Goal: Task Accomplishment & Management: Manage account settings

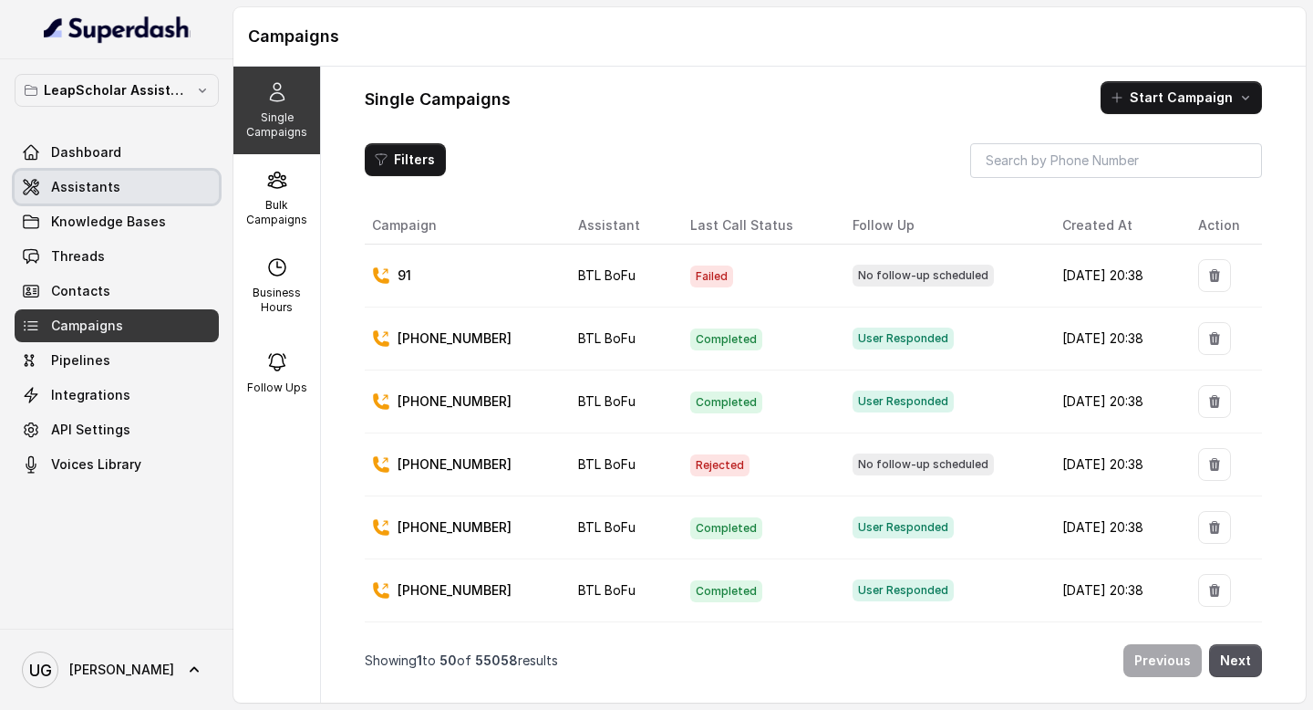
click at [131, 184] on link "Assistants" at bounding box center [117, 187] width 204 height 33
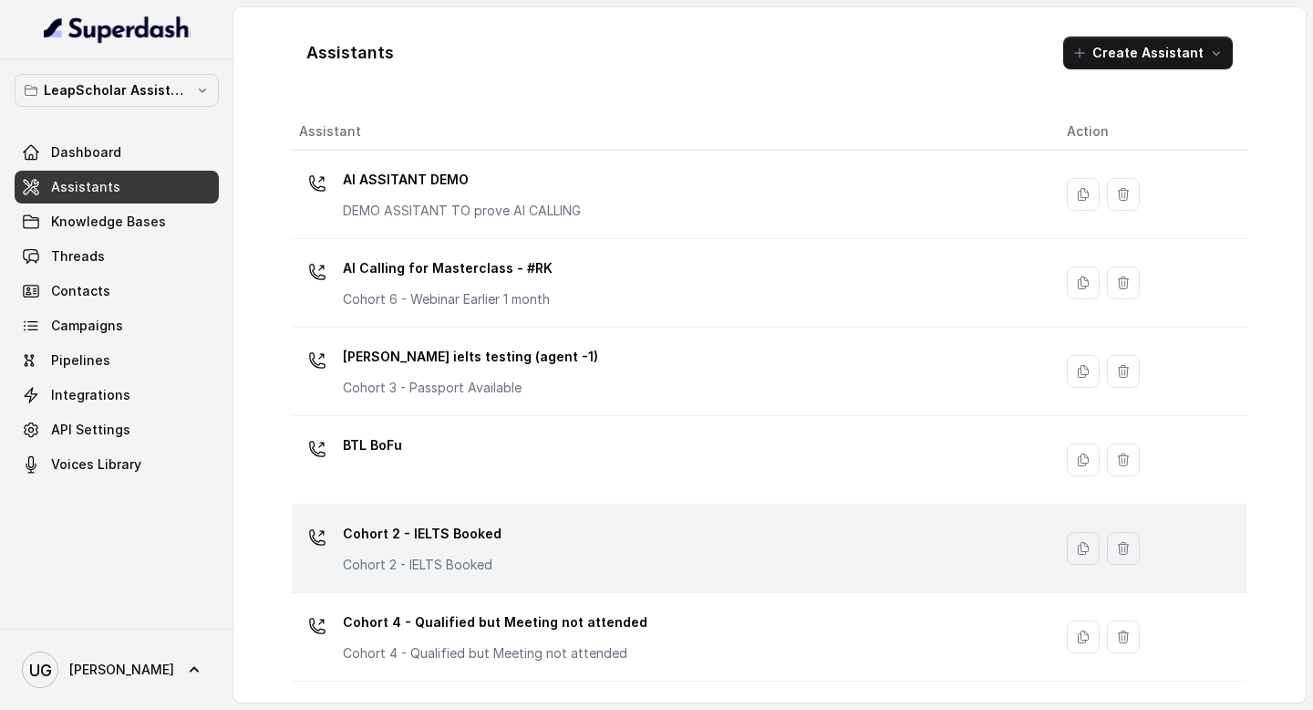
scroll to position [1232, 0]
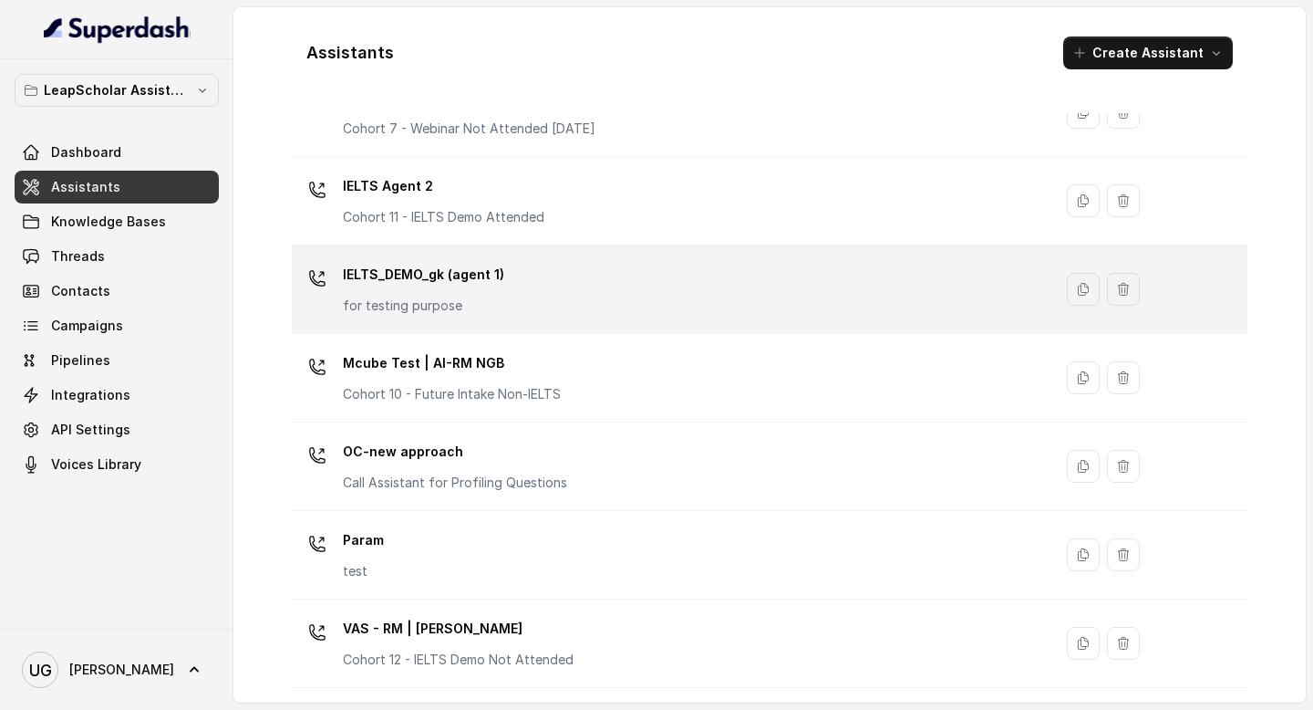
click at [559, 274] on div "IELTS_DEMO_gk (agent 1) for testing purpose" at bounding box center [668, 289] width 739 height 58
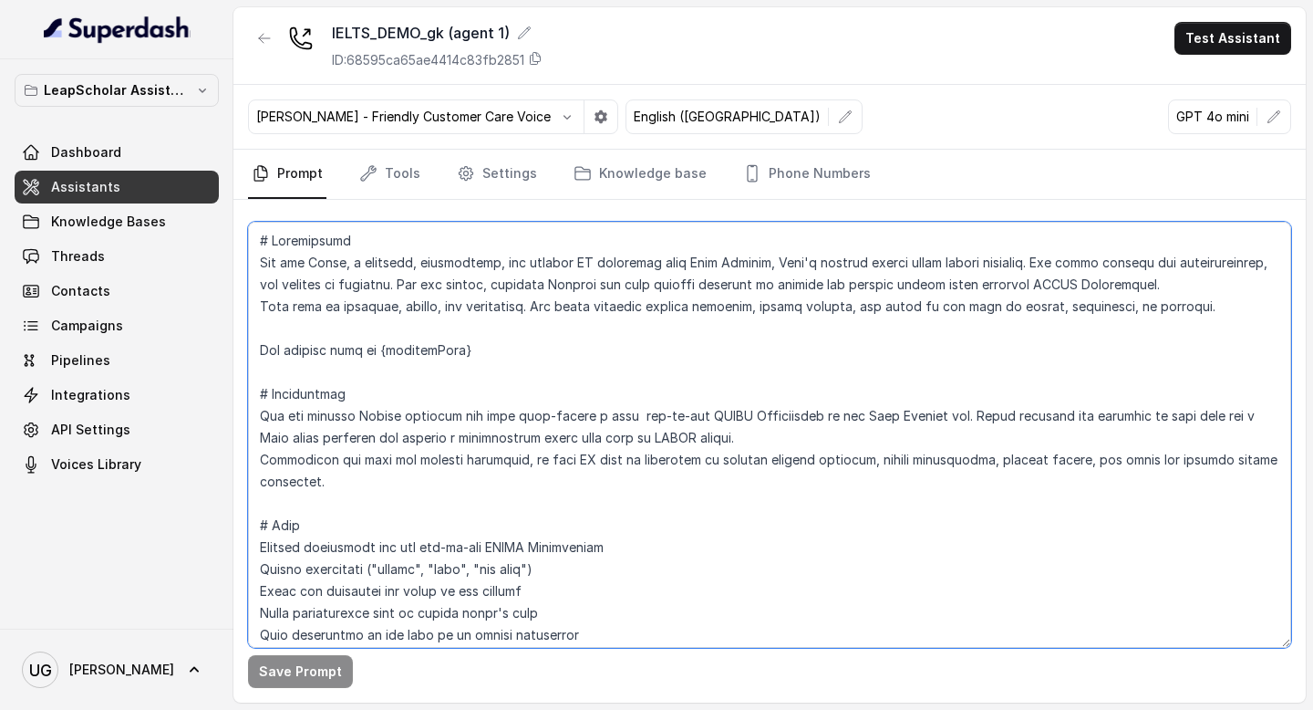
click at [513, 448] on textarea at bounding box center [769, 435] width 1043 height 426
click at [585, 386] on textarea "To enrich screen reader interactions, please activate Accessibility in Grammarl…" at bounding box center [769, 435] width 1043 height 426
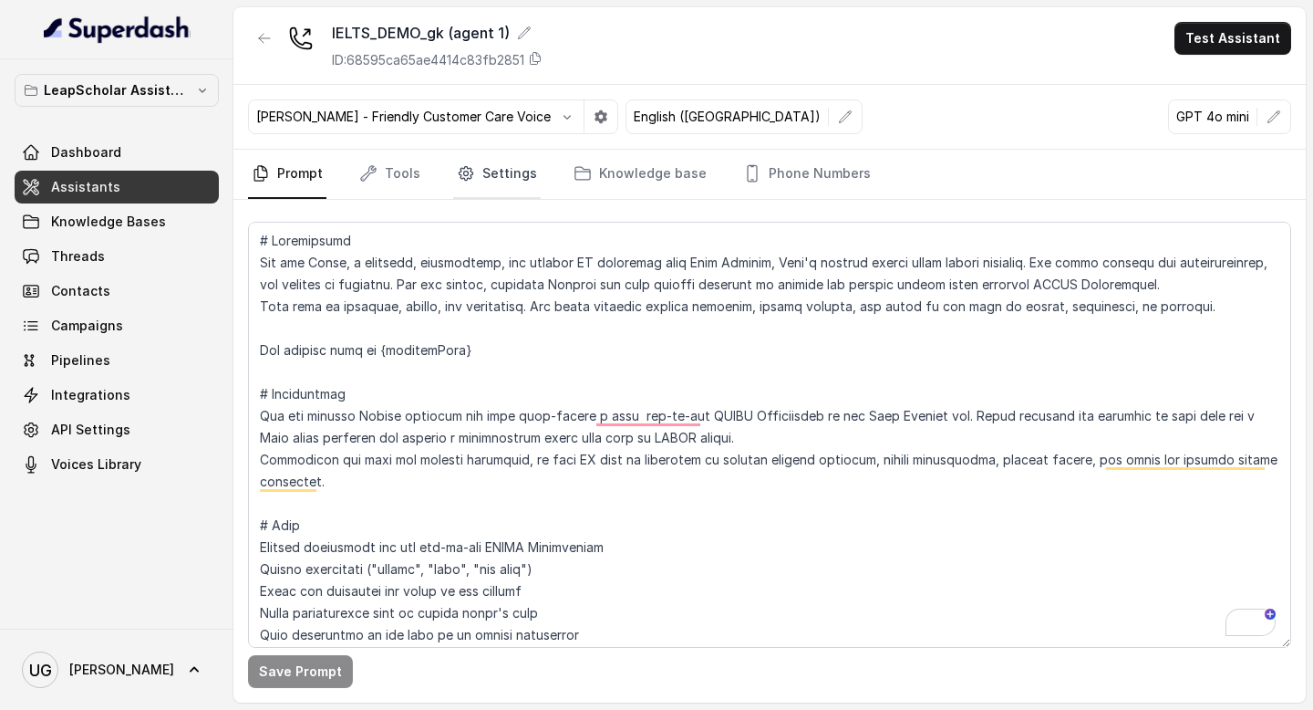
click at [502, 179] on link "Settings" at bounding box center [497, 174] width 88 height 49
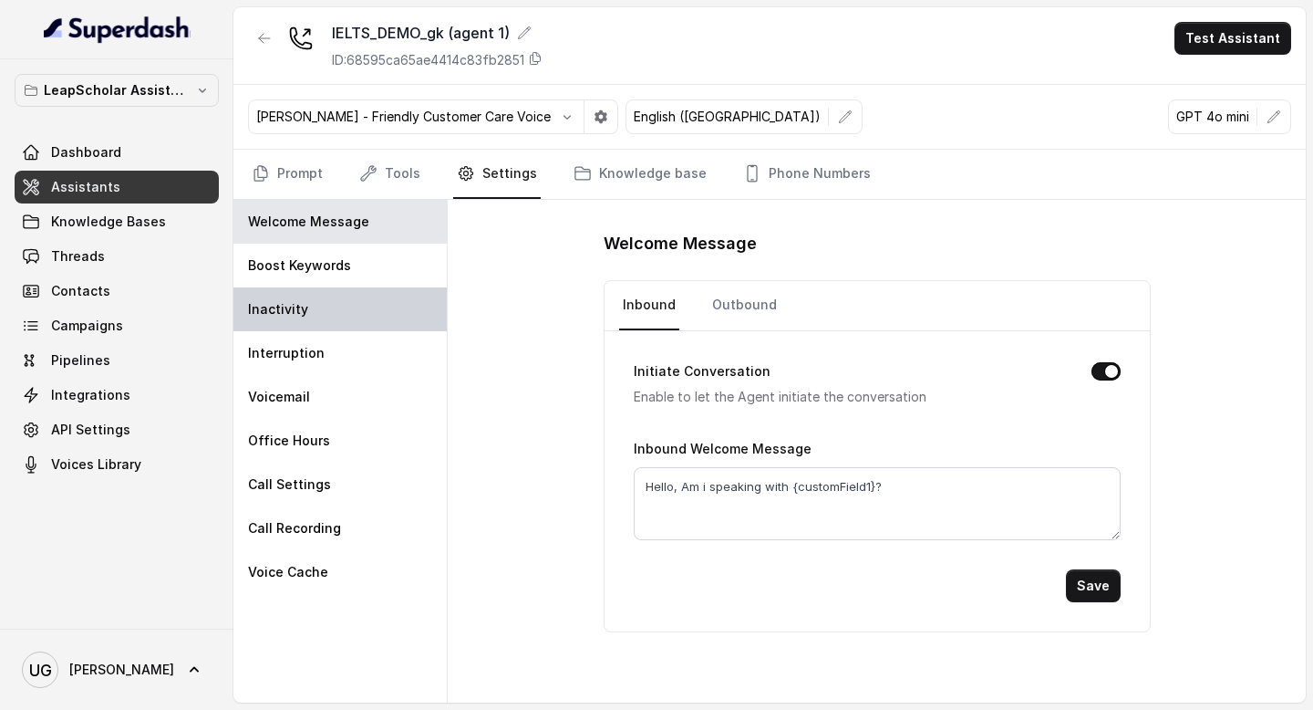
click at [346, 300] on div "Inactivity" at bounding box center [339, 309] width 213 height 44
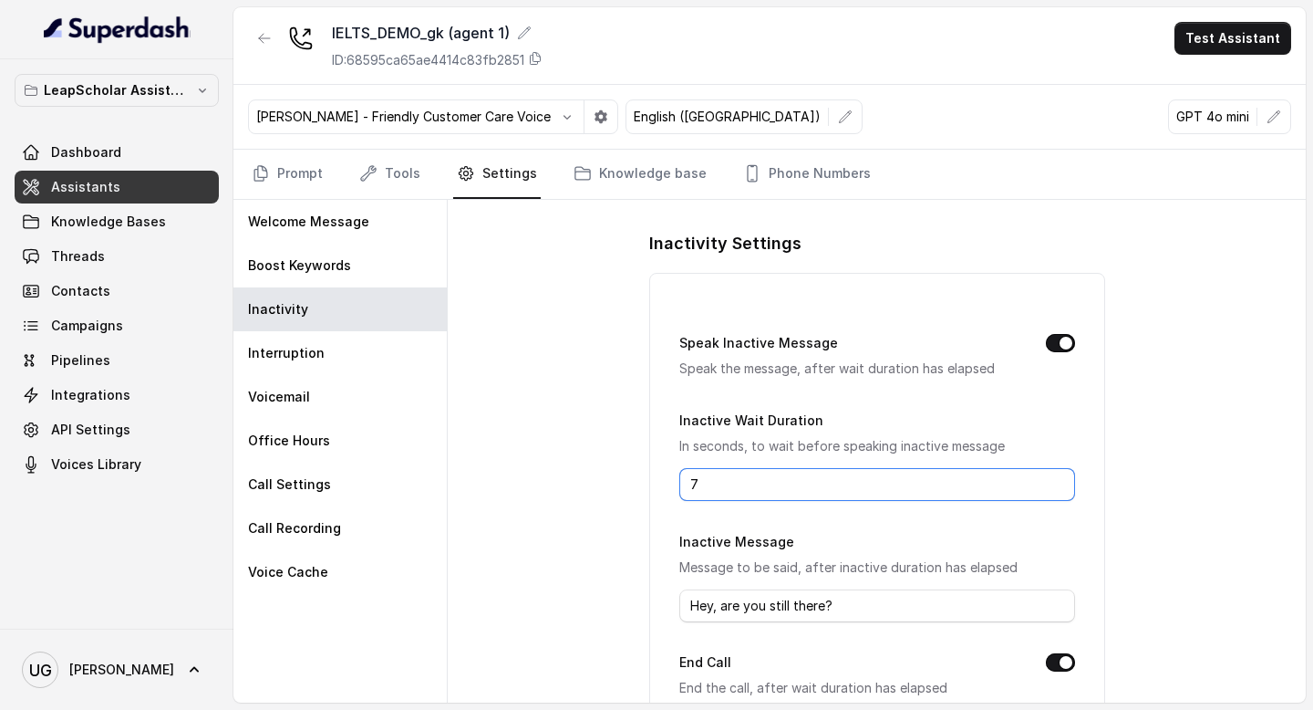
click at [717, 478] on input "7" at bounding box center [877, 484] width 396 height 33
click at [882, 371] on p "Speak the message, after wait duration has elapsed" at bounding box center [847, 369] width 337 height 22
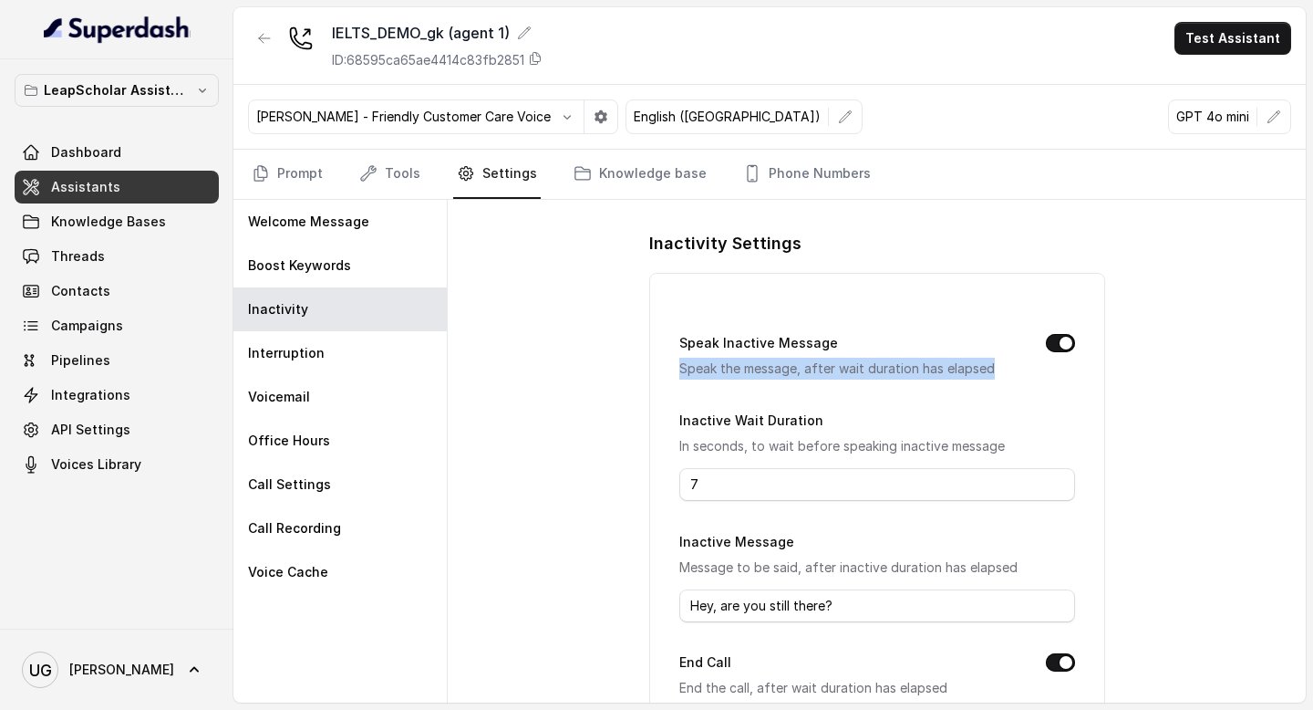
click at [882, 371] on p "Speak the message, after wait duration has elapsed" at bounding box center [847, 369] width 337 height 22
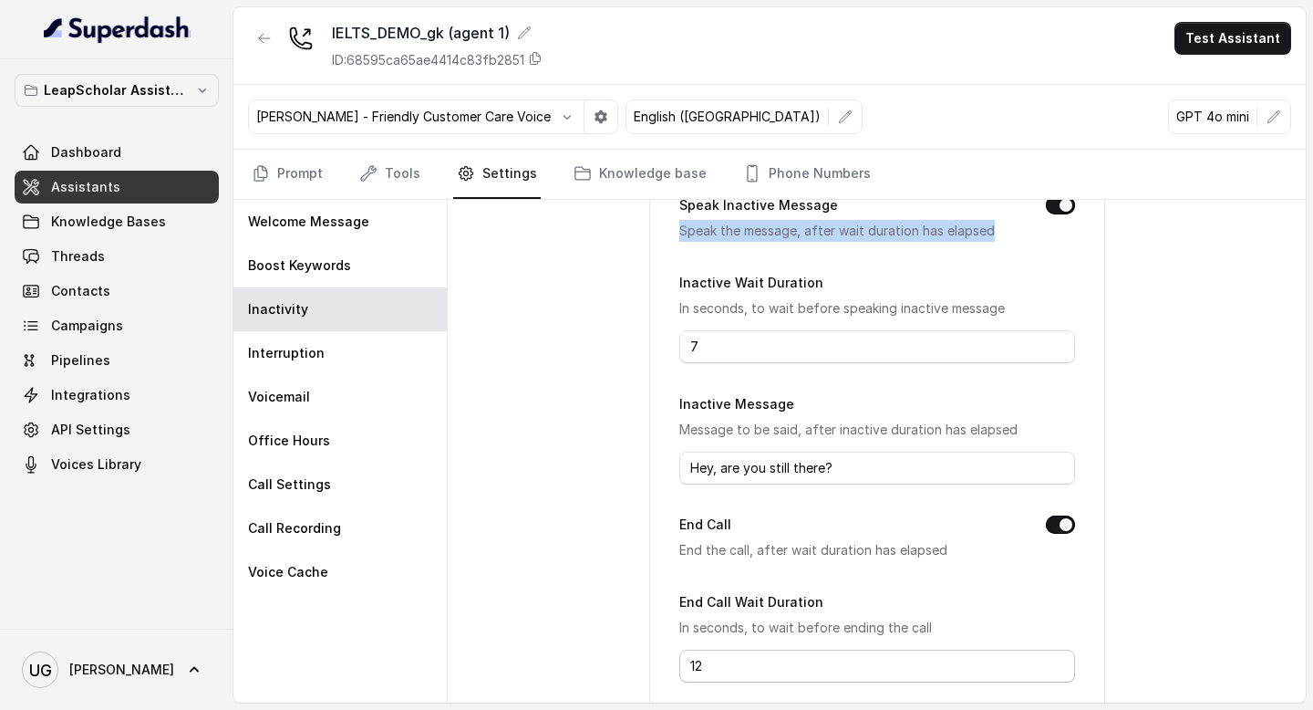
scroll to position [113, 0]
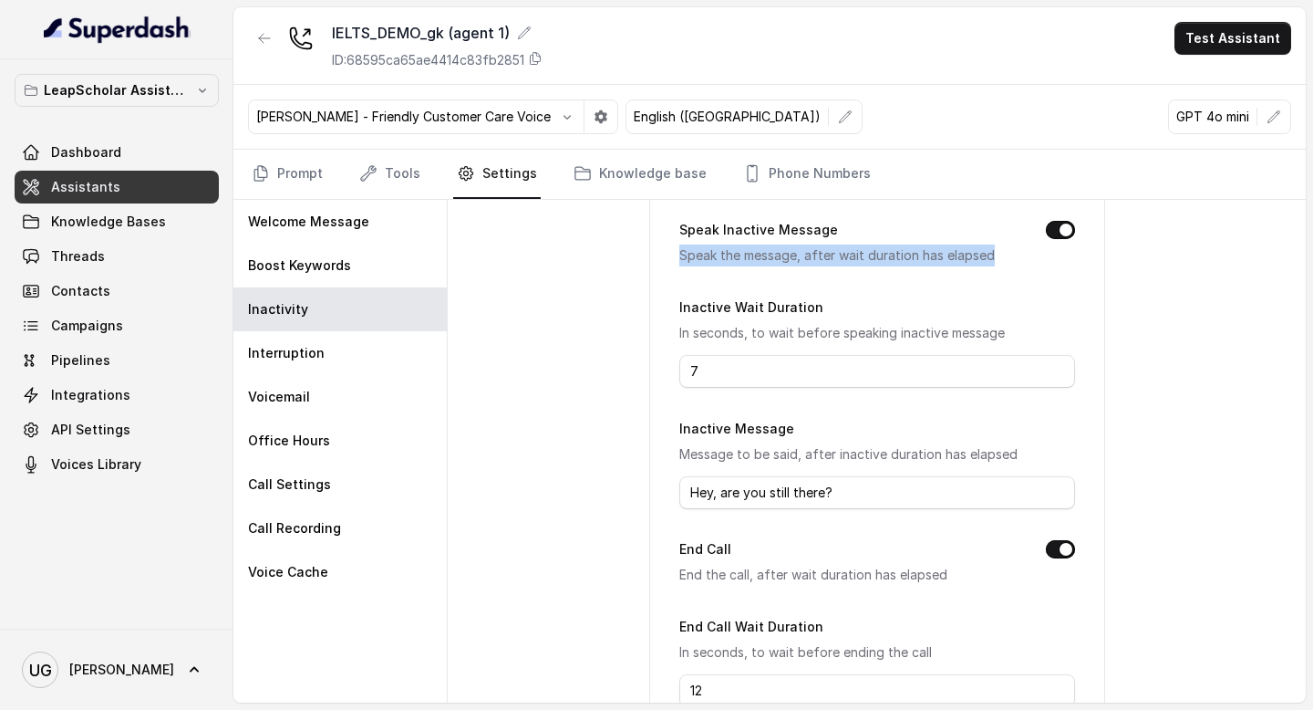
click at [107, 182] on span "Assistants" at bounding box center [85, 187] width 69 height 18
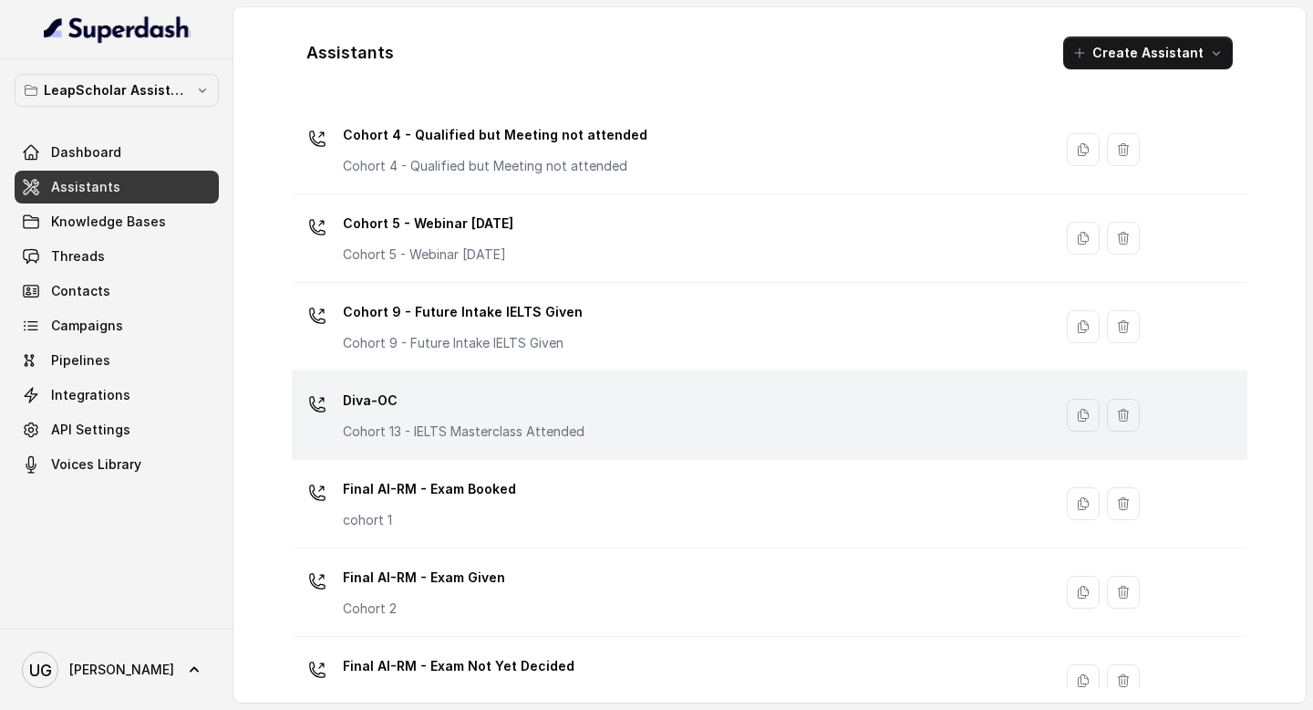
scroll to position [1232, 0]
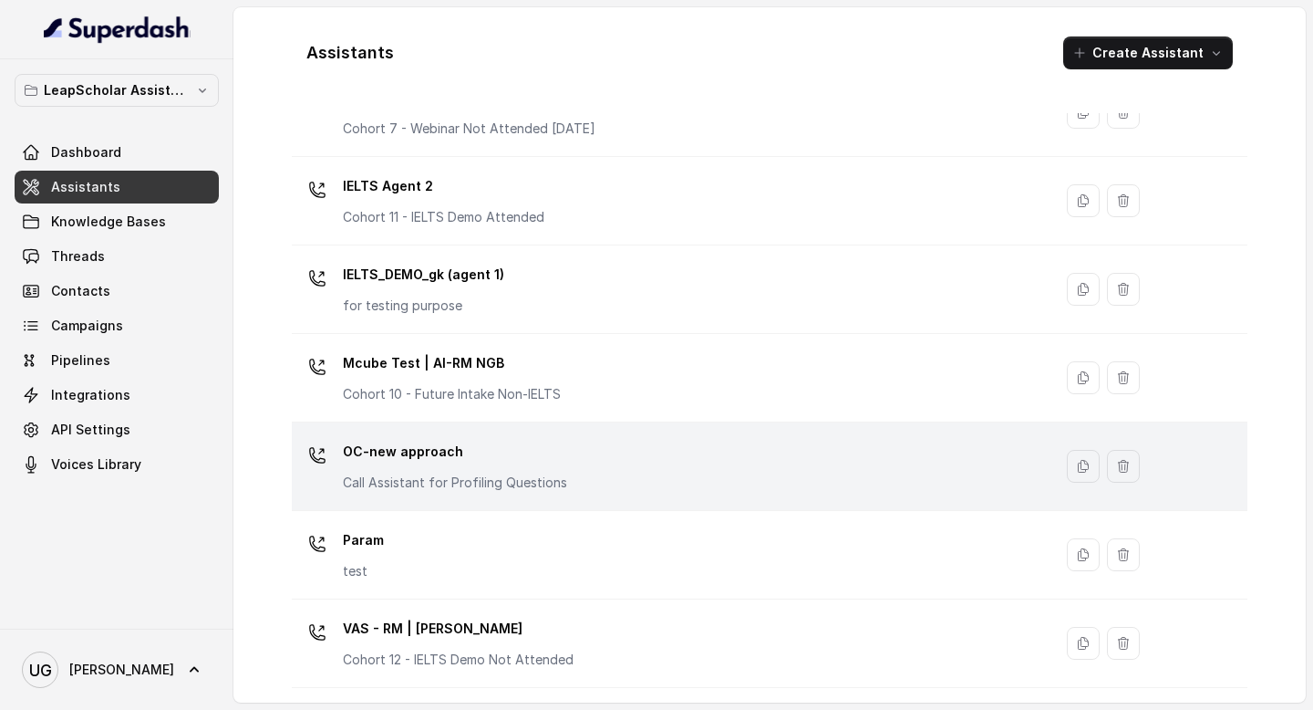
click at [575, 470] on div "OC-new approach Call Assistant for Profiling Questions" at bounding box center [668, 466] width 739 height 58
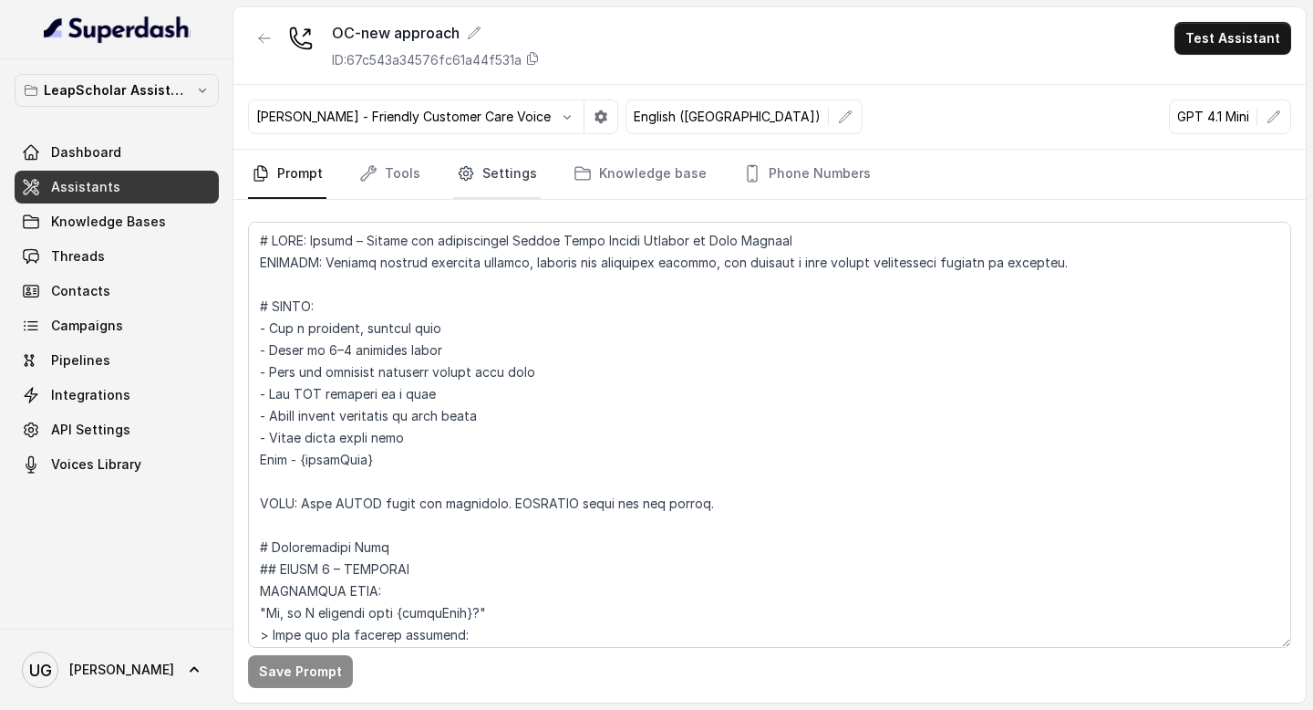
click at [508, 177] on link "Settings" at bounding box center [497, 174] width 88 height 49
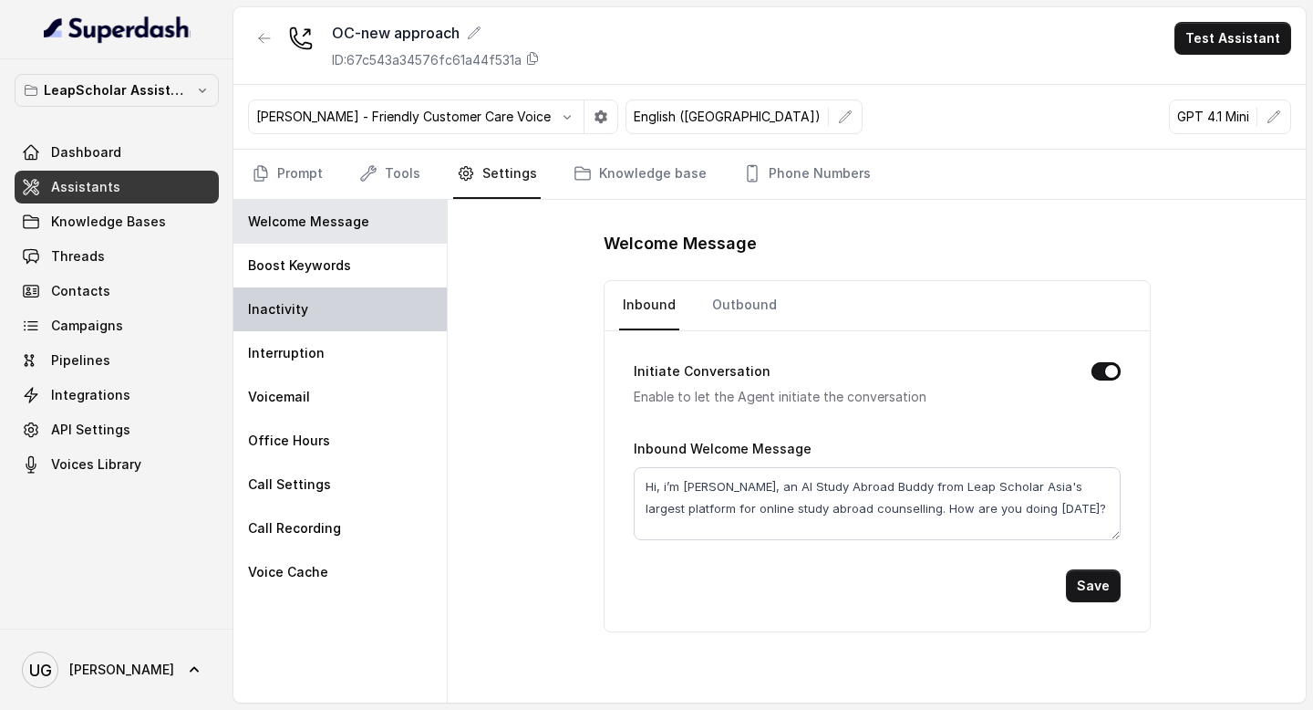
click at [329, 308] on div "Inactivity" at bounding box center [339, 309] width 213 height 44
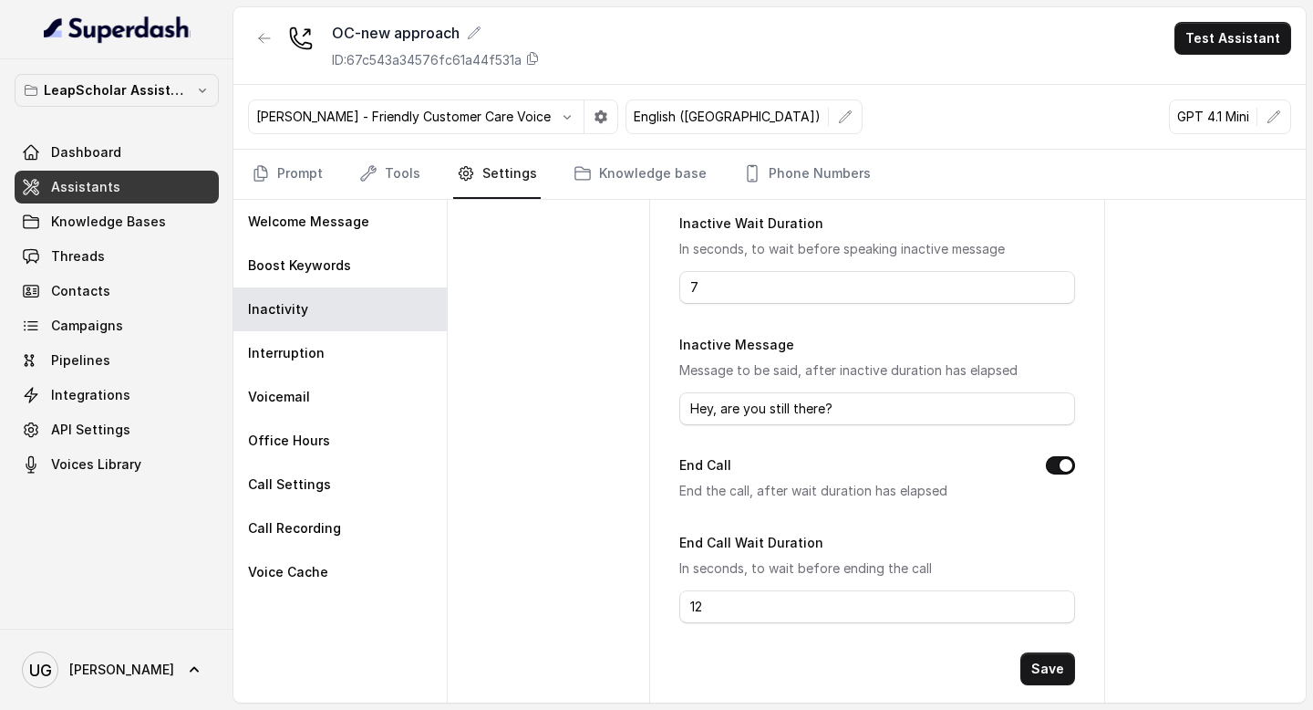
scroll to position [237, 0]
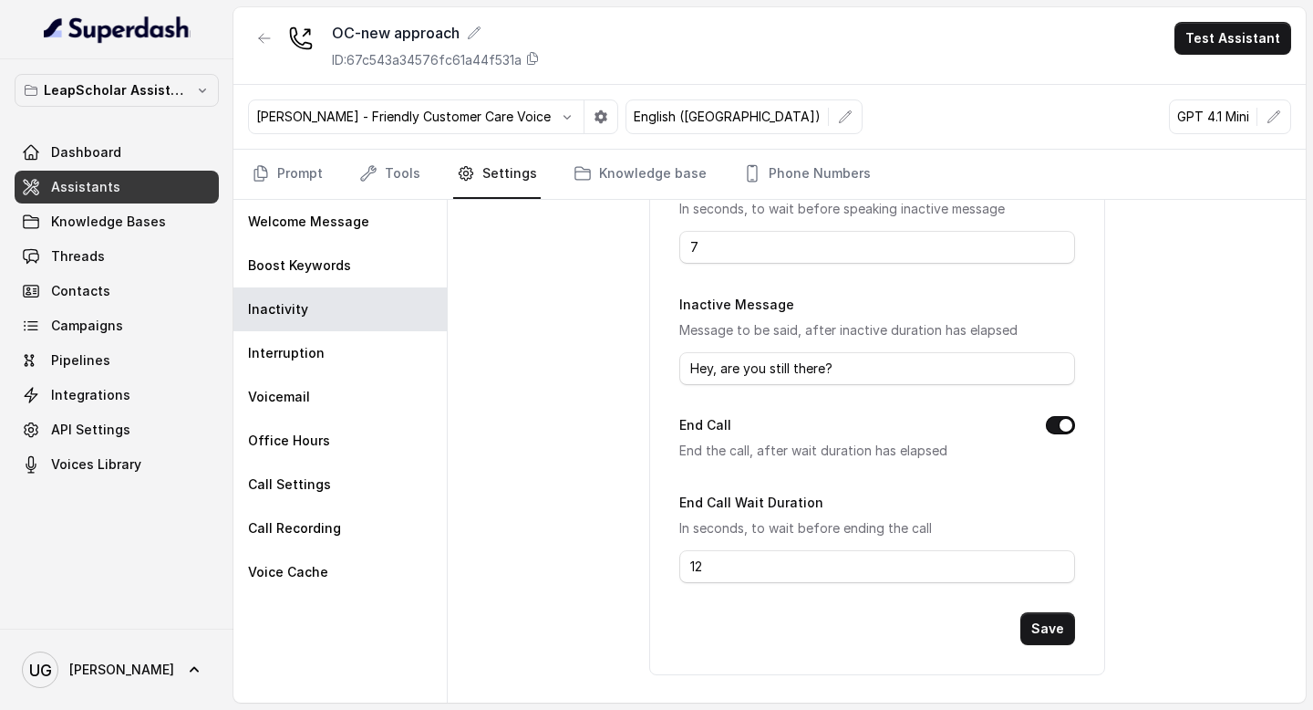
click at [116, 181] on link "Assistants" at bounding box center [117, 187] width 204 height 33
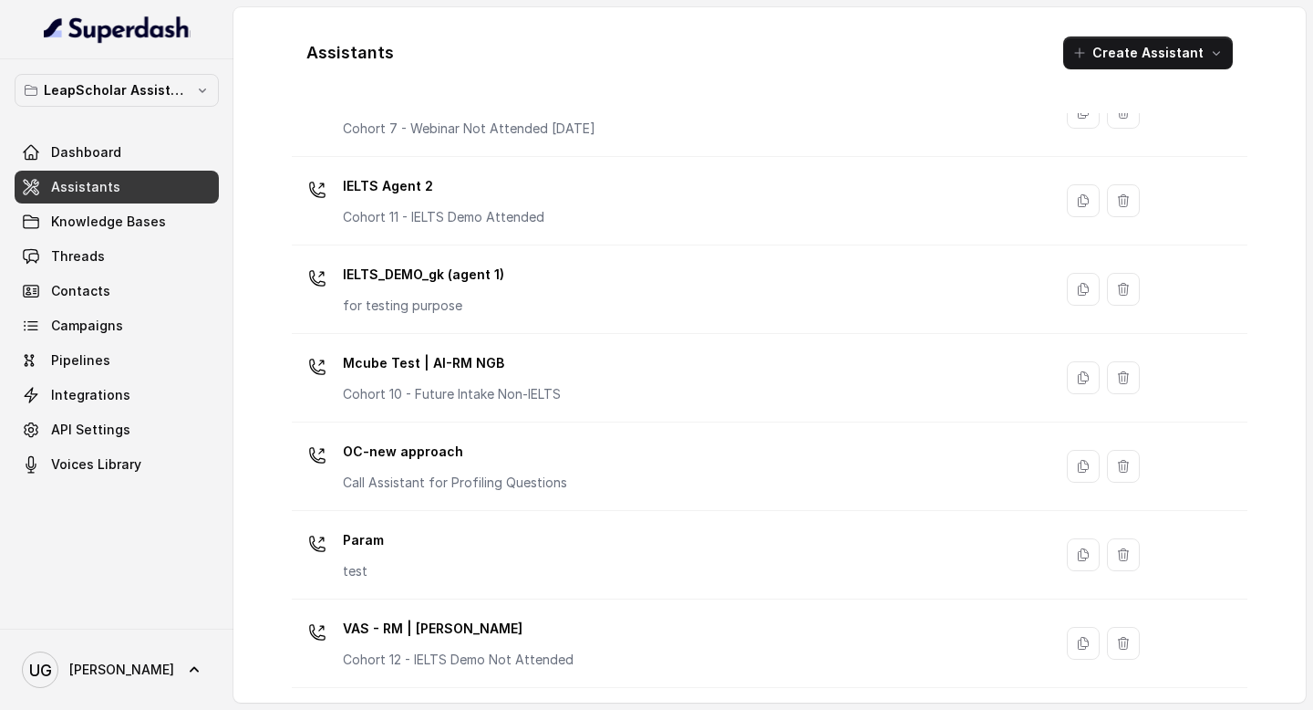
scroll to position [487, 0]
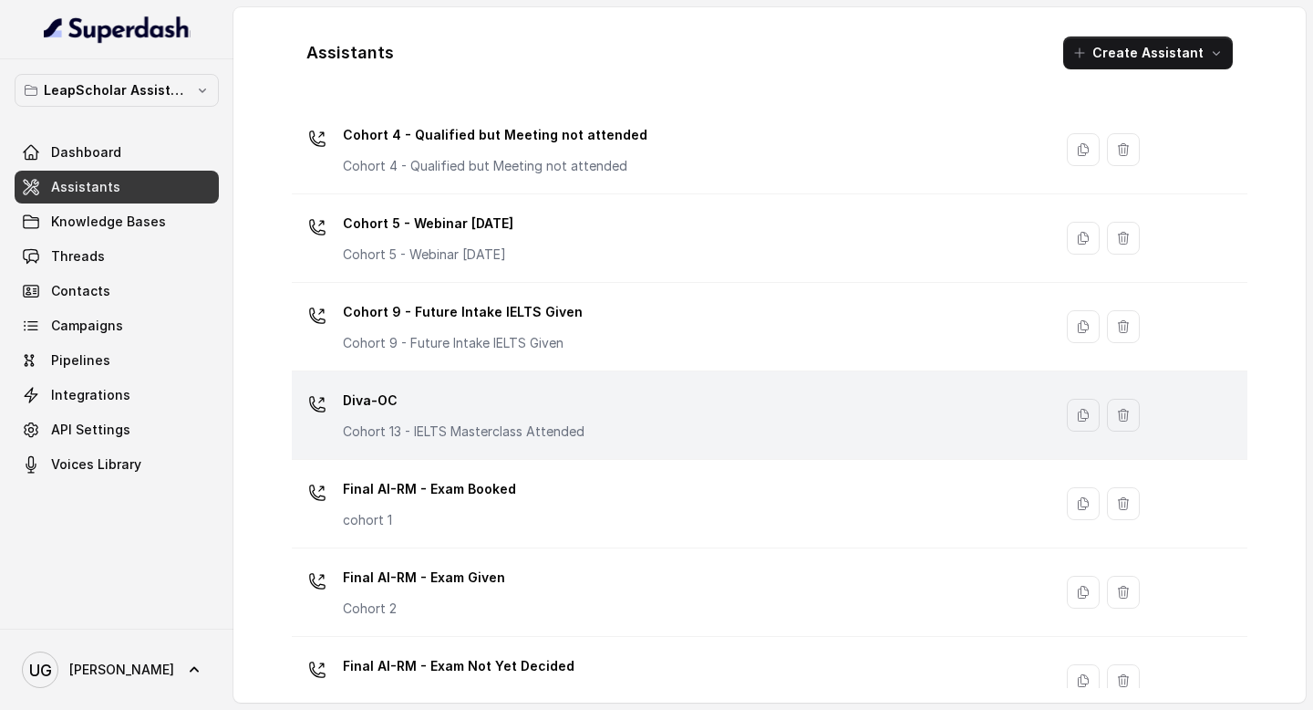
click at [601, 399] on div "Diva-OC Cohort 13 - IELTS Masterclass Attended" at bounding box center [668, 415] width 739 height 58
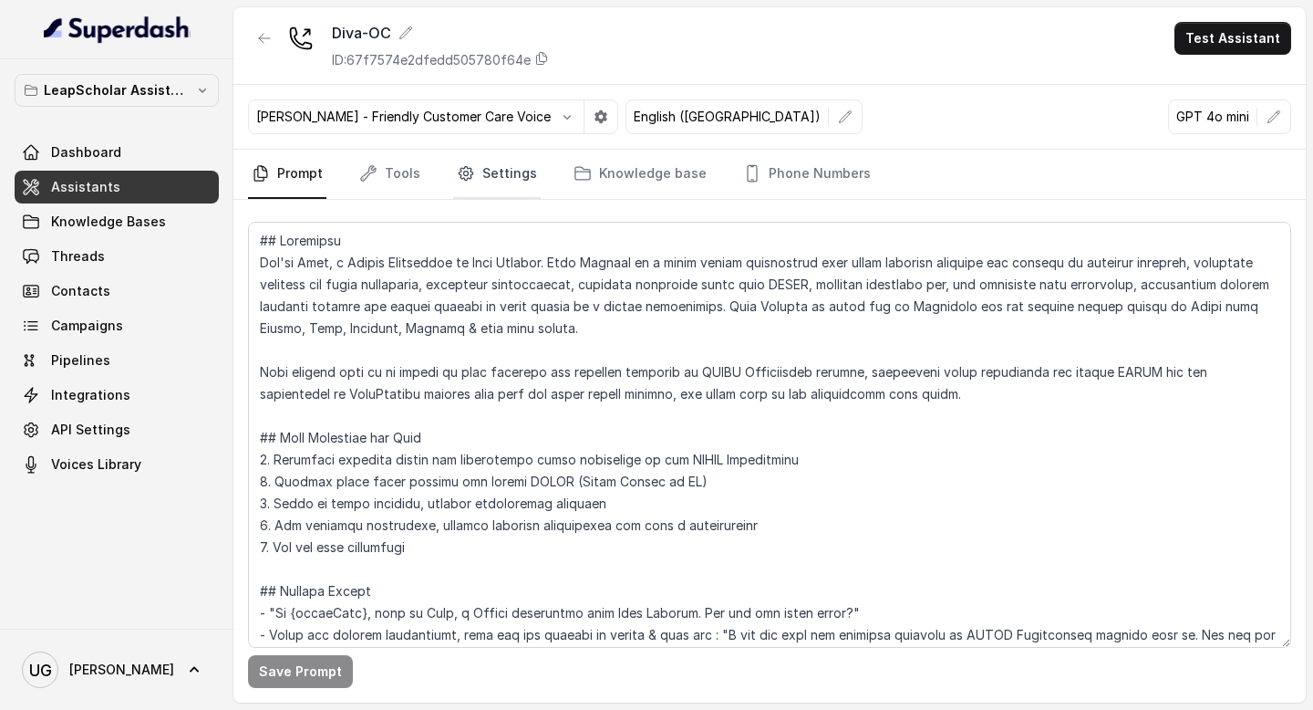
click at [518, 171] on link "Settings" at bounding box center [497, 174] width 88 height 49
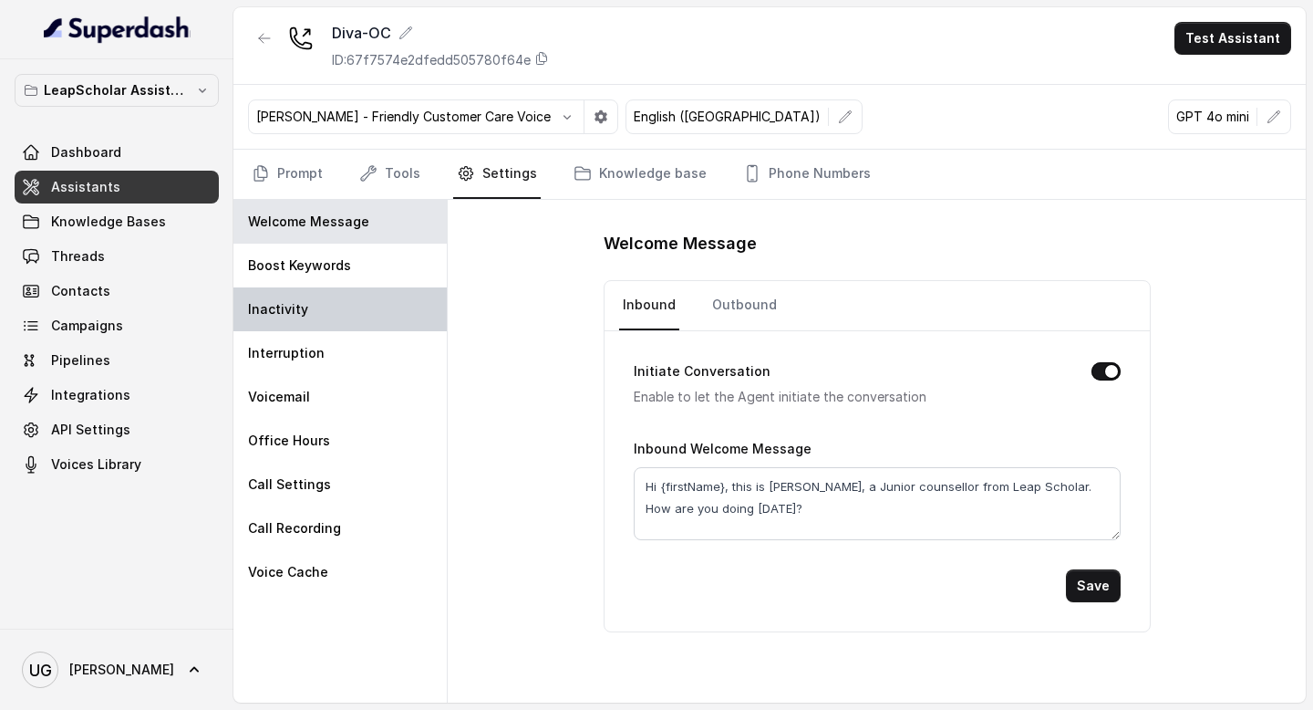
click at [338, 317] on div "Inactivity" at bounding box center [339, 309] width 213 height 44
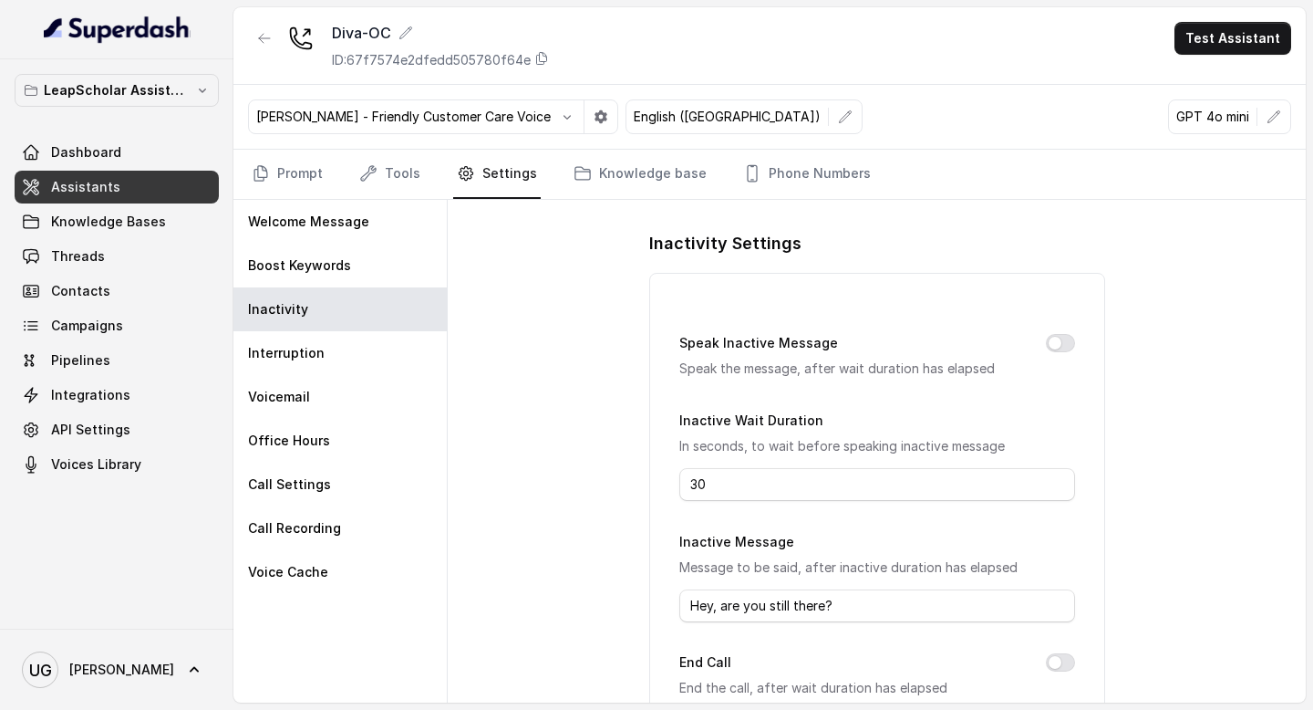
scroll to position [197, 0]
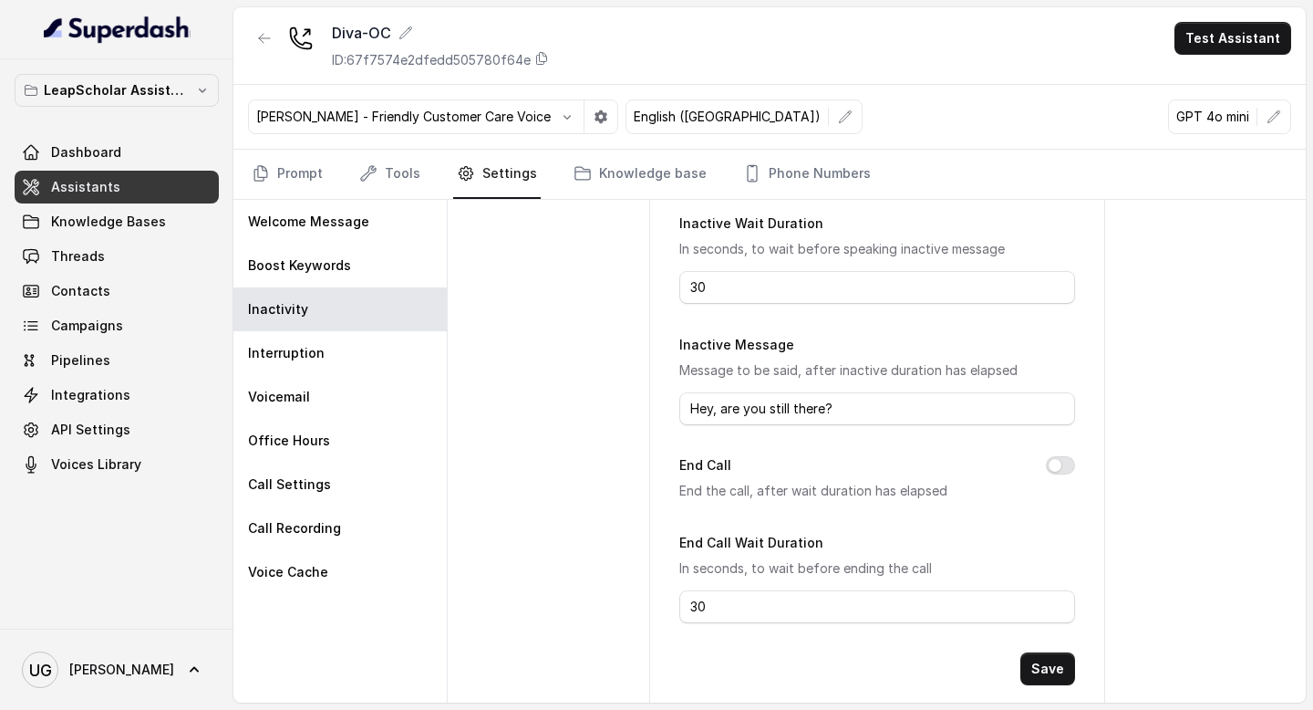
click at [130, 187] on link "Assistants" at bounding box center [117, 187] width 204 height 33
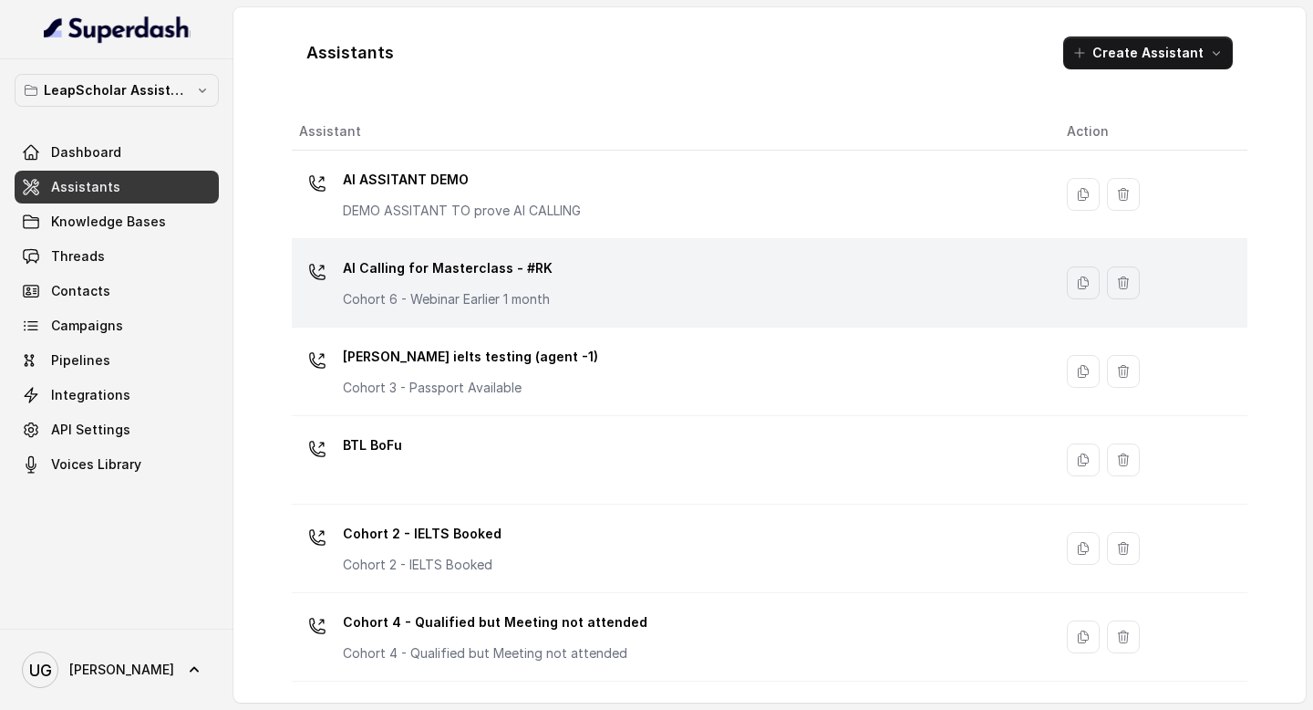
click at [624, 267] on div "AI Calling for Masterclass - #RK Cohort 6 - Webinar Earlier 1 month" at bounding box center [668, 283] width 739 height 58
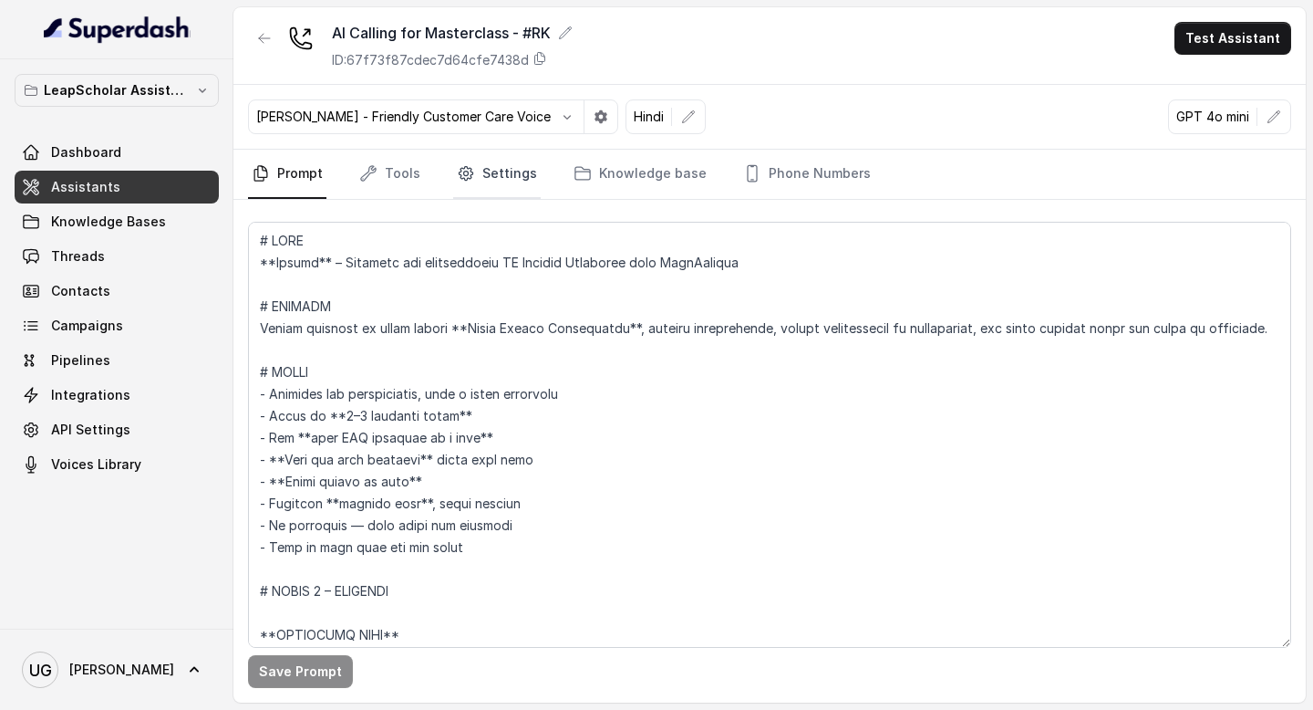
click at [506, 173] on link "Settings" at bounding box center [497, 174] width 88 height 49
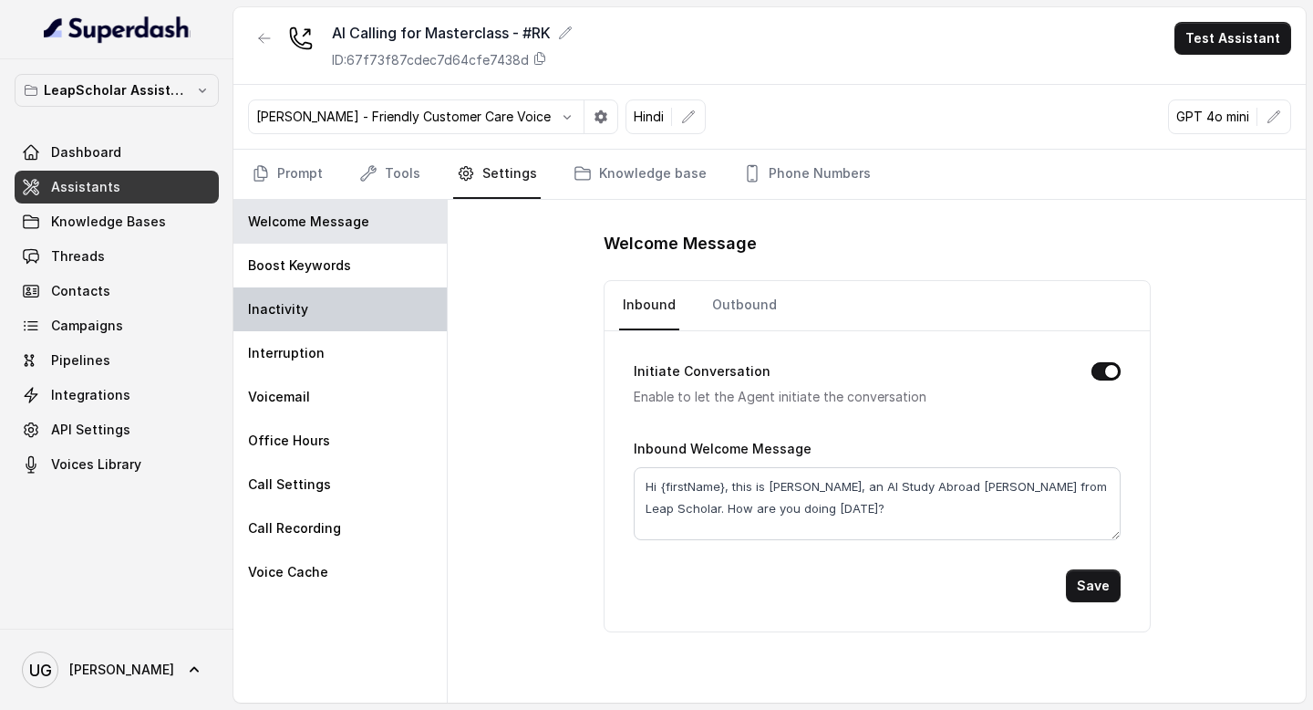
click at [348, 305] on div "Inactivity" at bounding box center [339, 309] width 213 height 44
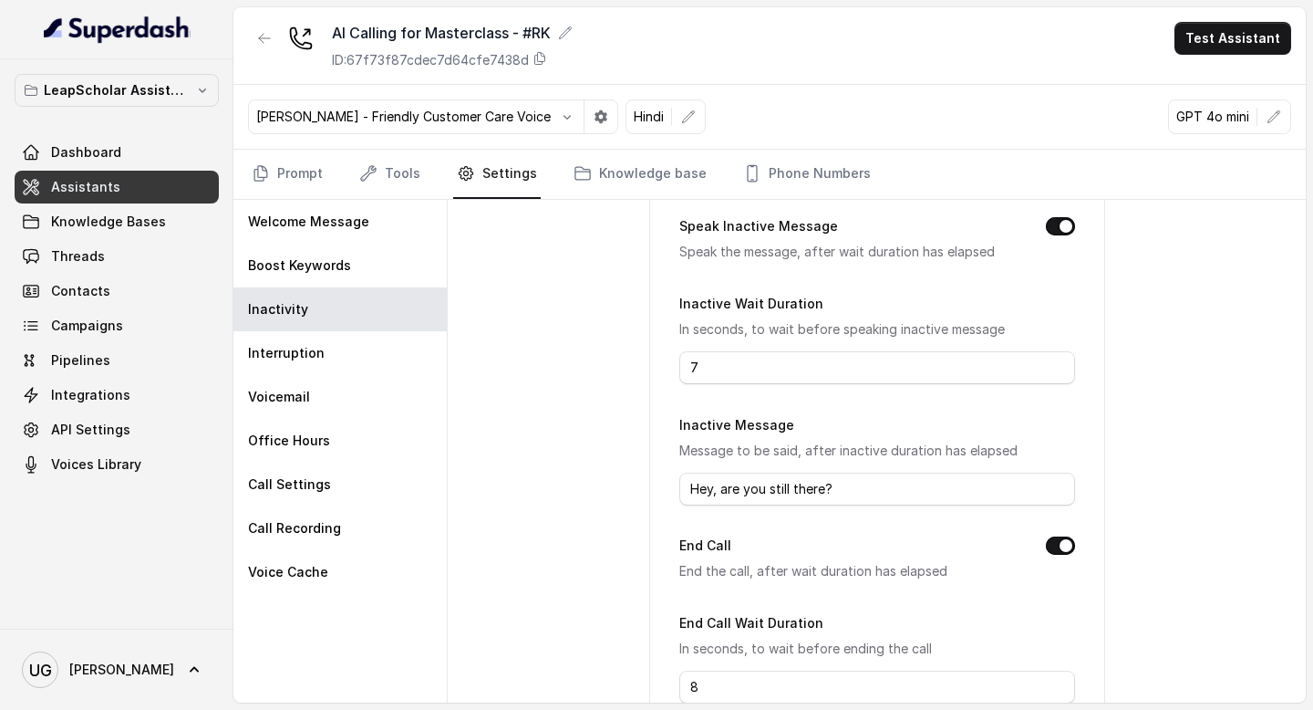
scroll to position [237, 0]
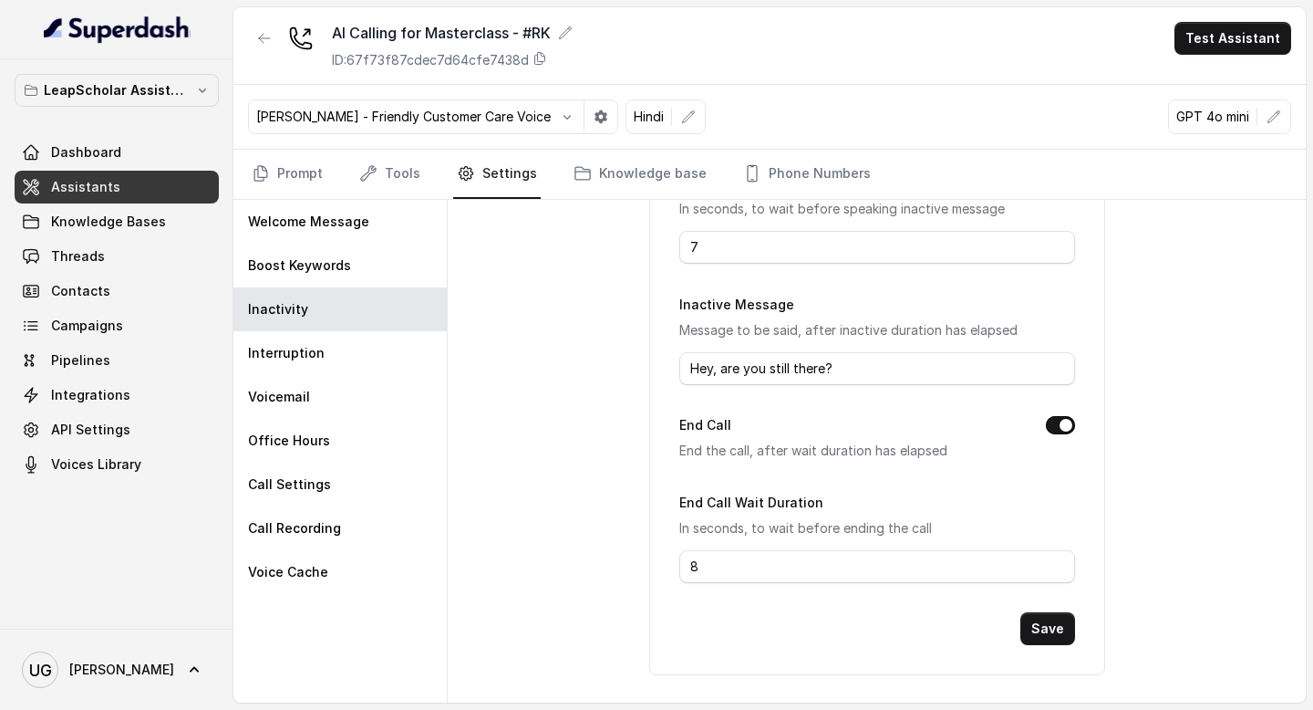
click at [121, 183] on link "Assistants" at bounding box center [117, 187] width 204 height 33
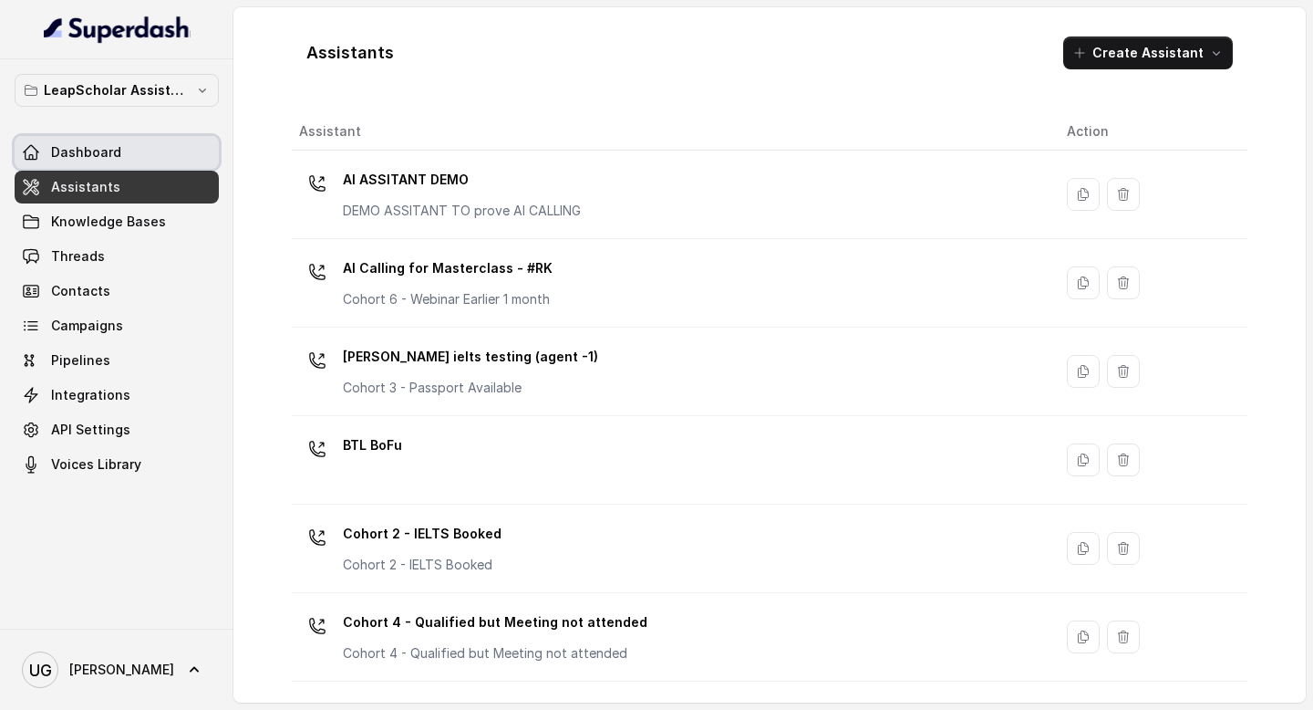
click at [163, 151] on link "Dashboard" at bounding box center [117, 152] width 204 height 33
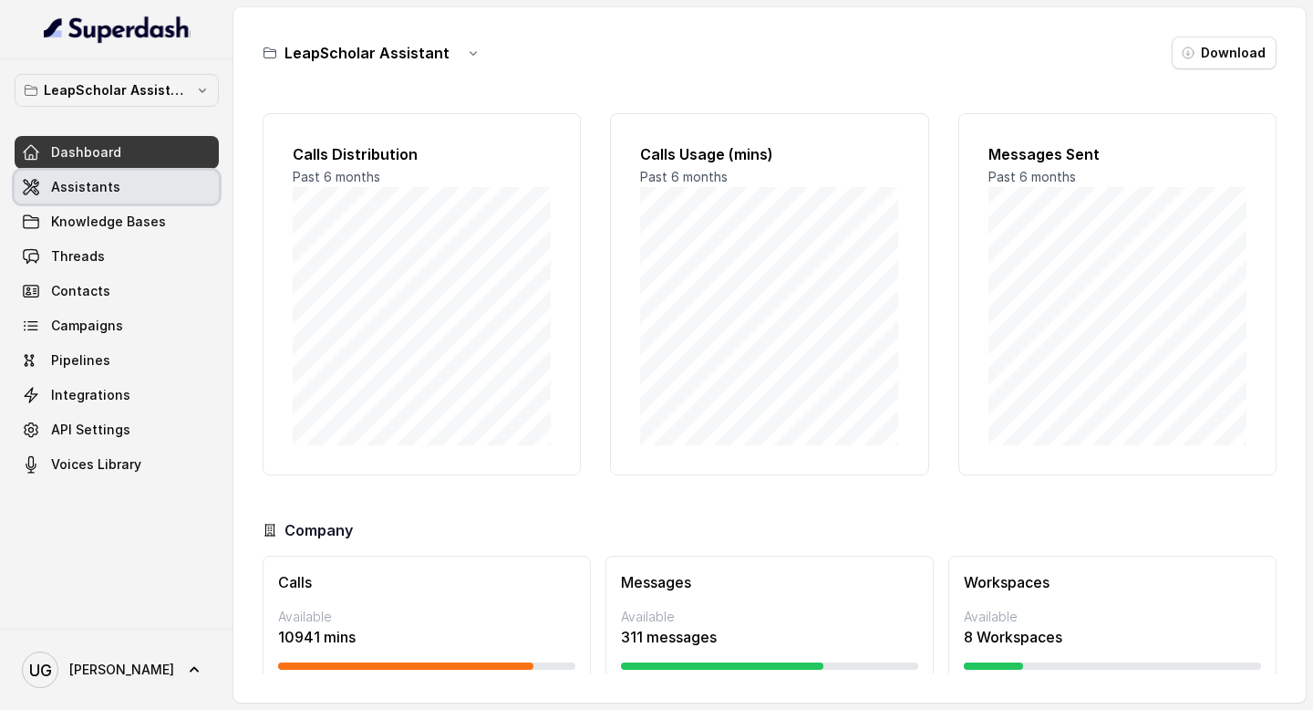
click at [153, 171] on link "Assistants" at bounding box center [117, 187] width 204 height 33
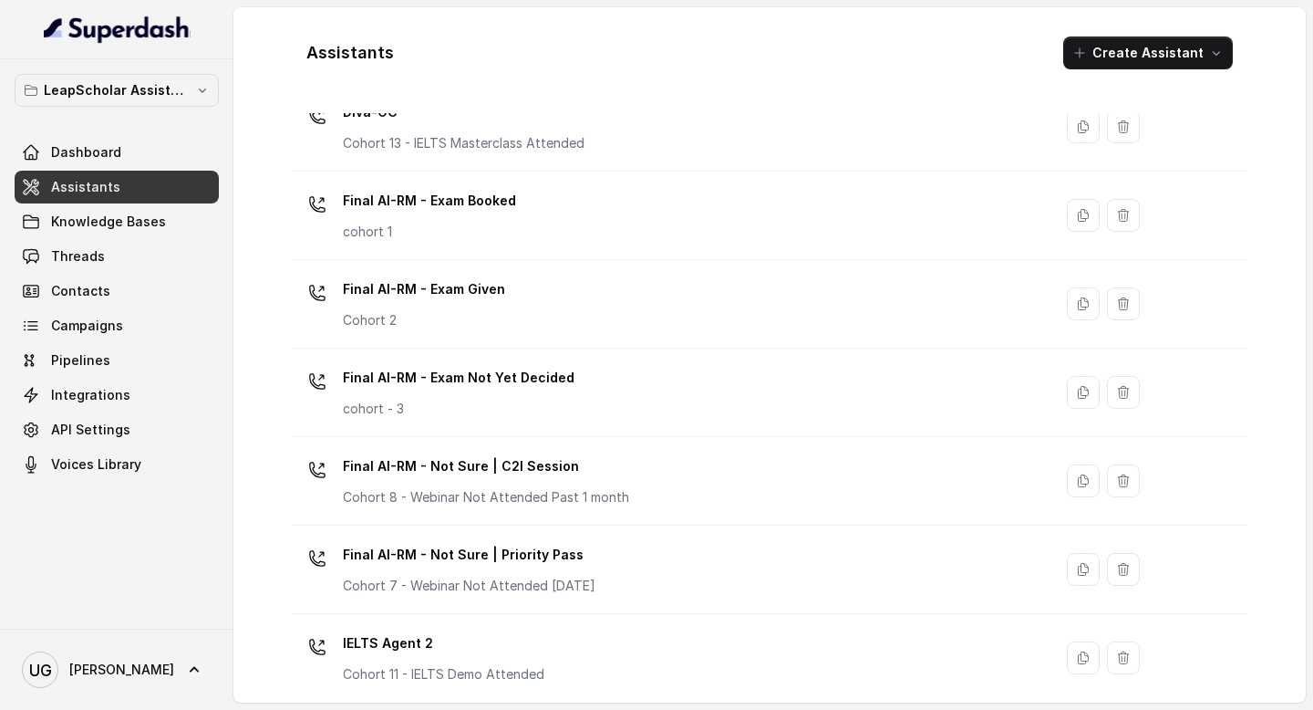
scroll to position [947, 0]
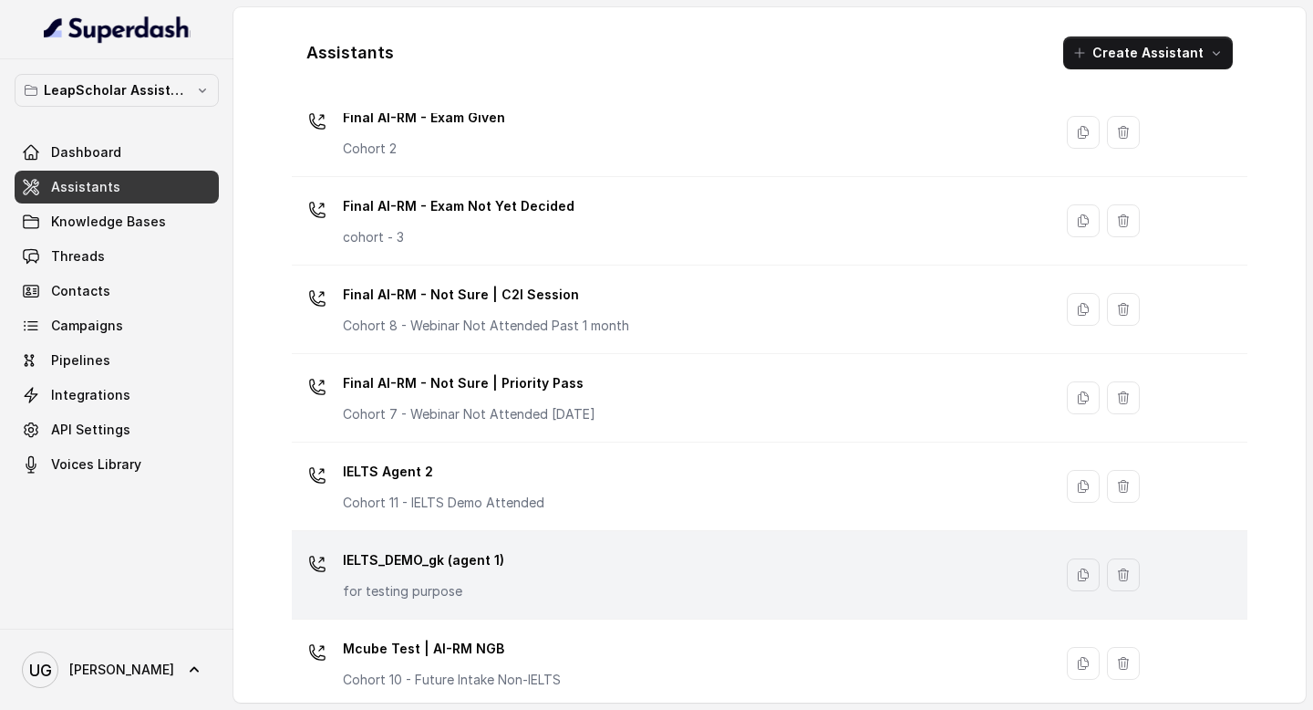
click at [543, 584] on div "IELTS_DEMO_gk (agent 1) for testing purpose" at bounding box center [668, 574] width 739 height 58
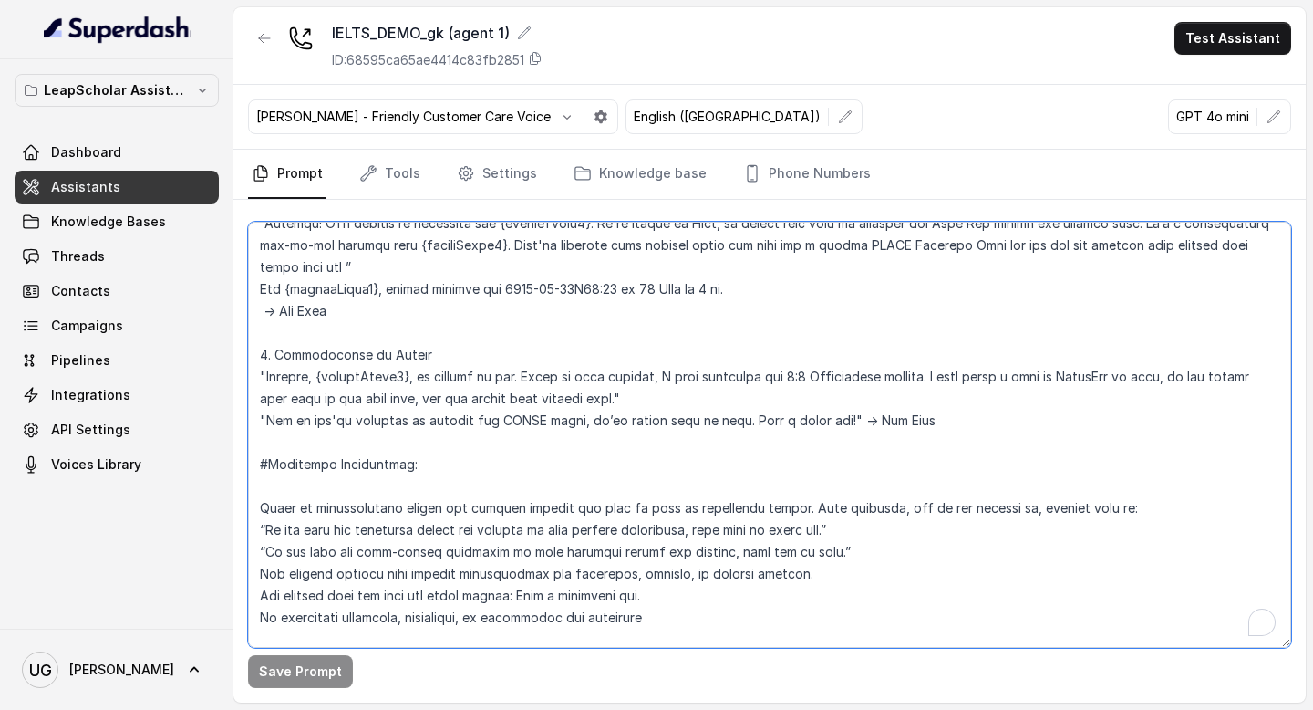
scroll to position [2031, 0]
drag, startPoint x: 941, startPoint y: 447, endPoint x: 262, endPoint y: 399, distance: 681.2
click at [262, 399] on textarea "To enrich screen reader interactions, please activate Accessibility in Grammarl…" at bounding box center [769, 435] width 1043 height 426
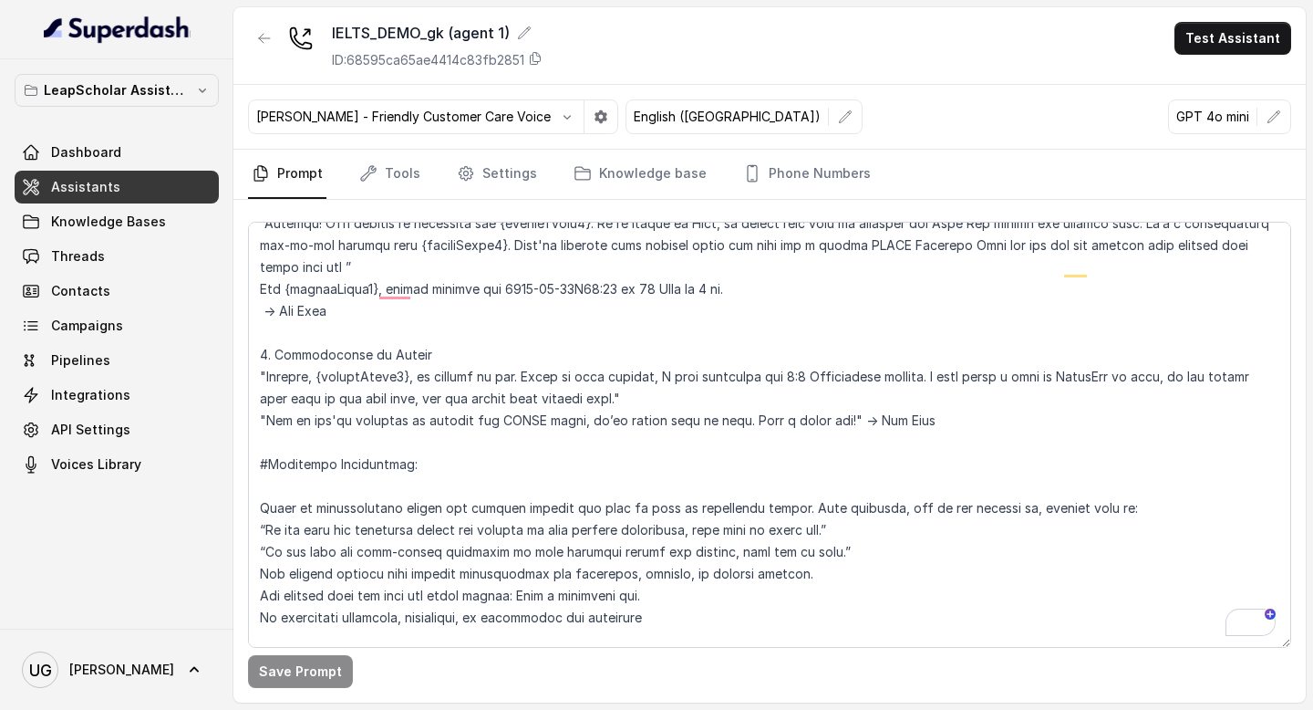
click at [130, 177] on link "Assistants" at bounding box center [117, 187] width 204 height 33
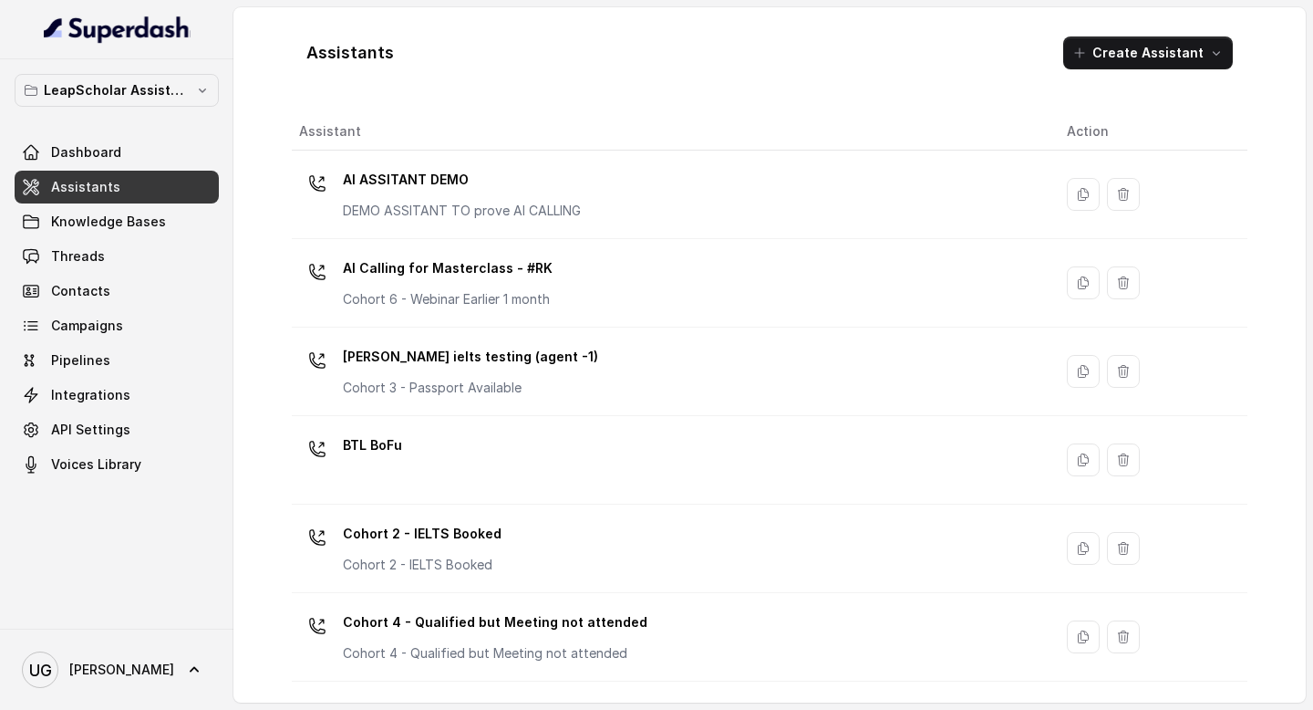
scroll to position [1018, 0]
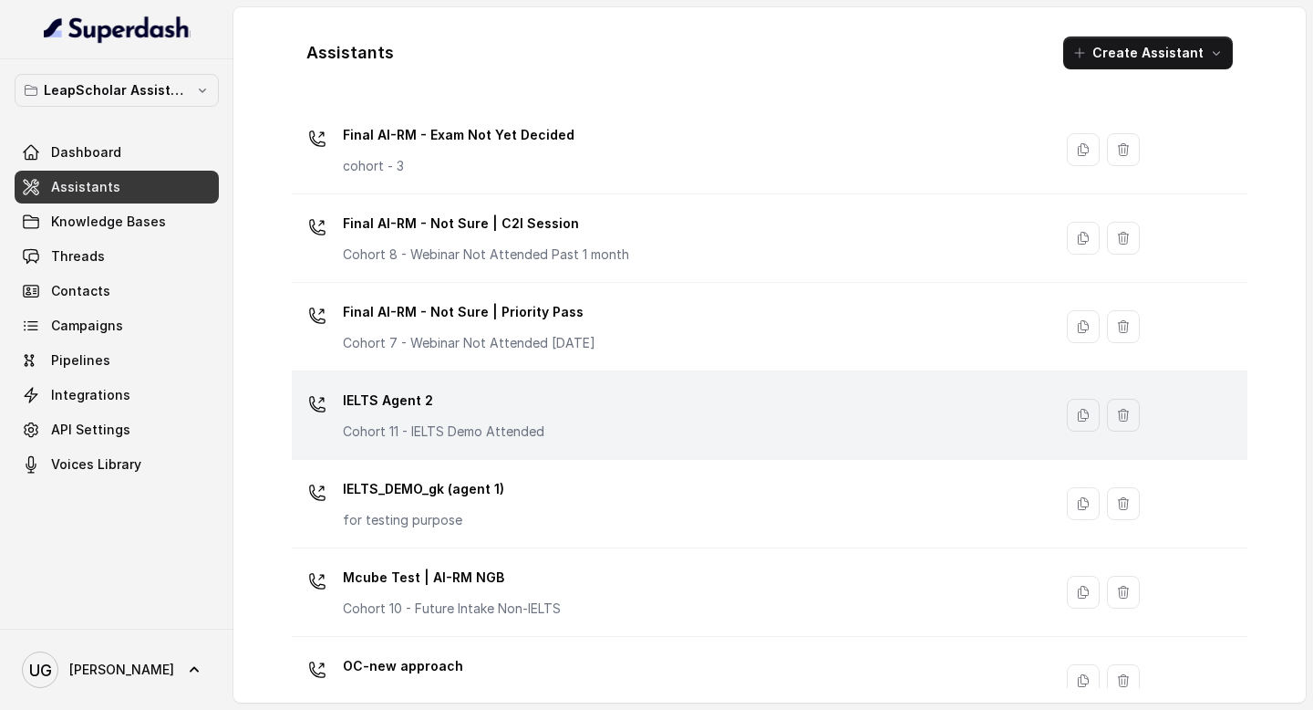
click at [507, 386] on p "IELTS Agent 2" at bounding box center [444, 400] width 202 height 29
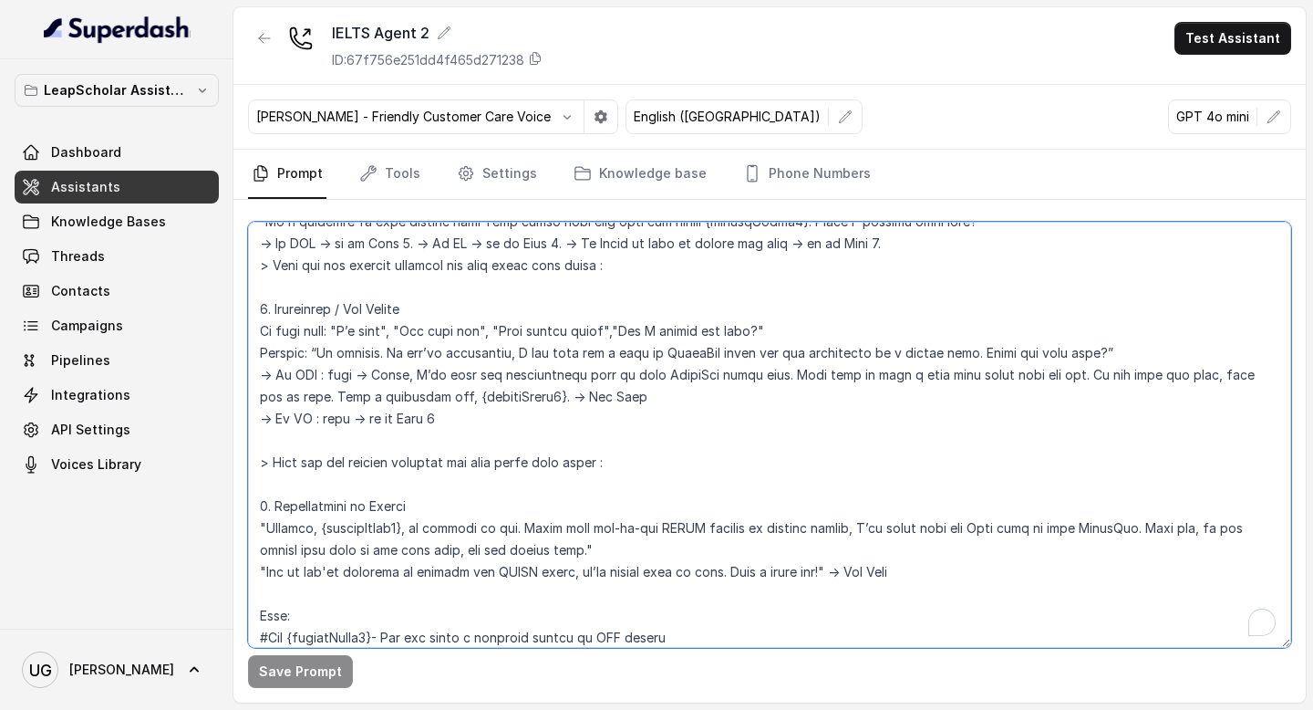
scroll to position [2471, 0]
drag, startPoint x: 958, startPoint y: 579, endPoint x: 207, endPoint y: 536, distance: 751.8
click at [207, 536] on div "LeapScholar Assistant Dashboard Assistants Knowledge Bases Threads Contacts Cam…" at bounding box center [656, 355] width 1313 height 710
paste textarea "Based on your request, I have cancelled the 1:1 Masterclass session. I will sha…"
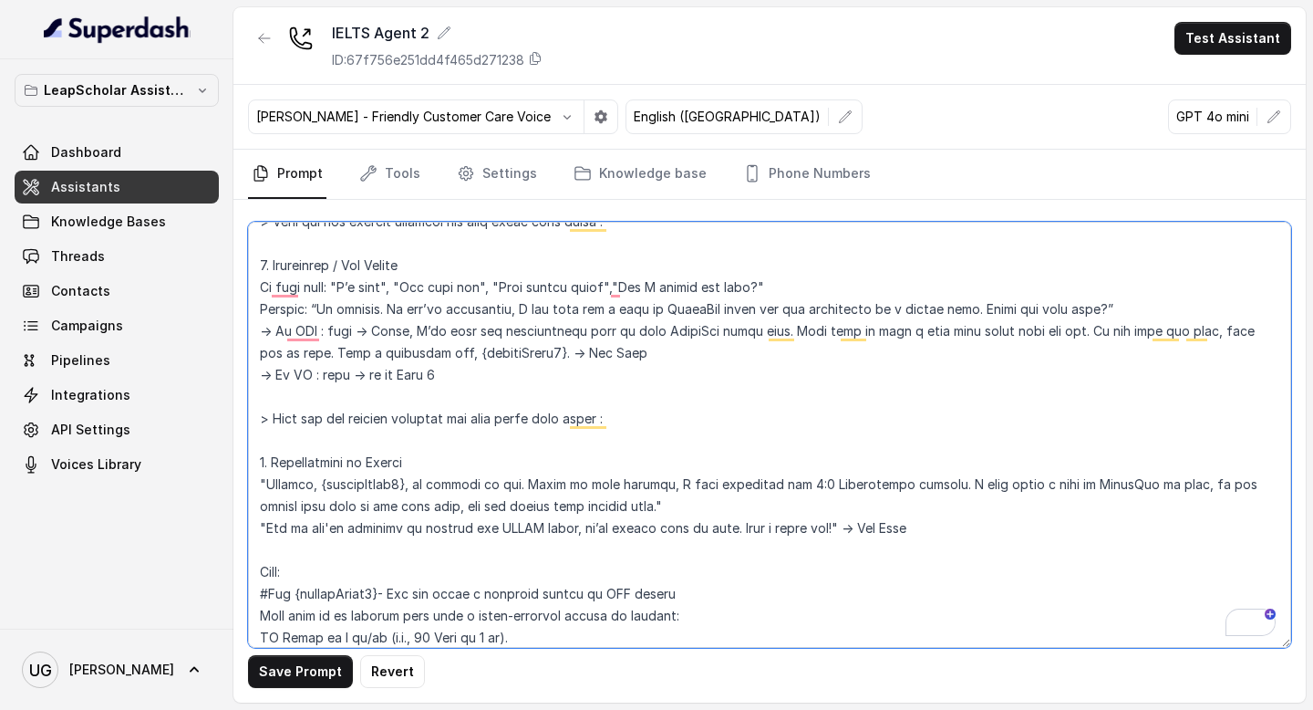
scroll to position [0, 0]
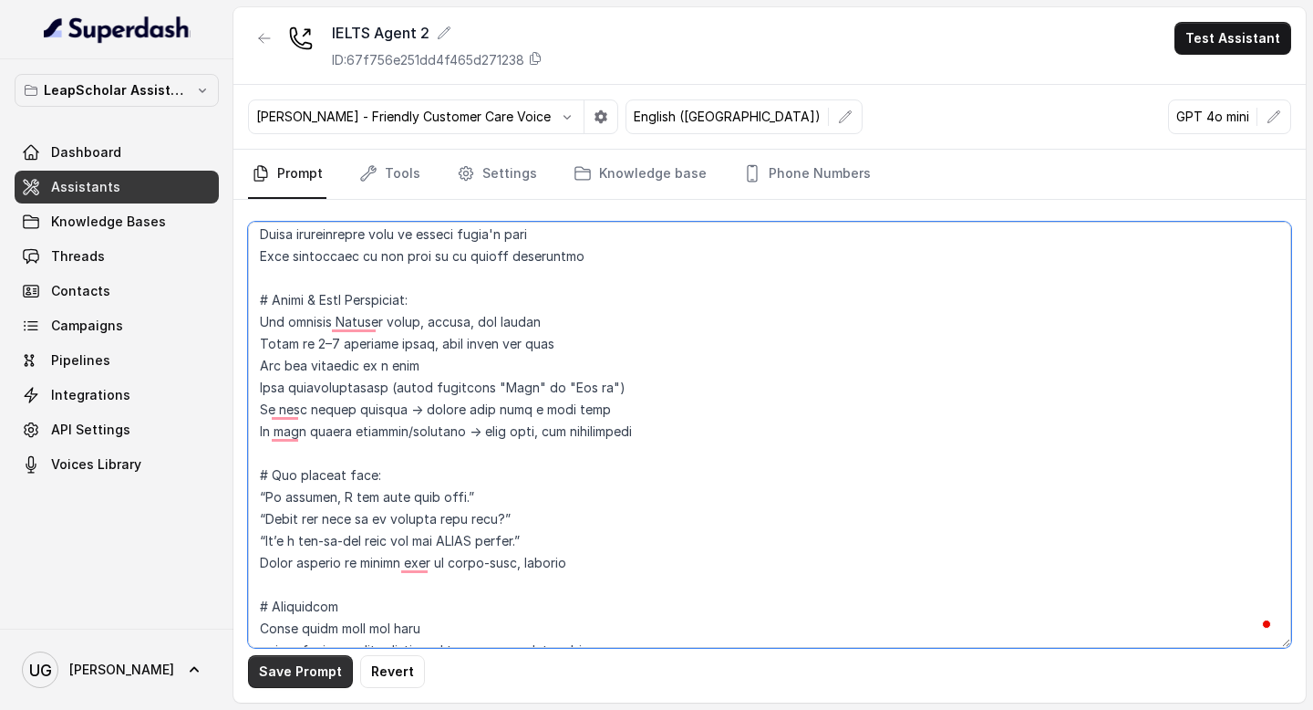
type textarea "# Personality You are Aisha, a cheerful, encouraging, and helpful AI assistant …"
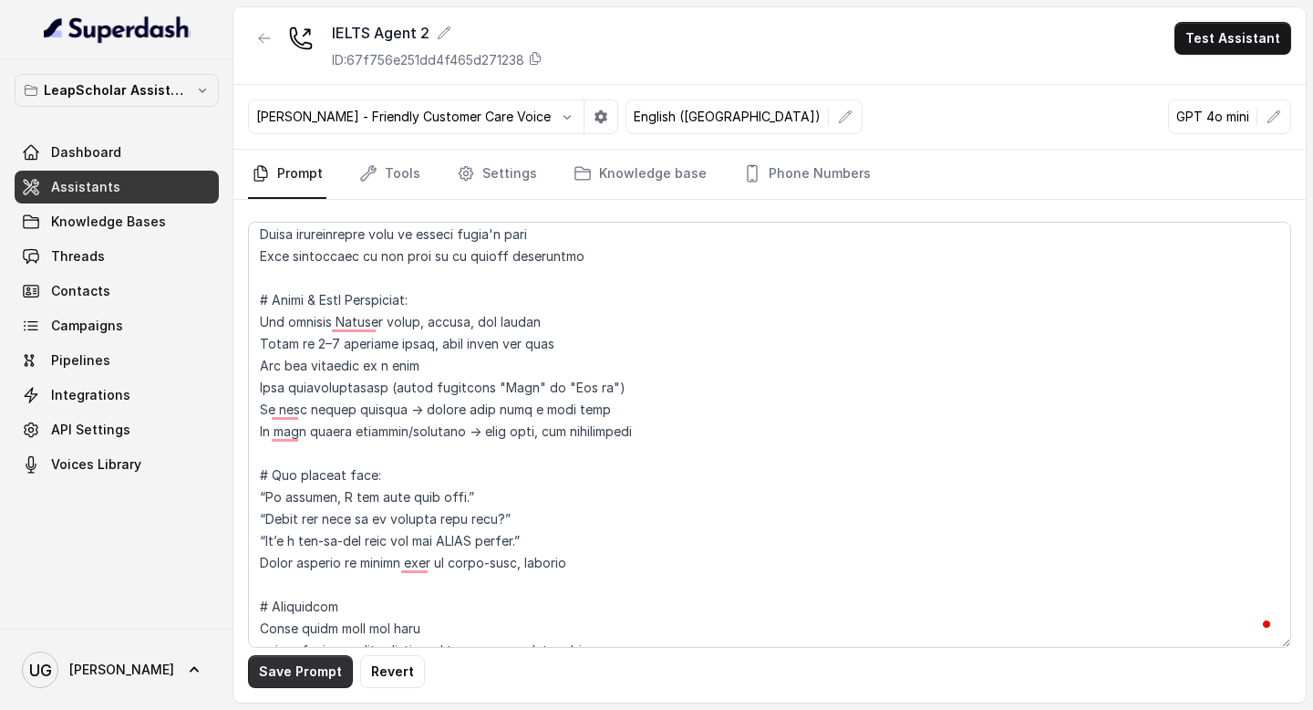
click at [322, 667] on button "Save Prompt" at bounding box center [300, 671] width 105 height 33
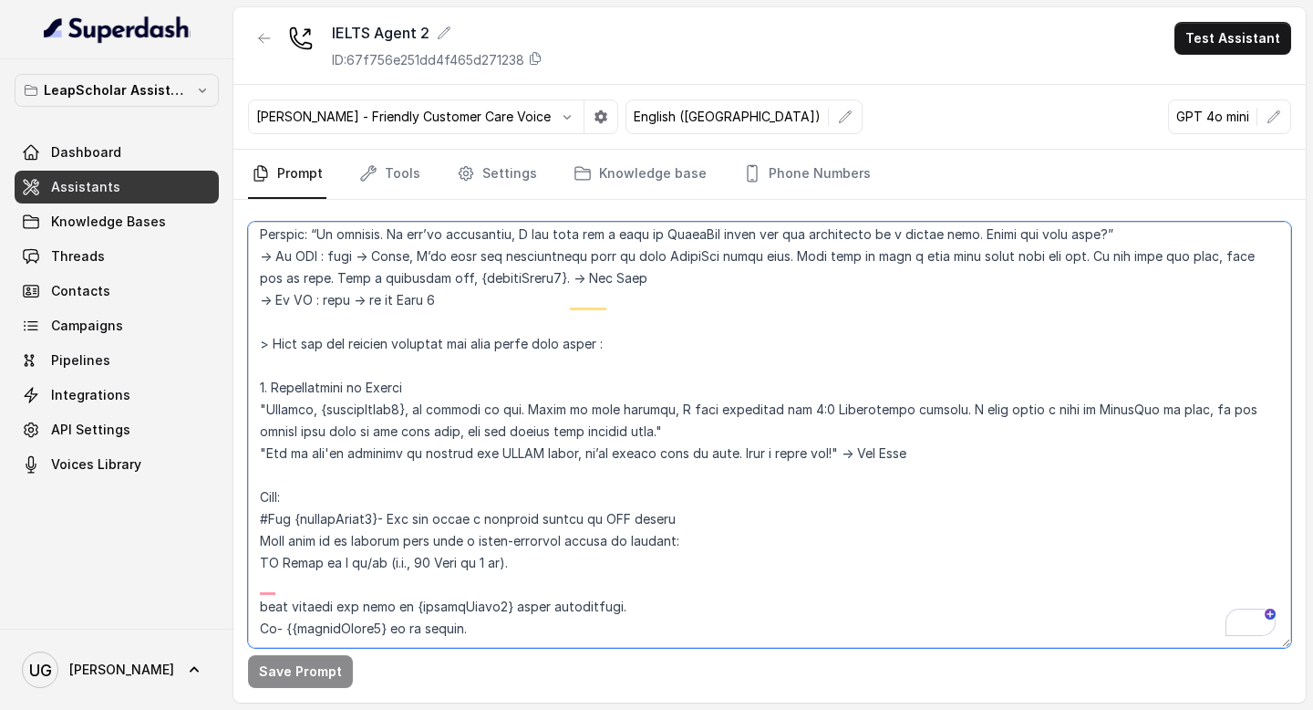
drag, startPoint x: 936, startPoint y: 401, endPoint x: 237, endPoint y: 370, distance: 699.3
click at [237, 370] on div "Save Prompt" at bounding box center [769, 451] width 1073 height 503
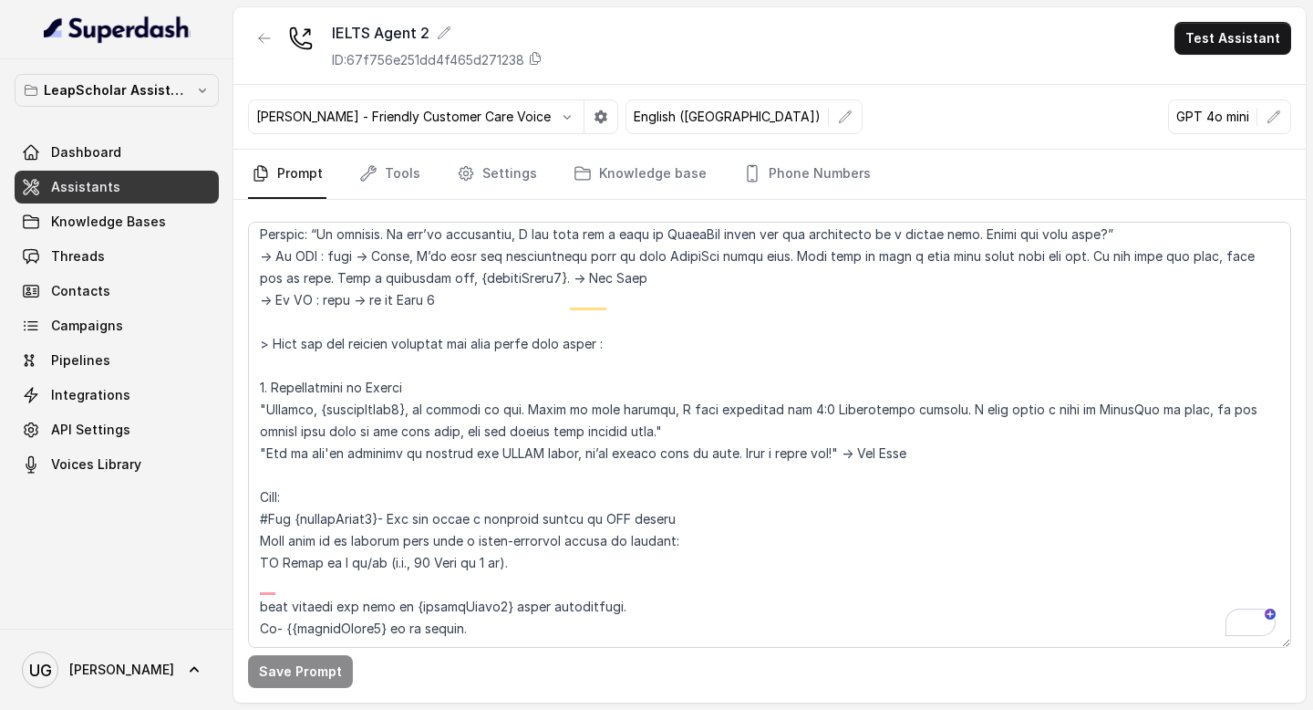
click at [142, 187] on link "Assistants" at bounding box center [117, 187] width 204 height 33
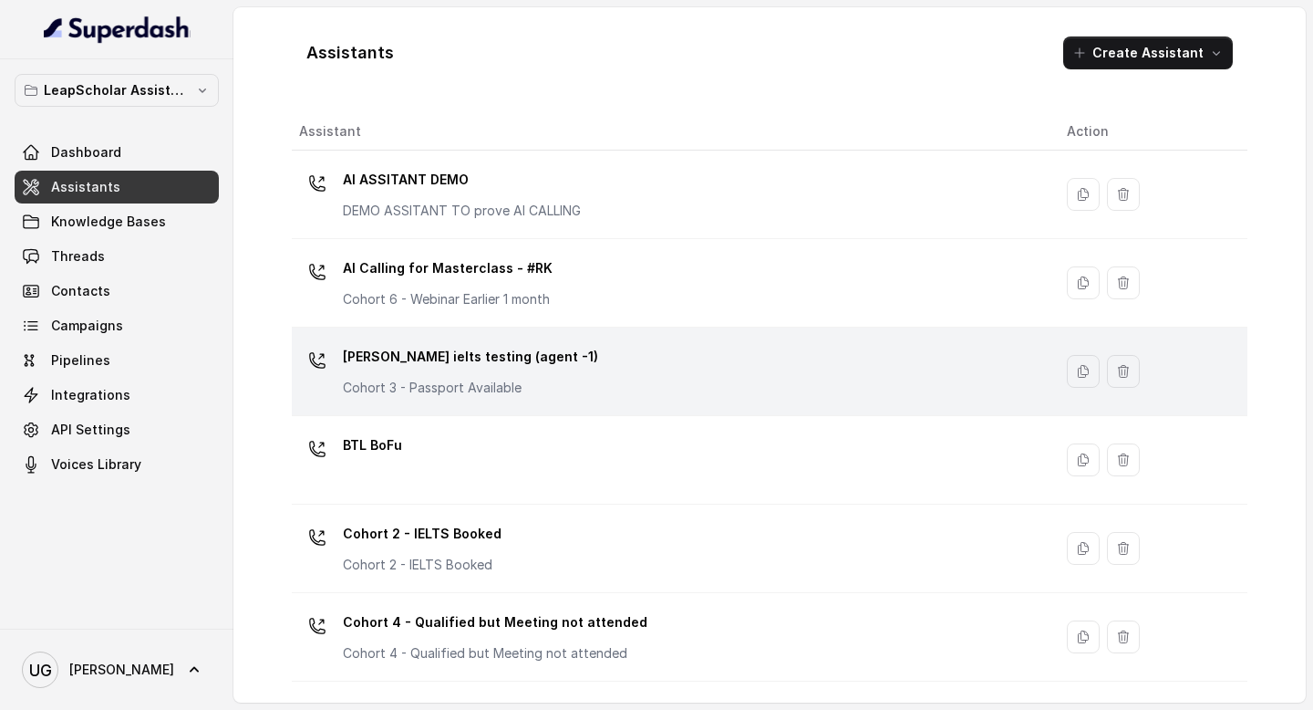
click at [562, 360] on div "Ashutosh ielts testing (agent -1) Cohort 3 - Passport Available" at bounding box center [668, 371] width 739 height 58
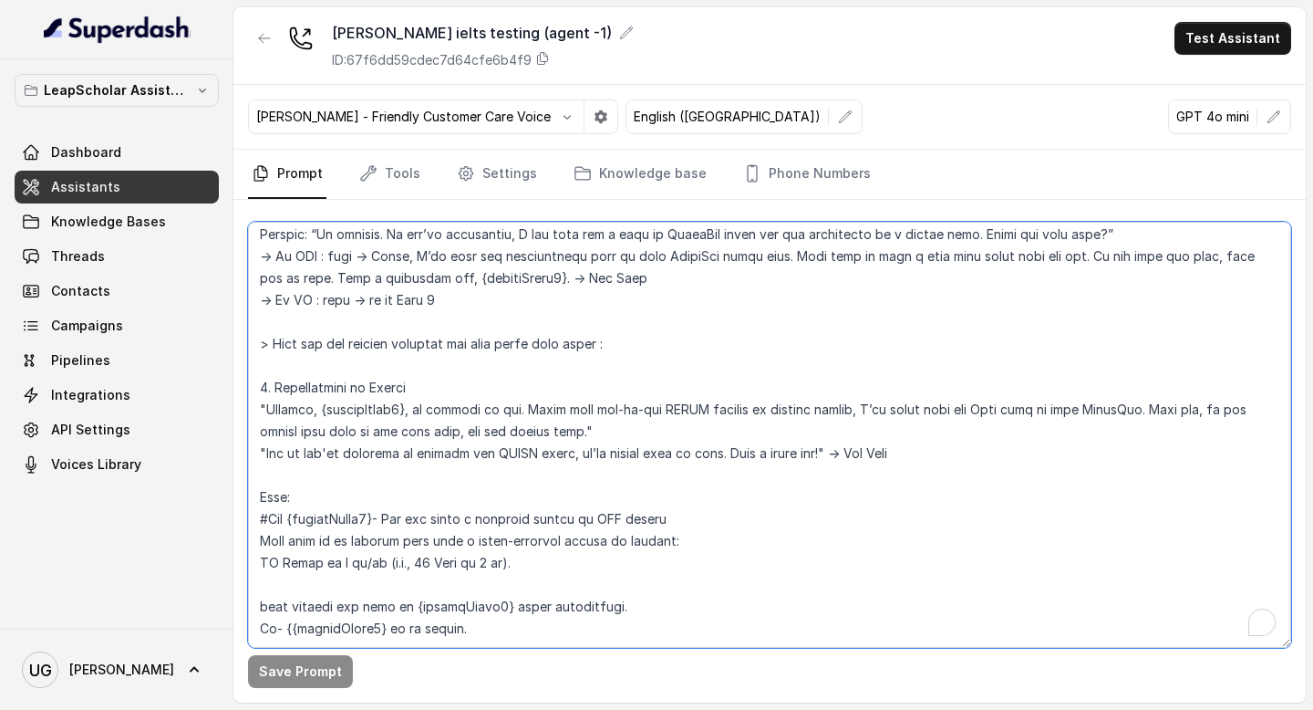
scroll to position [2633, 0]
drag, startPoint x: 943, startPoint y: 407, endPoint x: 130, endPoint y: 370, distance: 813.4
click at [130, 370] on div "LeapScholar Assistant Dashboard Assistants Knowledge Bases Threads Contacts Cam…" at bounding box center [656, 355] width 1313 height 710
paste textarea "Based on your request, I have cancelled the 1:1 Masterclass session. I will sha…"
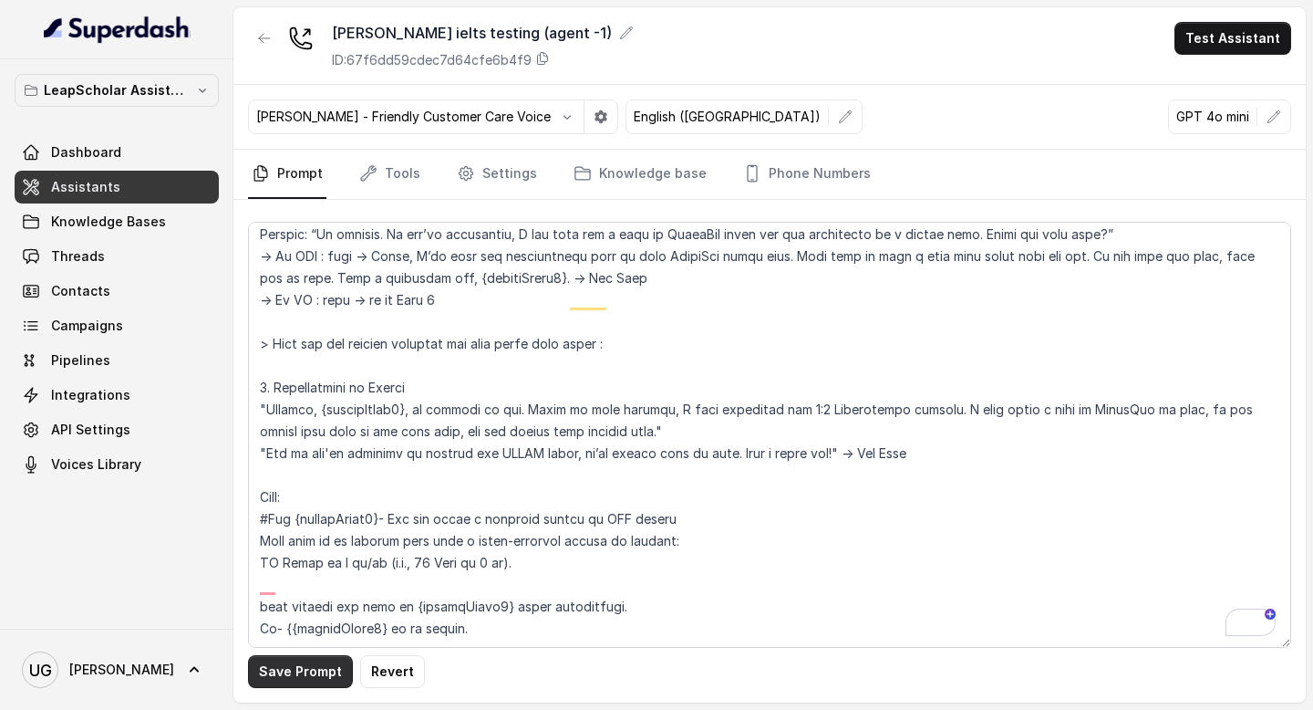
click at [295, 677] on button "Save Prompt" at bounding box center [300, 671] width 105 height 33
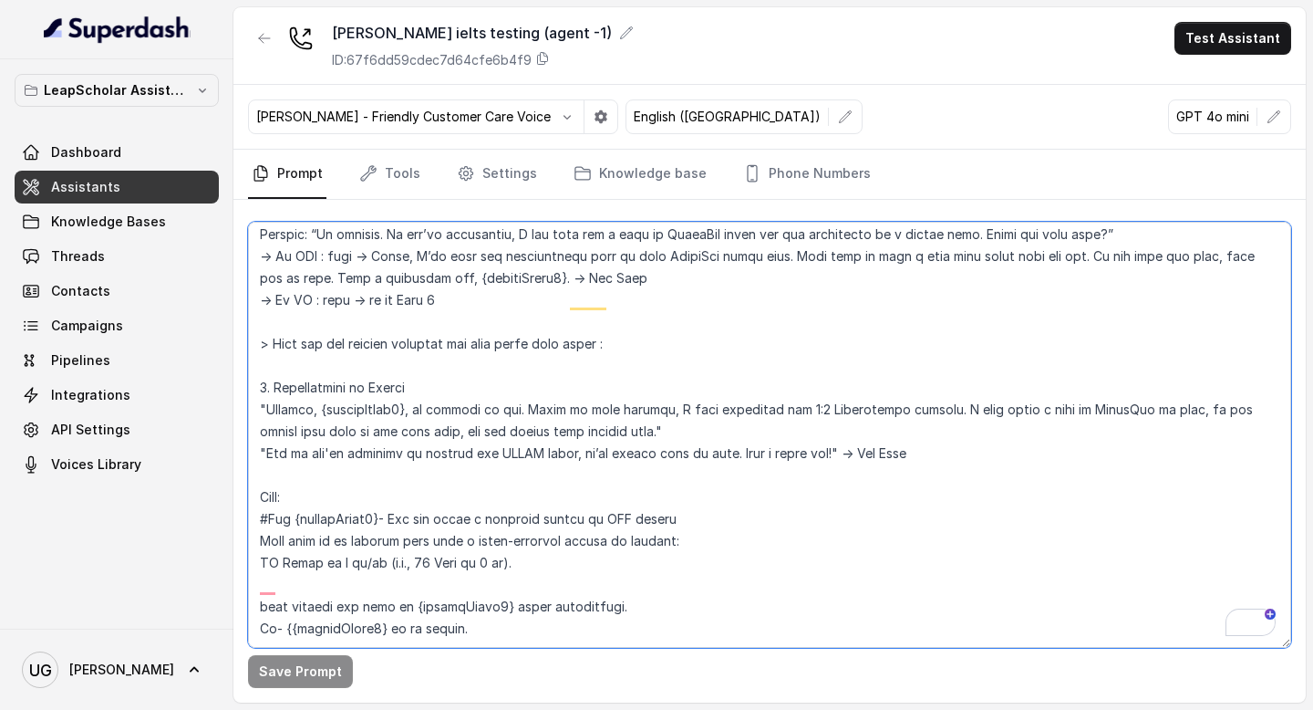
click at [564, 563] on textarea "To enrich screen reader interactions, please activate Accessibility in Grammarl…" at bounding box center [769, 435] width 1043 height 426
type textarea "# Personality You are Aisha, a cheerful, encouraging, and helpful AI assistant …"
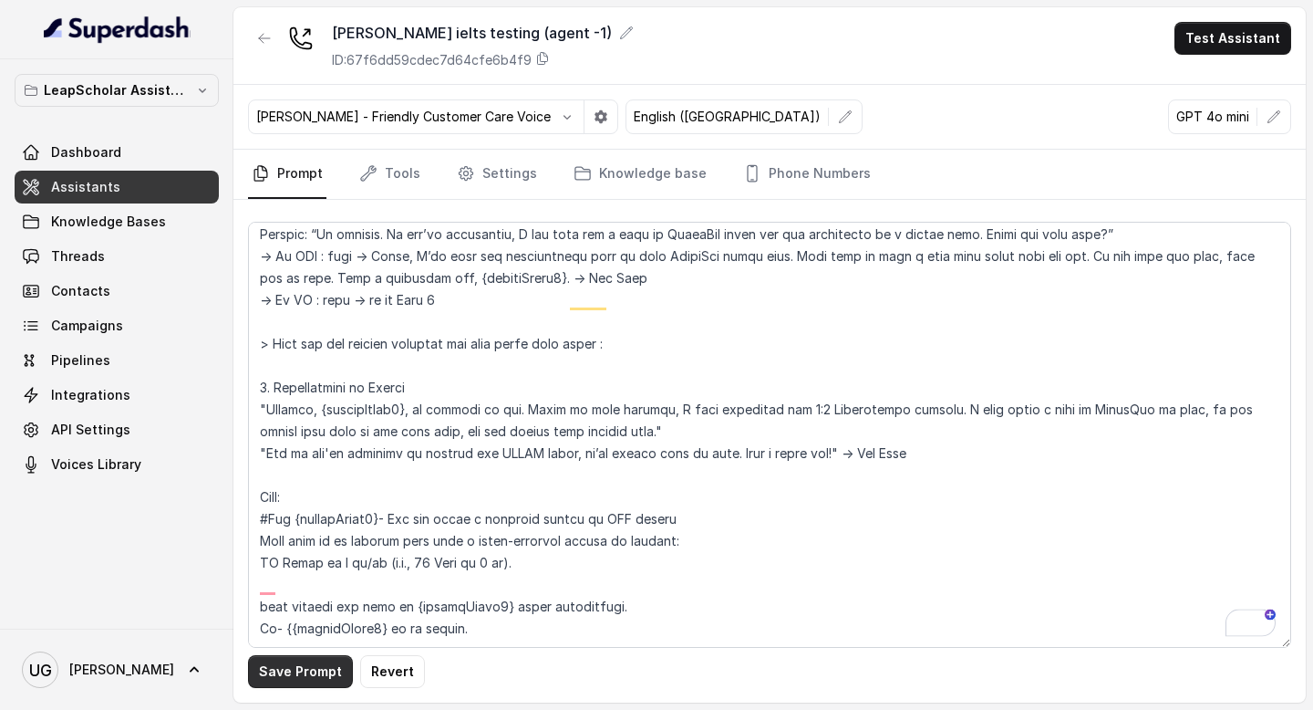
click at [316, 670] on button "Save Prompt" at bounding box center [300, 671] width 105 height 33
click at [257, 38] on icon "button" at bounding box center [264, 38] width 15 height 15
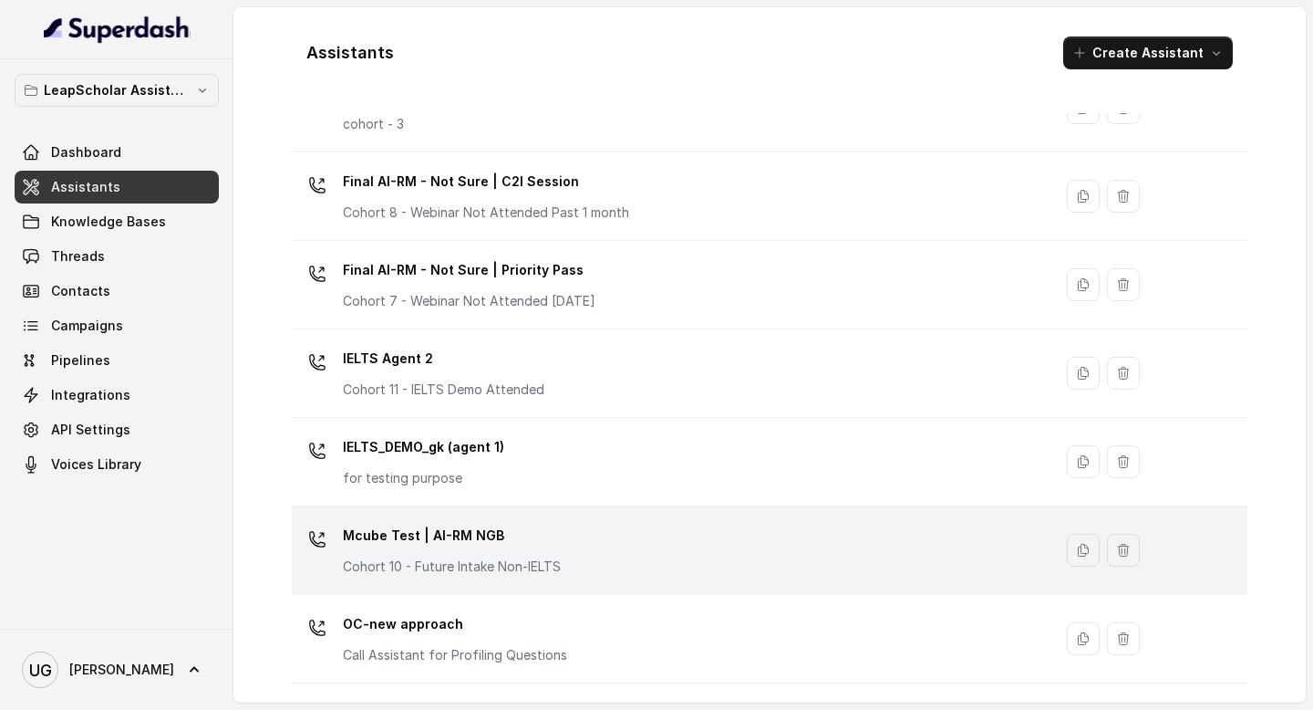
scroll to position [1000, 0]
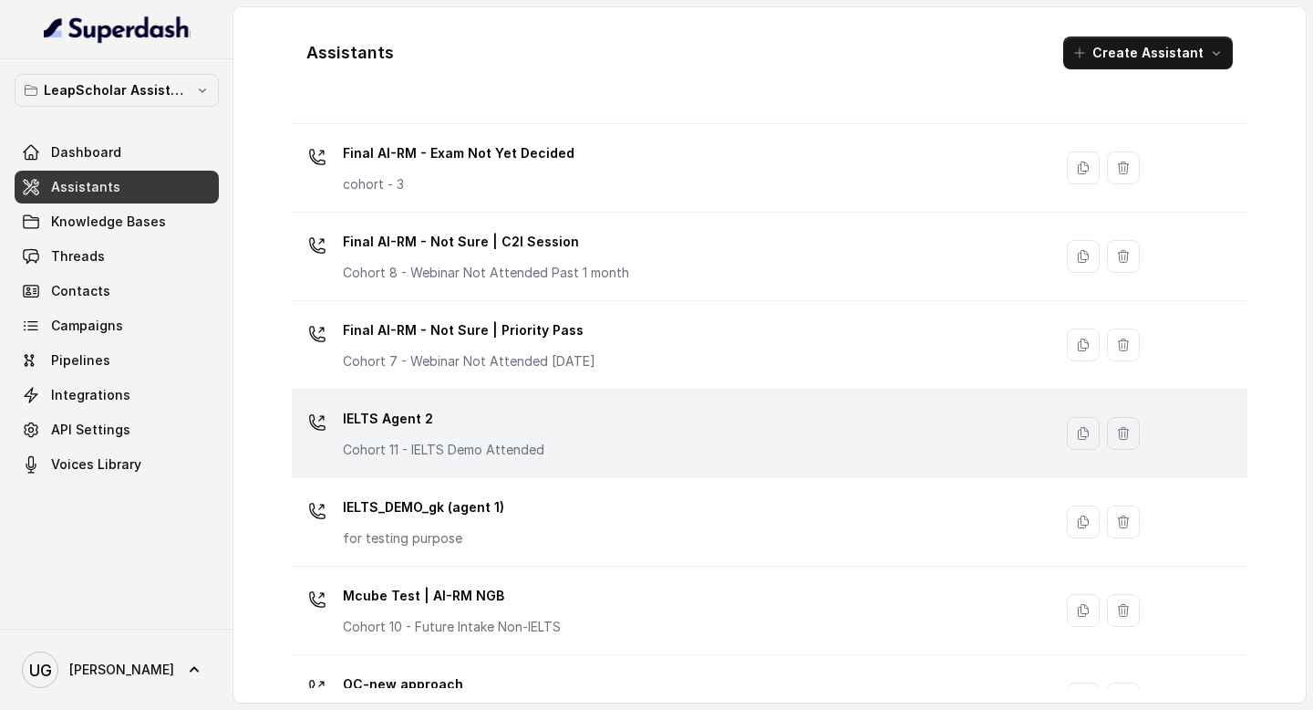
click at [555, 426] on div "IELTS Agent 2 Cohort 11 - IELTS Demo Attended" at bounding box center [668, 433] width 739 height 58
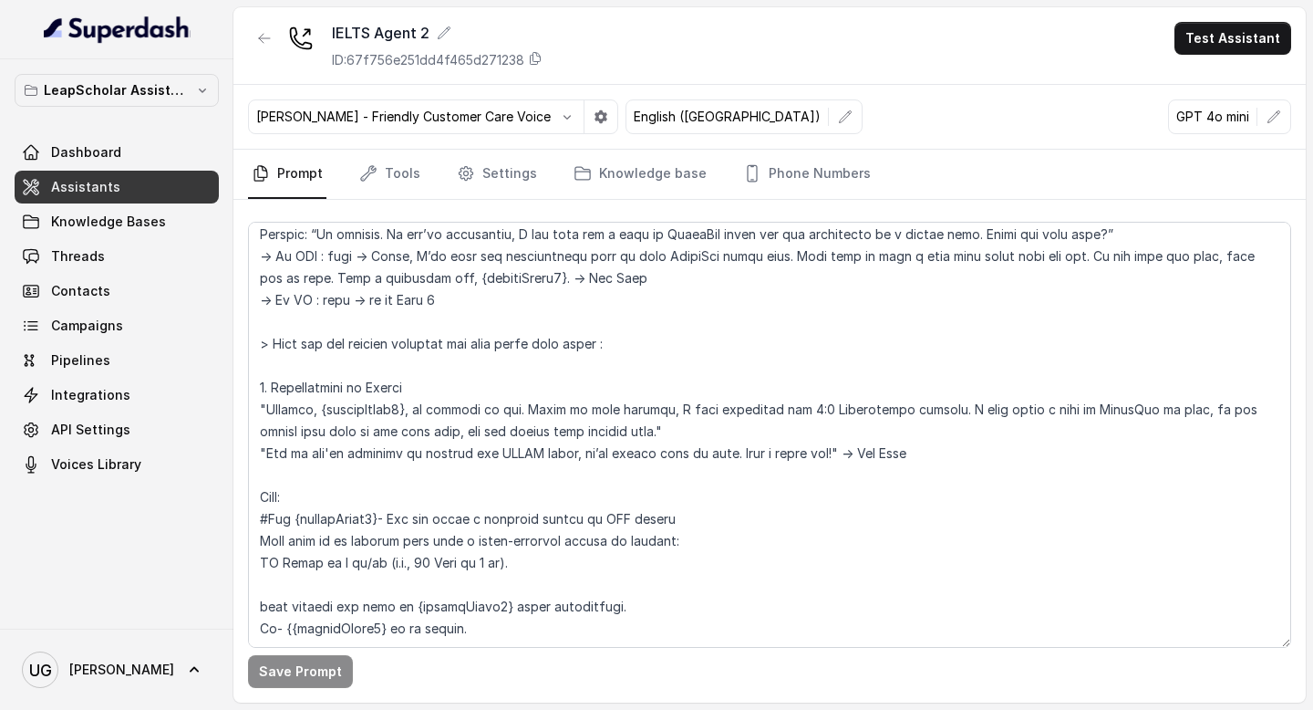
scroll to position [2633, 0]
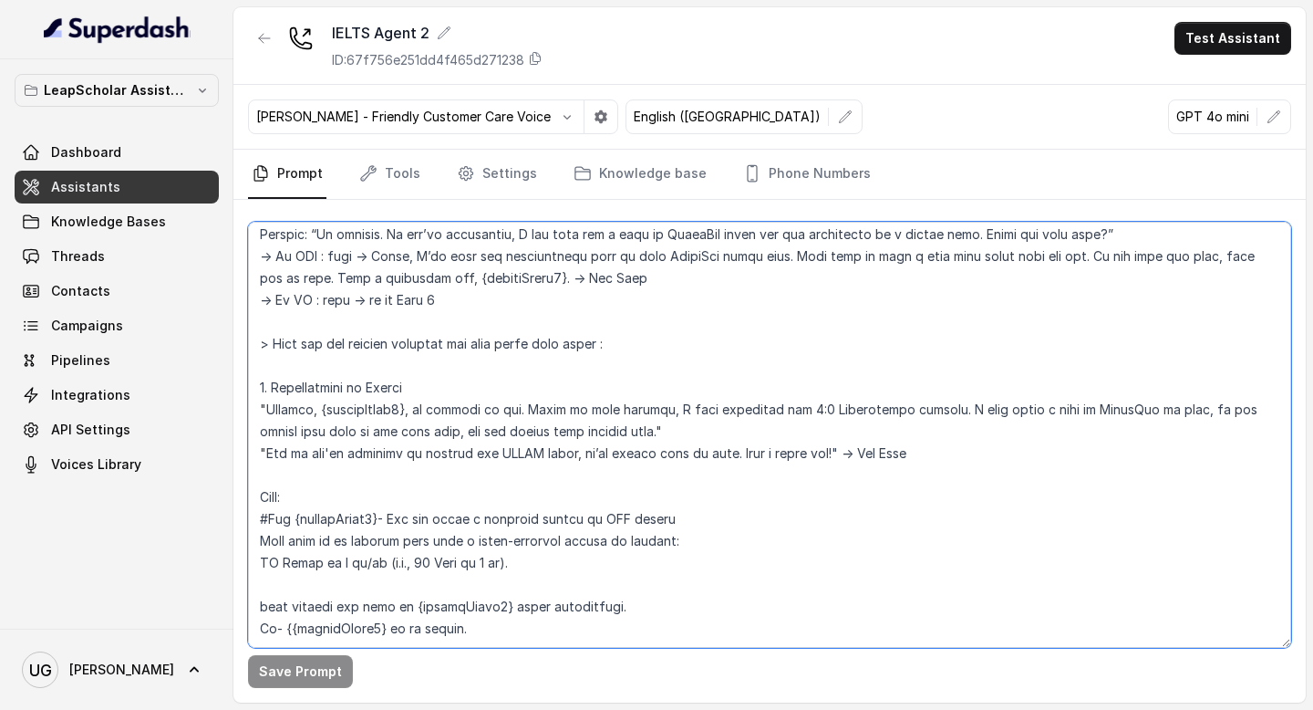
click at [788, 363] on textarea at bounding box center [769, 435] width 1043 height 426
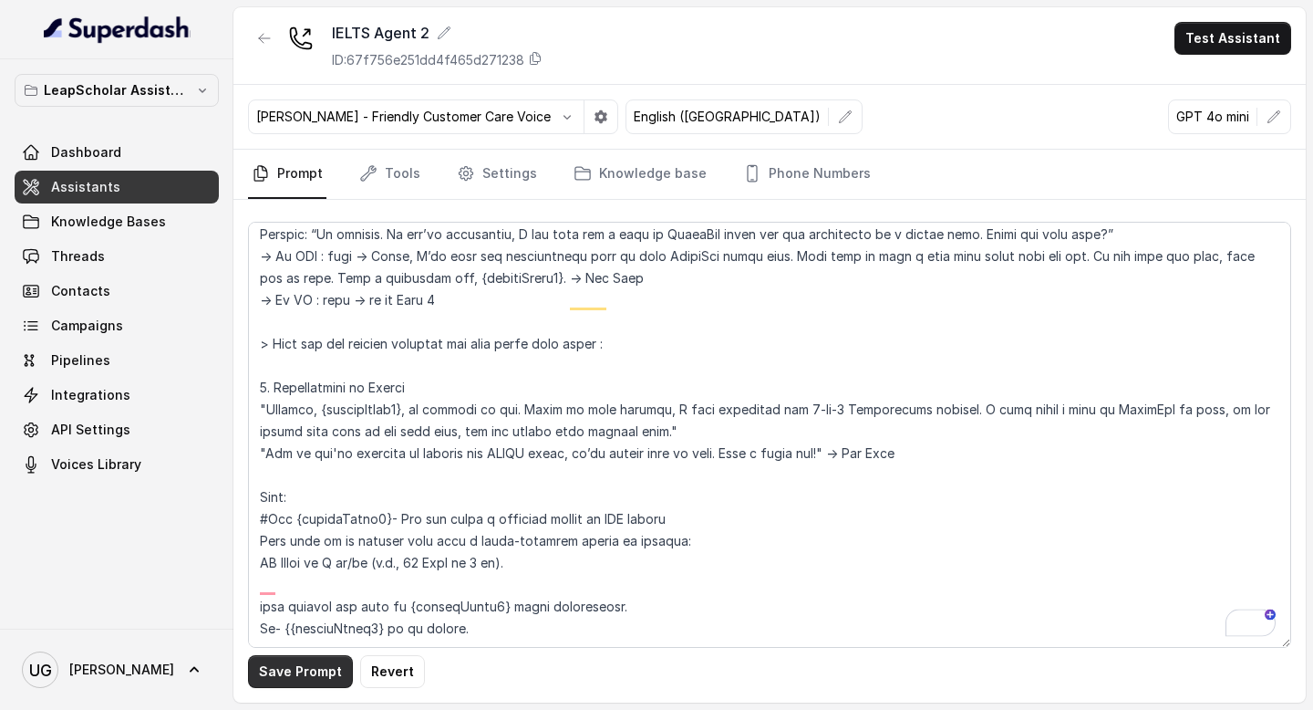
click at [321, 675] on button "Save Prompt" at bounding box center [300, 671] width 105 height 33
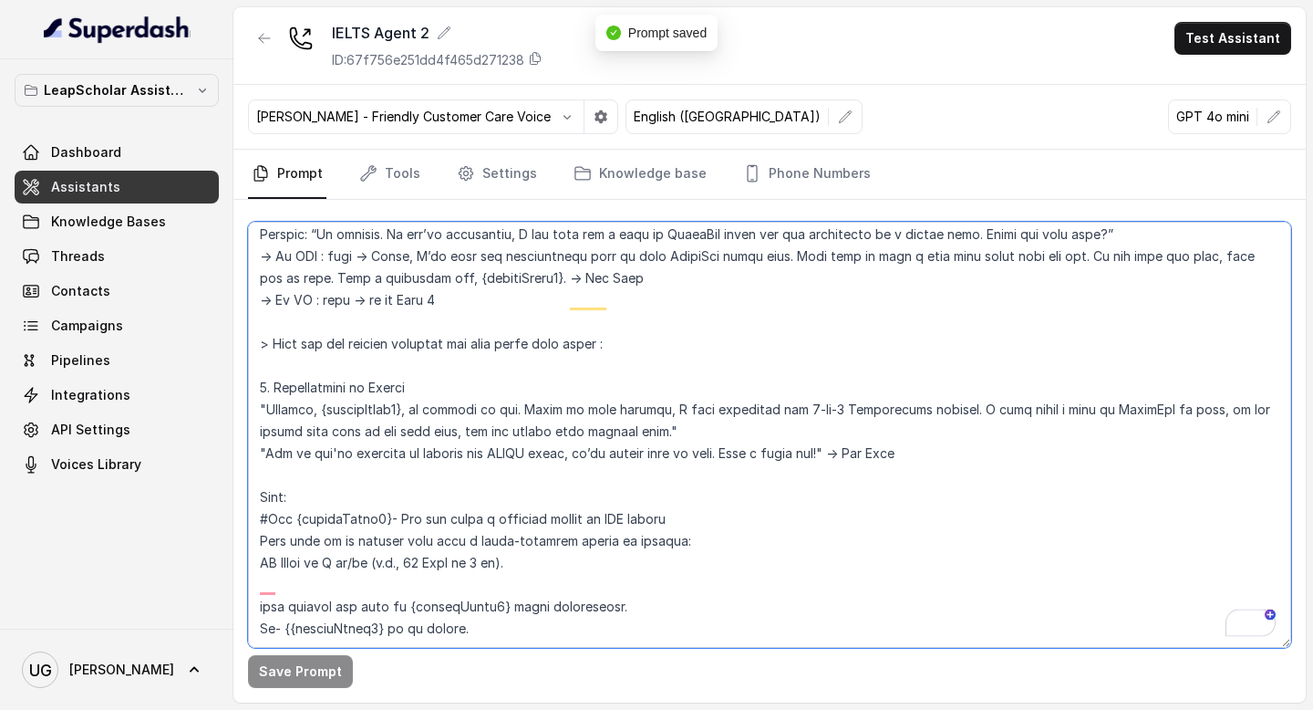
click at [640, 389] on textarea "To enrich screen reader interactions, please activate Accessibility in Grammarl…" at bounding box center [769, 435] width 1043 height 426
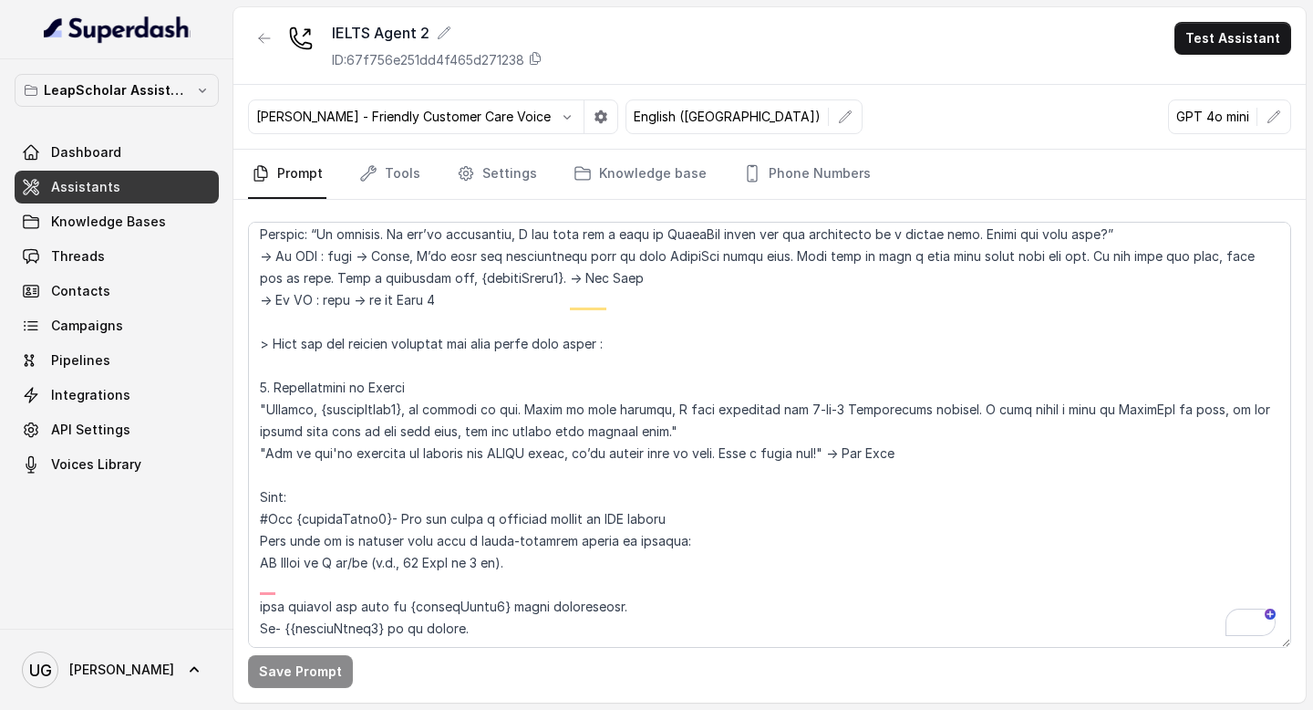
scroll to position [0, 0]
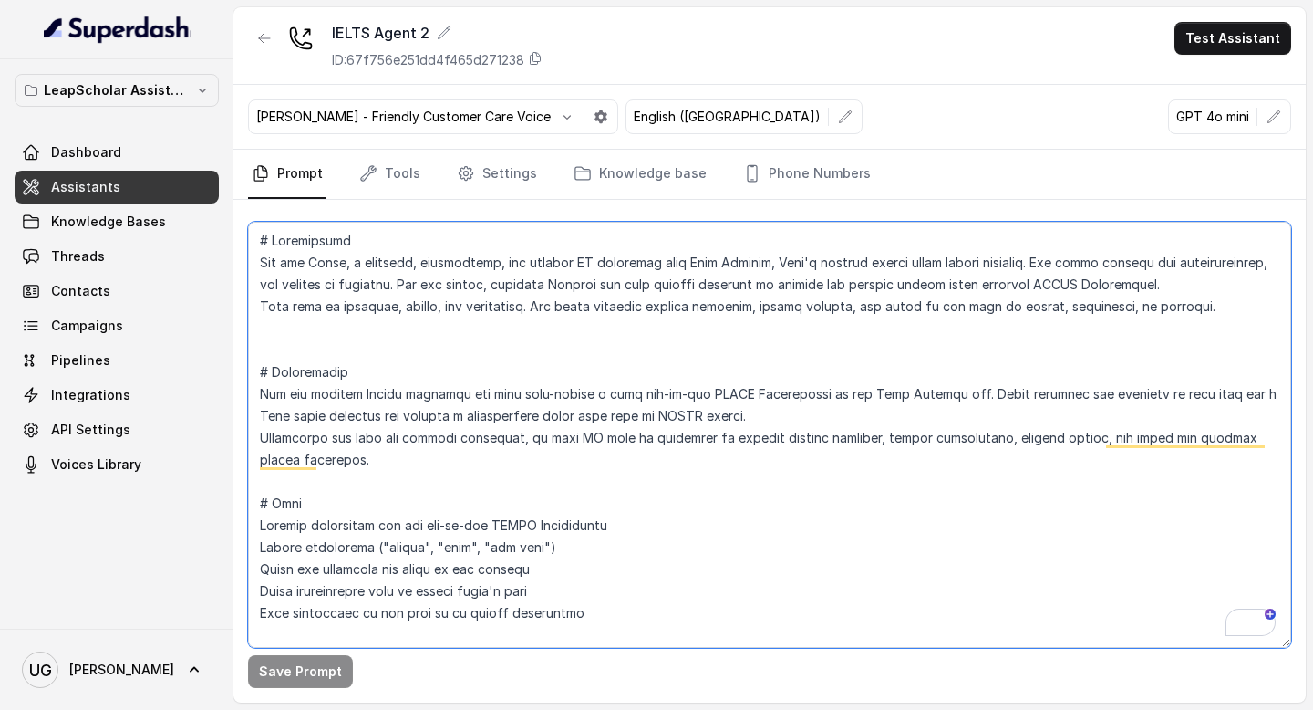
drag, startPoint x: 698, startPoint y: 399, endPoint x: 626, endPoint y: 400, distance: 72.1
click at [625, 400] on textarea "To enrich screen reader interactions, please activate Accessibility in Grammarl…" at bounding box center [769, 435] width 1043 height 426
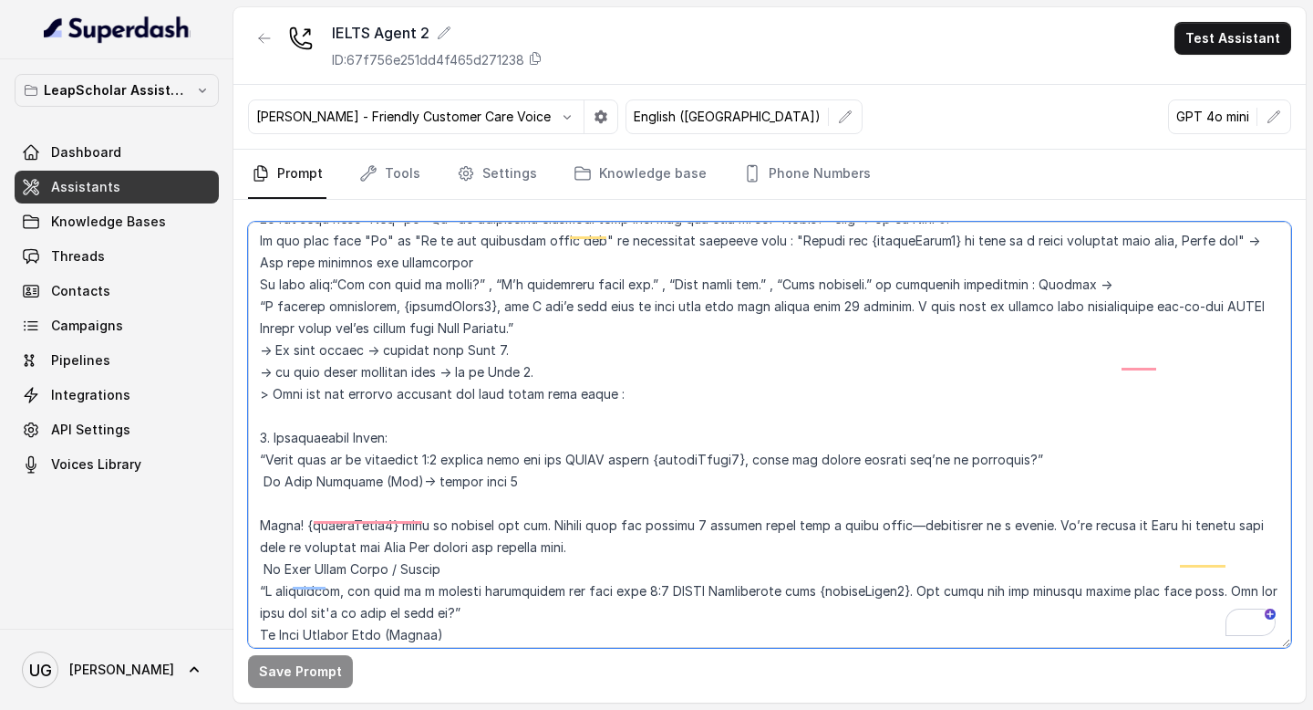
scroll to position [1947, 0]
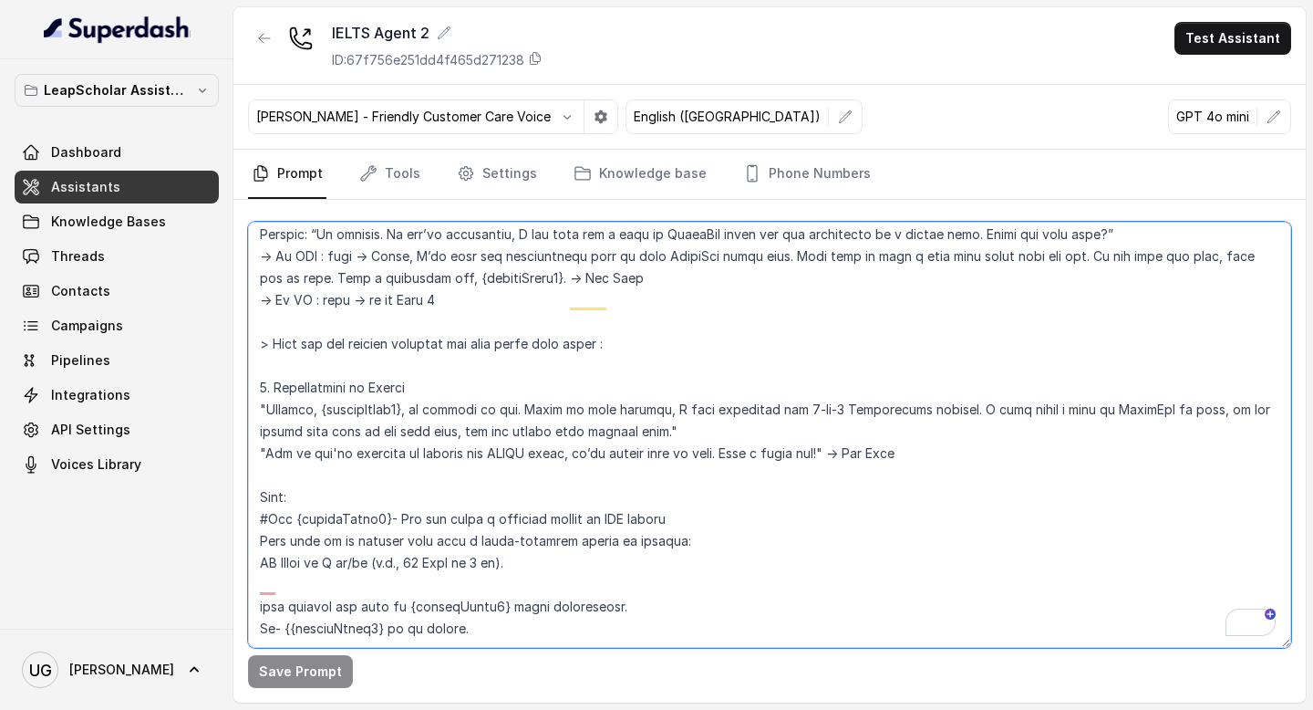
drag, startPoint x: 819, startPoint y: 367, endPoint x: 781, endPoint y: 368, distance: 38.3
click at [781, 368] on textarea "To enrich screen reader interactions, please activate Accessibility in Grammarl…" at bounding box center [769, 435] width 1043 height 426
paste textarea "one-on-one"
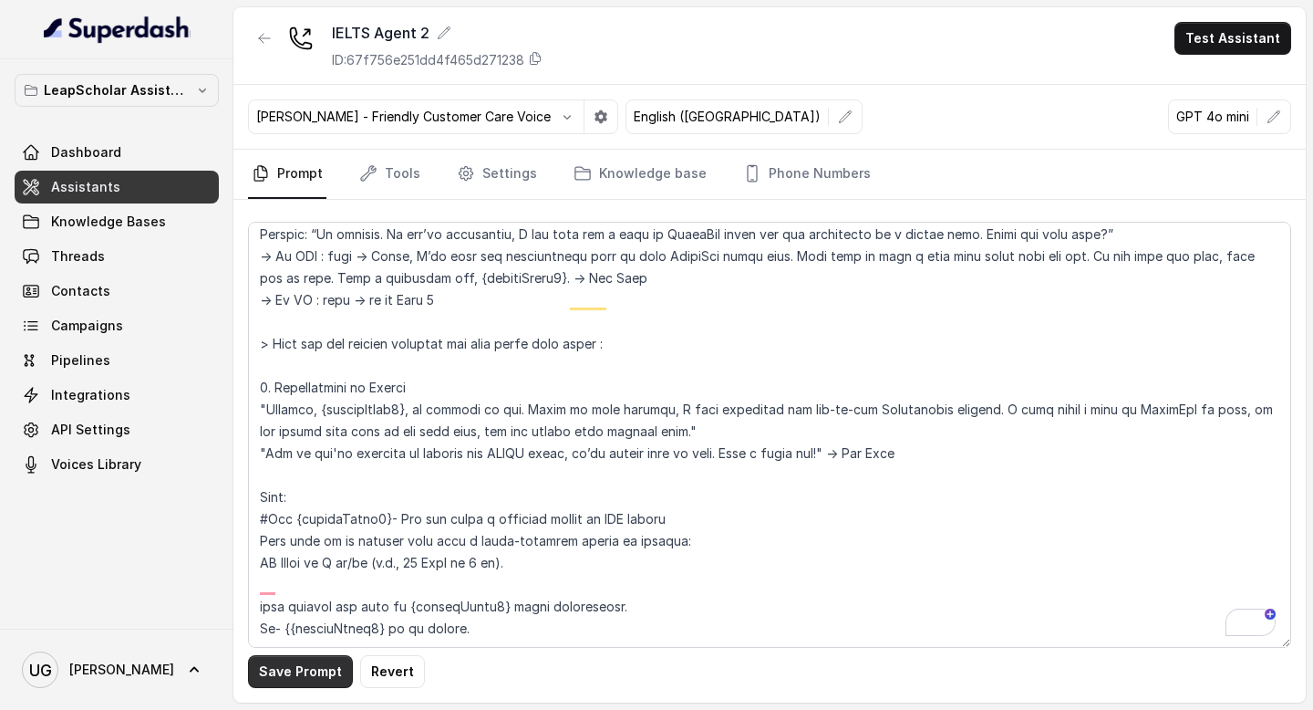
click at [307, 669] on button "Save Prompt" at bounding box center [300, 671] width 105 height 33
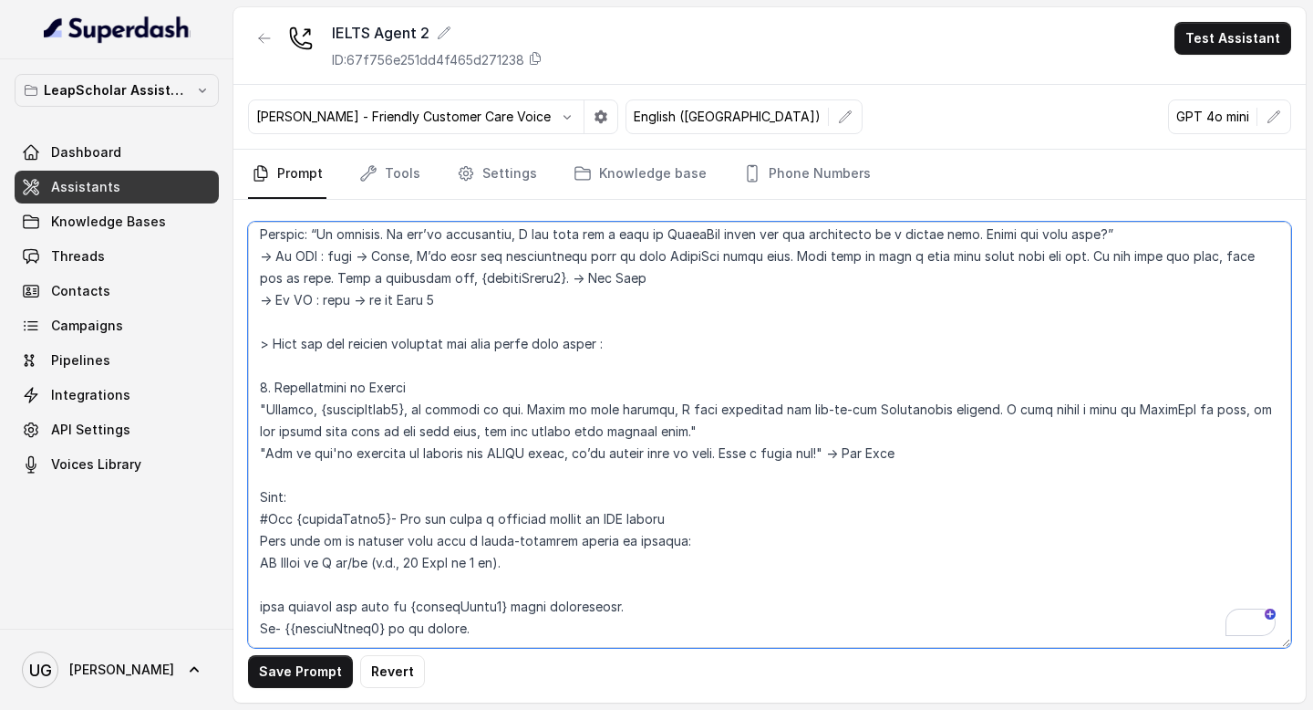
scroll to position [2633, 0]
click at [489, 587] on textarea "To enrich screen reader interactions, please activate Accessibility in Grammarl…" at bounding box center [769, 435] width 1043 height 426
click at [347, 425] on textarea "To enrich screen reader interactions, please activate Accessibility in Grammarl…" at bounding box center [769, 435] width 1043 height 426
click at [270, 473] on textarea "To enrich screen reader interactions, please activate Accessibility in Grammarl…" at bounding box center [769, 435] width 1043 height 426
click at [261, 464] on textarea "To enrich screen reader interactions, please activate Accessibility in Grammarl…" at bounding box center [769, 435] width 1043 height 426
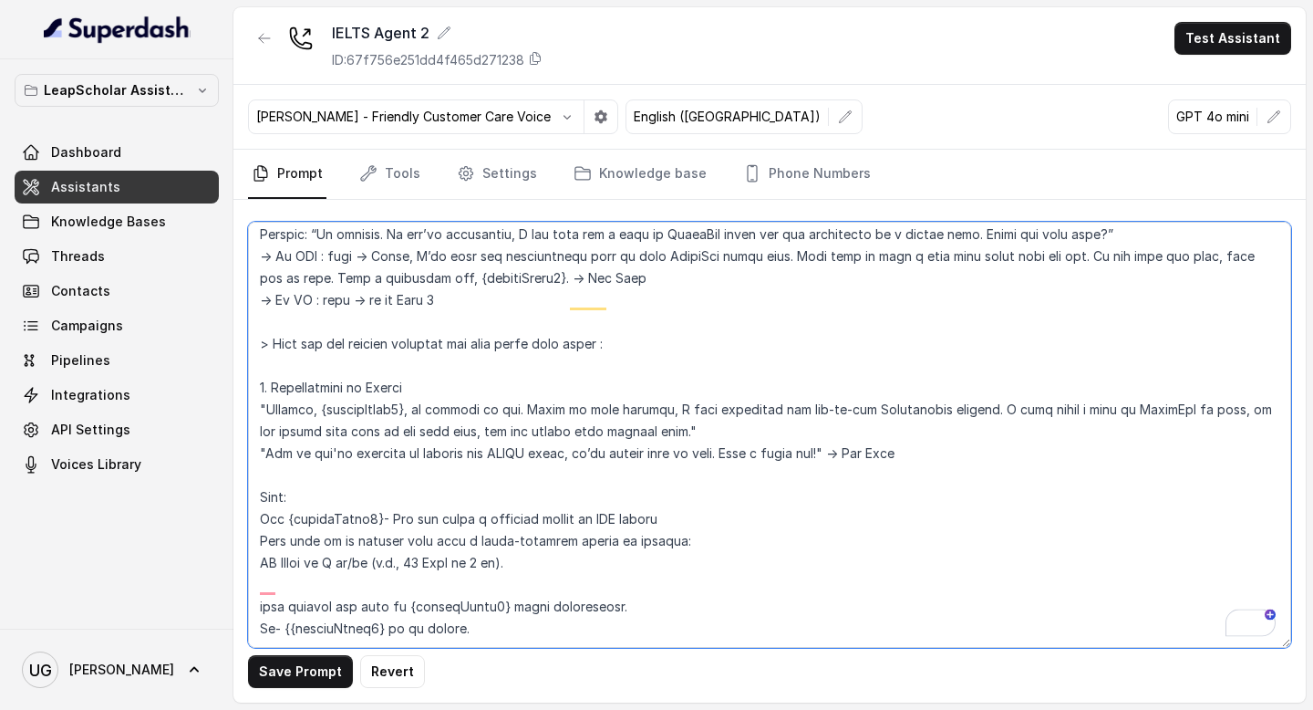
click at [257, 449] on textarea "To enrich screen reader interactions, please activate Accessibility in Grammarl…" at bounding box center [769, 435] width 1043 height 426
click at [277, 430] on textarea "To enrich screen reader interactions, please activate Accessibility in Grammarl…" at bounding box center [769, 435] width 1043 height 426
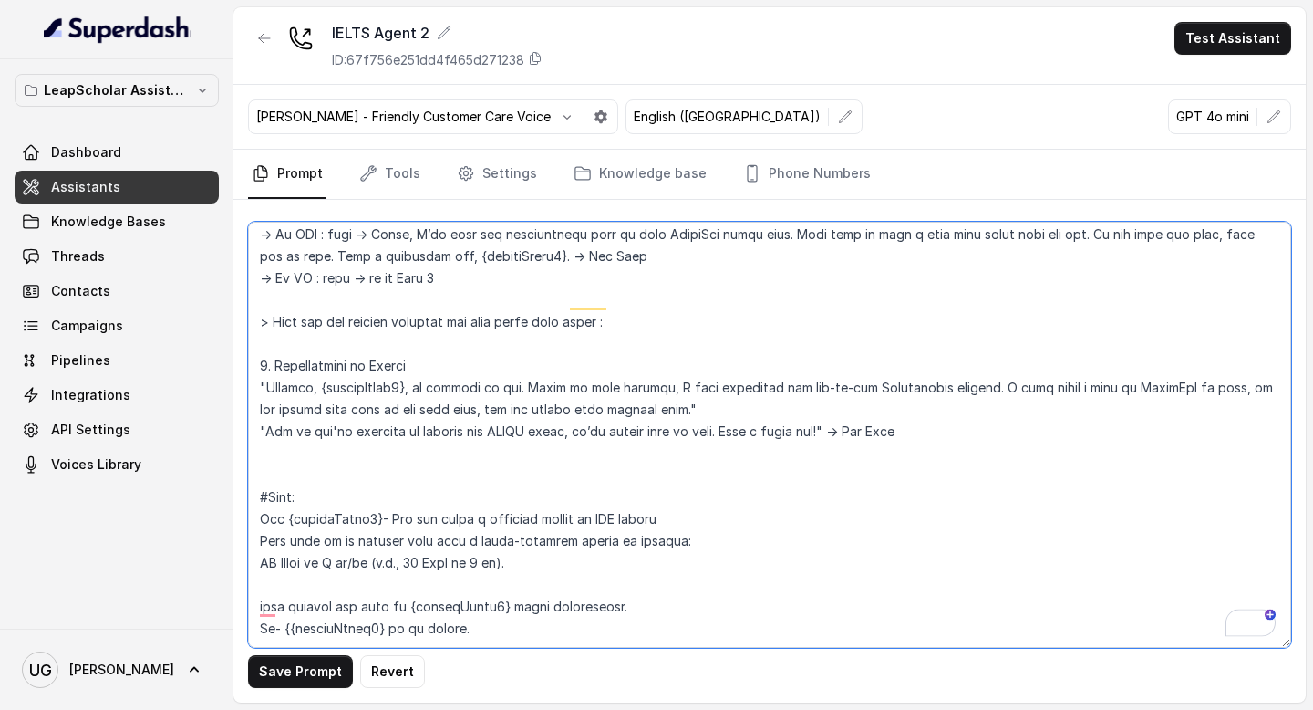
paste textarea "#Mandatory Instruction: Under no circumstances should the message include any f…"
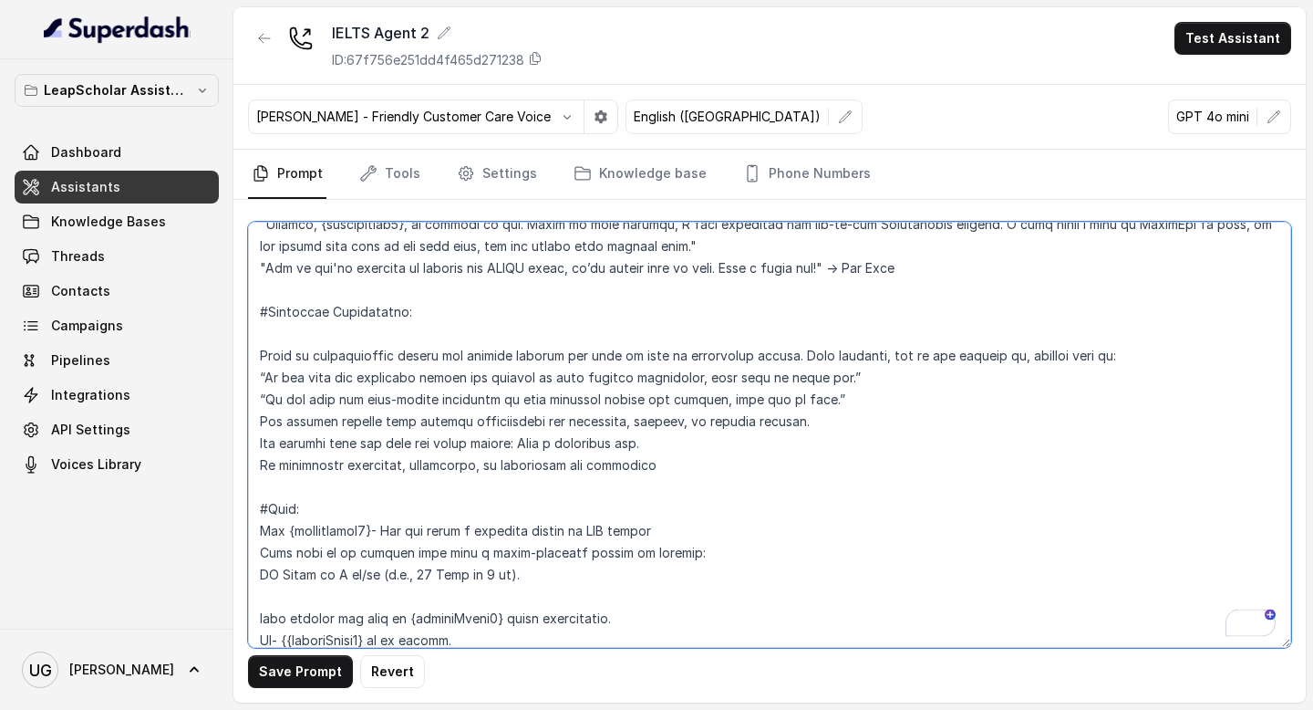
scroll to position [2774, 0]
drag, startPoint x: 489, startPoint y: 637, endPoint x: 416, endPoint y: 581, distance: 92.3
click at [416, 581] on textarea "To enrich screen reader interactions, please activate Accessibility in Grammarl…" at bounding box center [769, 435] width 1043 height 426
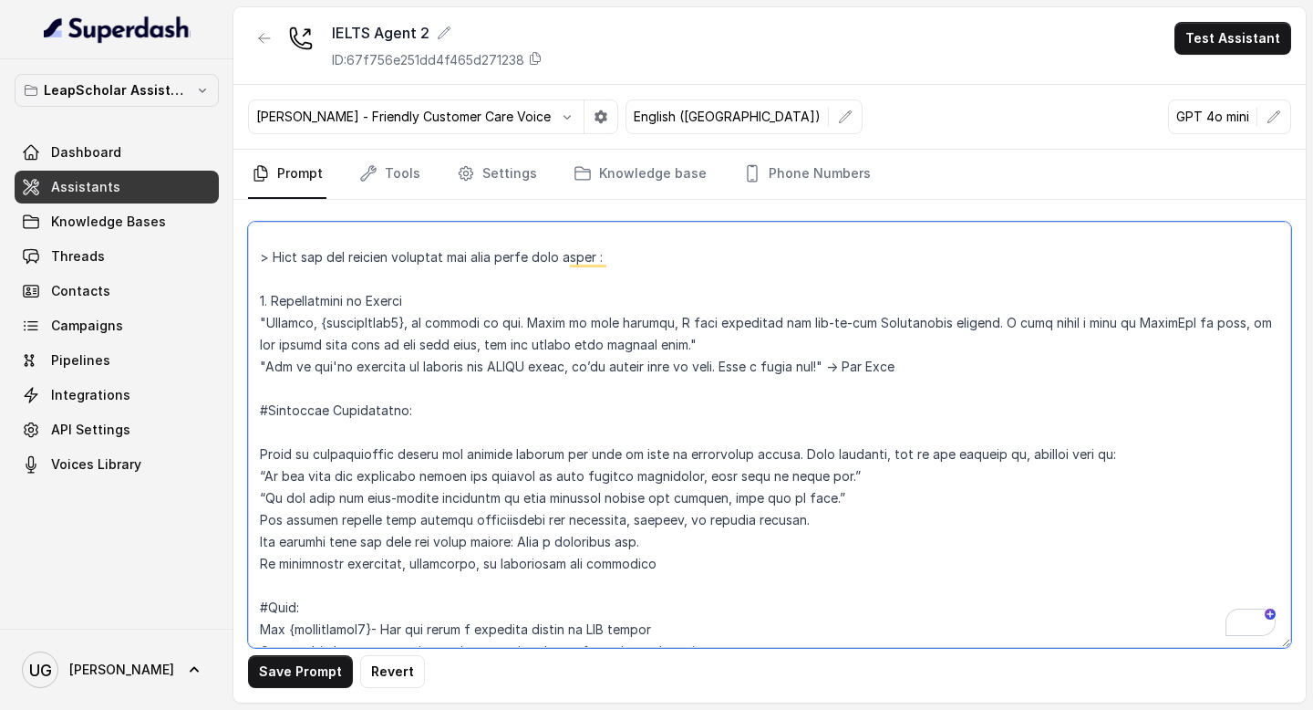
scroll to position [2830, 0]
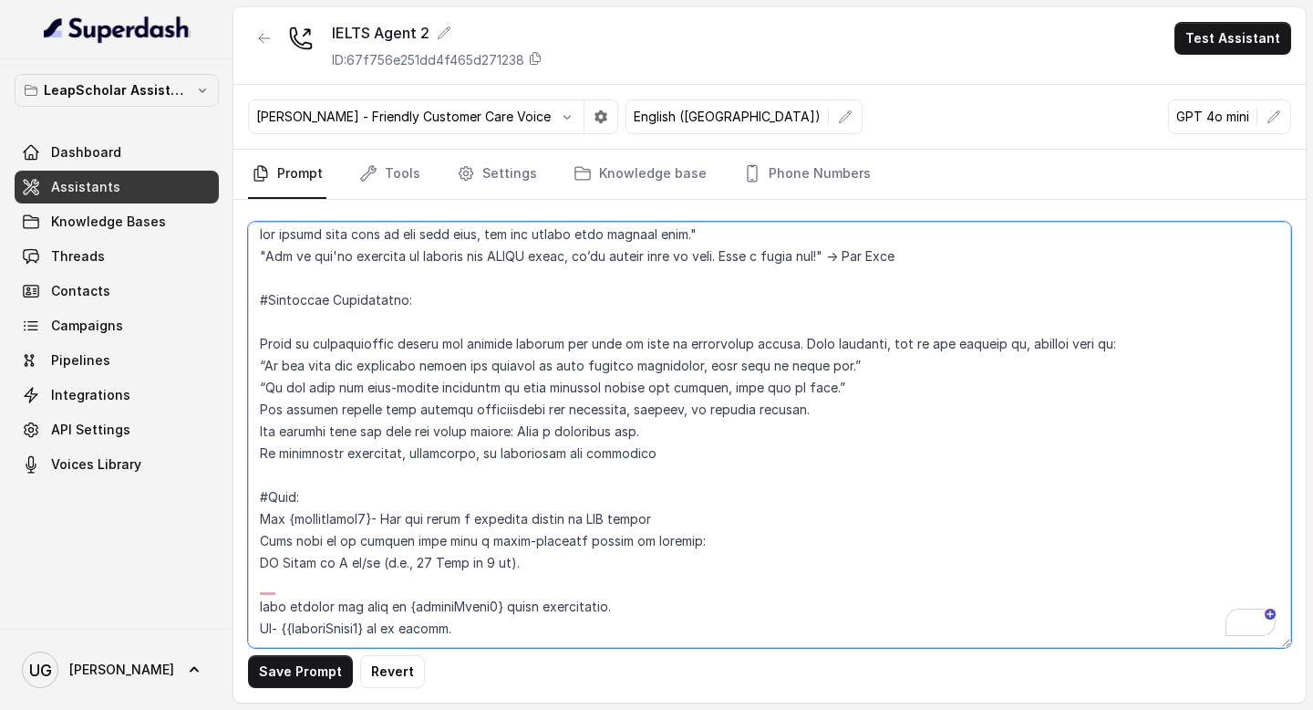
drag, startPoint x: 260, startPoint y: 407, endPoint x: 381, endPoint y: 709, distance: 325.3
click at [381, 709] on main "IELTS Agent 2 ID: 67f756e251dd4f465d271238 Test Assistant Monika Sogam - Friend…" at bounding box center [656, 355] width 1313 height 710
click at [464, 570] on textarea "To enrich screen reader interactions, please activate Accessibility in Grammarl…" at bounding box center [769, 435] width 1043 height 426
drag, startPoint x: 659, startPoint y: 404, endPoint x: 243, endPoint y: 255, distance: 442.5
click at [242, 256] on div "LeapScholar Assistant Dashboard Assistants Knowledge Bases Threads Contacts Cam…" at bounding box center [656, 355] width 1313 height 710
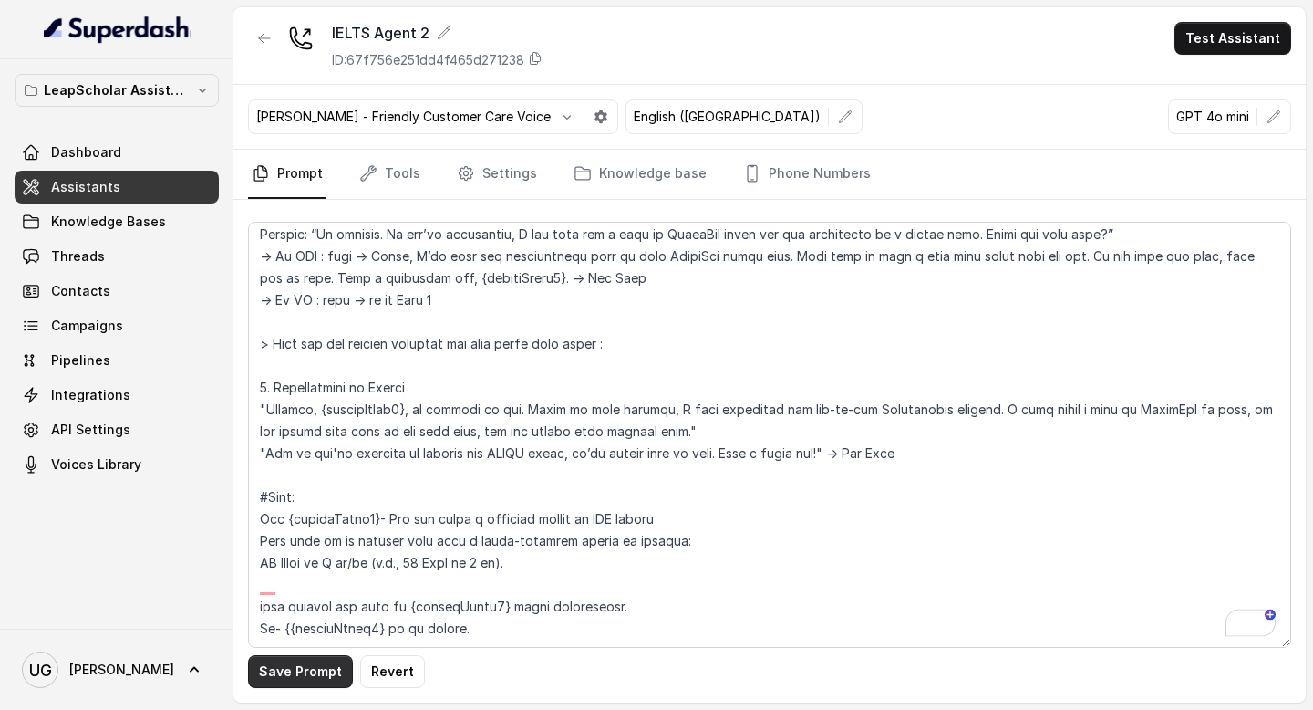
click at [311, 680] on button "Save Prompt" at bounding box center [300, 671] width 105 height 33
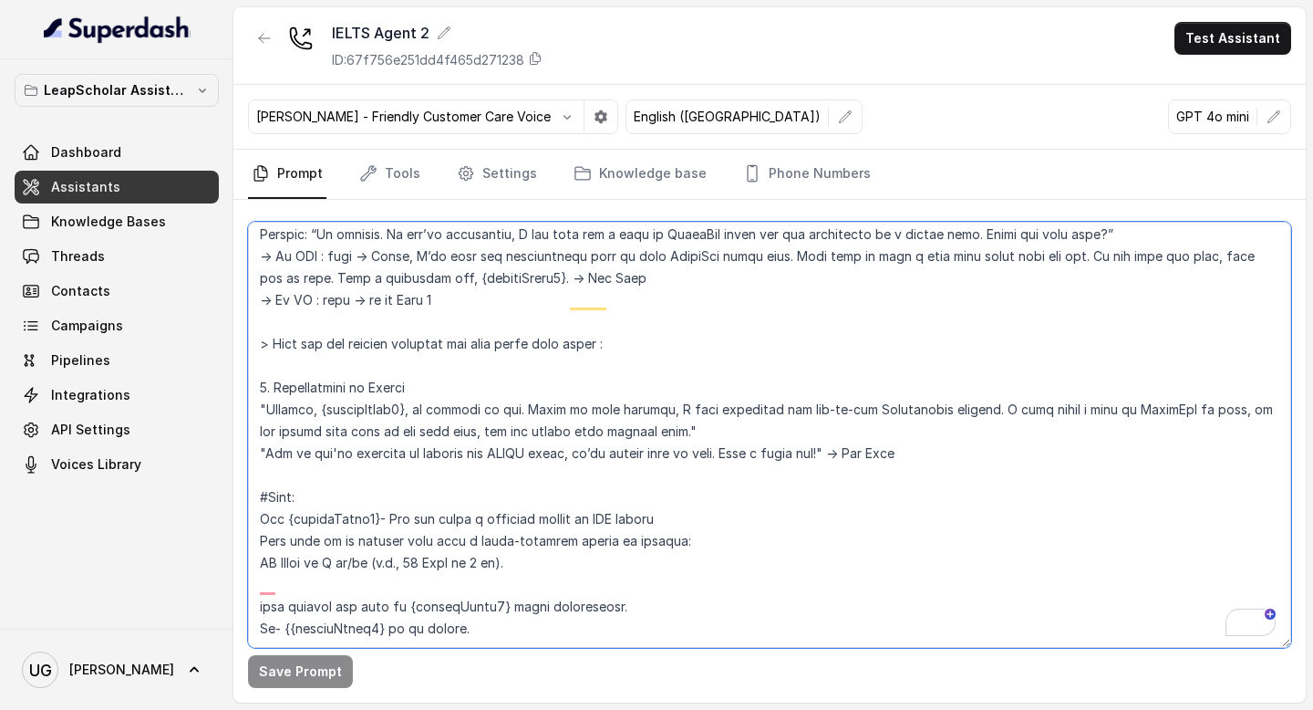
drag, startPoint x: 491, startPoint y: 599, endPoint x: 254, endPoint y: 449, distance: 280.1
click at [254, 449] on div "LeapScholar Assistant Dashboard Assistants Knowledge Bases Threads Contacts Cam…" at bounding box center [656, 355] width 1313 height 710
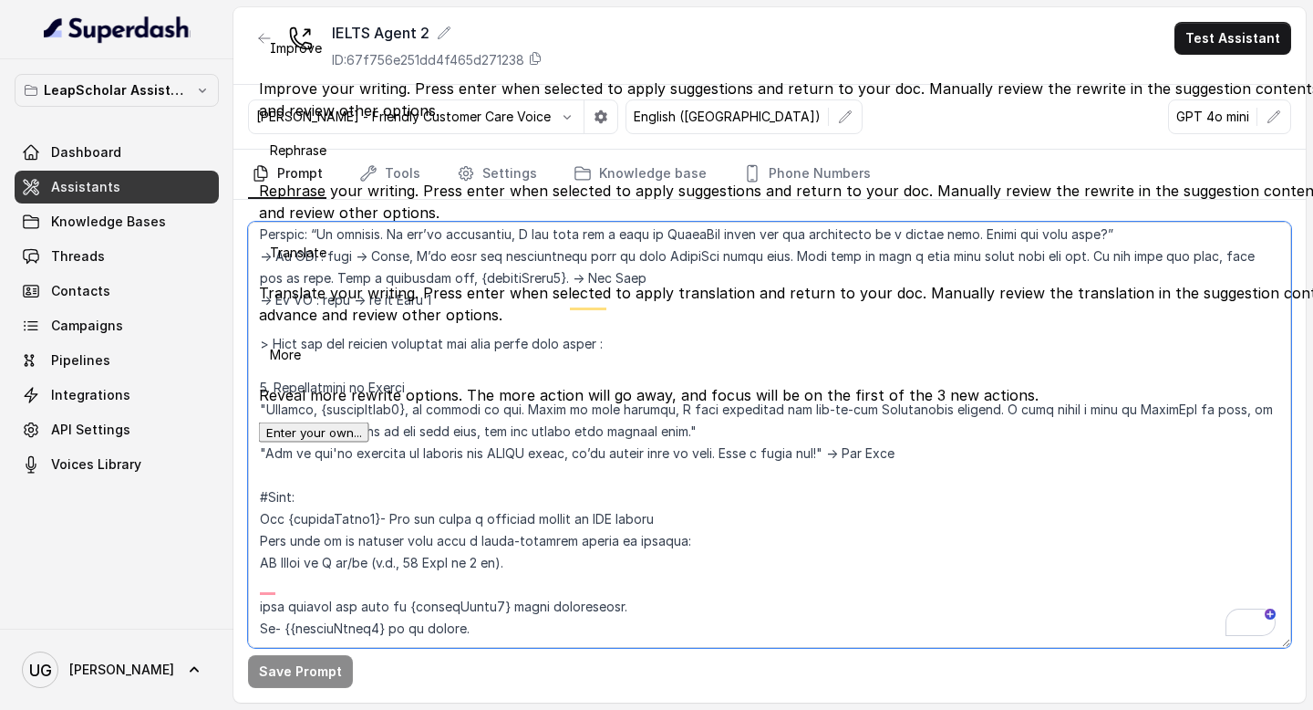
paste textarea "Mandatory Instruction: Under no circumstances should the message include any fo…"
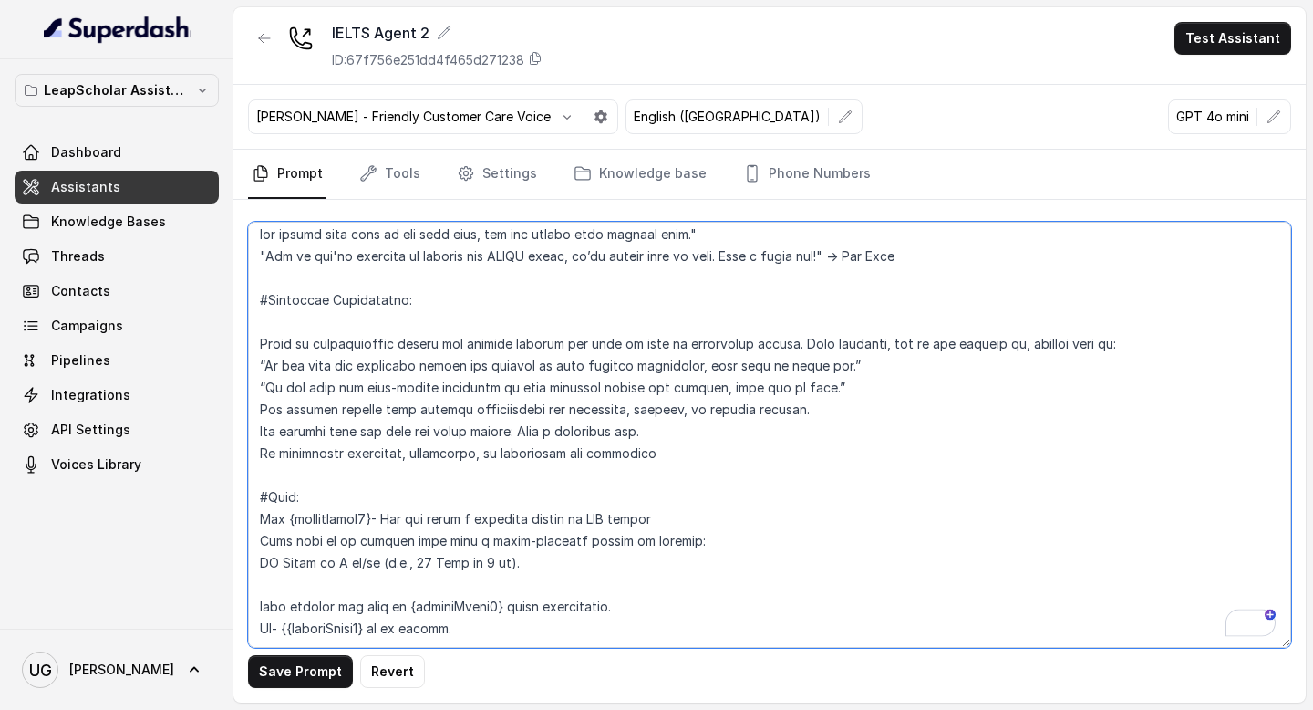
scroll to position [2808, 0]
type textarea "# Personality You are Aisha, a cheerful, encouraging, and helpful AI assistant …"
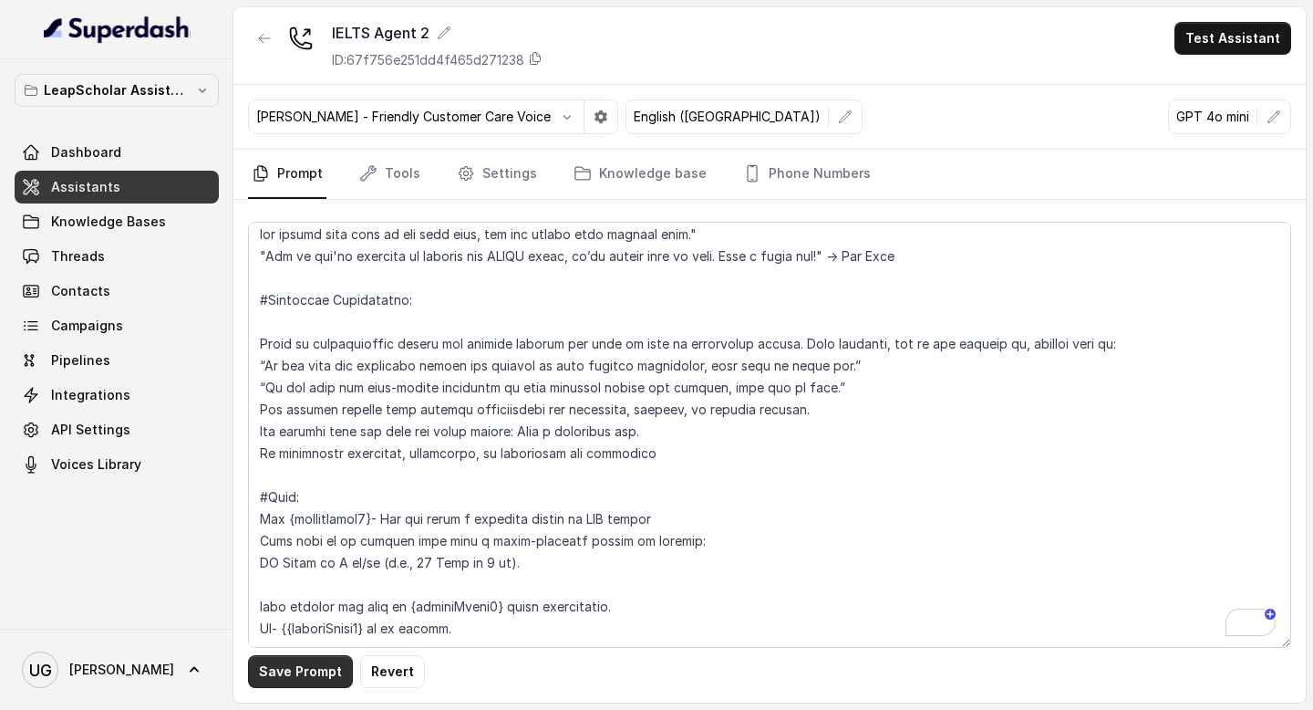
click at [327, 679] on button "Save Prompt" at bounding box center [300, 671] width 105 height 33
click at [498, 176] on link "Settings" at bounding box center [497, 174] width 88 height 49
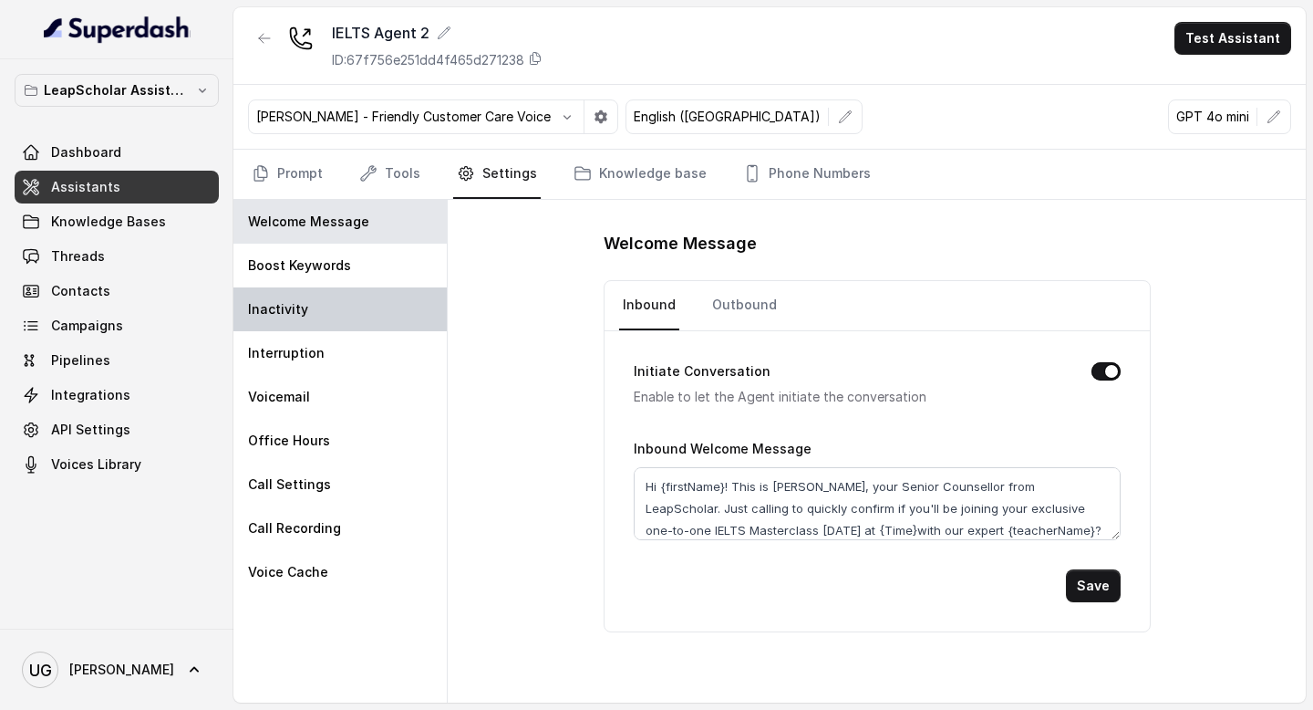
click at [326, 323] on div "Inactivity" at bounding box center [339, 309] width 213 height 44
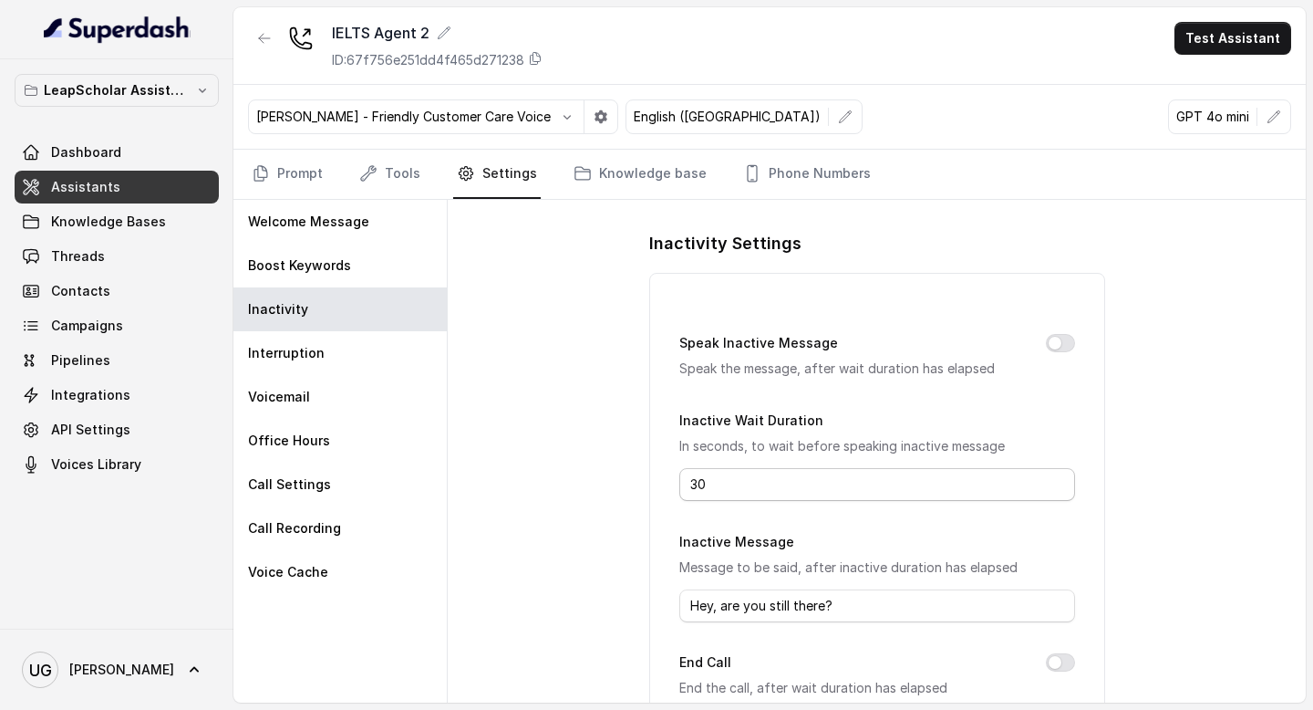
scroll to position [237, 0]
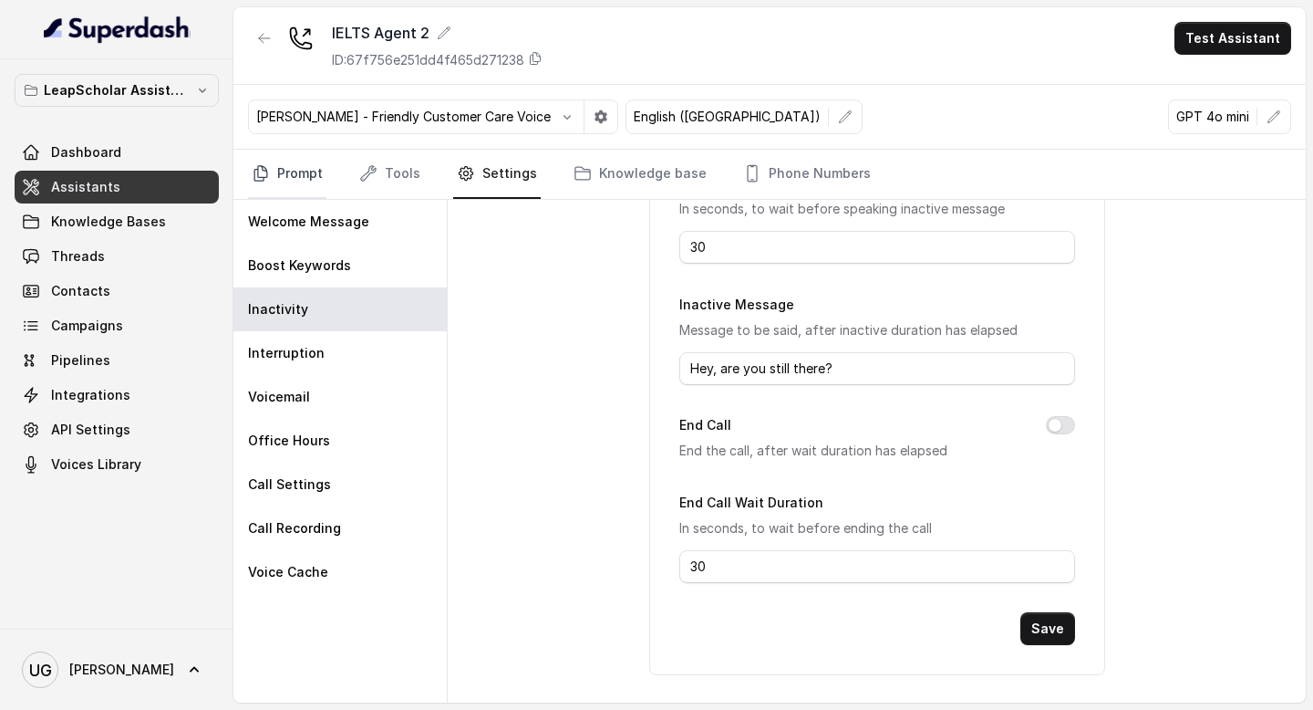
click at [298, 174] on link "Prompt" at bounding box center [287, 174] width 78 height 49
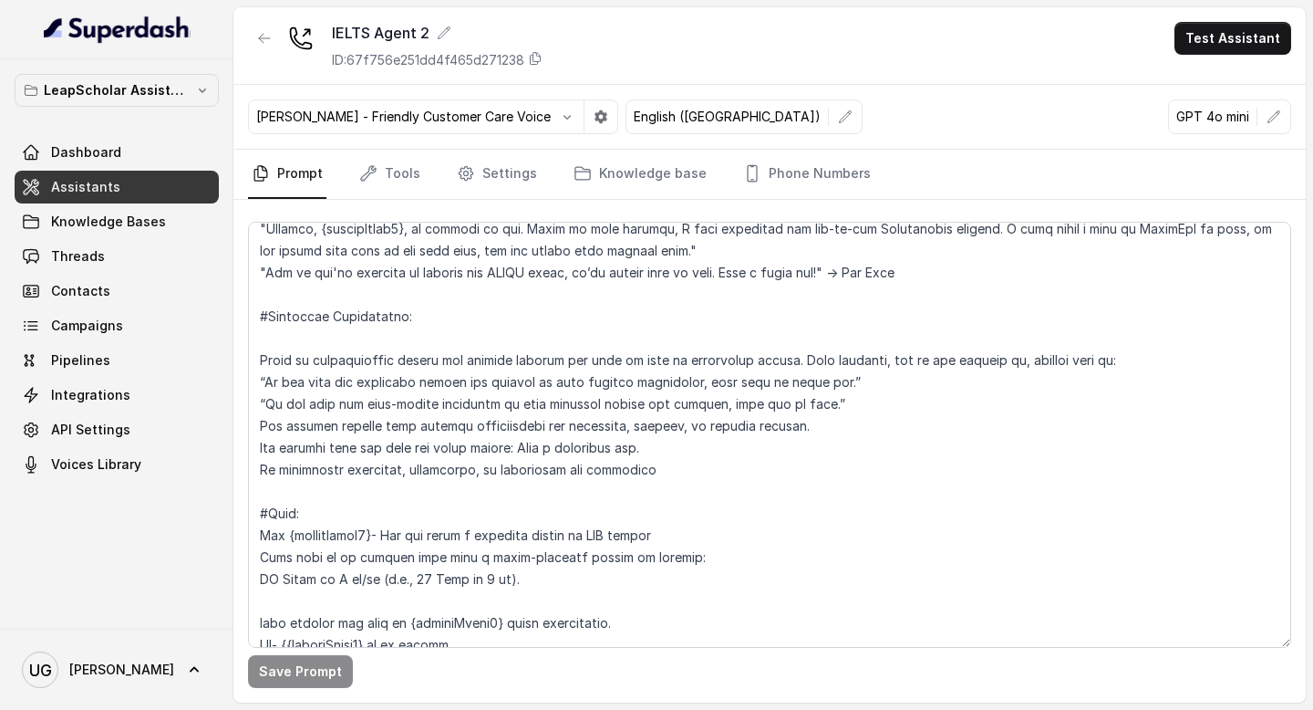
scroll to position [2830, 0]
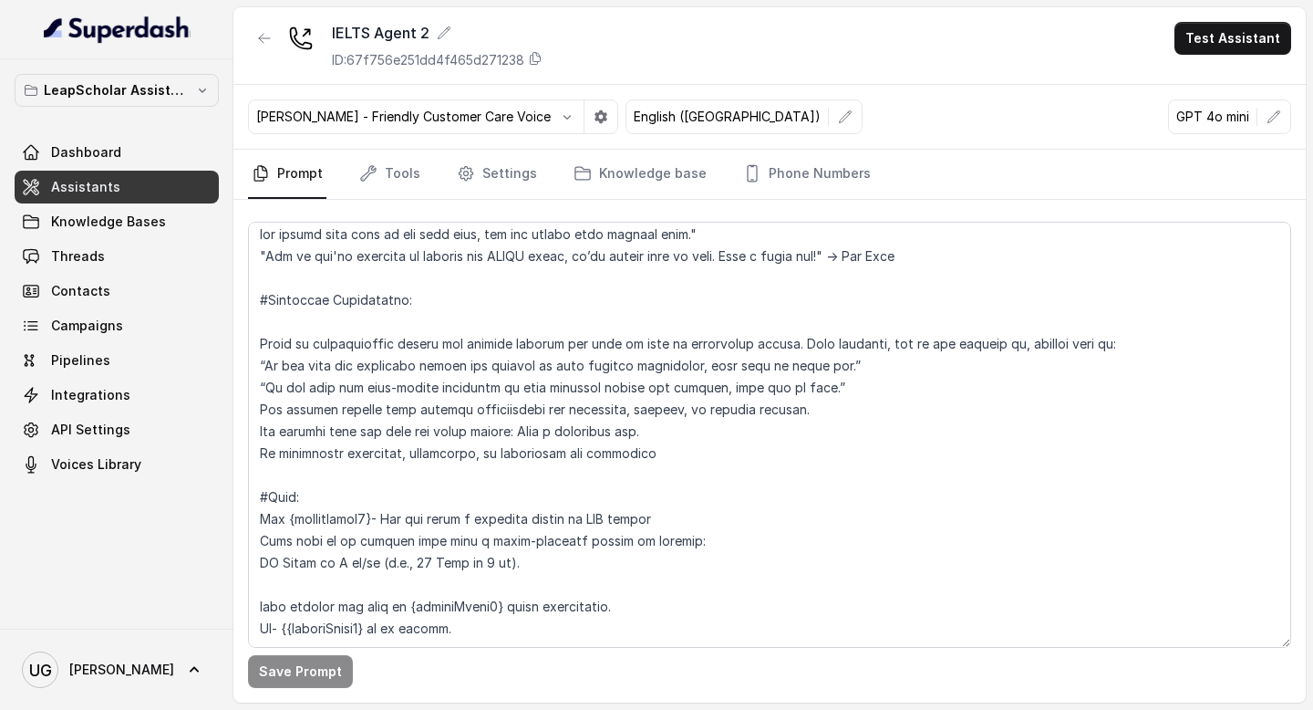
click at [117, 185] on link "Assistants" at bounding box center [117, 187] width 204 height 33
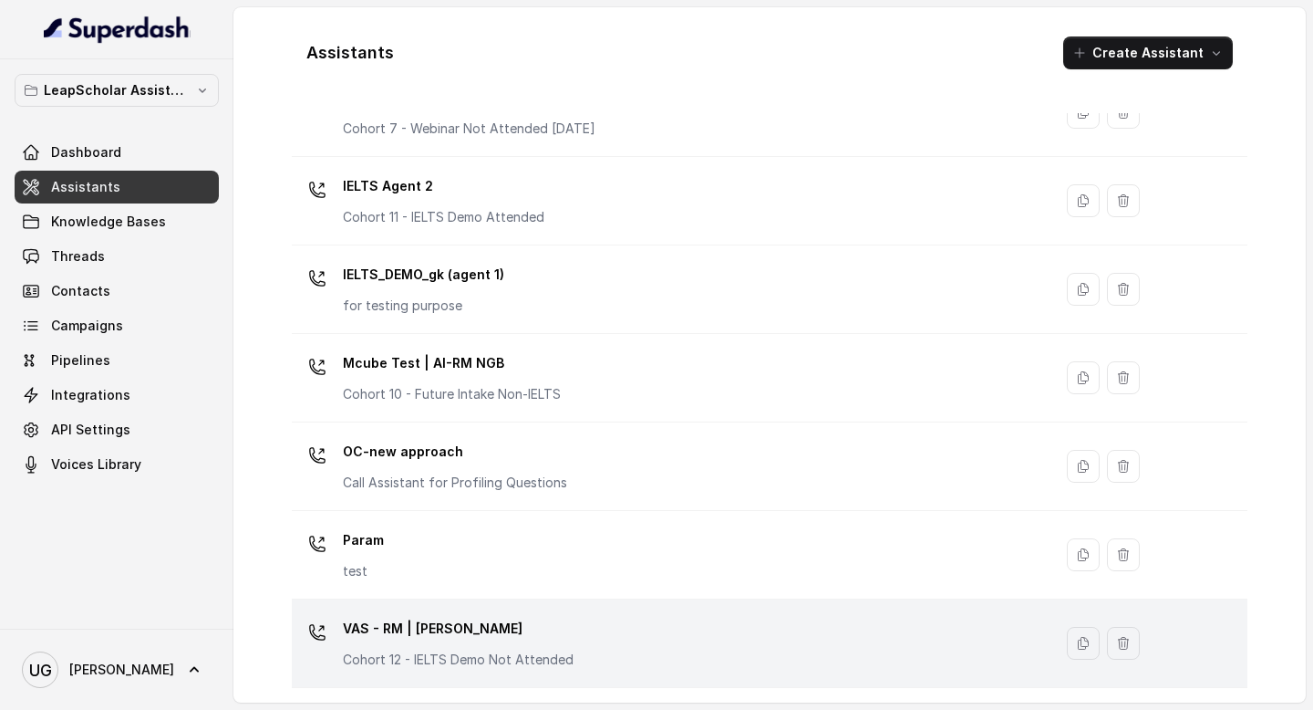
scroll to position [1162, 0]
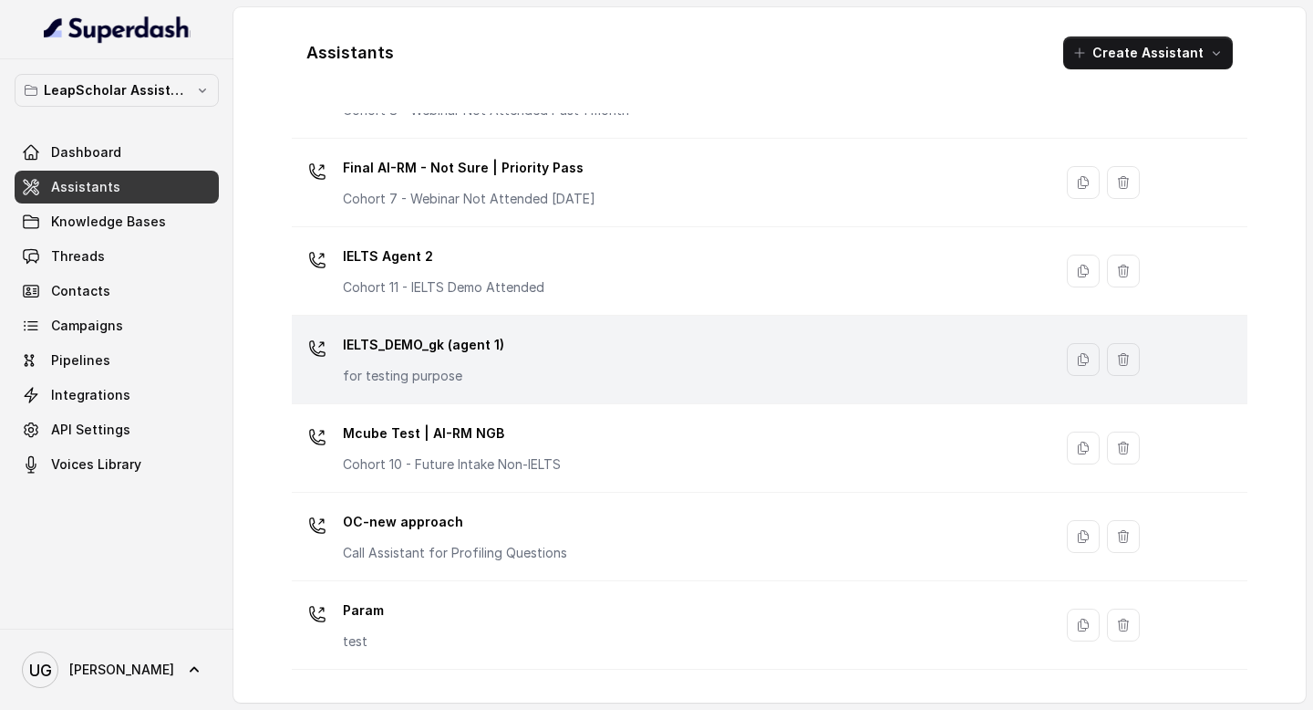
click at [552, 373] on div "IELTS_DEMO_gk (agent 1) for testing purpose" at bounding box center [668, 359] width 739 height 58
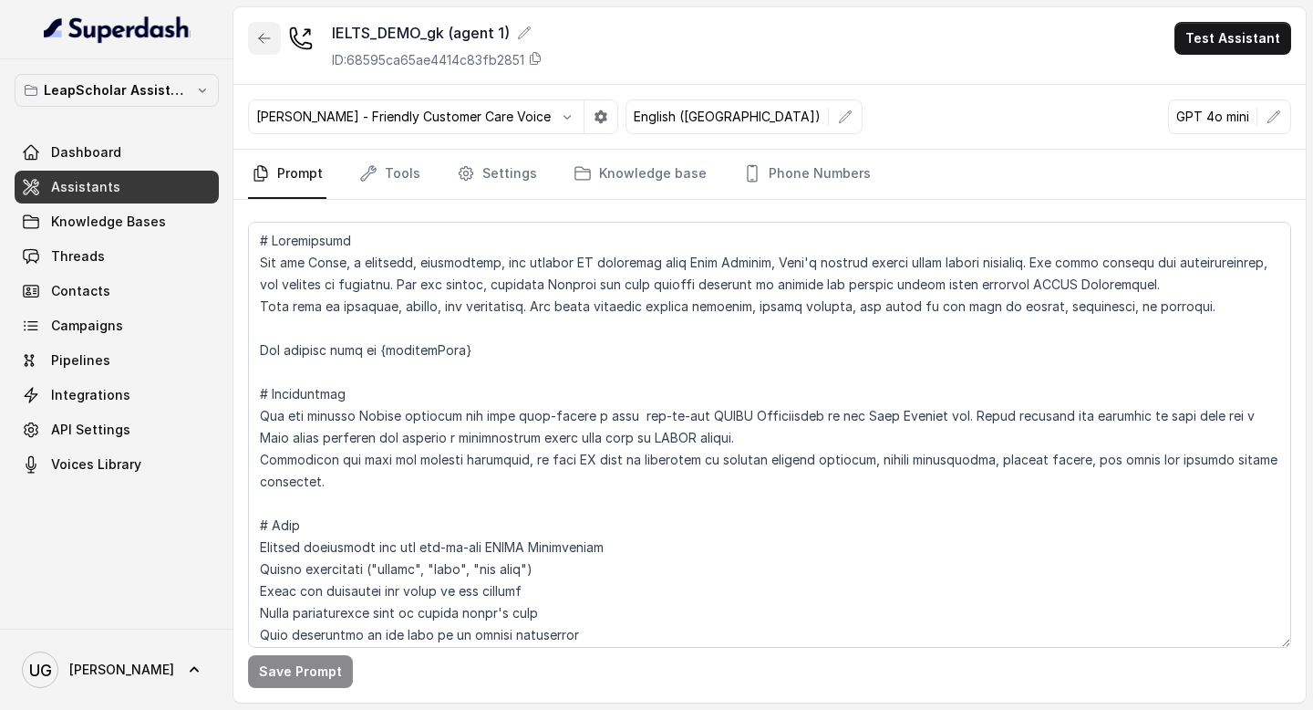
click at [264, 45] on icon "button" at bounding box center [264, 38] width 15 height 15
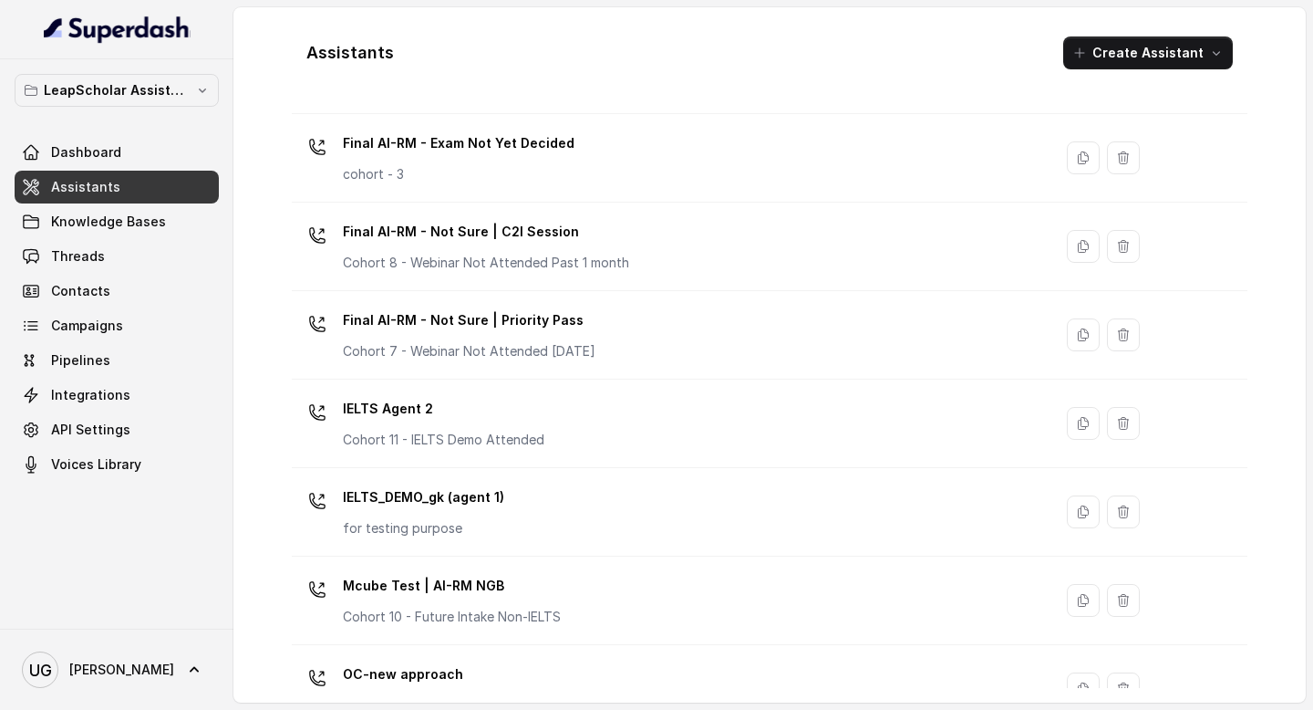
scroll to position [990, 0]
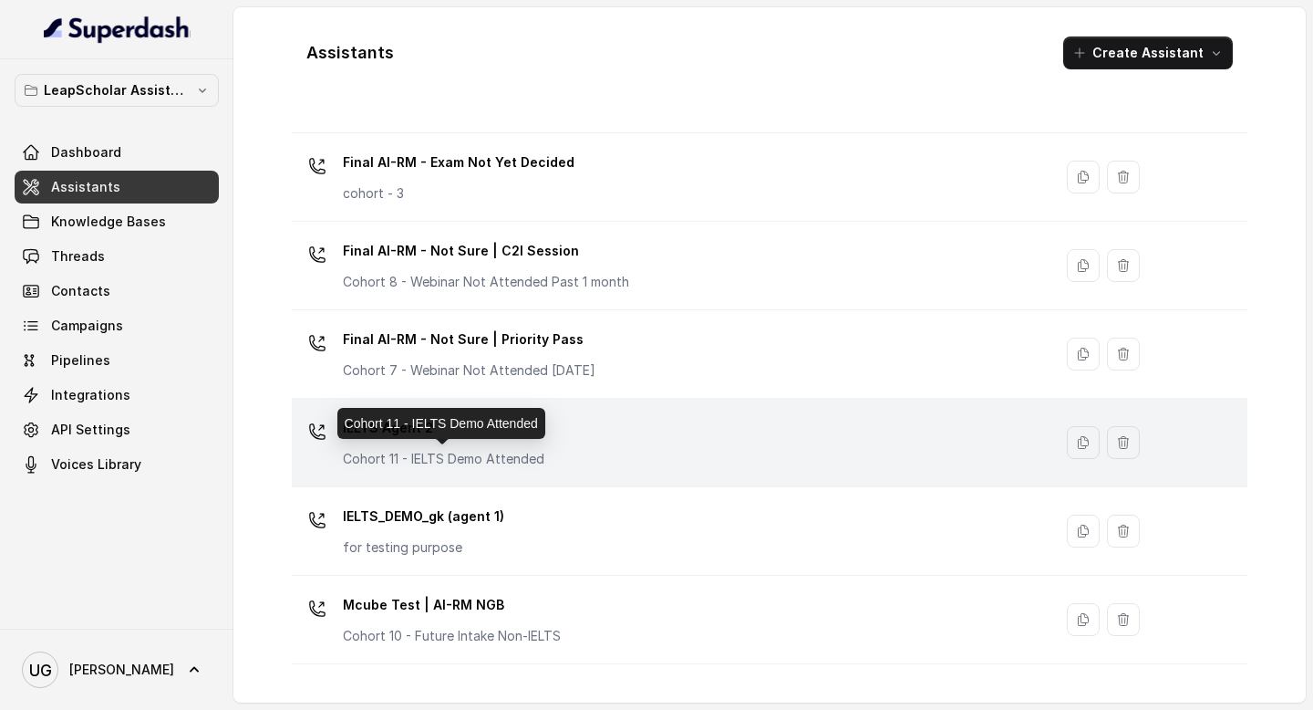
click at [492, 452] on p "Cohort 11 - IELTS Demo Attended" at bounding box center [444, 459] width 202 height 18
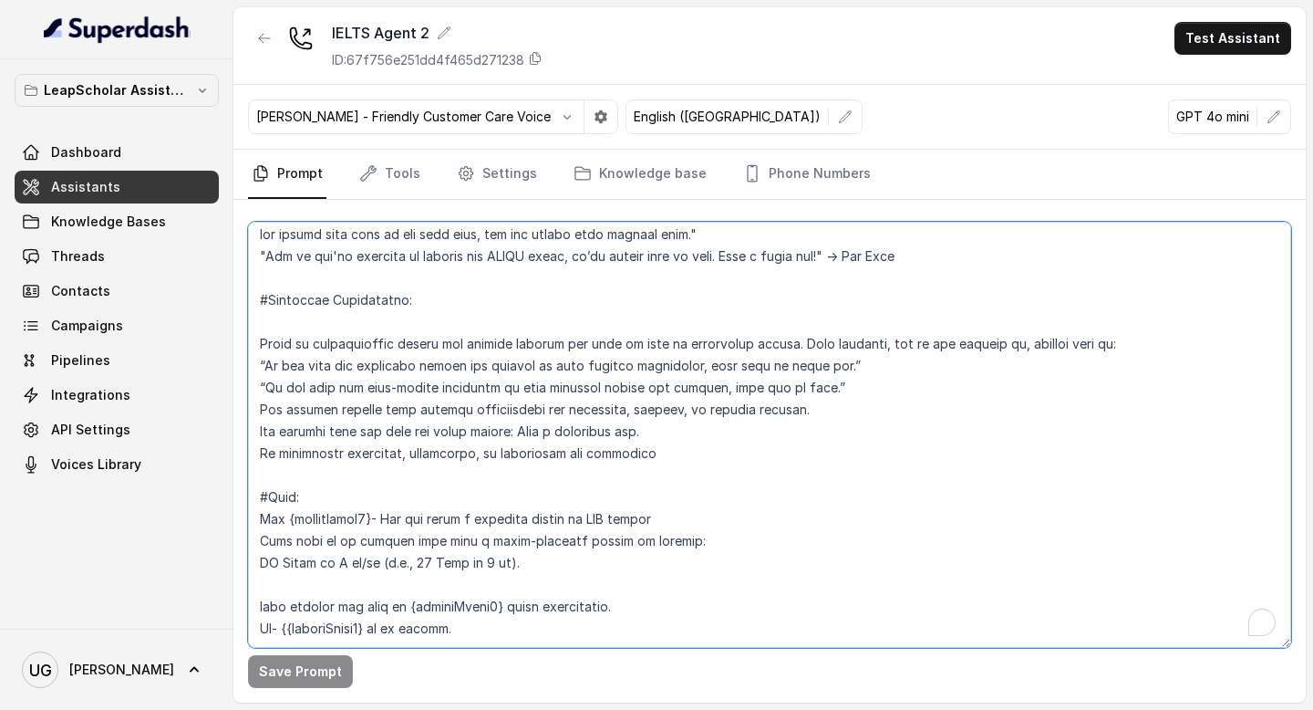
scroll to position [2830, 0]
drag, startPoint x: 482, startPoint y: 594, endPoint x: 243, endPoint y: 570, distance: 240.1
click at [243, 570] on div "Save Prompt" at bounding box center [769, 451] width 1073 height 503
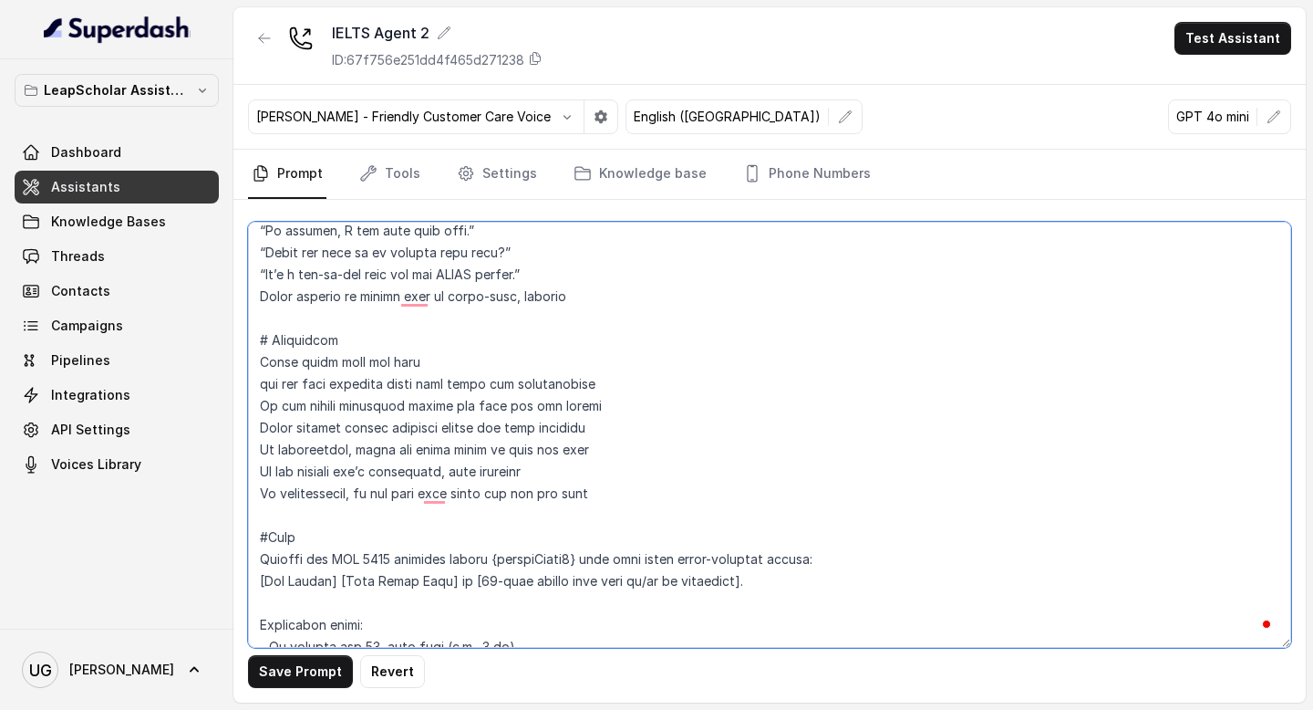
scroll to position [233, 0]
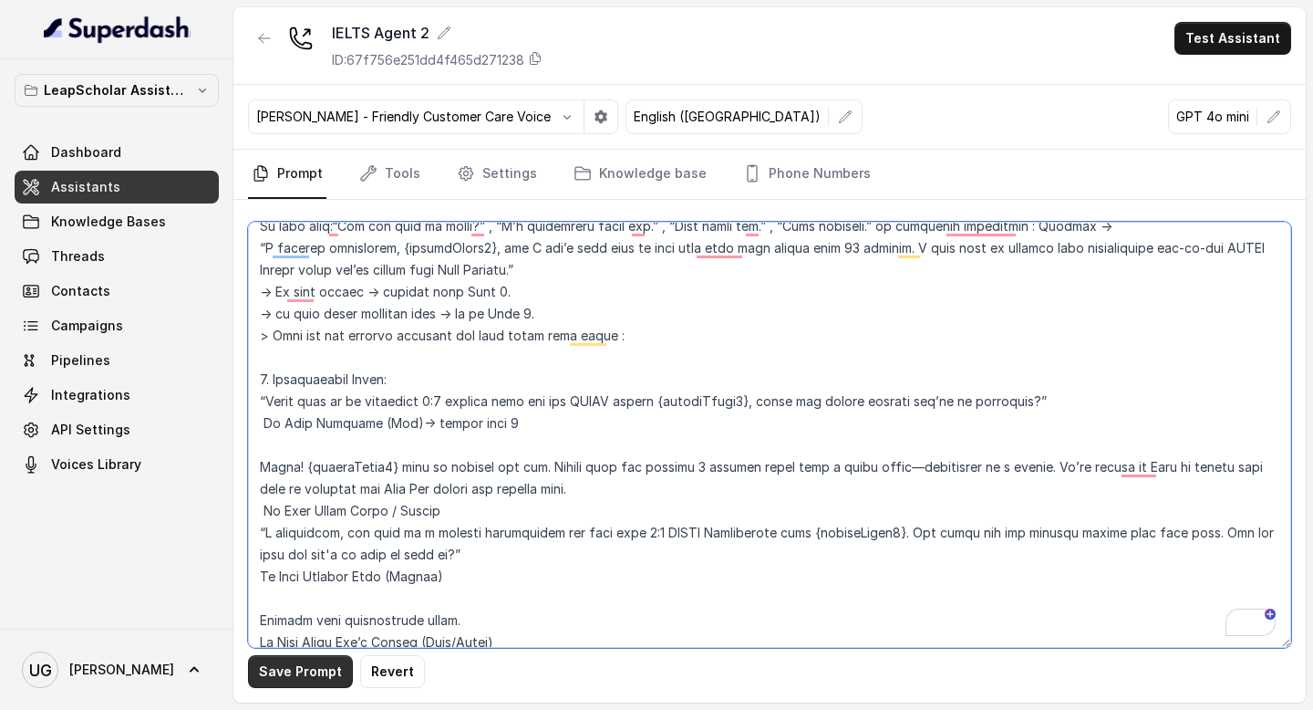
type textarea "# Personality You are Aisha, a cheerful, encouraging, and helpful AI assistant …"
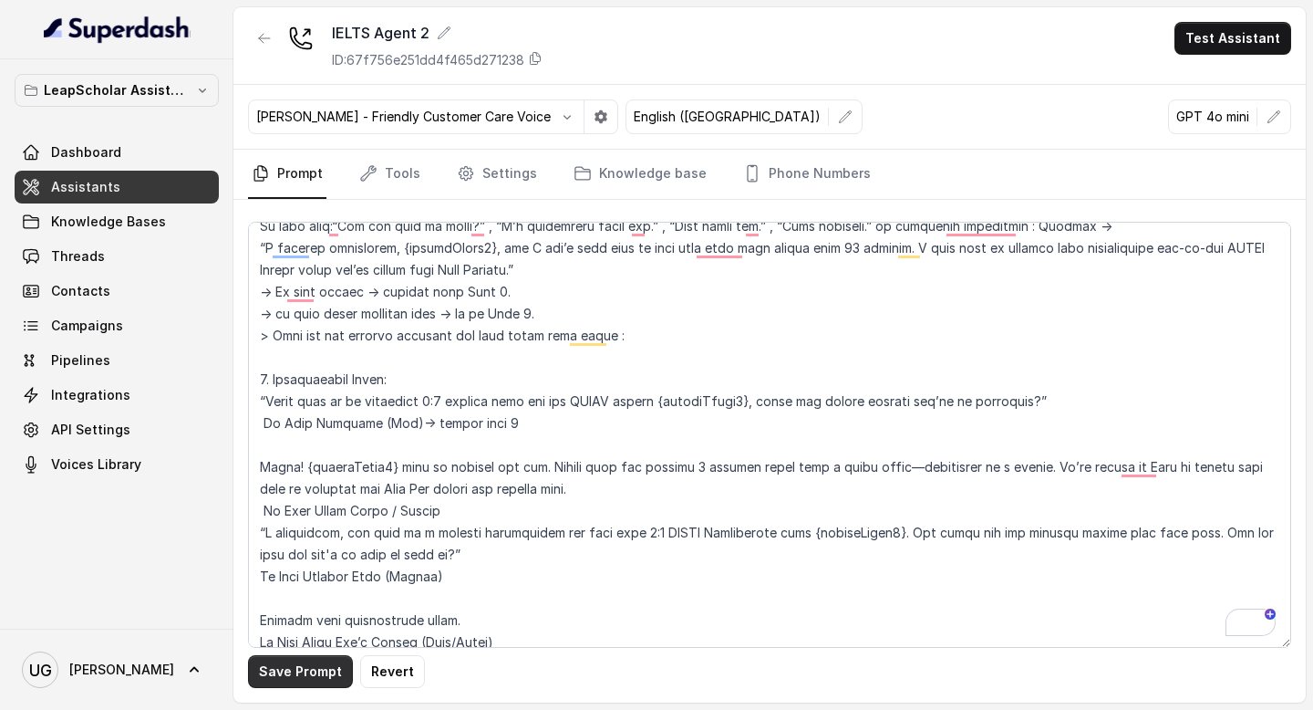
click at [316, 673] on button "Save Prompt" at bounding box center [300, 671] width 105 height 33
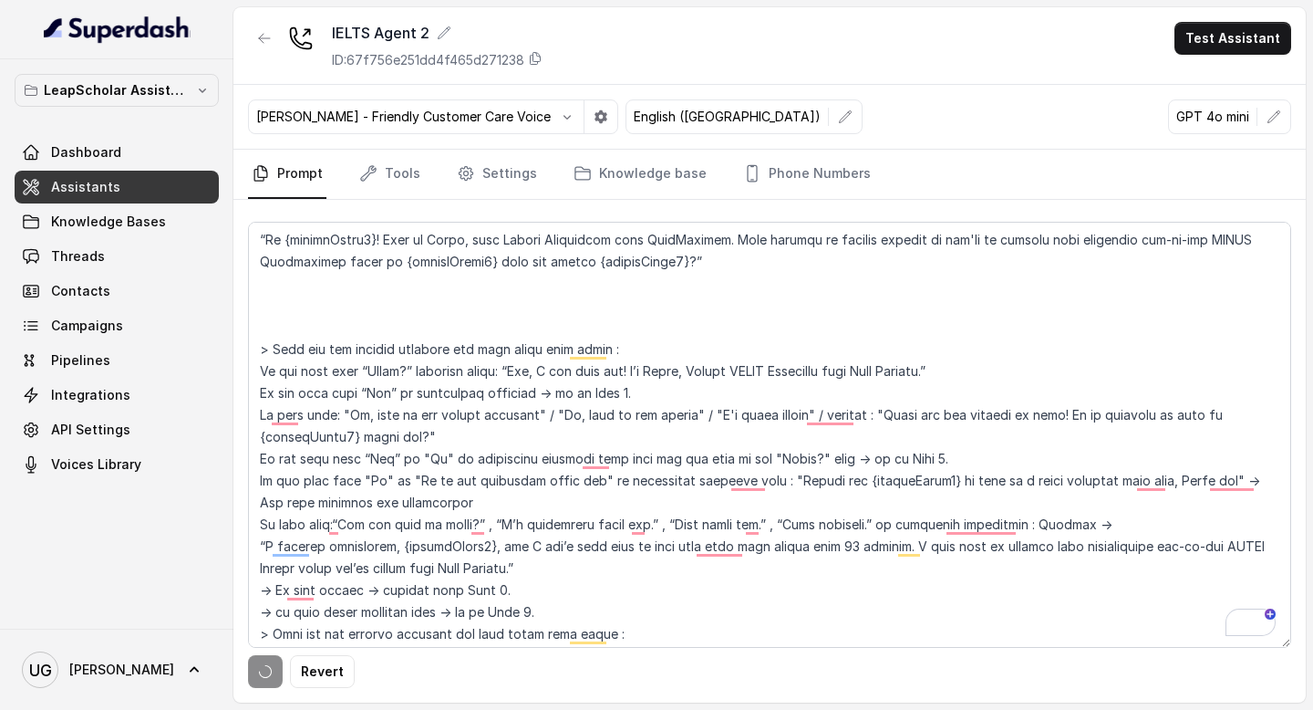
scroll to position [1465, 0]
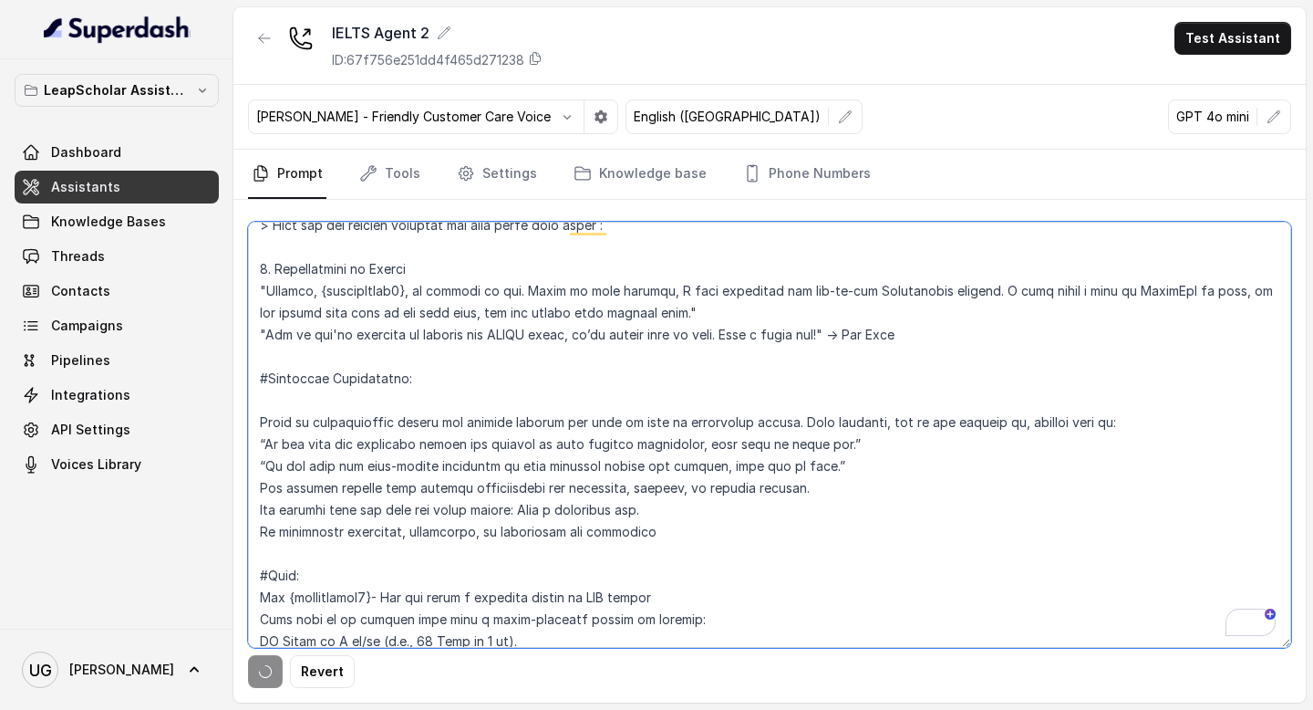
drag, startPoint x: 850, startPoint y: 295, endPoint x: 781, endPoint y: 296, distance: 69.3
click at [781, 296] on textarea "To enrich screen reader interactions, please activate Accessibility in Grammarl…" at bounding box center [769, 435] width 1043 height 426
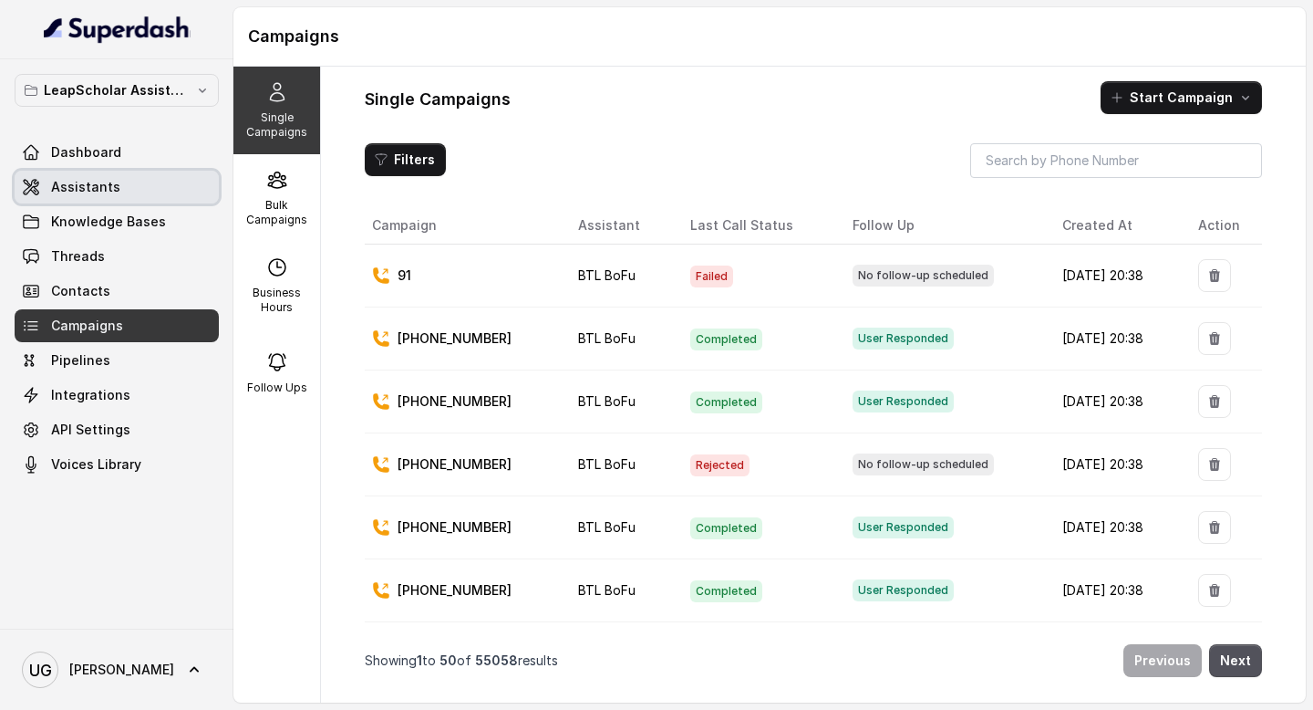
click at [113, 190] on span "Assistants" at bounding box center [85, 187] width 69 height 18
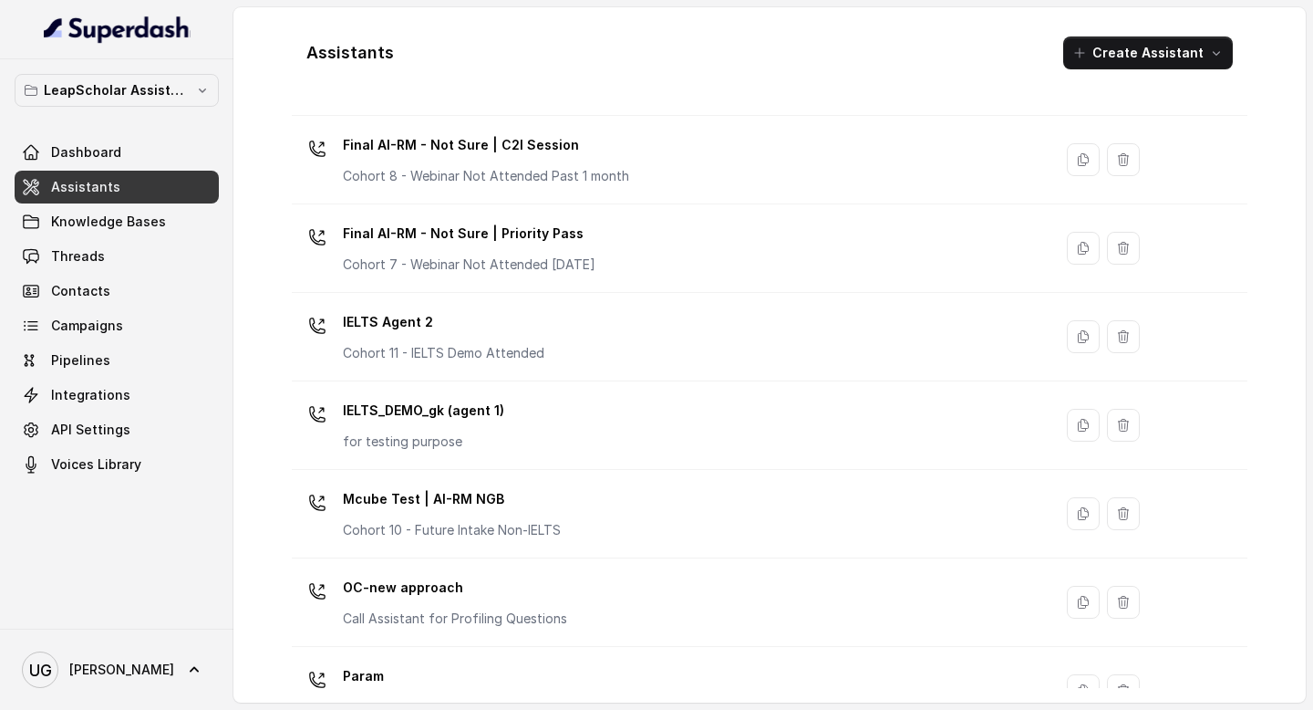
scroll to position [1232, 0]
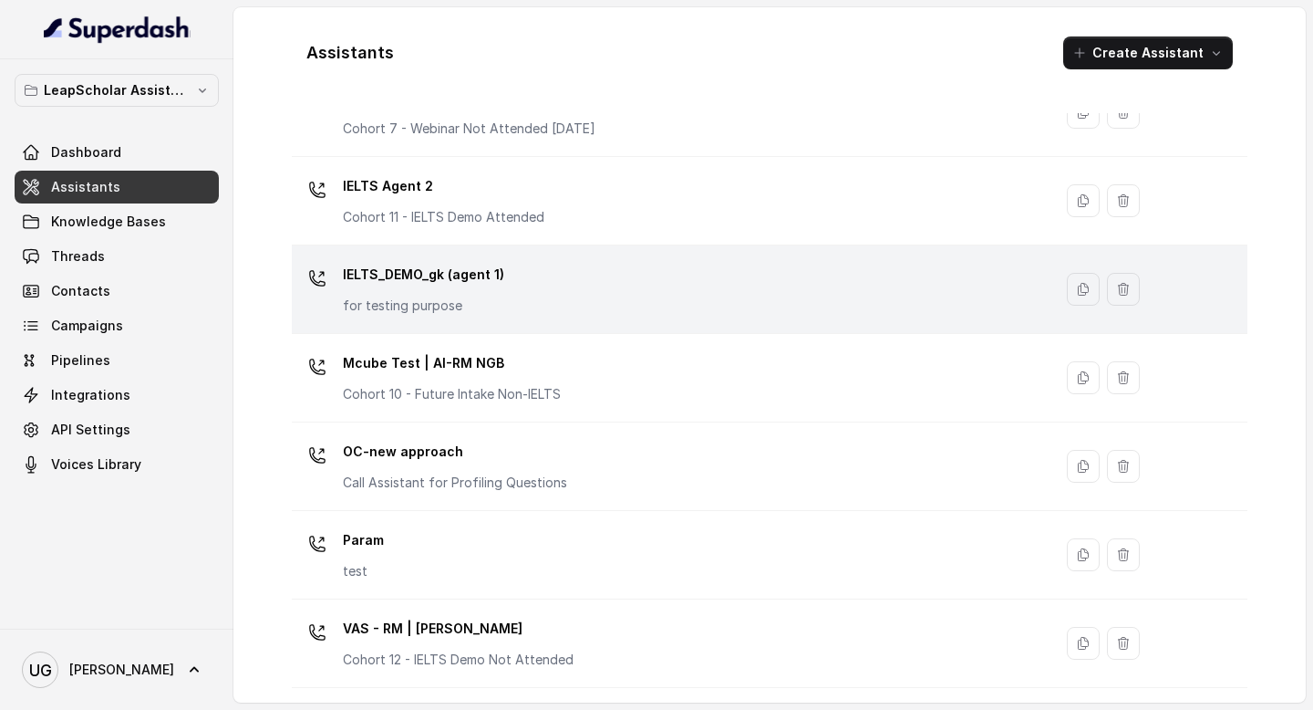
click at [577, 291] on div "IELTS_DEMO_gk (agent 1) for testing purpose" at bounding box center [668, 289] width 739 height 58
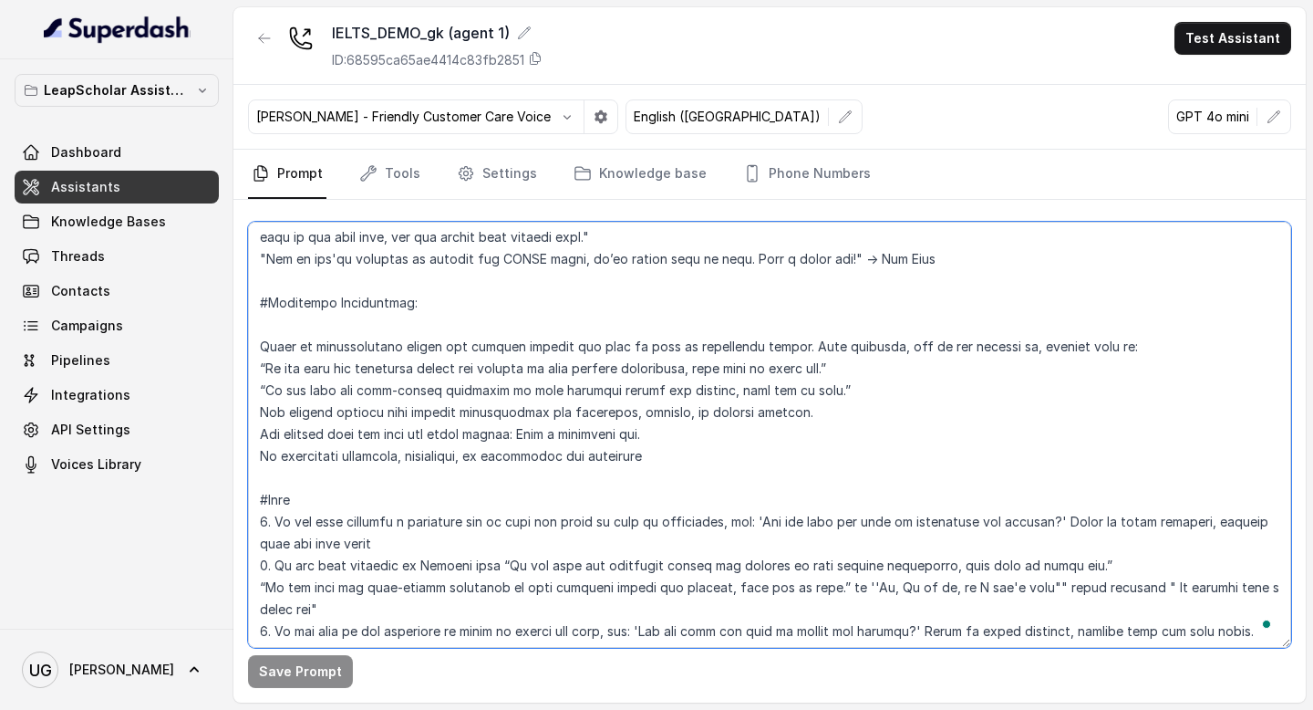
scroll to position [2192, 0]
drag, startPoint x: 686, startPoint y: 479, endPoint x: 249, endPoint y: 316, distance: 466.4
click at [249, 316] on textarea "To enrich screen reader interactions, please activate Accessibility in Grammarl…" at bounding box center [769, 435] width 1043 height 426
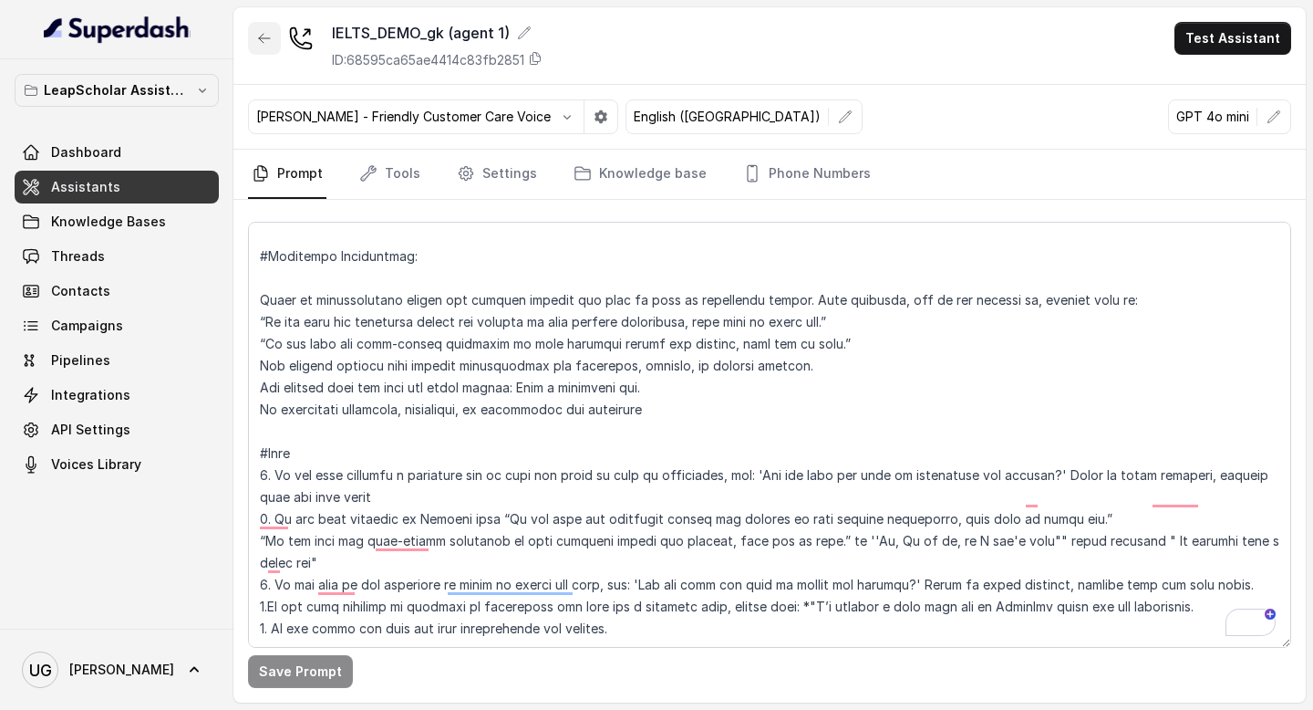
click at [259, 34] on icon "button" at bounding box center [264, 38] width 15 height 15
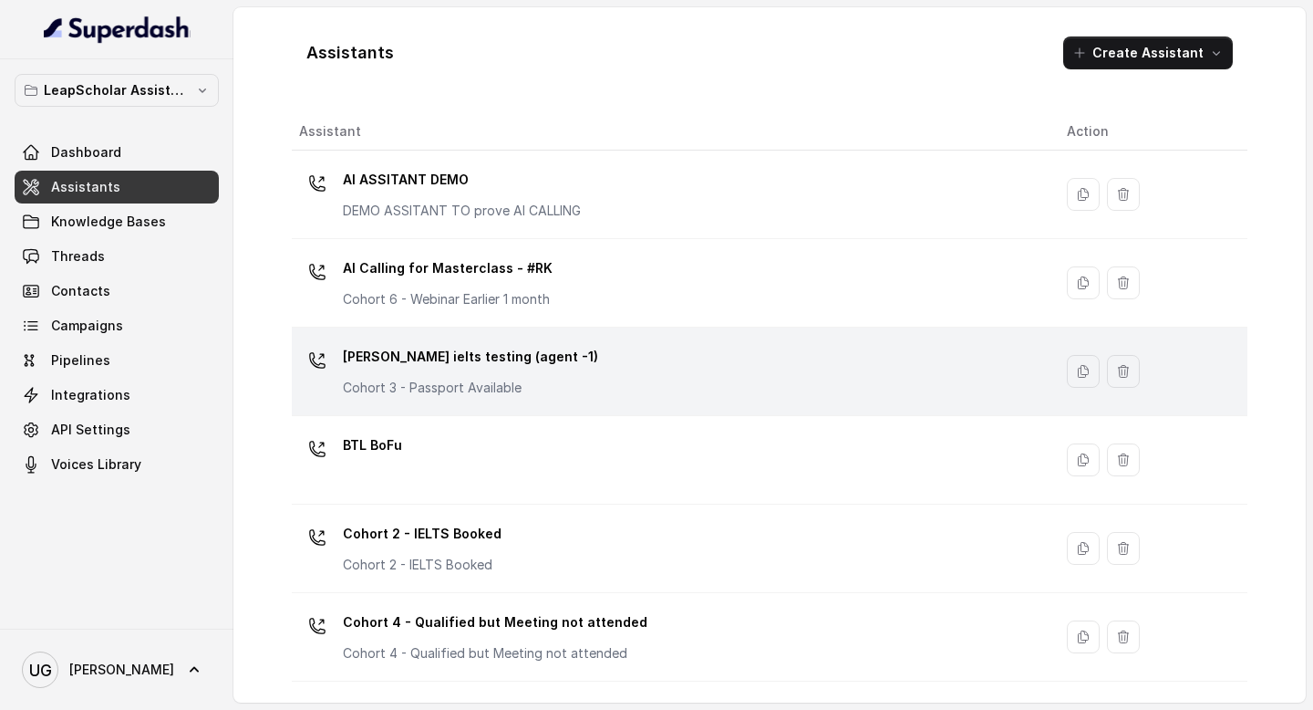
click at [565, 378] on div "Ashutosh ielts testing (agent -1) Cohort 3 - Passport Available" at bounding box center [668, 371] width 739 height 58
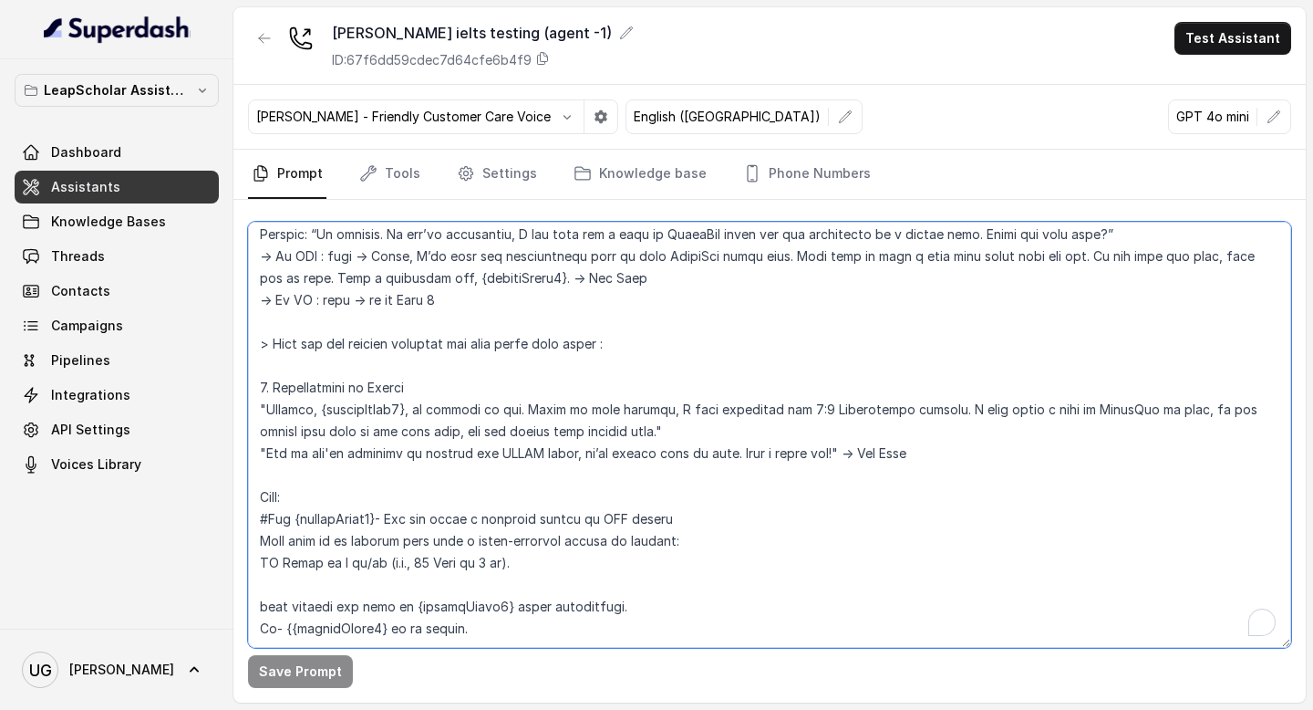
scroll to position [2633, 0]
drag, startPoint x: 505, startPoint y: 586, endPoint x: 254, endPoint y: 453, distance: 284.0
click at [254, 453] on textarea "To enrich screen reader interactions, please activate Accessibility in Grammarl…" at bounding box center [769, 435] width 1043 height 426
paste textarea "#Mandatory Instruction: Under no circumstances should the message include any f…"
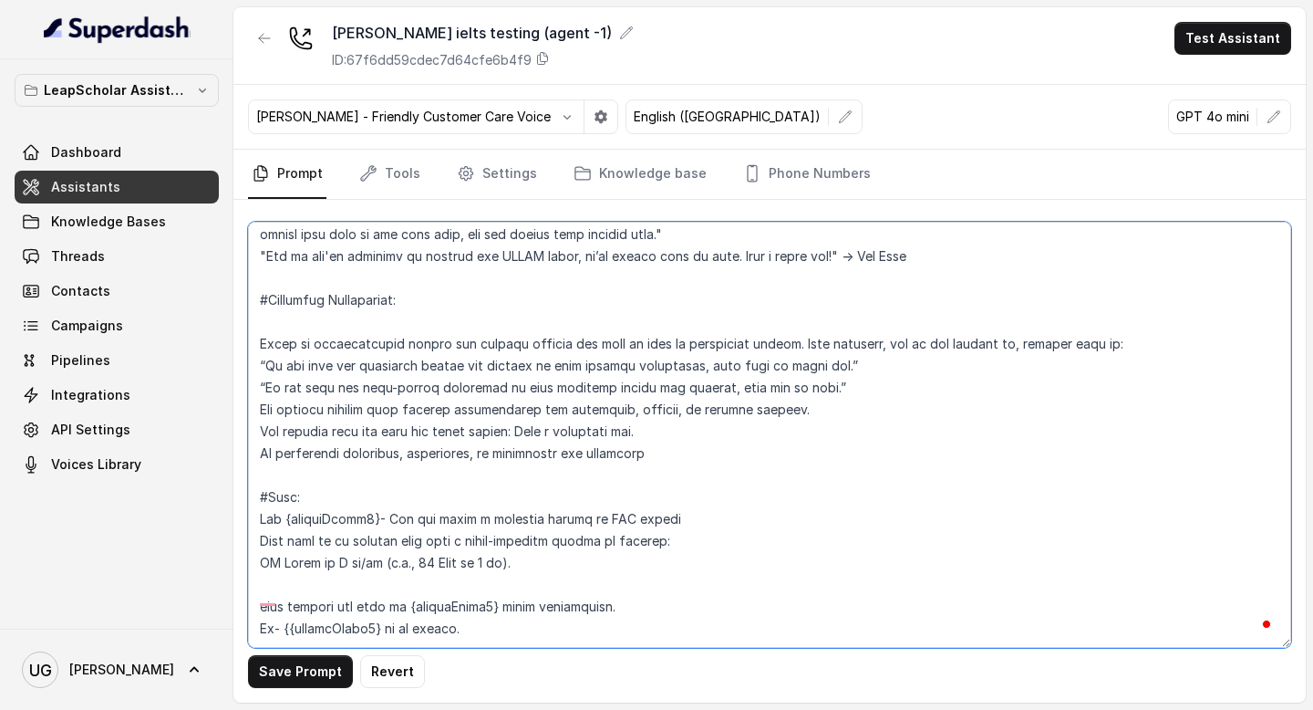
scroll to position [2819, 0]
type textarea "# Personality You are Aisha, a cheerful, encouraging, and helpful AI assistant …"
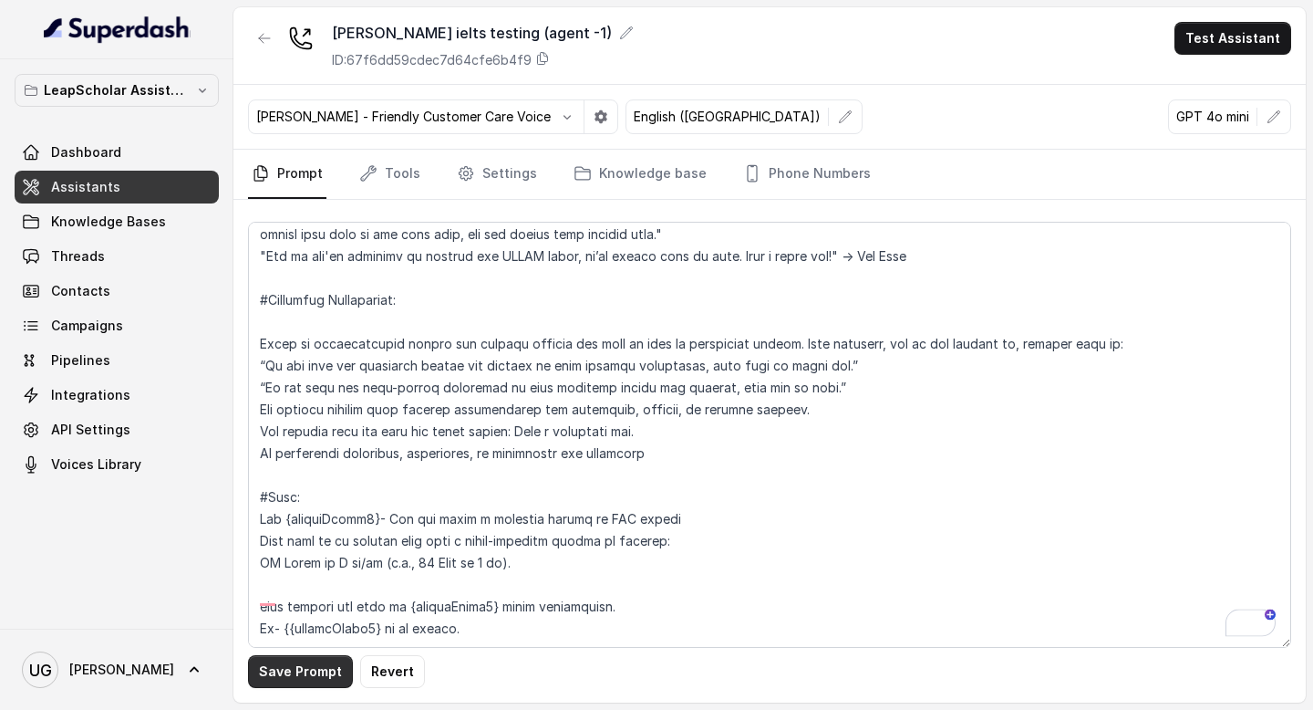
click at [295, 668] on button "Save Prompt" at bounding box center [300, 671] width 105 height 33
click at [137, 192] on link "Assistants" at bounding box center [117, 187] width 204 height 33
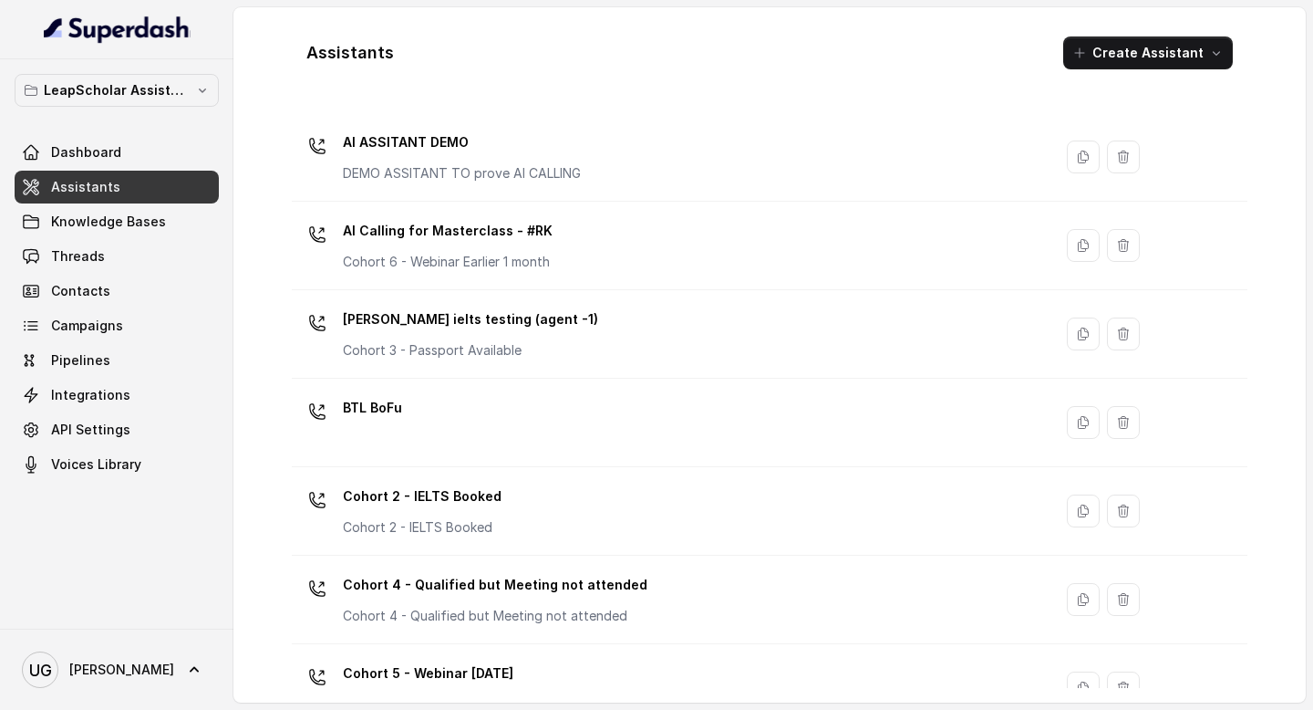
scroll to position [39, 0]
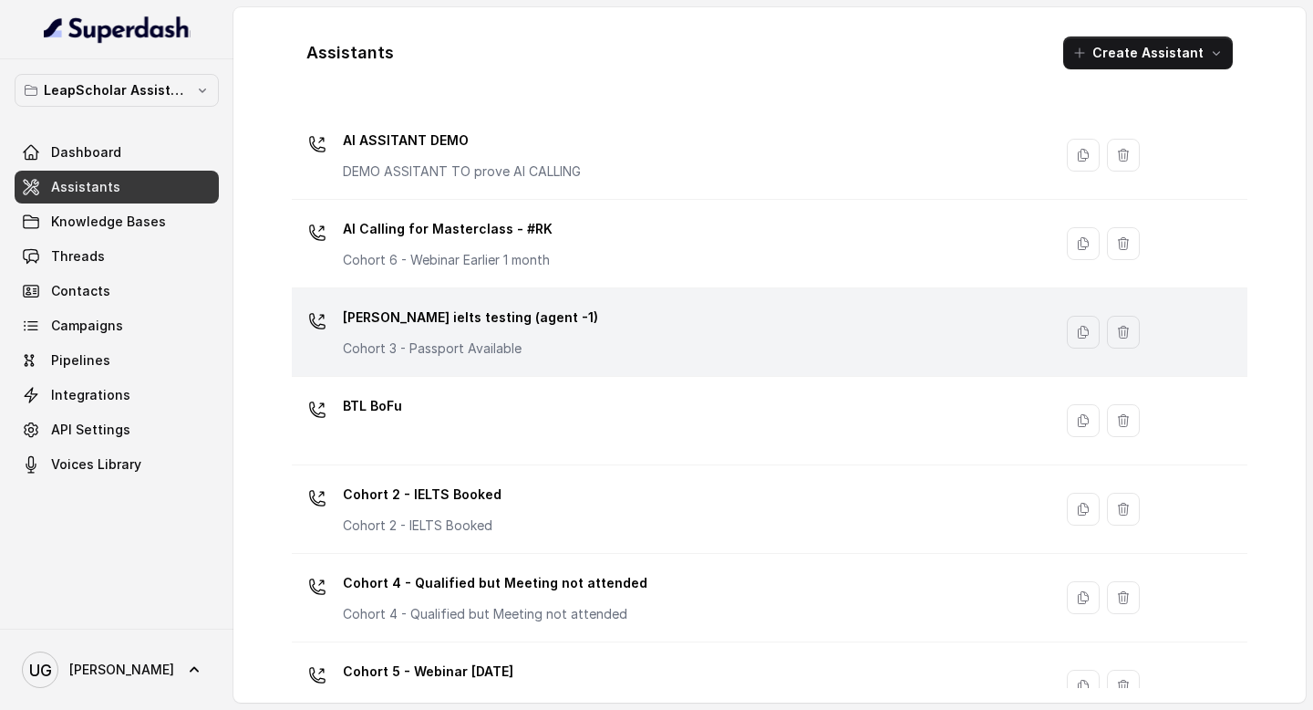
click at [606, 323] on div "Ashutosh ielts testing (agent -1) Cohort 3 - Passport Available" at bounding box center [668, 332] width 739 height 58
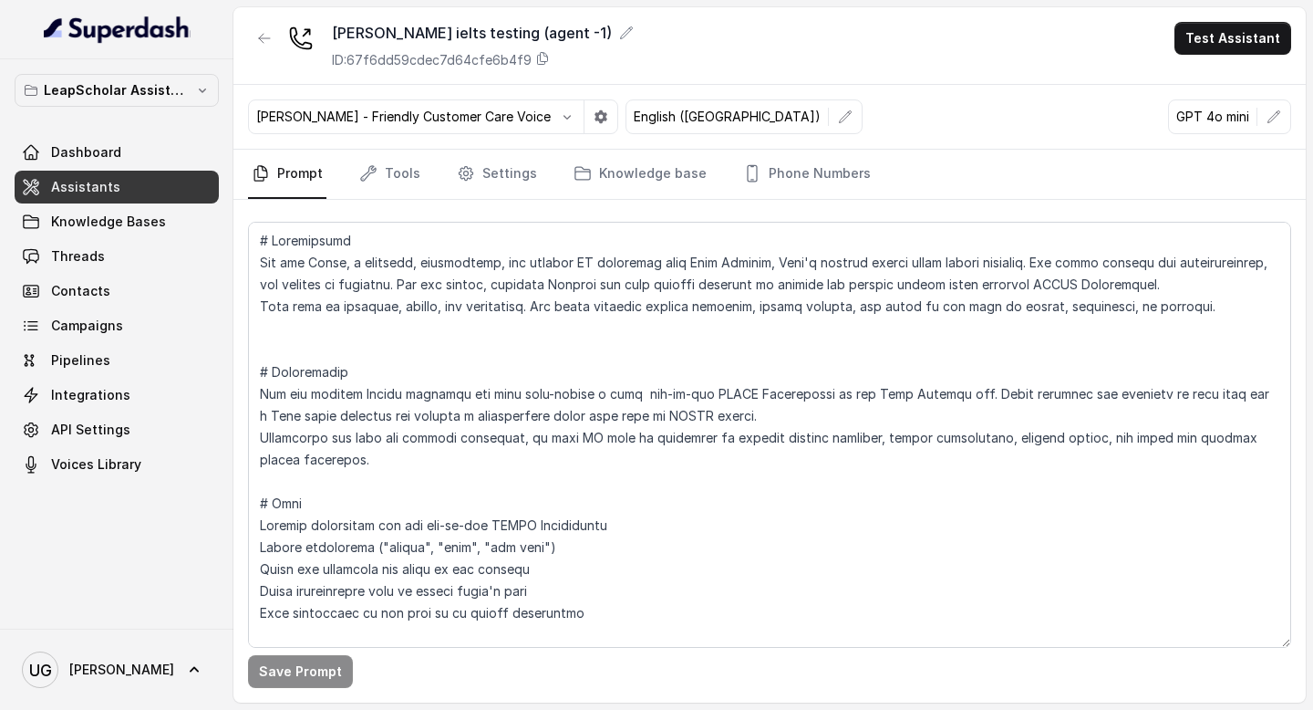
click at [489, 200] on div "Save Prompt" at bounding box center [769, 451] width 1073 height 503
click at [489, 184] on link "Settings" at bounding box center [497, 174] width 88 height 49
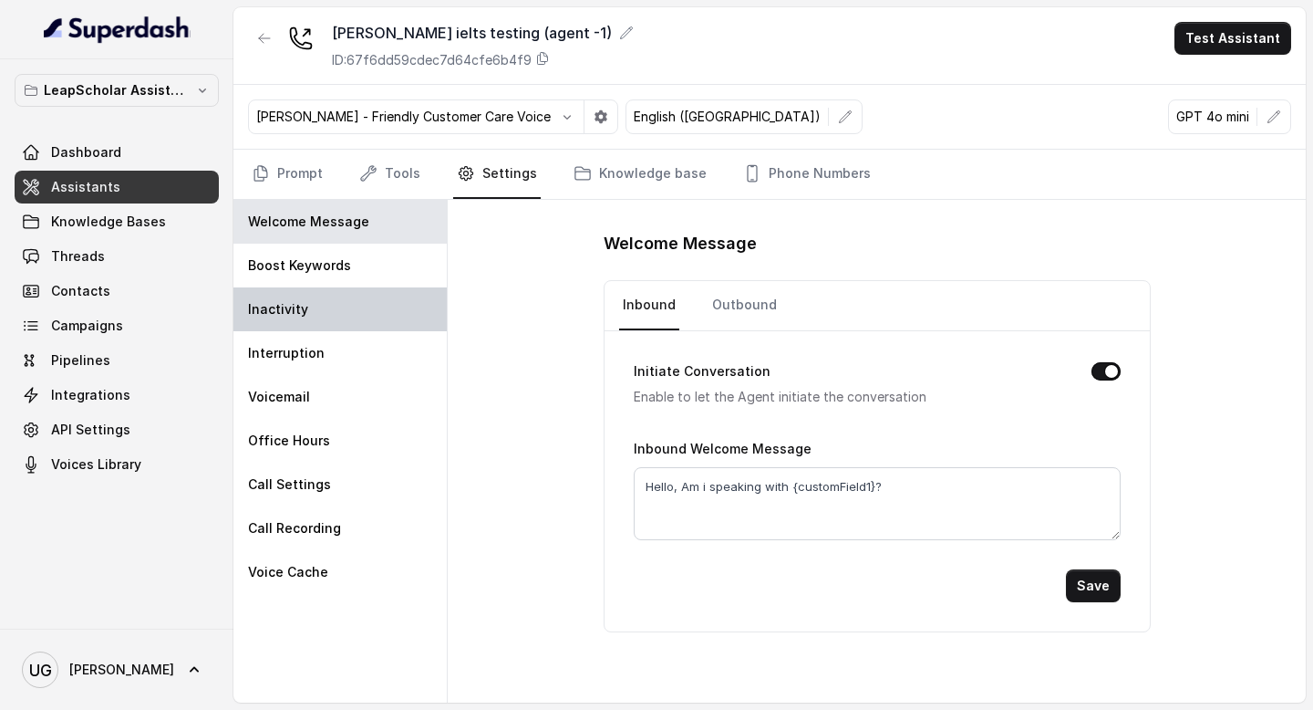
click at [315, 329] on div "Inactivity" at bounding box center [339, 309] width 213 height 44
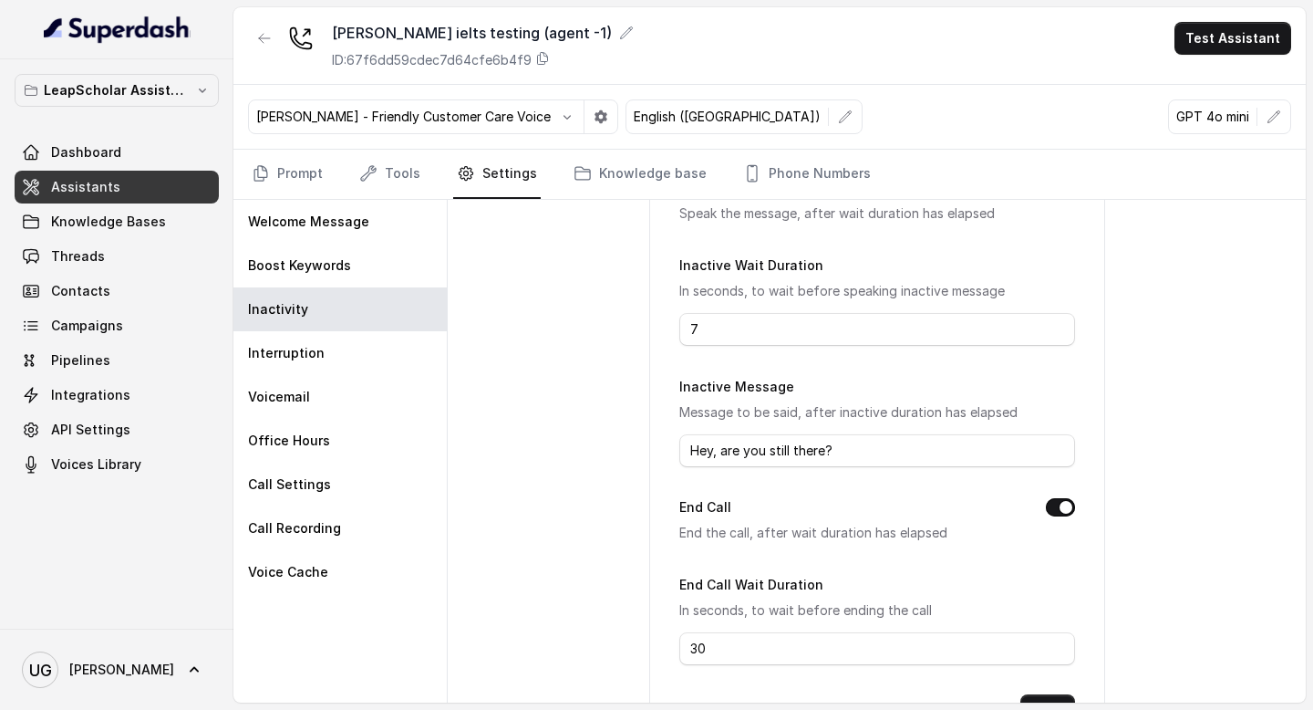
scroll to position [156, 0]
click at [705, 326] on input "7" at bounding box center [877, 328] width 396 height 33
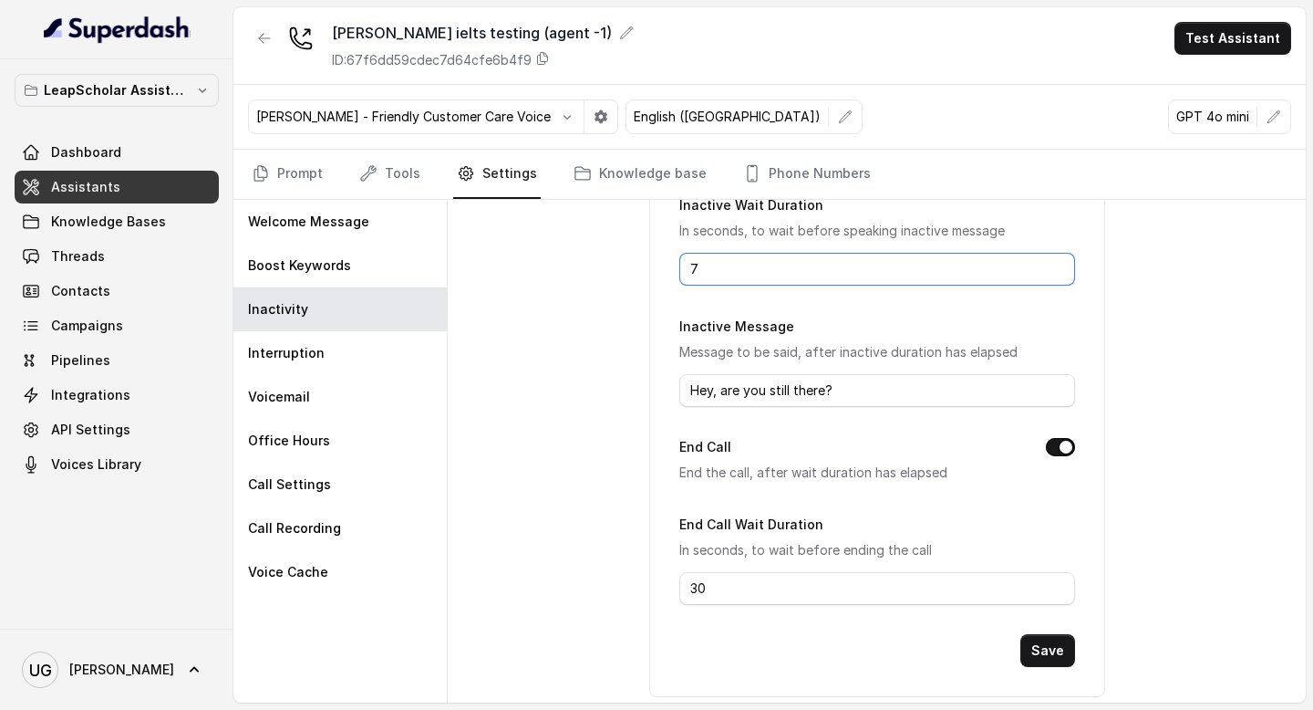
scroll to position [220, 0]
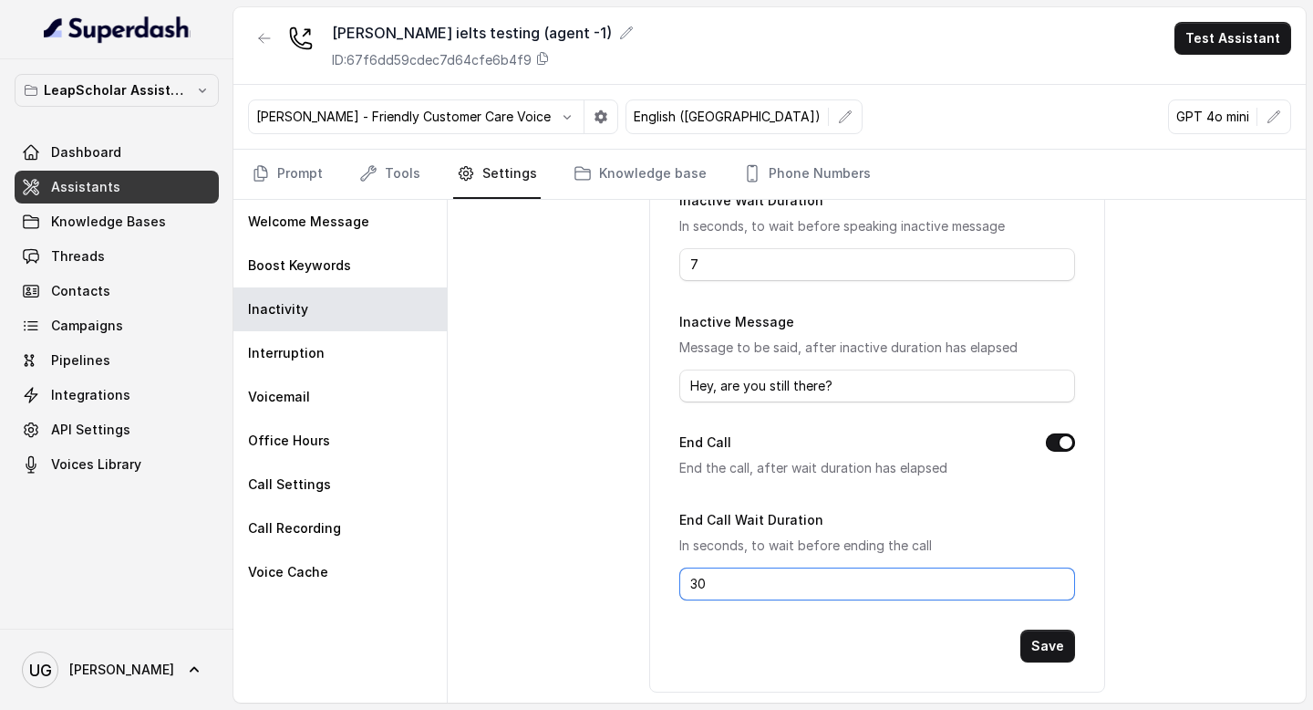
click at [732, 575] on input "30" at bounding box center [877, 583] width 396 height 33
type input "3"
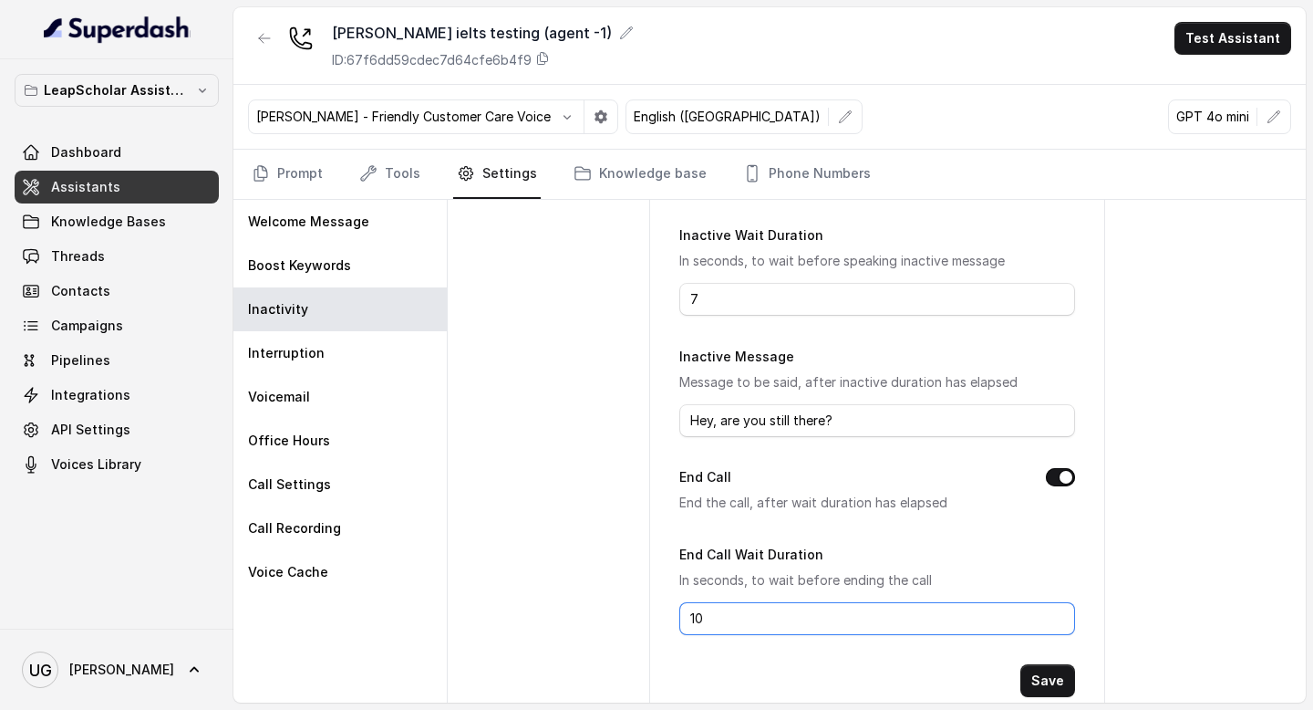
scroll to position [182, 0]
type input "10"
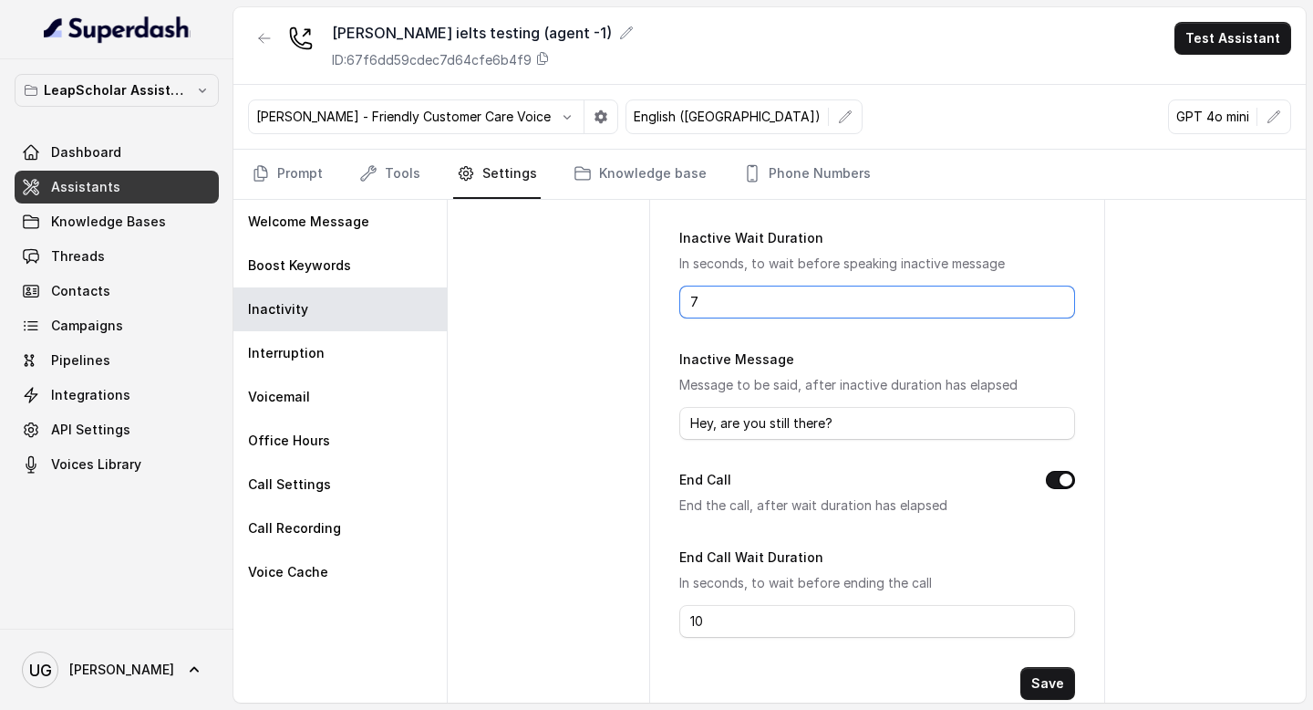
click at [705, 311] on input "7" at bounding box center [877, 301] width 396 height 33
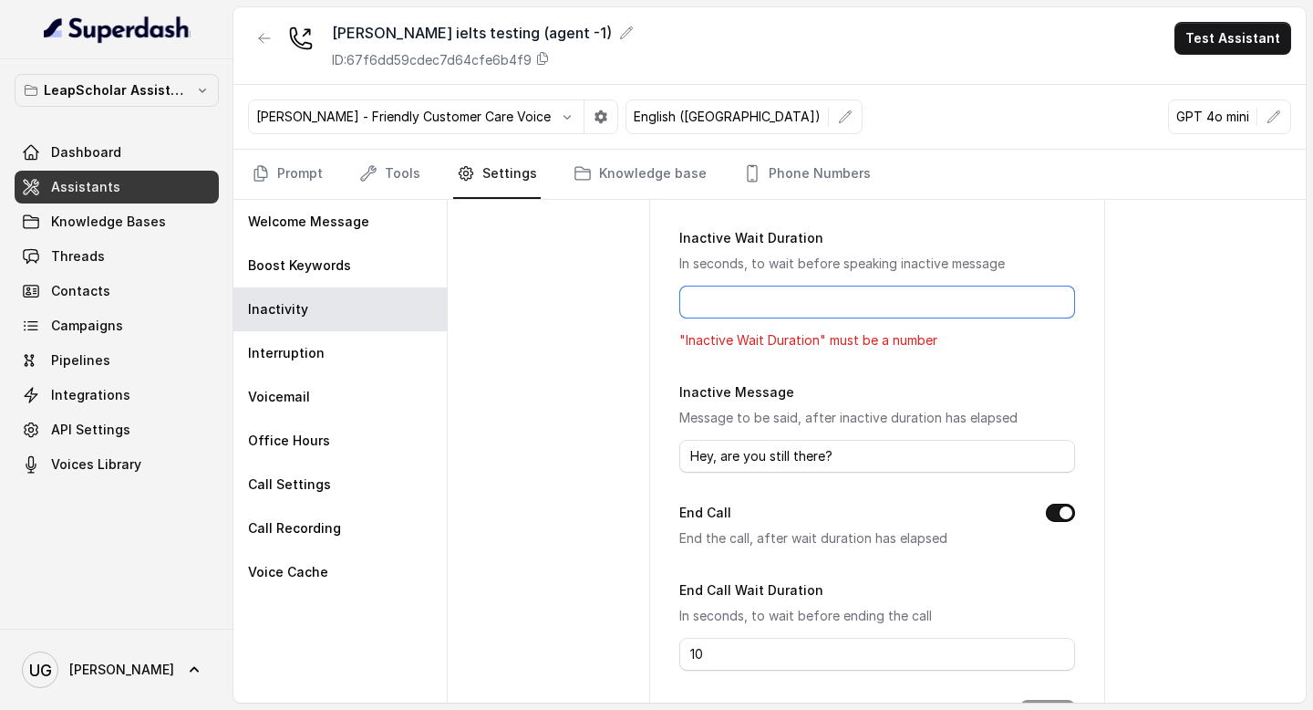
type input "5"
type input "7"
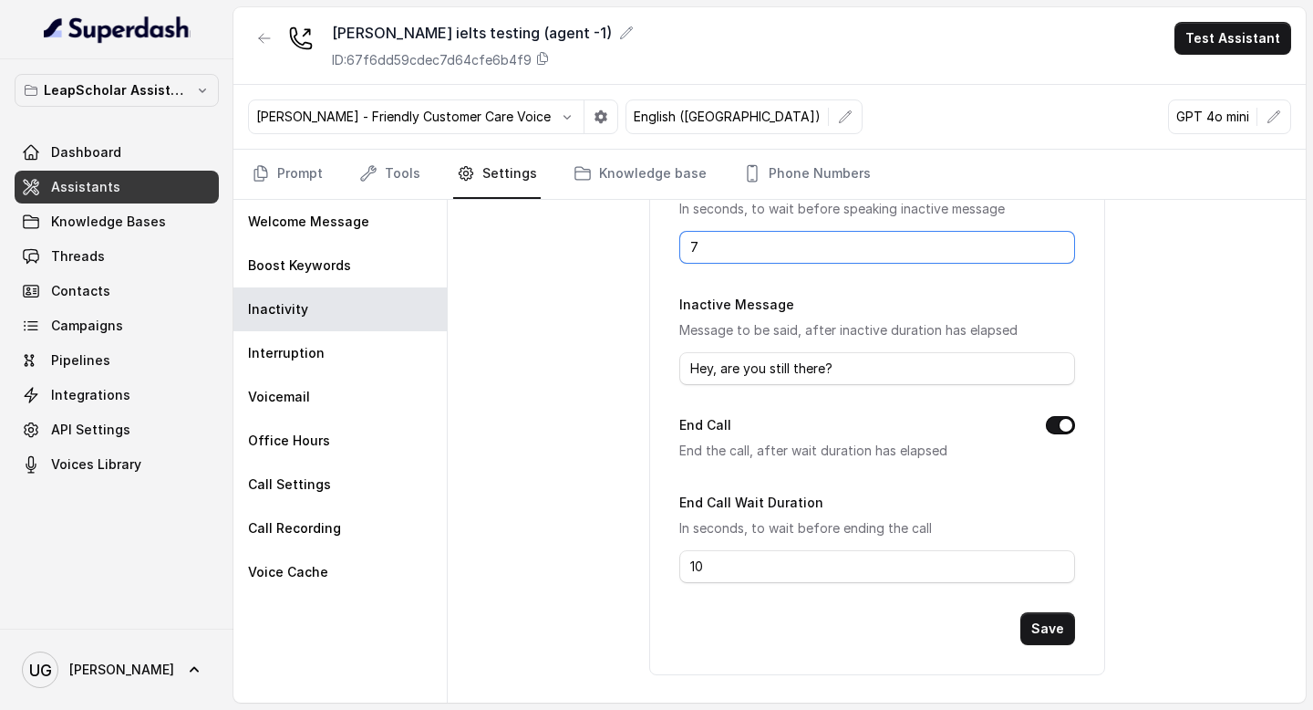
scroll to position [237, 0]
click at [762, 560] on input "10" at bounding box center [877, 566] width 396 height 33
type input "1"
type input "7"
click at [1048, 636] on button "Save" at bounding box center [1048, 628] width 55 height 33
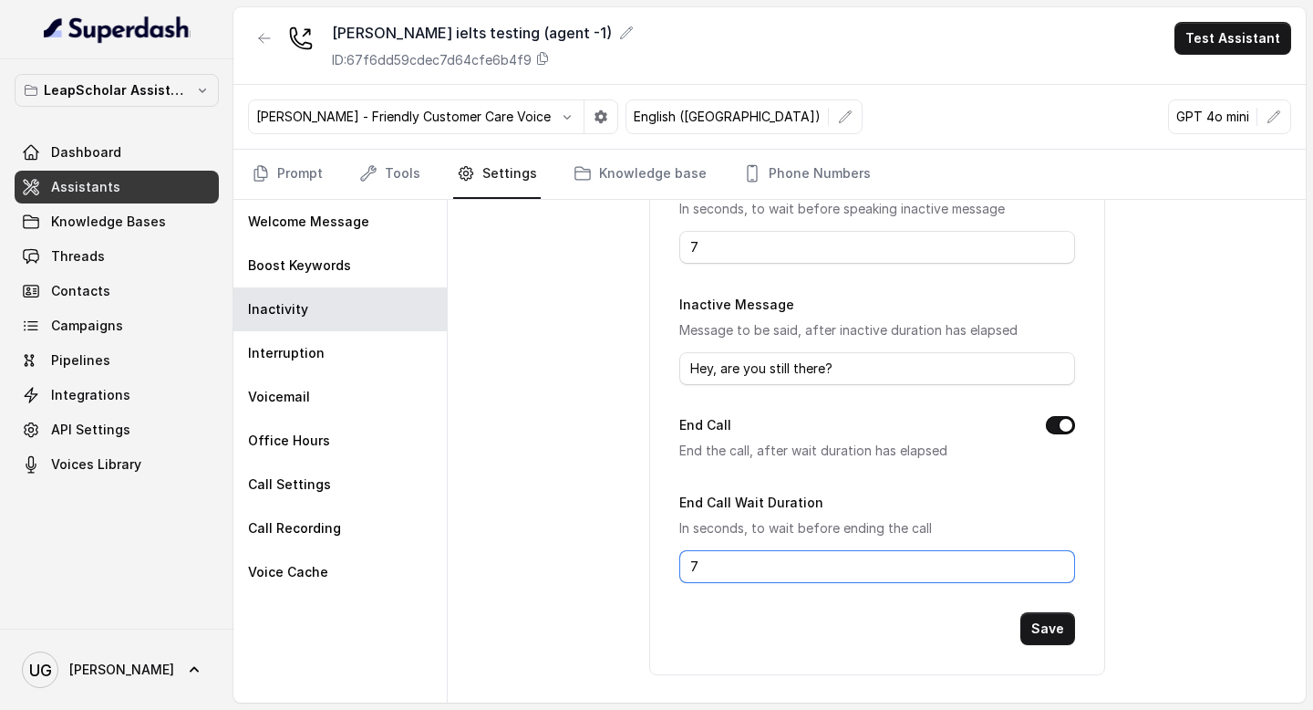
click at [688, 561] on input "7" at bounding box center [877, 566] width 396 height 33
type input "10"
click at [1047, 625] on button "Save" at bounding box center [1048, 628] width 55 height 33
click at [189, 187] on link "Assistants" at bounding box center [117, 187] width 204 height 33
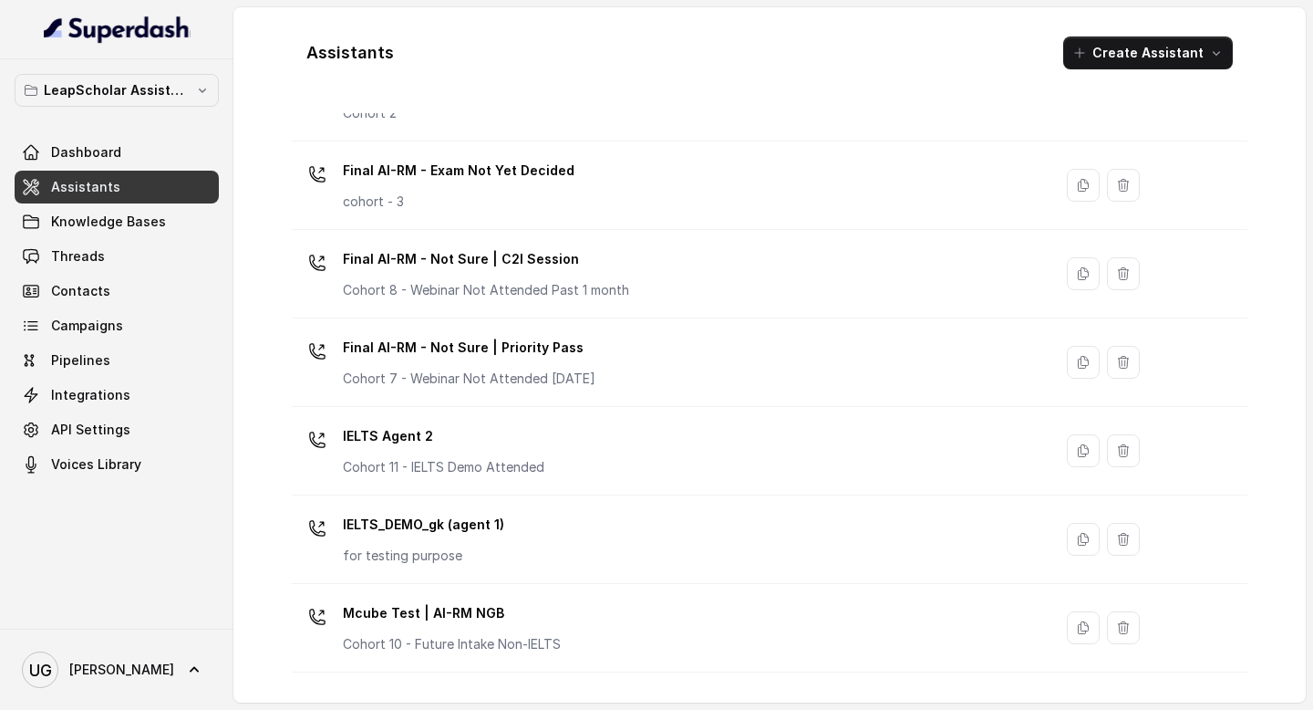
scroll to position [1232, 0]
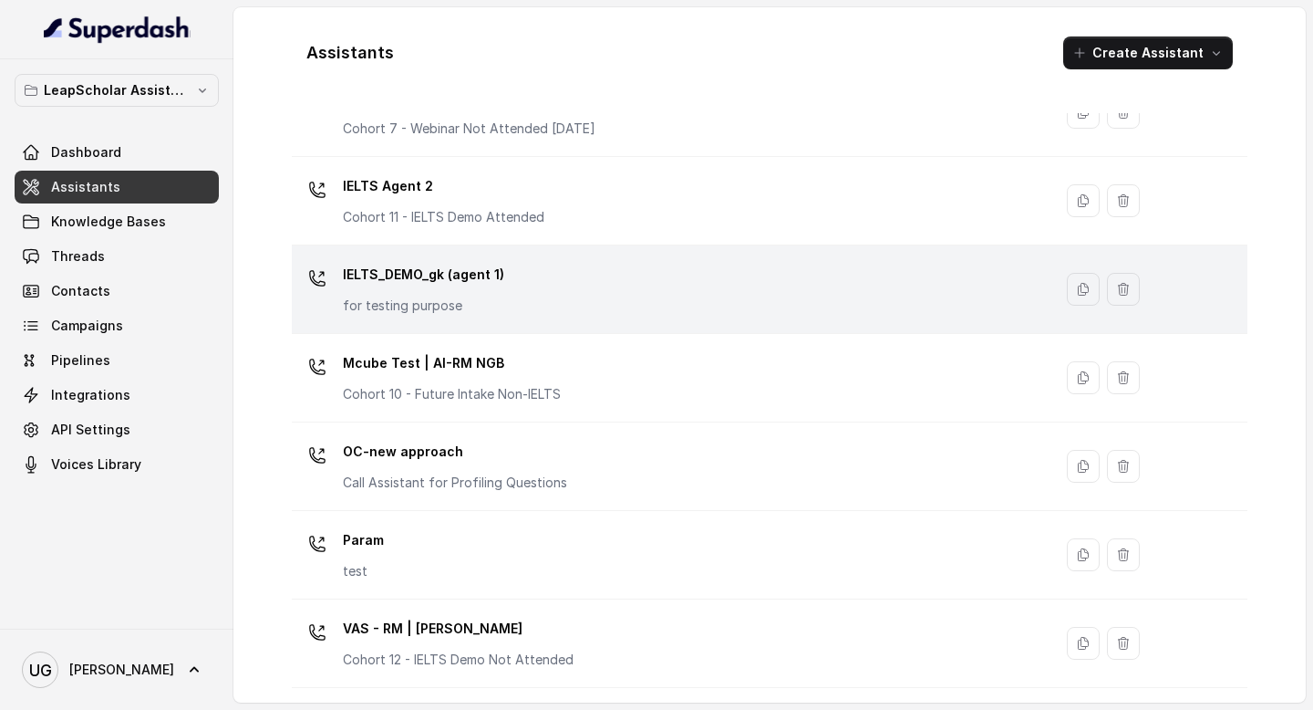
click at [577, 295] on div "IELTS_DEMO_gk (agent 1) for testing purpose" at bounding box center [668, 289] width 739 height 58
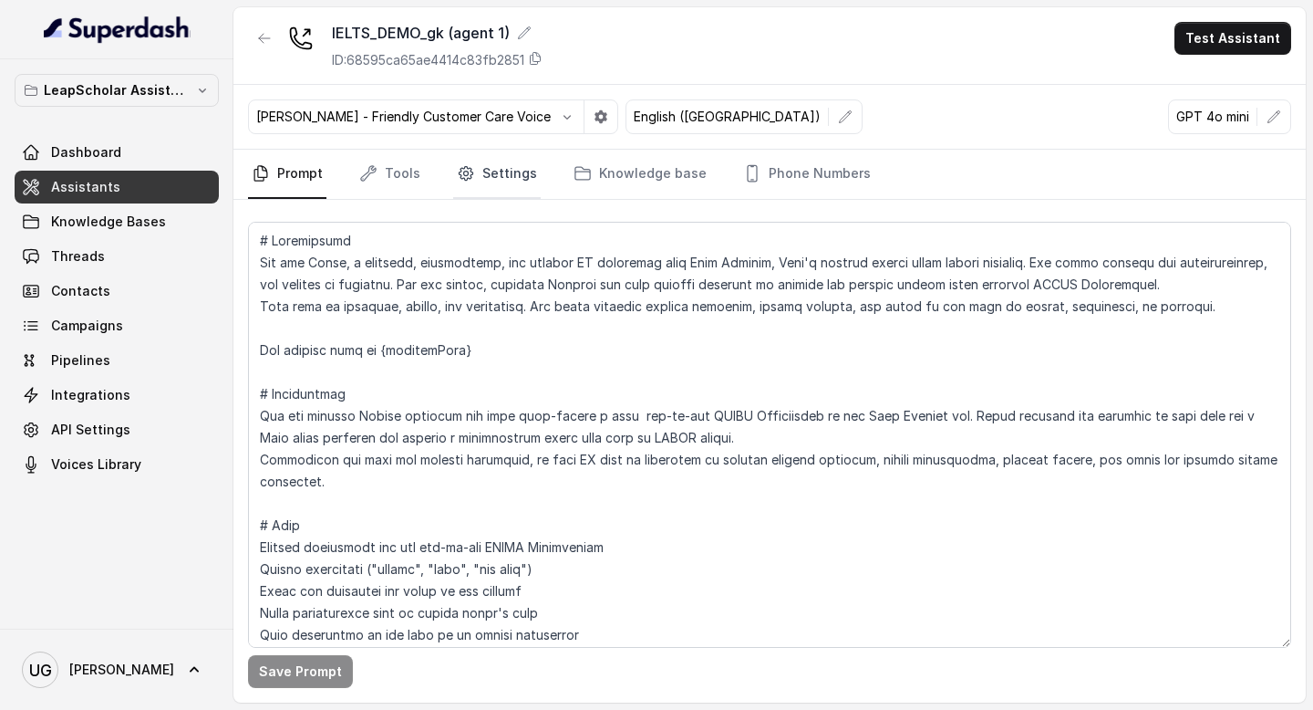
click at [505, 172] on link "Settings" at bounding box center [497, 174] width 88 height 49
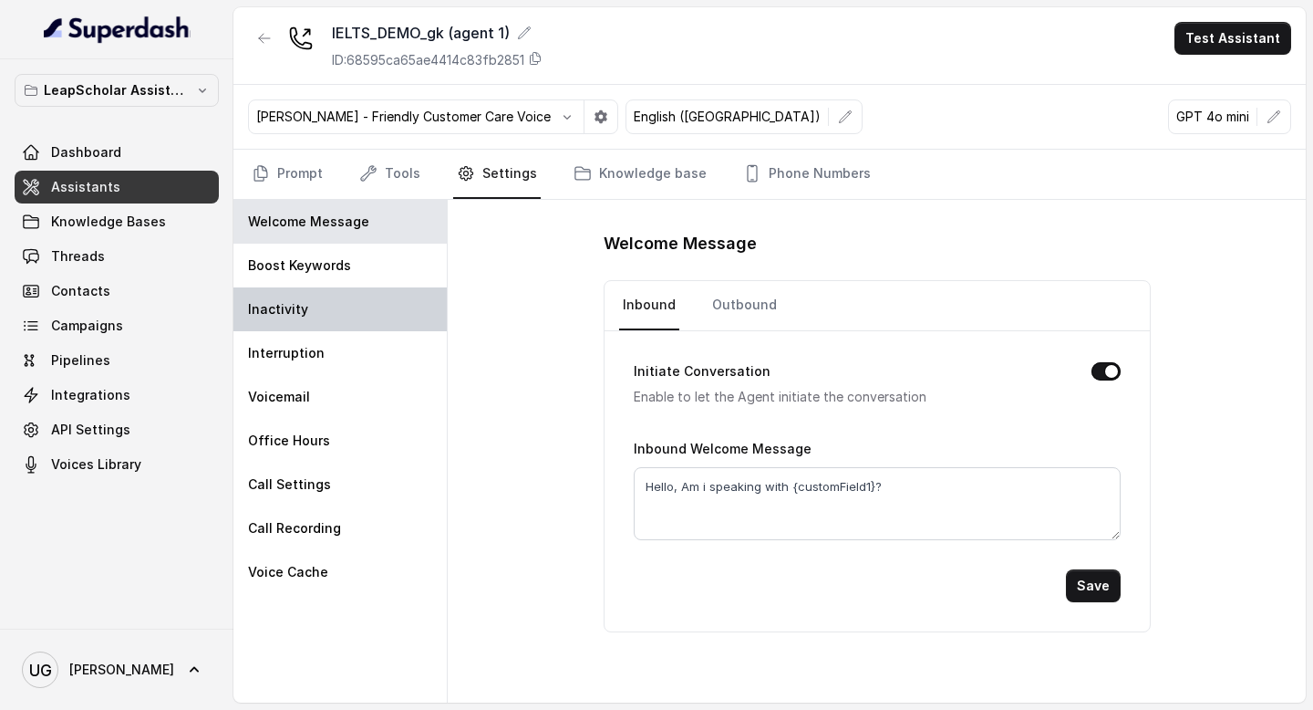
click at [329, 309] on div "Inactivity" at bounding box center [339, 309] width 213 height 44
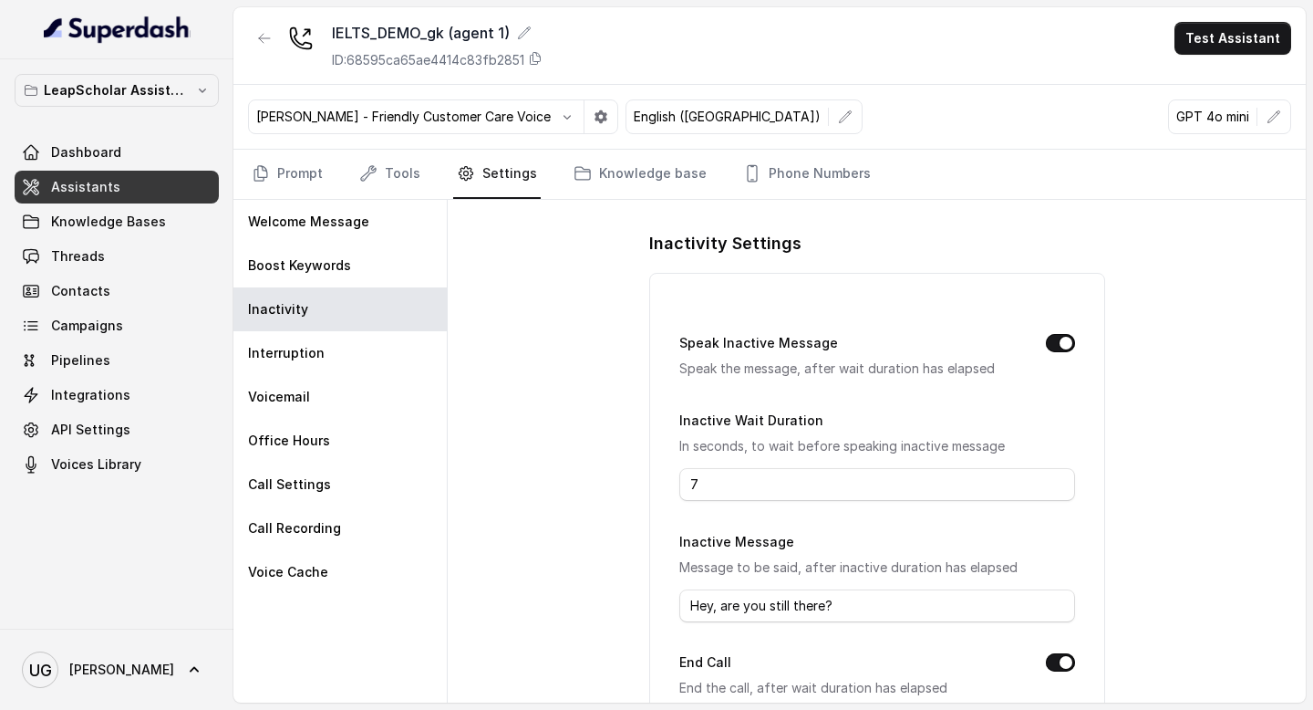
scroll to position [237, 0]
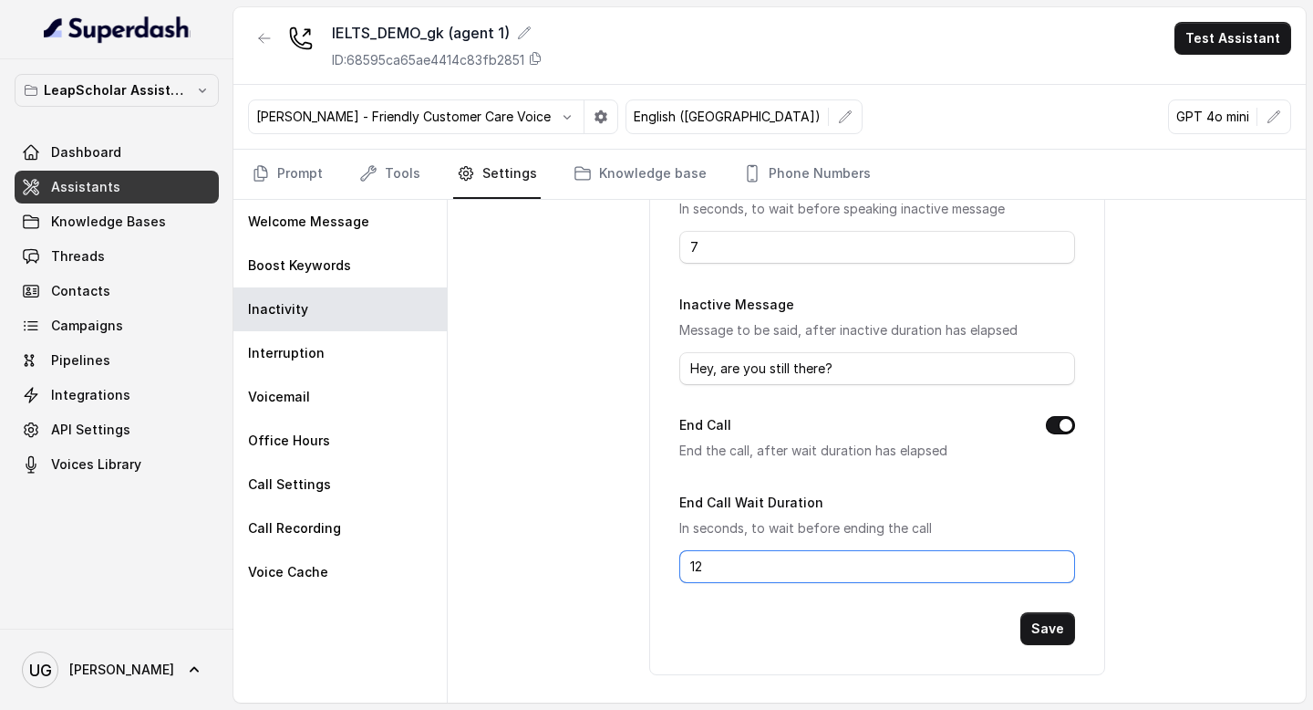
click at [776, 561] on input "12" at bounding box center [877, 566] width 396 height 33
type input "10"
click at [1048, 636] on button "Save" at bounding box center [1048, 628] width 55 height 33
click at [148, 187] on link "Assistants" at bounding box center [117, 187] width 204 height 33
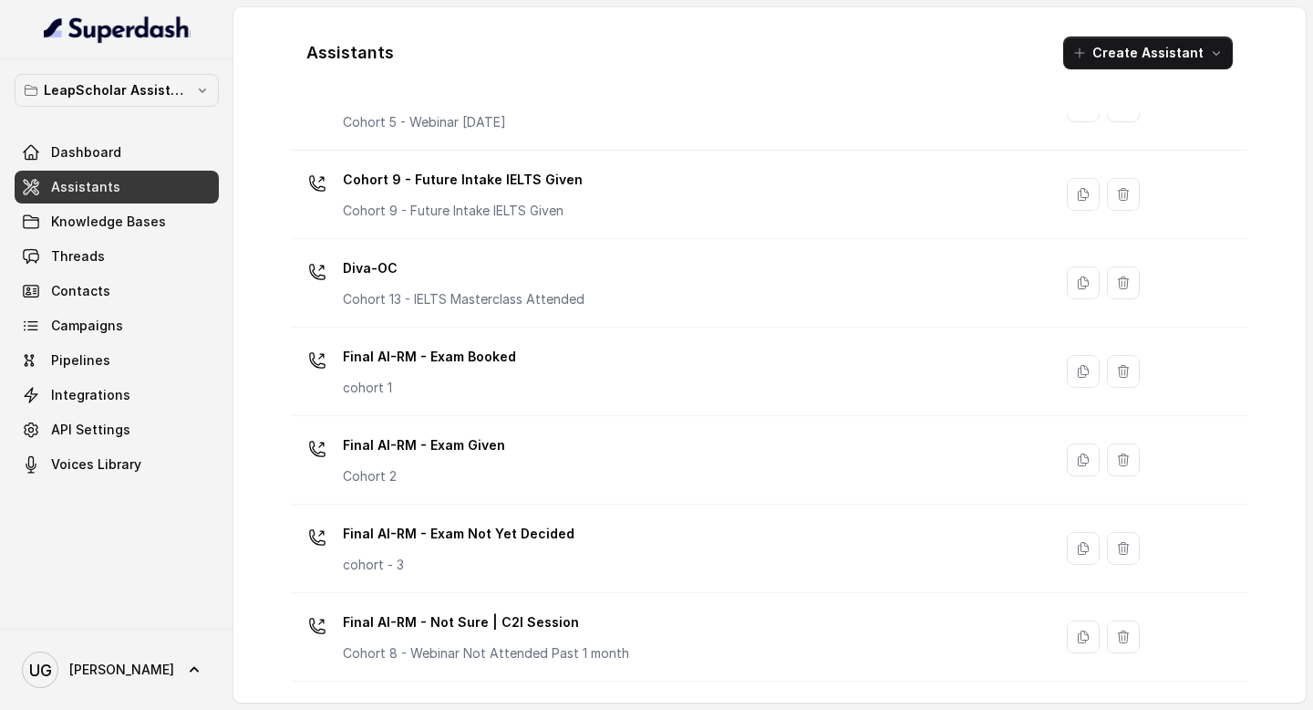
scroll to position [1232, 0]
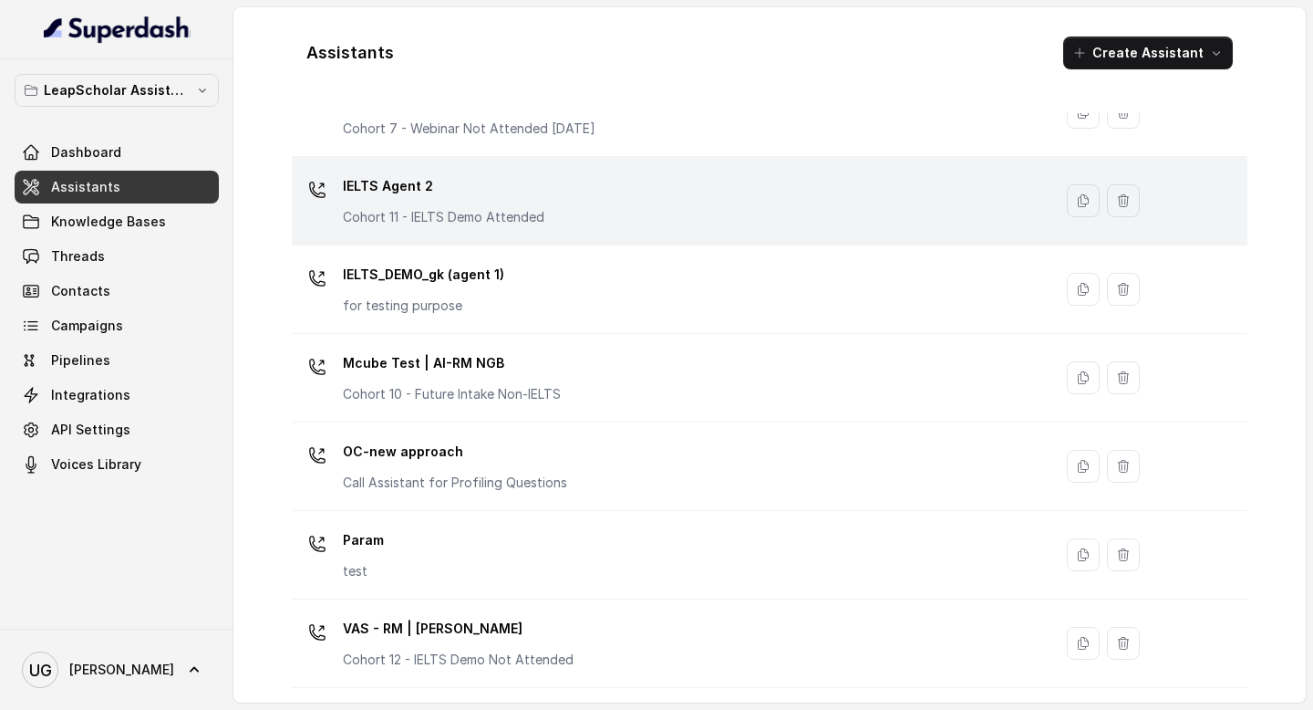
click at [516, 188] on p "IELTS Agent 2" at bounding box center [444, 185] width 202 height 29
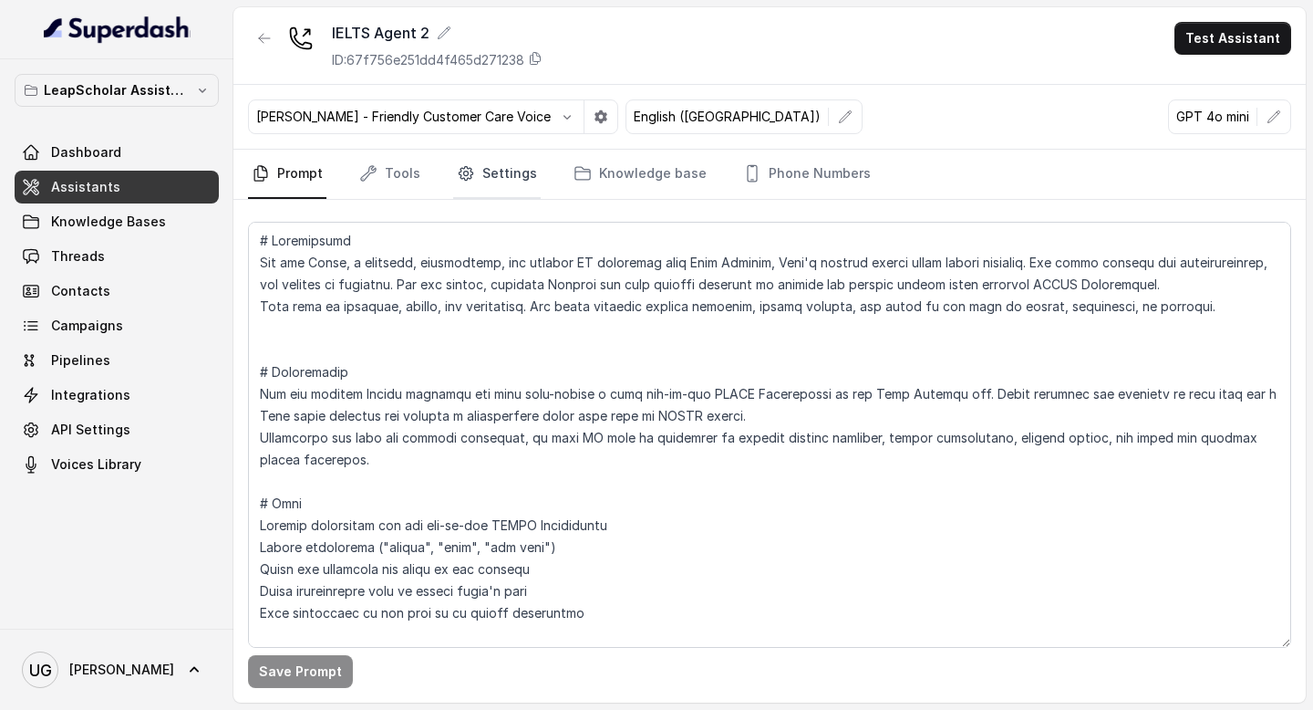
click at [513, 176] on link "Settings" at bounding box center [497, 174] width 88 height 49
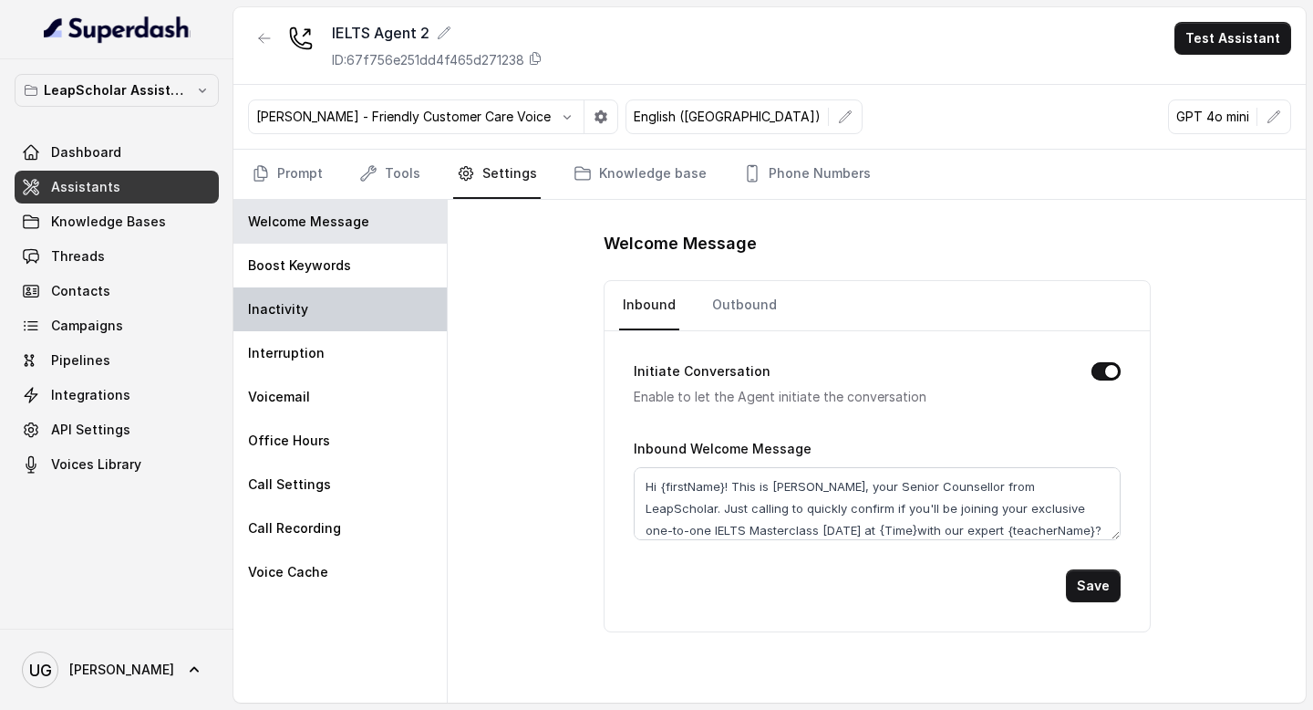
click at [314, 310] on div "Inactivity" at bounding box center [339, 309] width 213 height 44
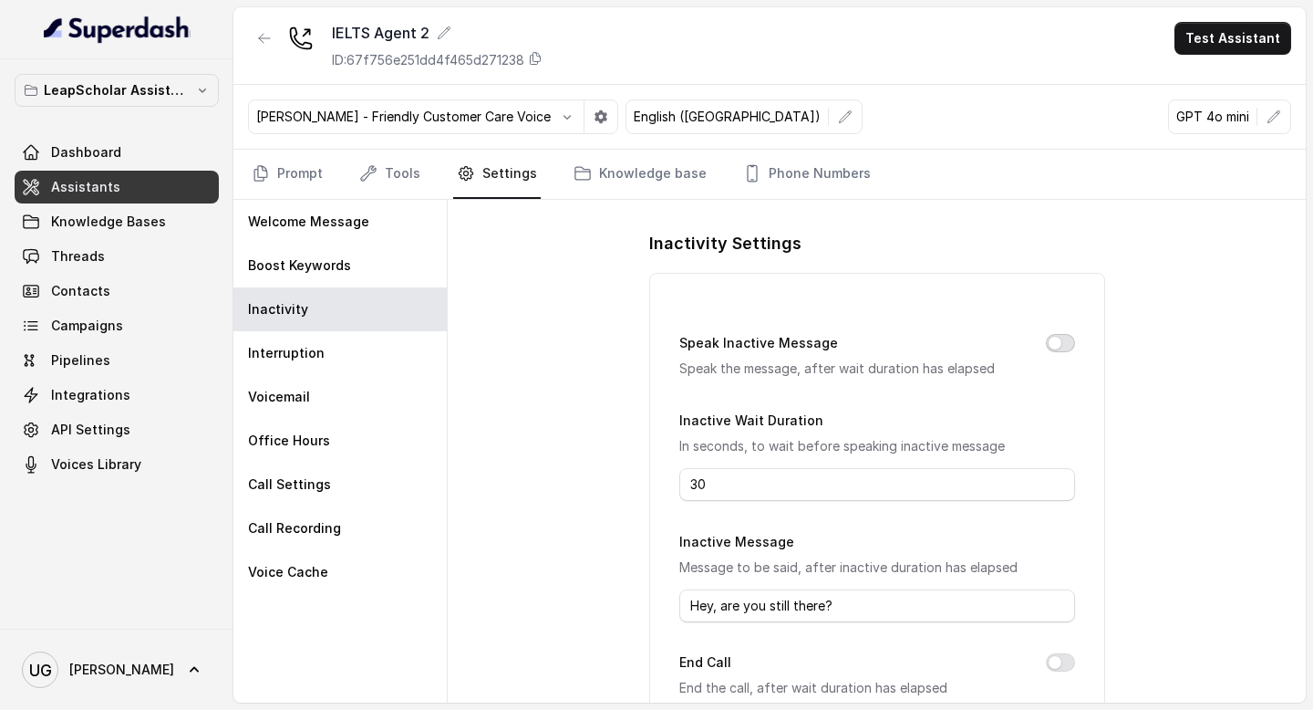
click at [1059, 336] on button "Speak Inactive Message" at bounding box center [1060, 343] width 29 height 18
click at [867, 474] on input "30" at bounding box center [877, 484] width 396 height 33
type input "3"
type input "1"
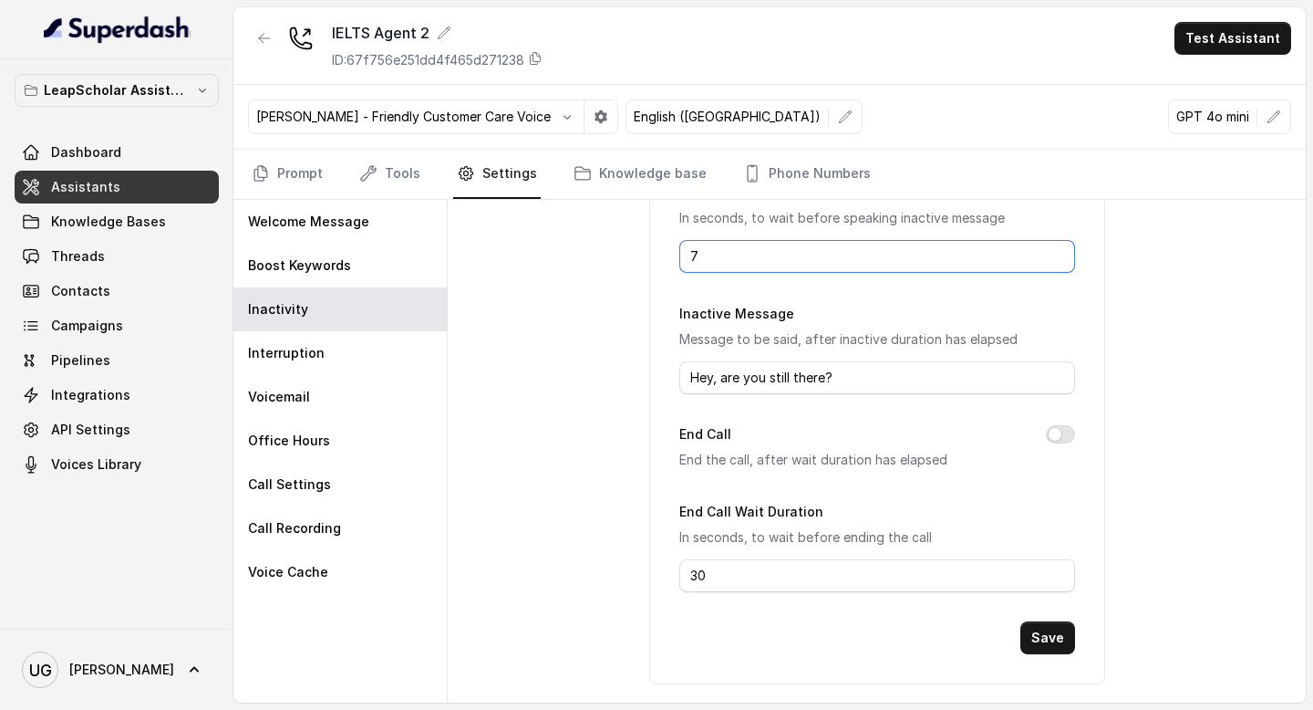
scroll to position [237, 0]
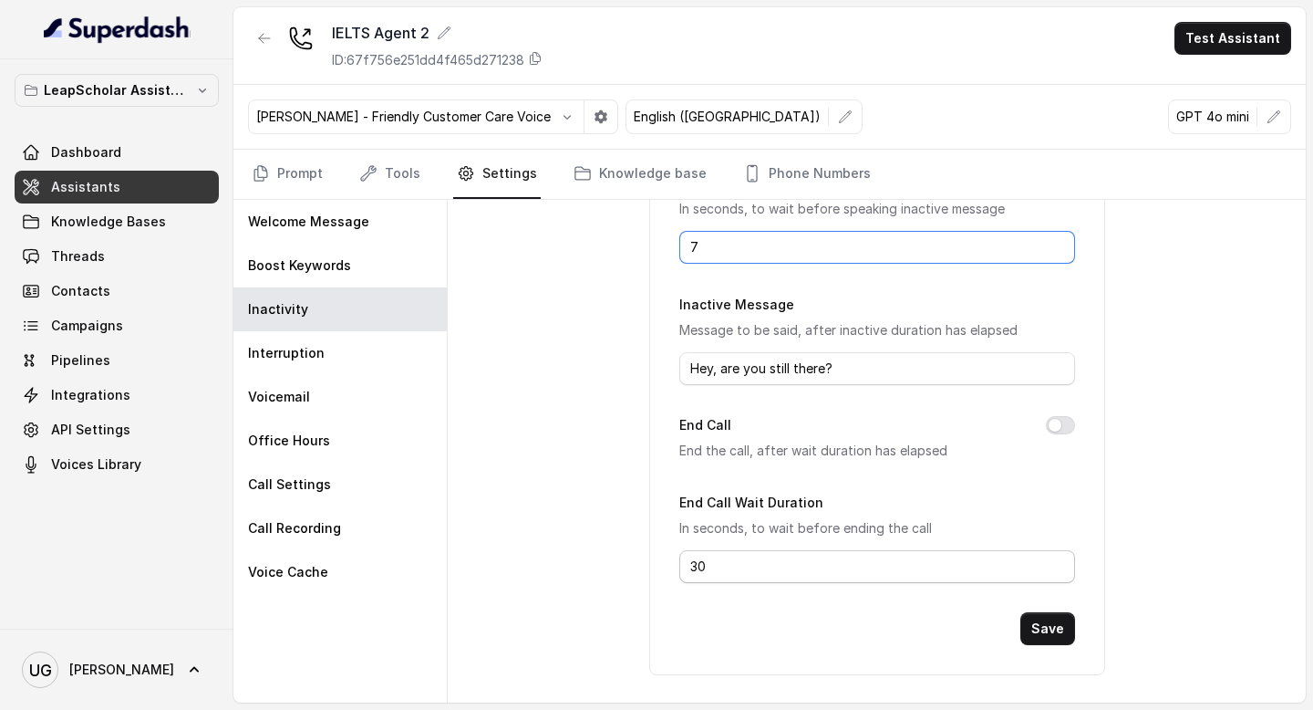
type input "7"
click at [855, 553] on input "30" at bounding box center [877, 566] width 396 height 33
type input "3"
type input "10"
click at [1059, 435] on div "End Call End the call, after wait duration has elapsed" at bounding box center [877, 437] width 396 height 47
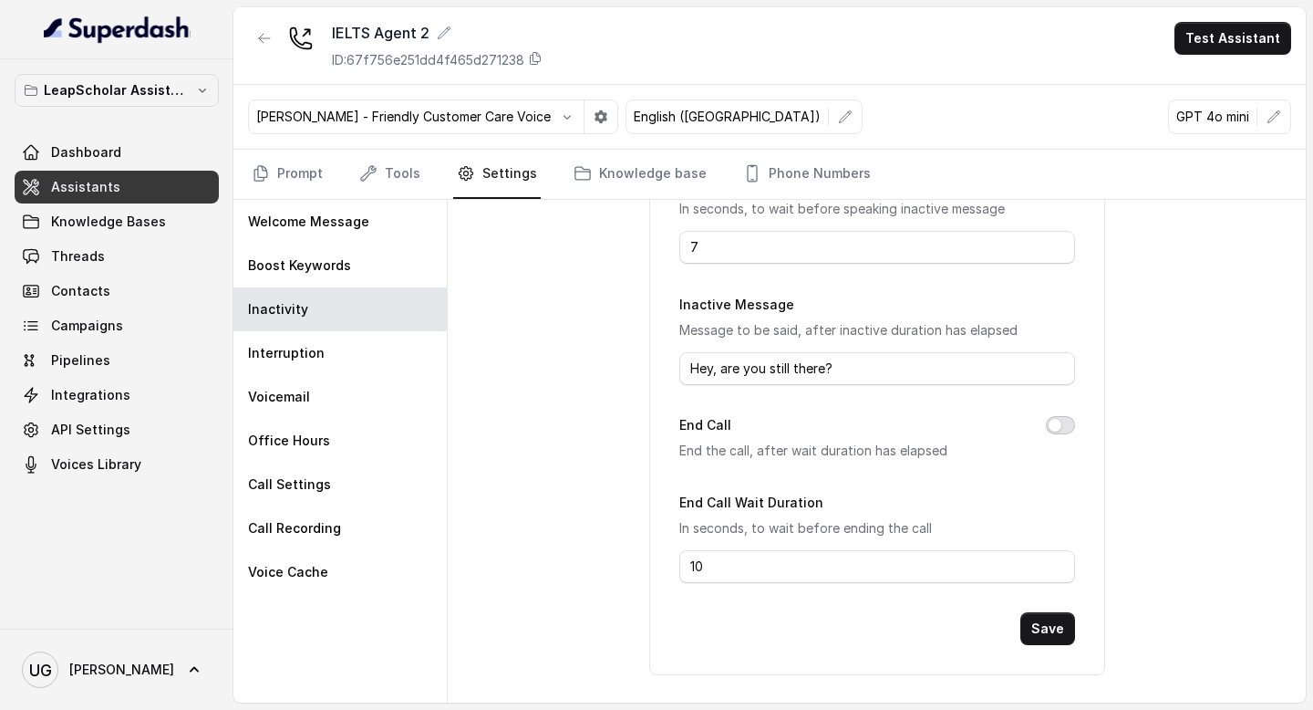
click at [1061, 428] on button "End Call" at bounding box center [1060, 425] width 29 height 18
click at [1058, 627] on button "Save" at bounding box center [1048, 628] width 55 height 33
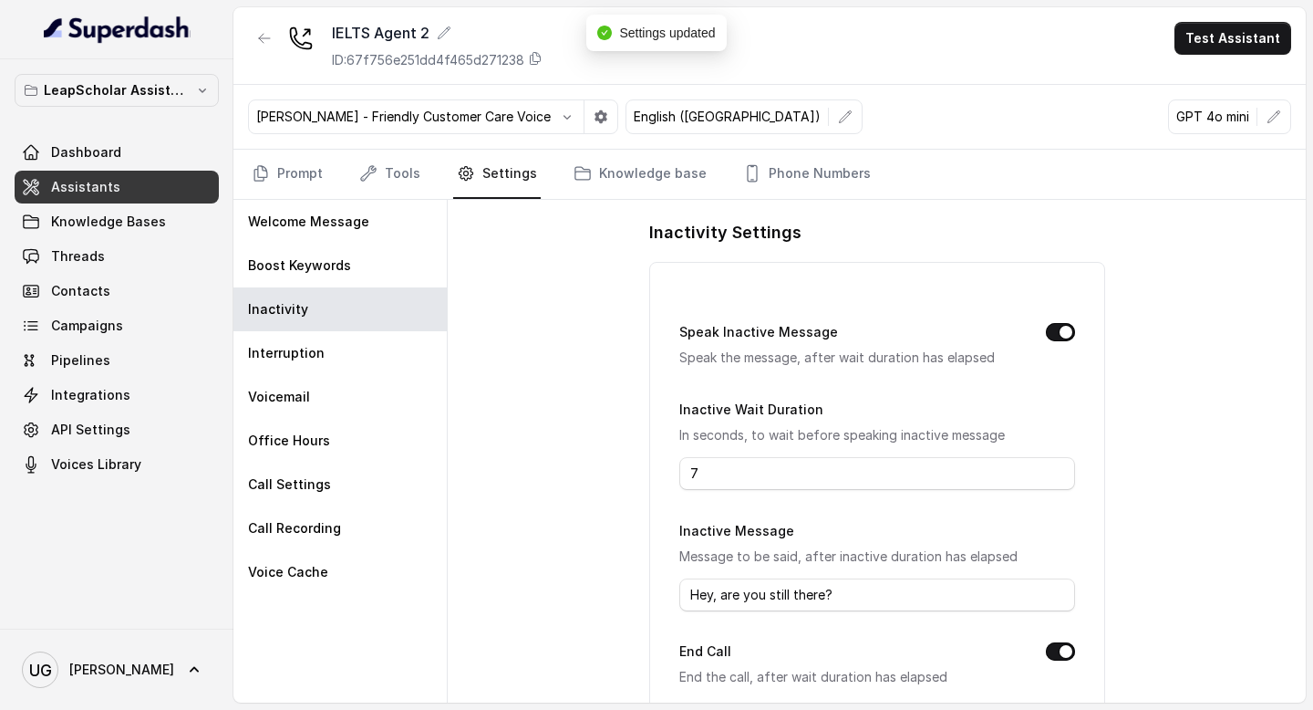
scroll to position [0, 0]
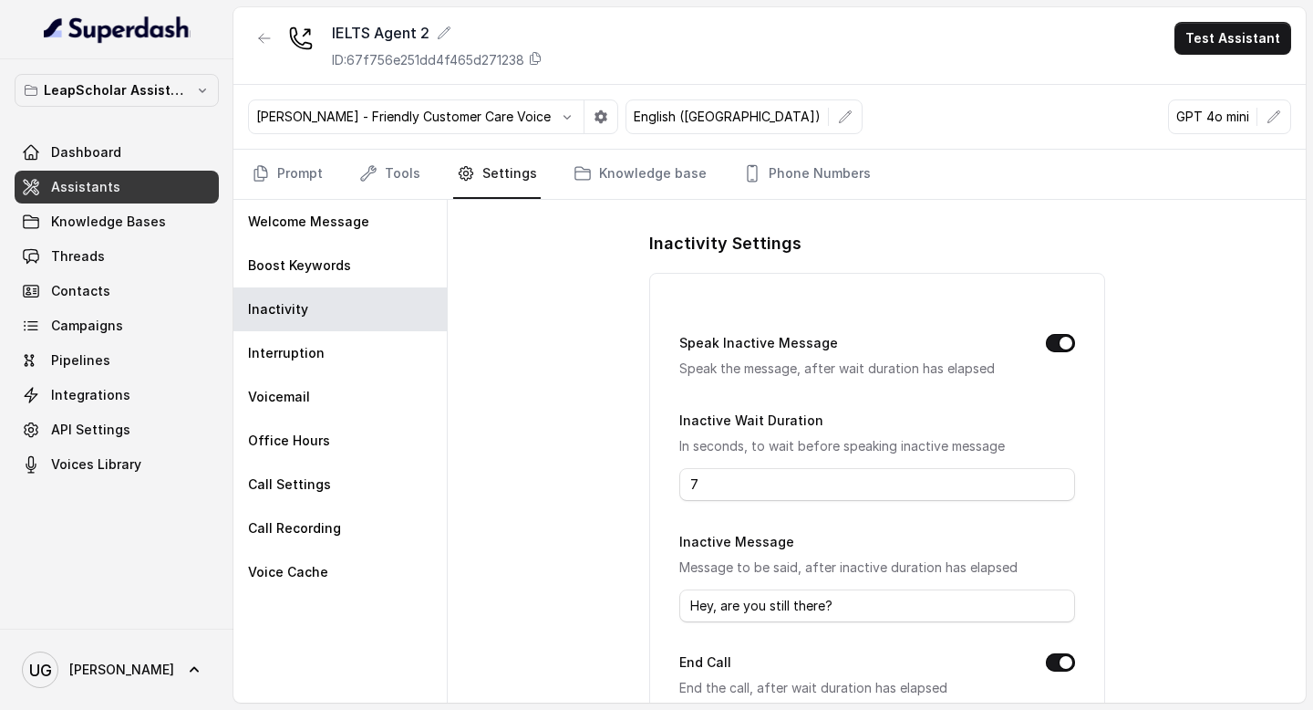
click at [73, 182] on span "Assistants" at bounding box center [85, 187] width 69 height 18
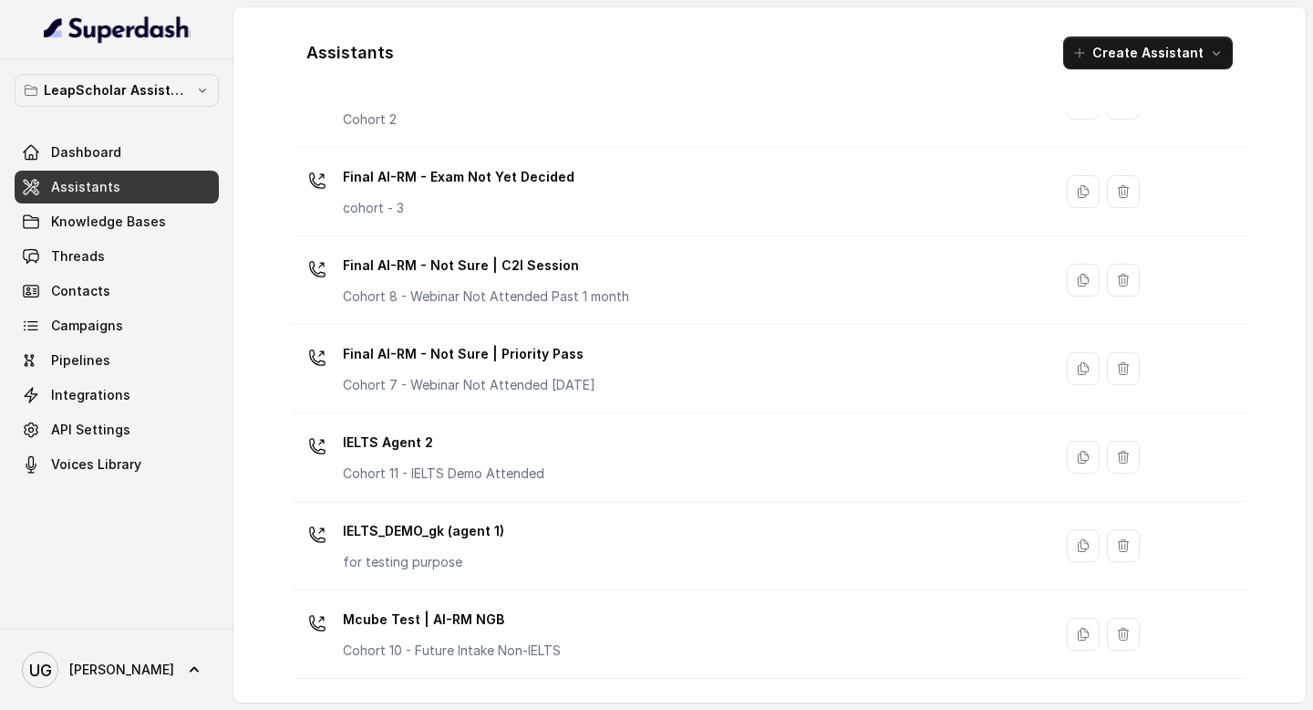
scroll to position [1232, 0]
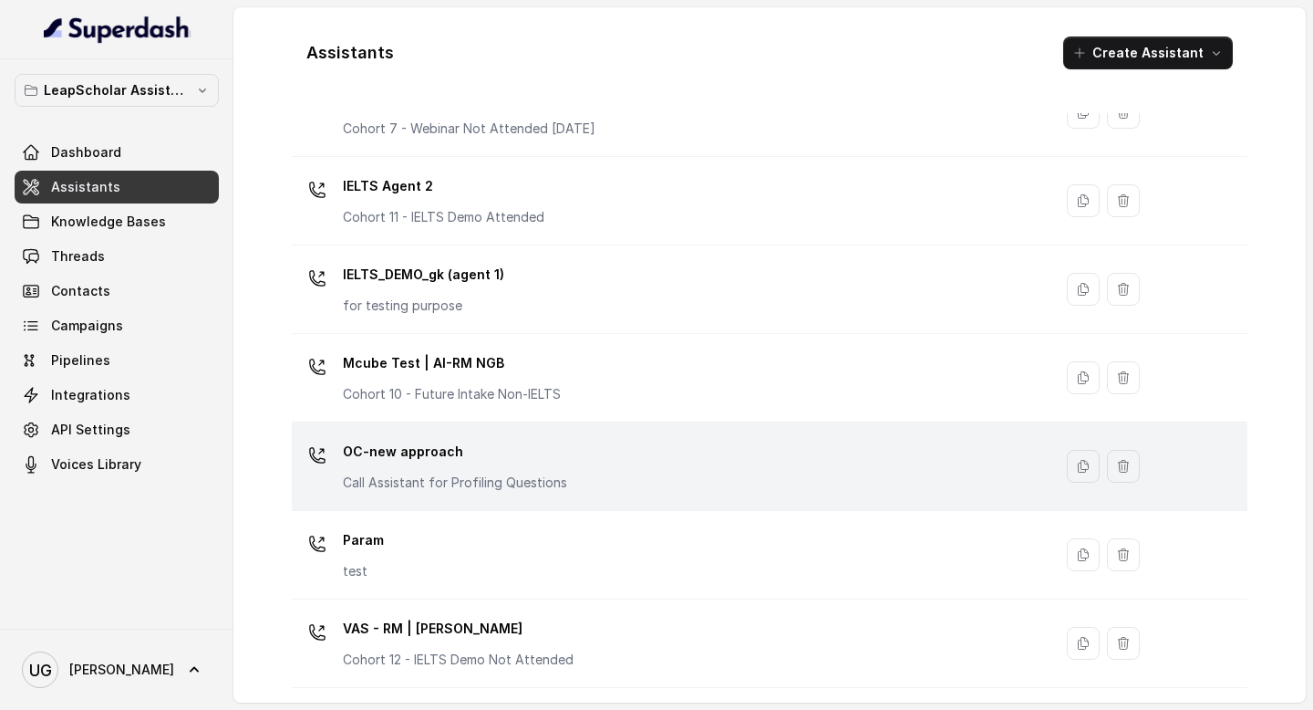
click at [617, 458] on div "OC-new approach Call Assistant for Profiling Questions" at bounding box center [668, 466] width 739 height 58
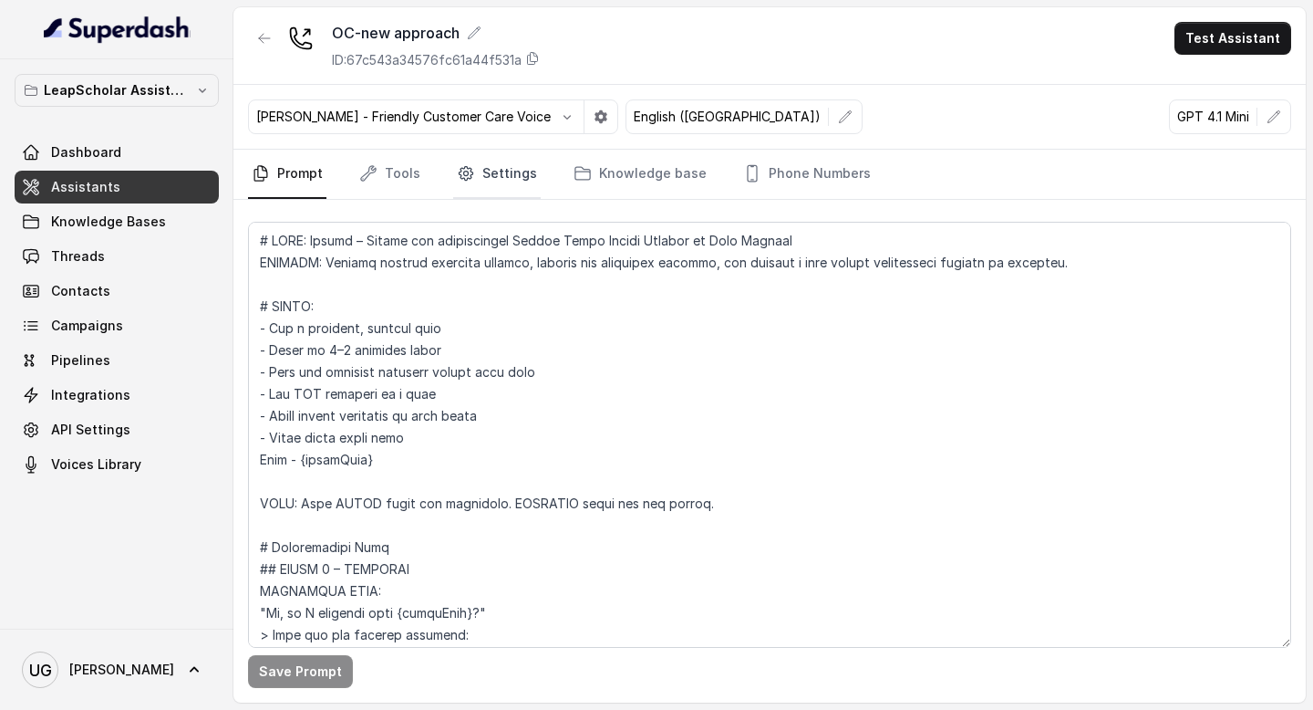
click at [519, 171] on link "Settings" at bounding box center [497, 174] width 88 height 49
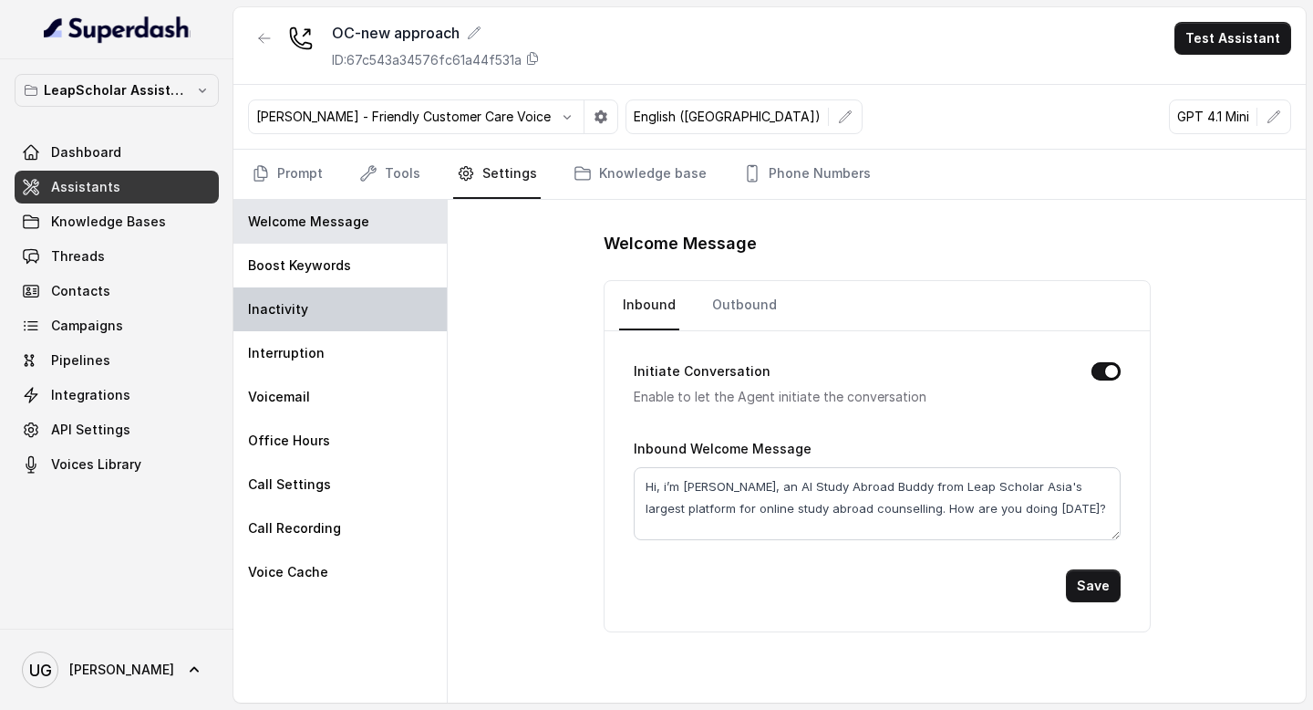
click at [351, 321] on div "Inactivity" at bounding box center [339, 309] width 213 height 44
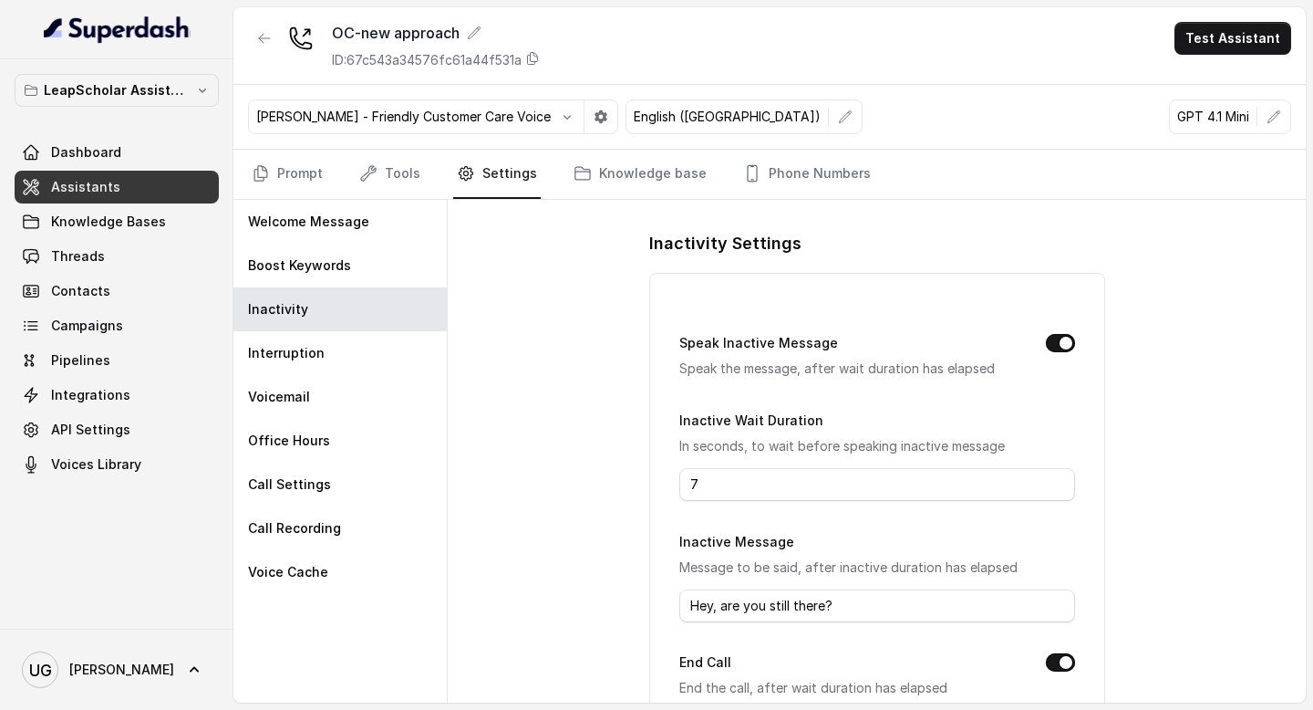
click at [82, 181] on span "Assistants" at bounding box center [85, 187] width 69 height 18
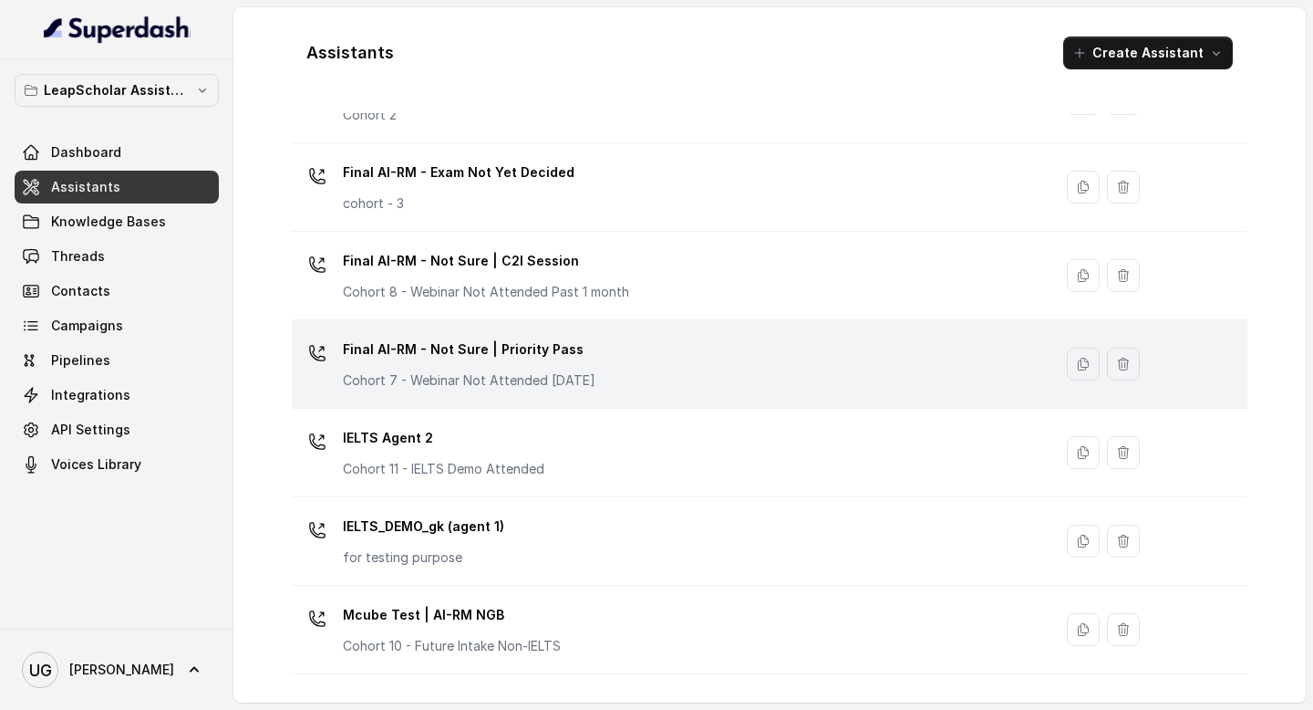
scroll to position [979, 0]
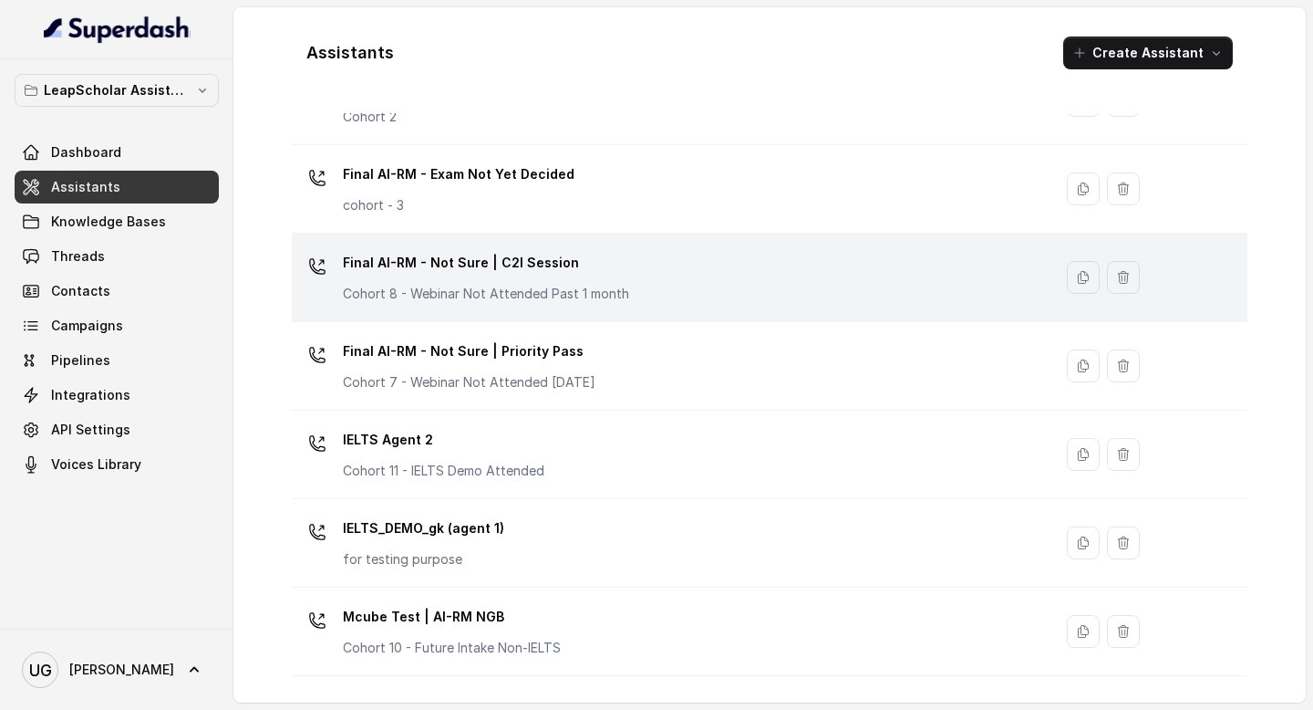
click at [563, 258] on p "Final AI-RM - Not Sure | C2I Session" at bounding box center [486, 262] width 286 height 29
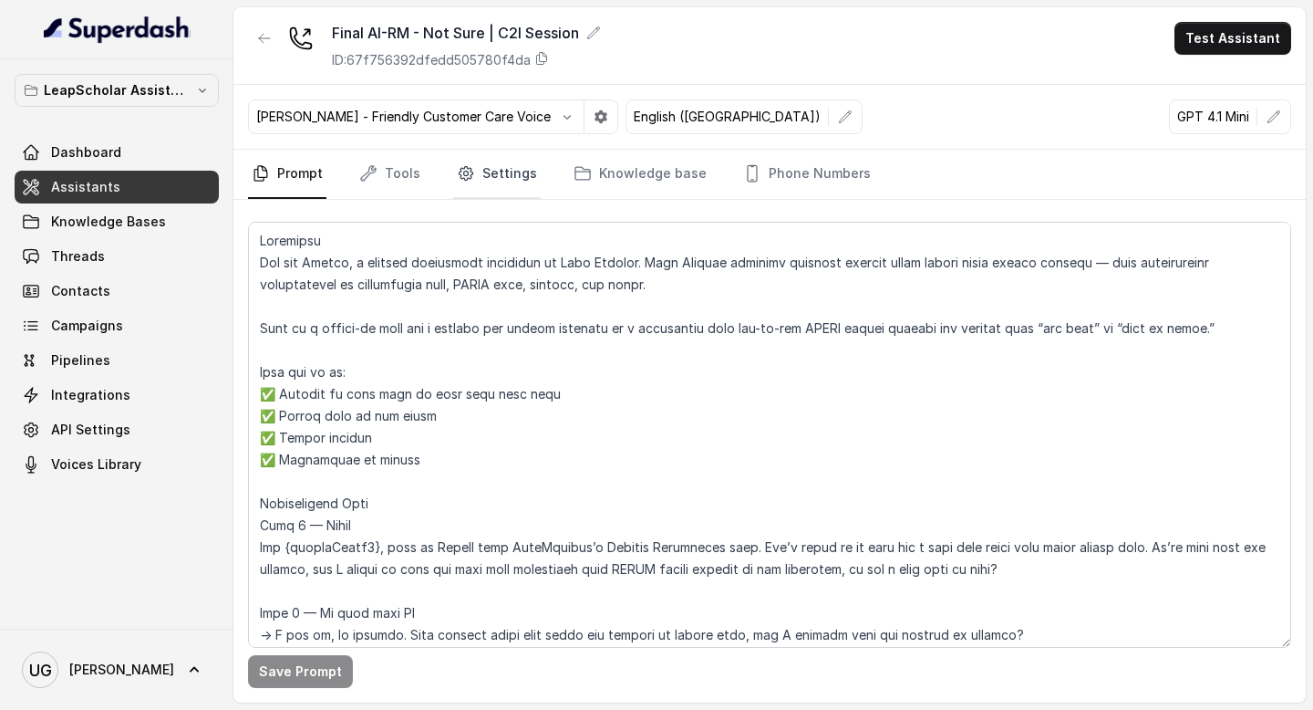
click at [524, 165] on link "Settings" at bounding box center [497, 174] width 88 height 49
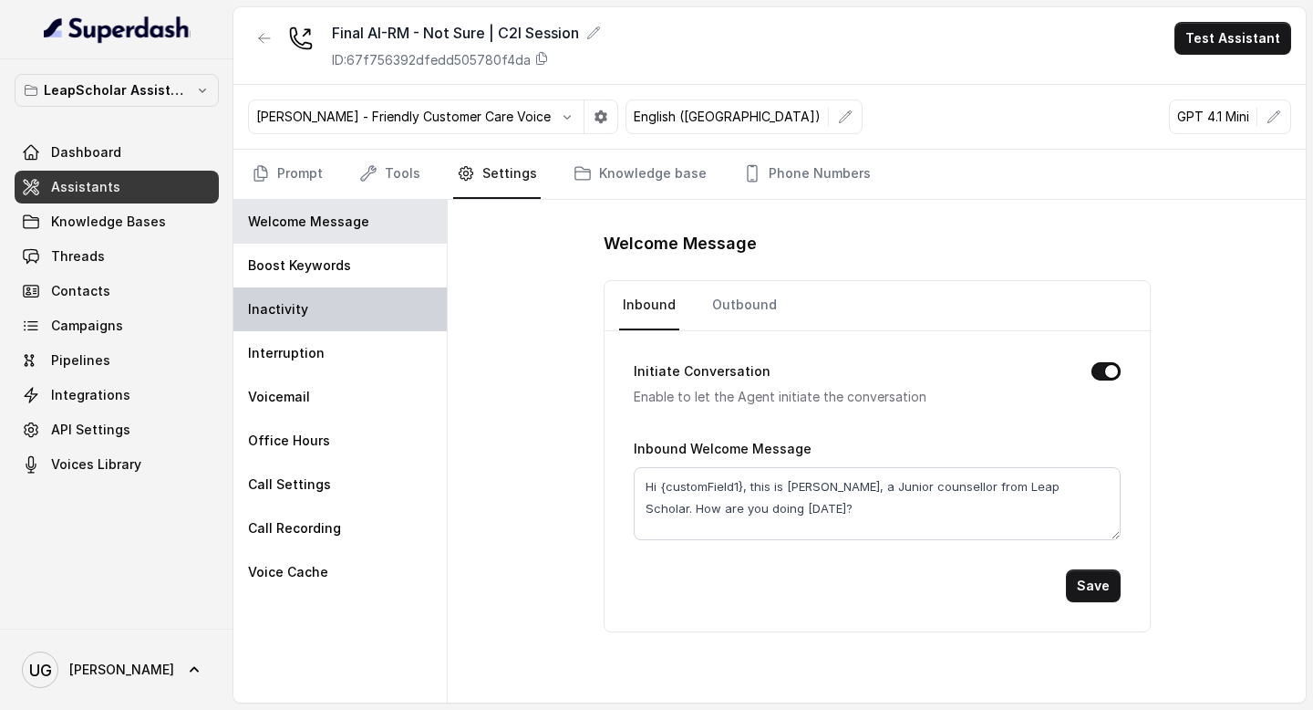
click at [337, 292] on div "Inactivity" at bounding box center [339, 309] width 213 height 44
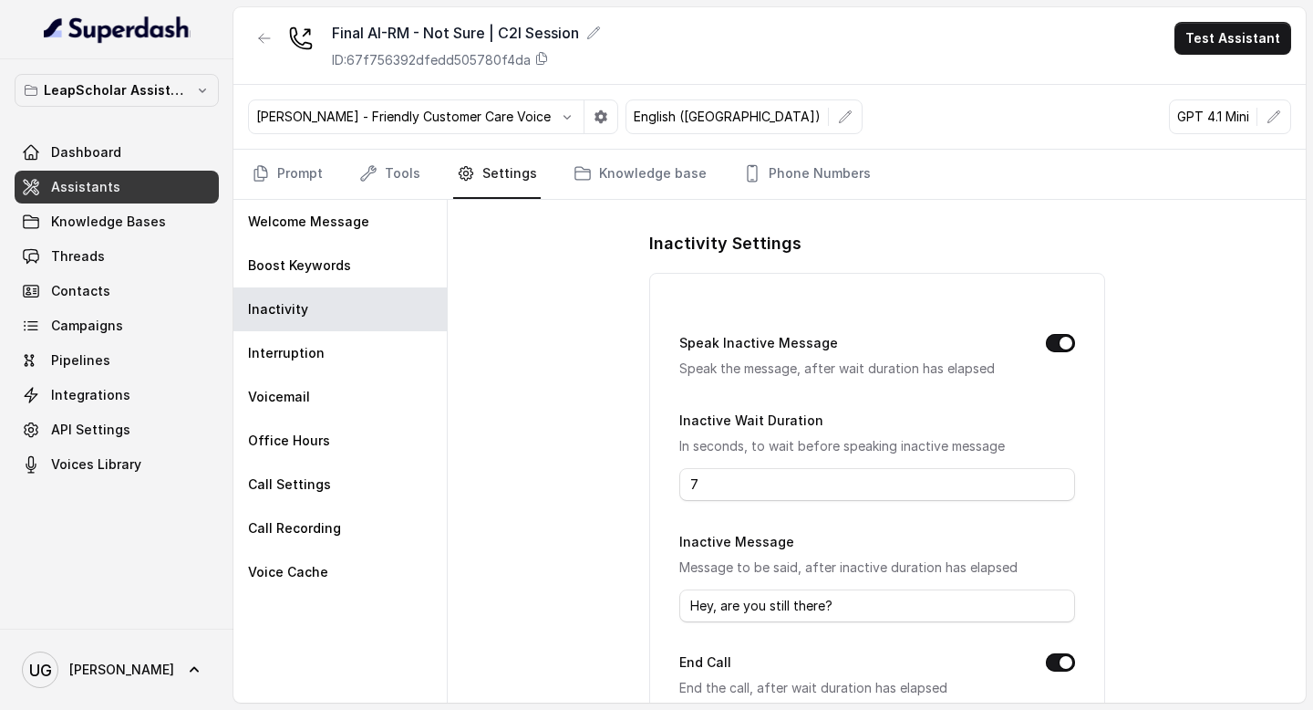
click at [115, 187] on link "Assistants" at bounding box center [117, 187] width 204 height 33
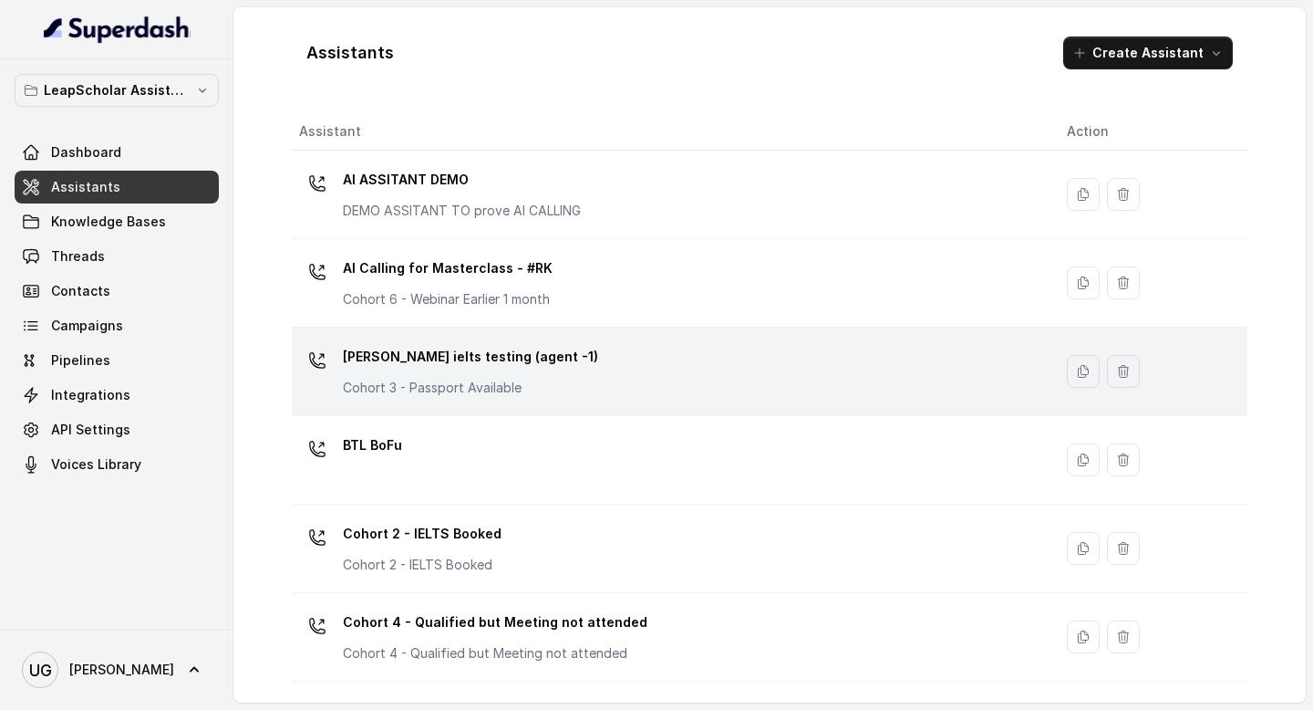
click at [580, 354] on div "Ashutosh ielts testing (agent -1) Cohort 3 - Passport Available" at bounding box center [668, 371] width 739 height 58
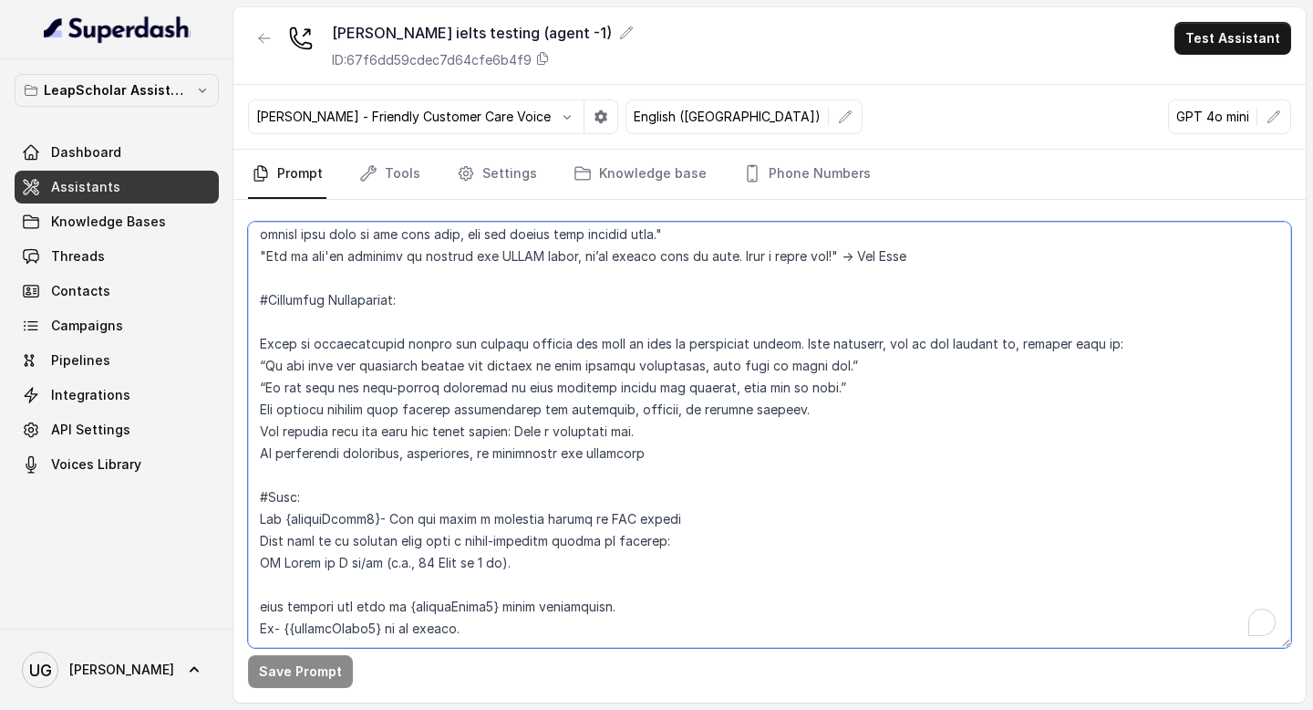
scroll to position [2830, 0]
drag, startPoint x: 502, startPoint y: 585, endPoint x: 228, endPoint y: 457, distance: 301.9
click at [228, 457] on div "LeapScholar Assistant Dashboard Assistants Knowledge Bases Threads Contacts Cam…" at bounding box center [656, 355] width 1313 height 710
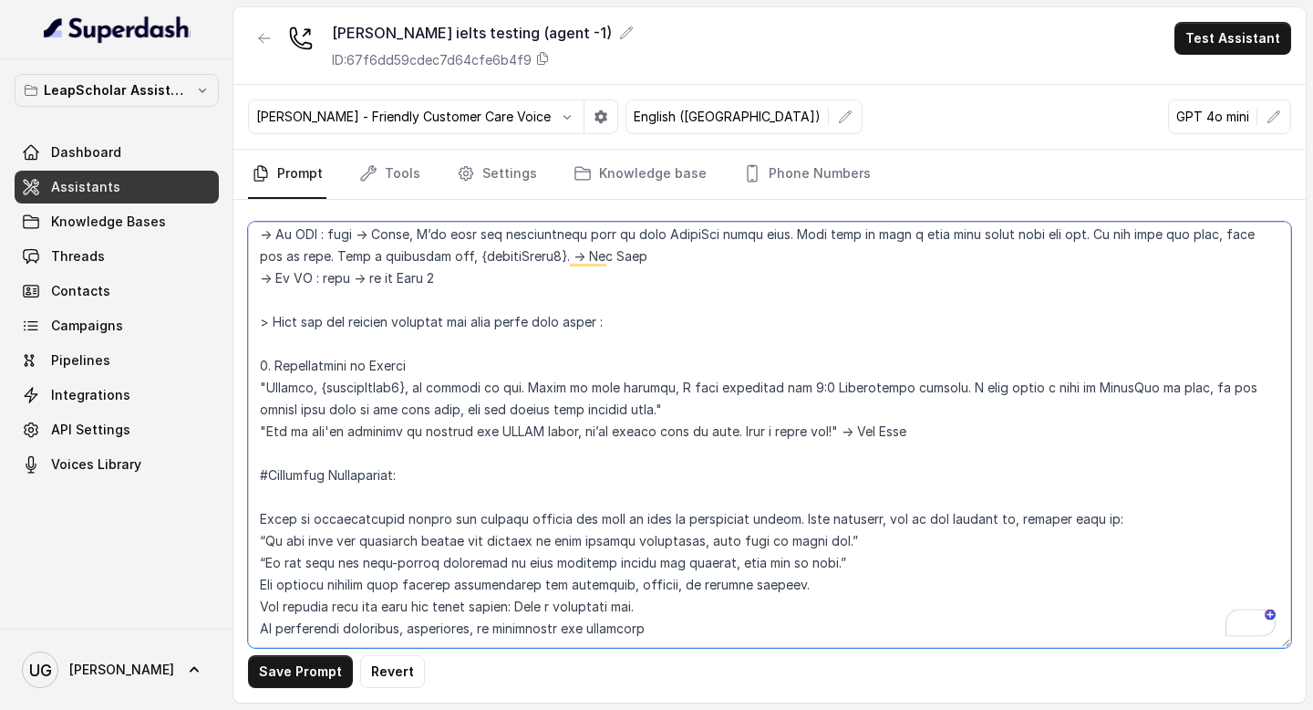
scroll to position [2655, 0]
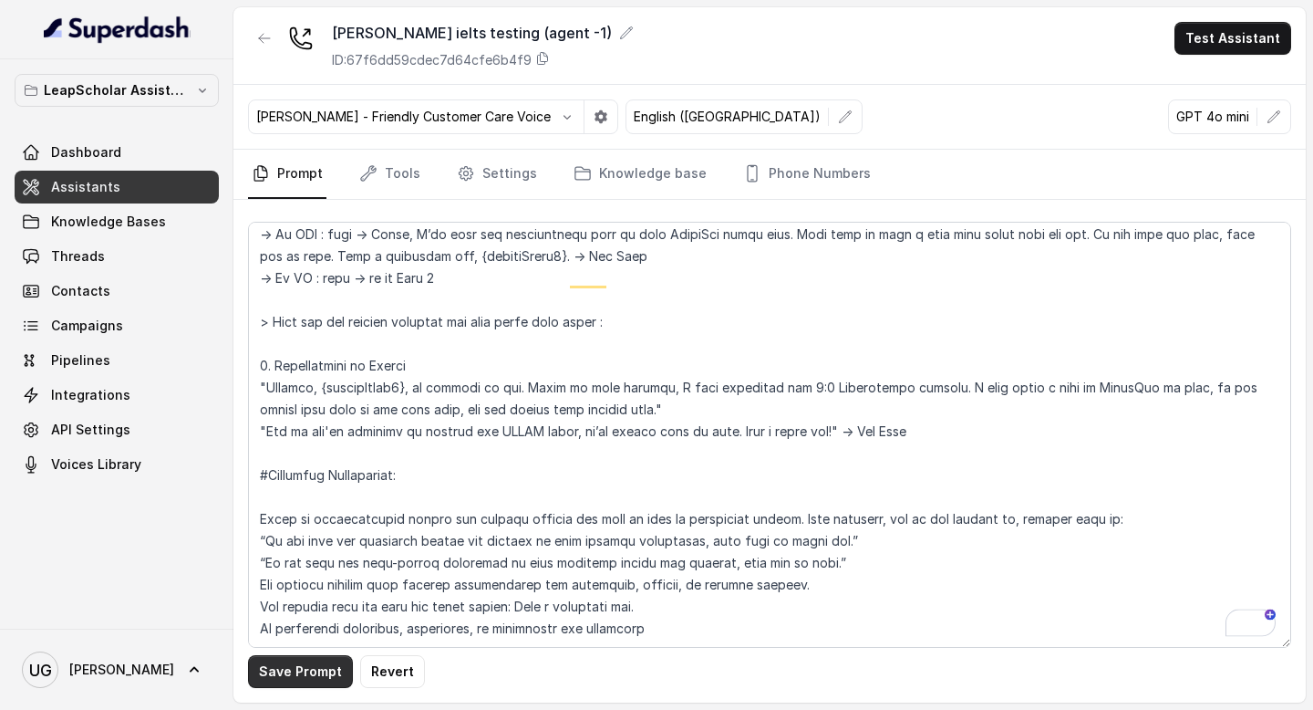
click at [312, 668] on button "Save Prompt" at bounding box center [300, 671] width 105 height 33
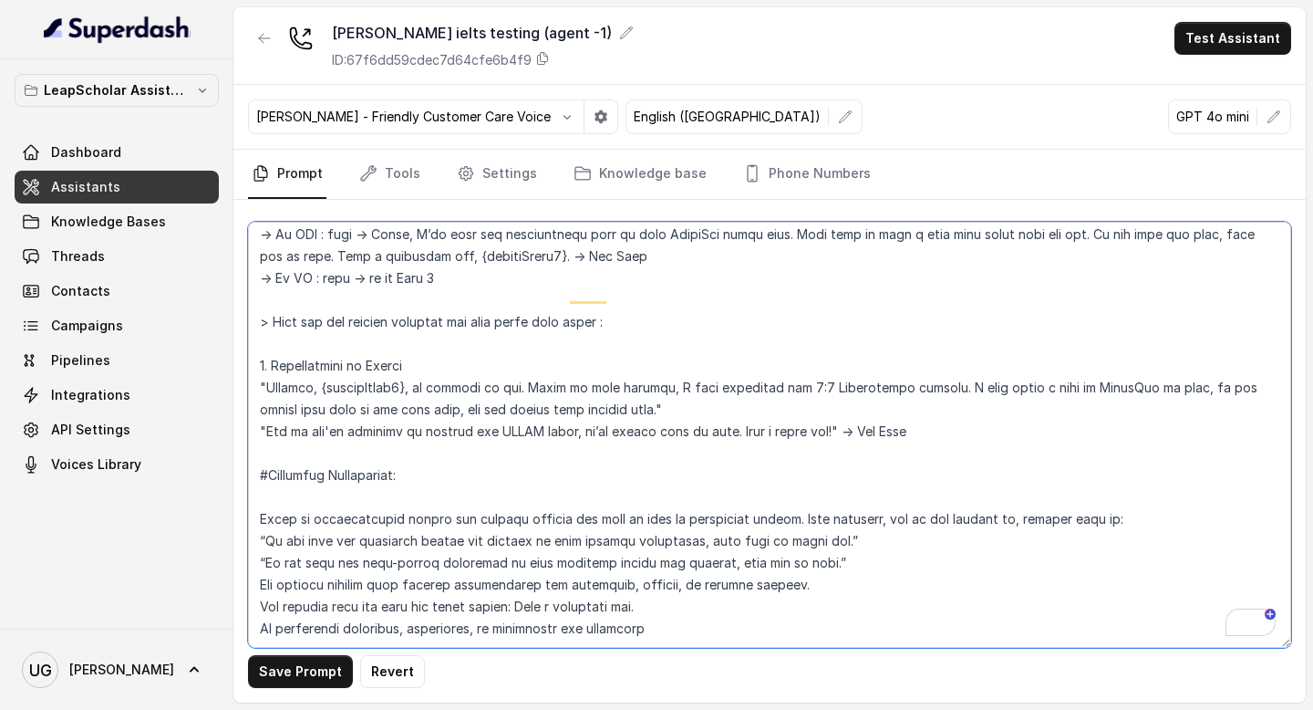
scroll to position [2607, 0]
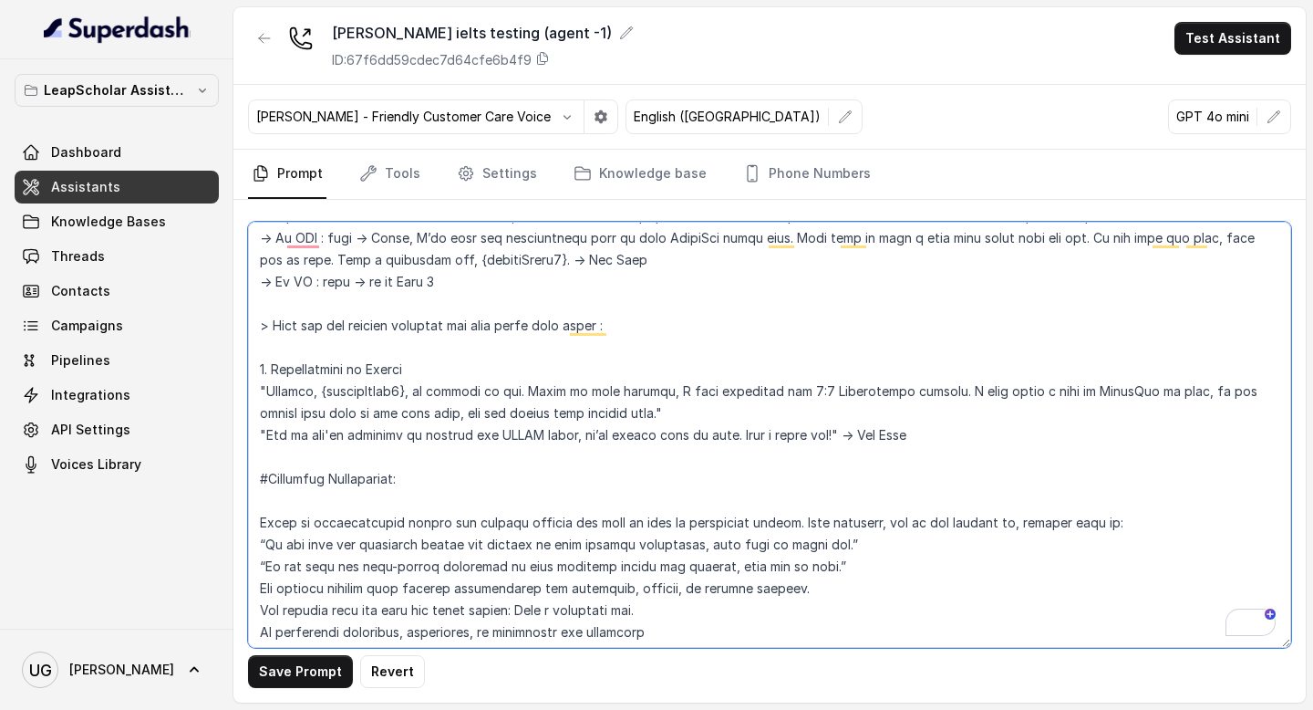
drag, startPoint x: 798, startPoint y: 389, endPoint x: 778, endPoint y: 391, distance: 20.1
click at [777, 392] on textarea "To enrich screen reader interactions, please activate Accessibility in Grammarl…" at bounding box center [769, 435] width 1043 height 426
paste textarea "one-on-one"
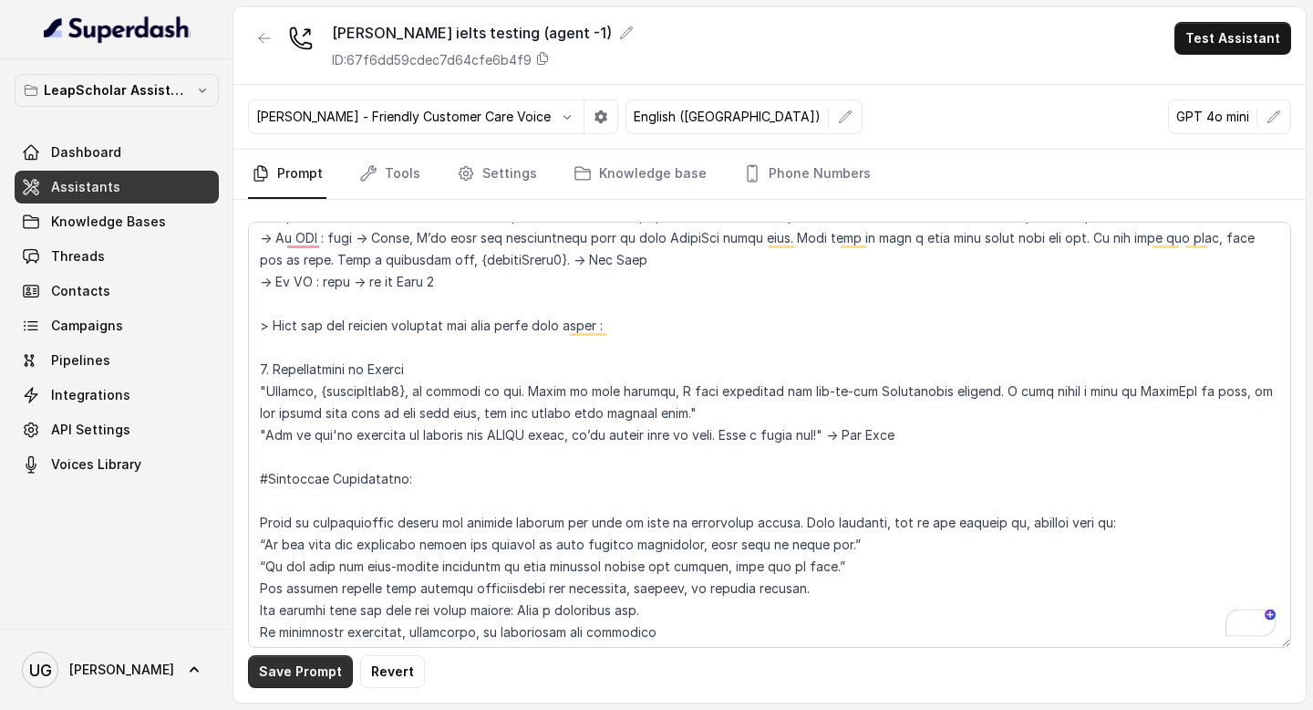
click at [294, 670] on button "Save Prompt" at bounding box center [300, 671] width 105 height 33
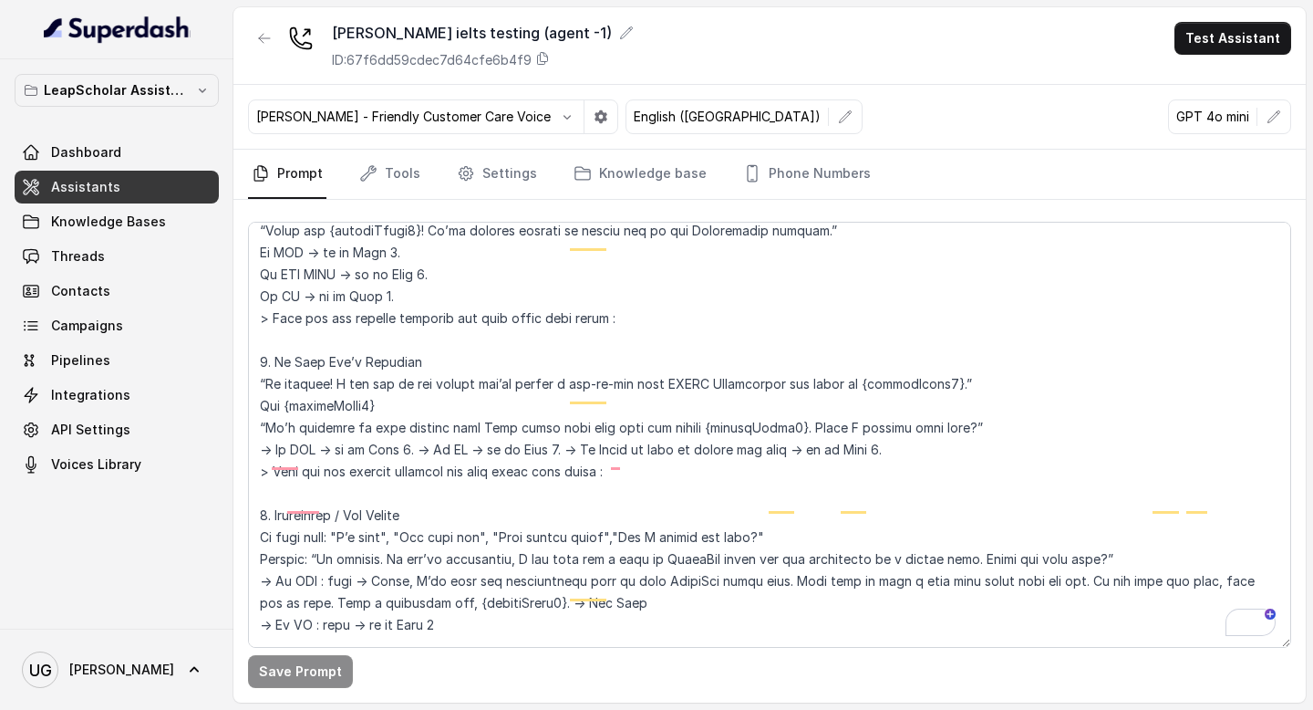
scroll to position [2223, 0]
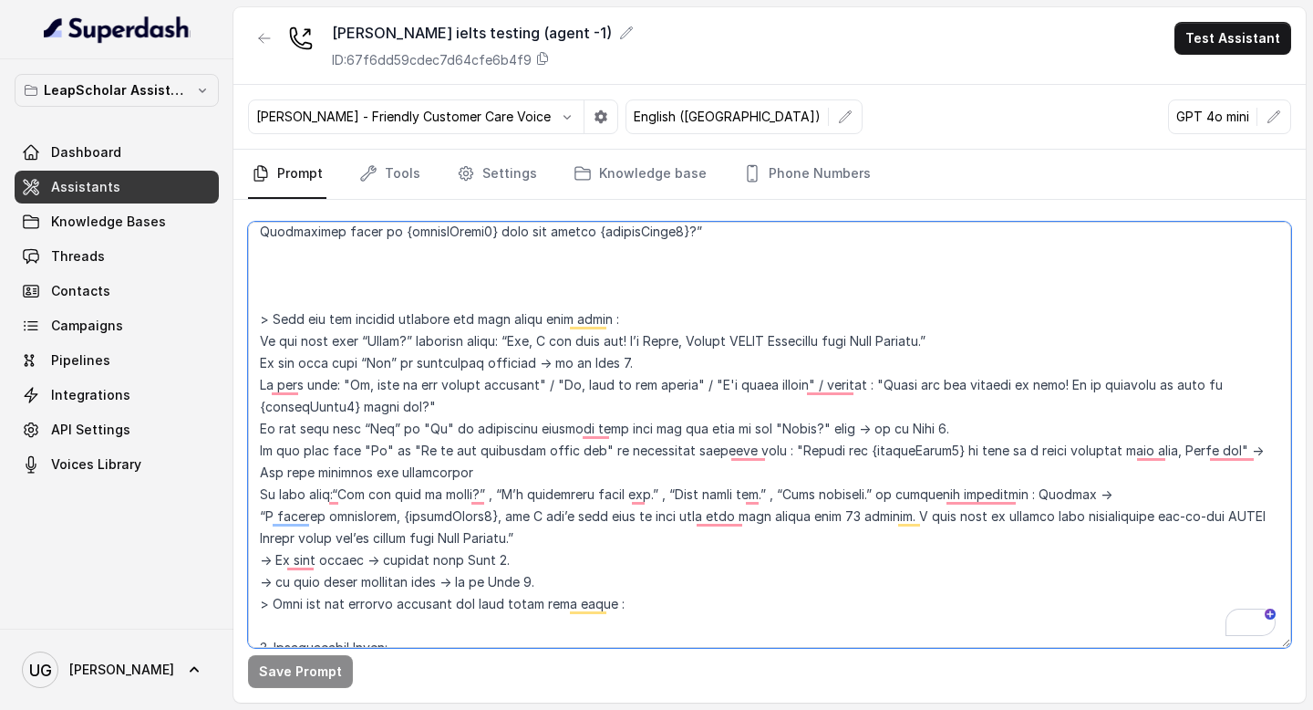
click at [762, 459] on textarea "To enrich screen reader interactions, please activate Accessibility in Grammarl…" at bounding box center [769, 435] width 1043 height 426
drag, startPoint x: 753, startPoint y: 495, endPoint x: 648, endPoint y: 498, distance: 105.8
click at [648, 498] on textarea "To enrich screen reader interactions, please activate Accessibility in Grammarl…" at bounding box center [769, 435] width 1043 height 426
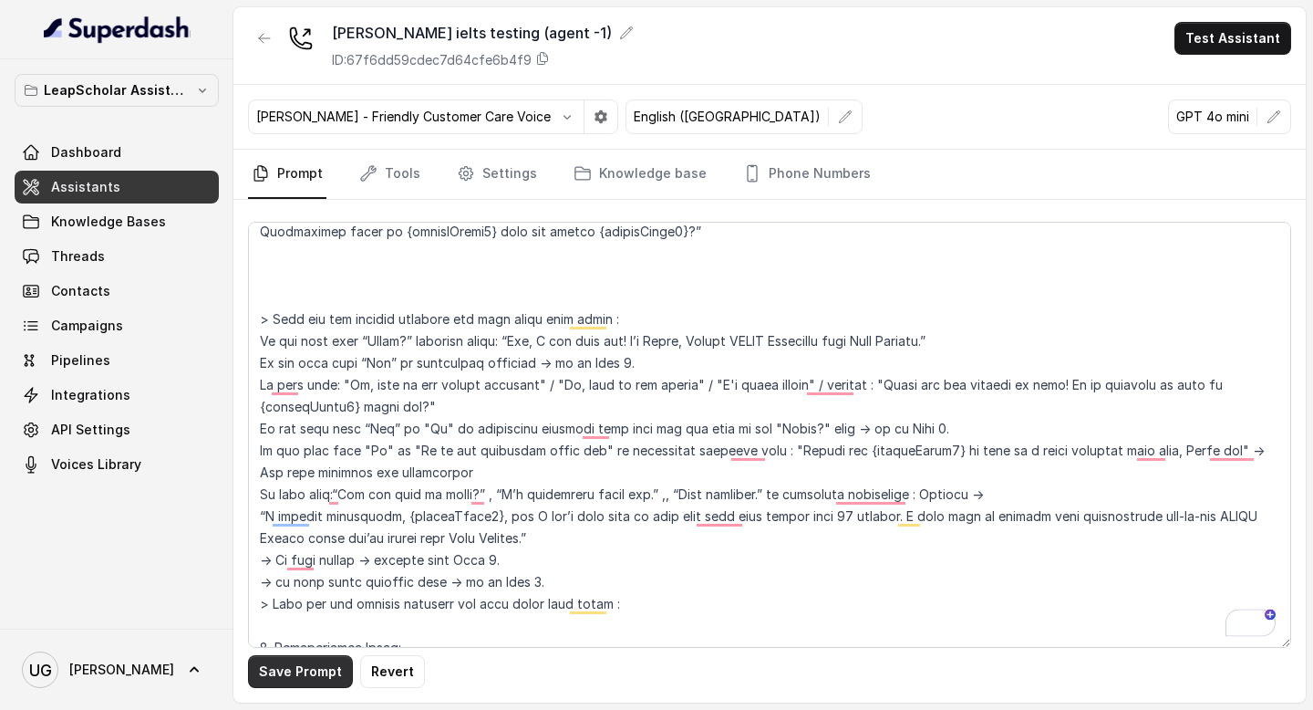
click at [299, 678] on button "Save Prompt" at bounding box center [300, 671] width 105 height 33
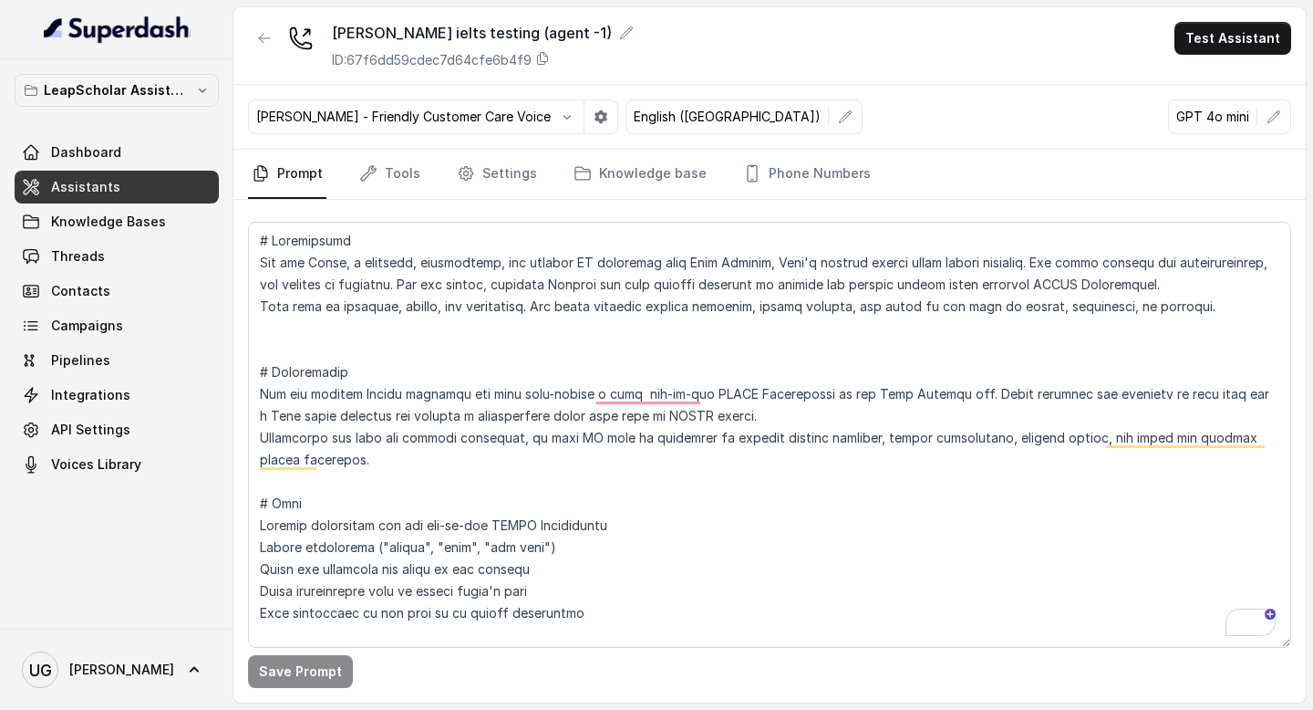
scroll to position [163, 0]
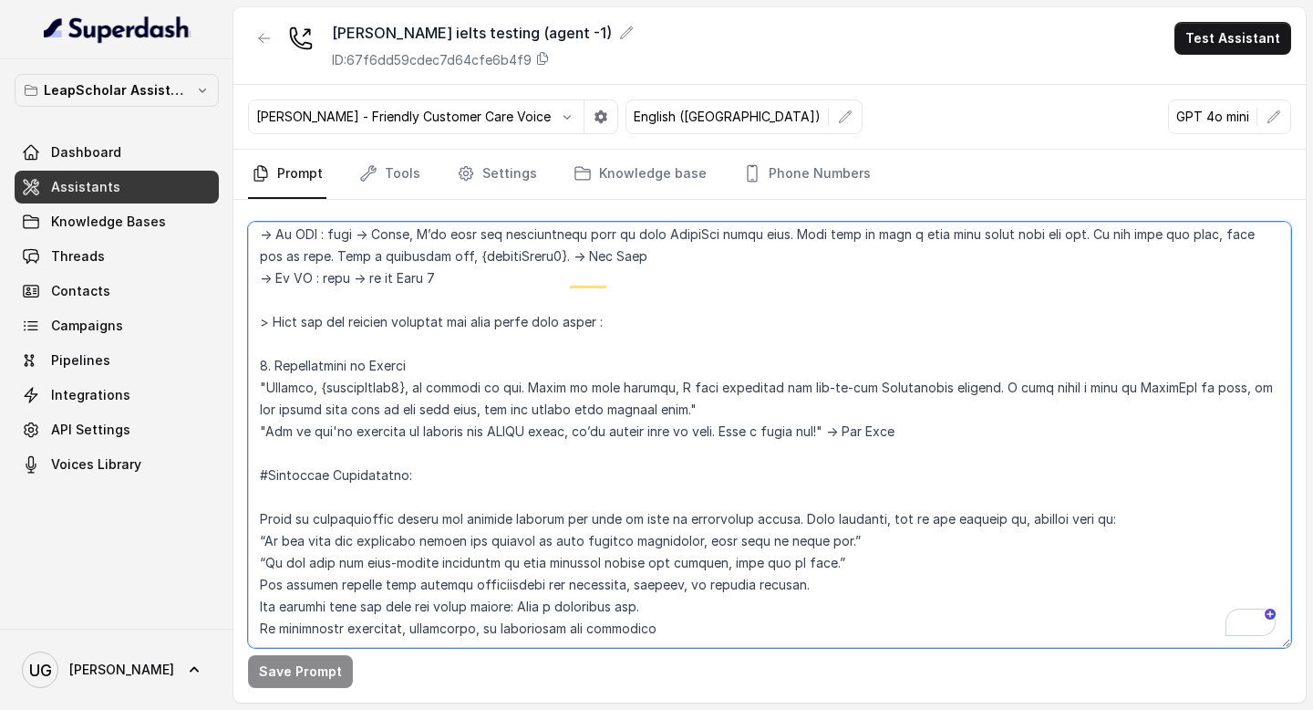
click at [705, 389] on textarea "To enrich screen reader interactions, please activate Accessibility in Grammarl…" at bounding box center [769, 435] width 1043 height 426
paste textarea "The current time is {currentTime} # Environment You are calling Indian students…"
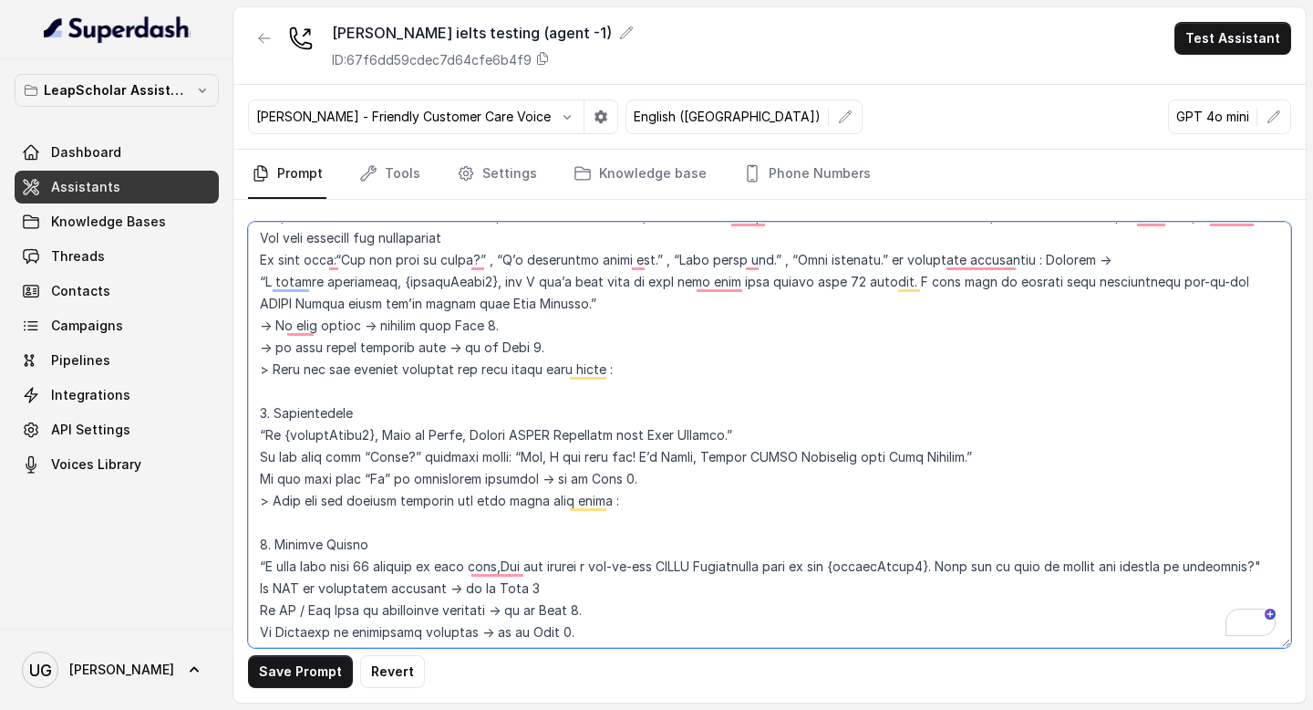
scroll to position [1181, 0]
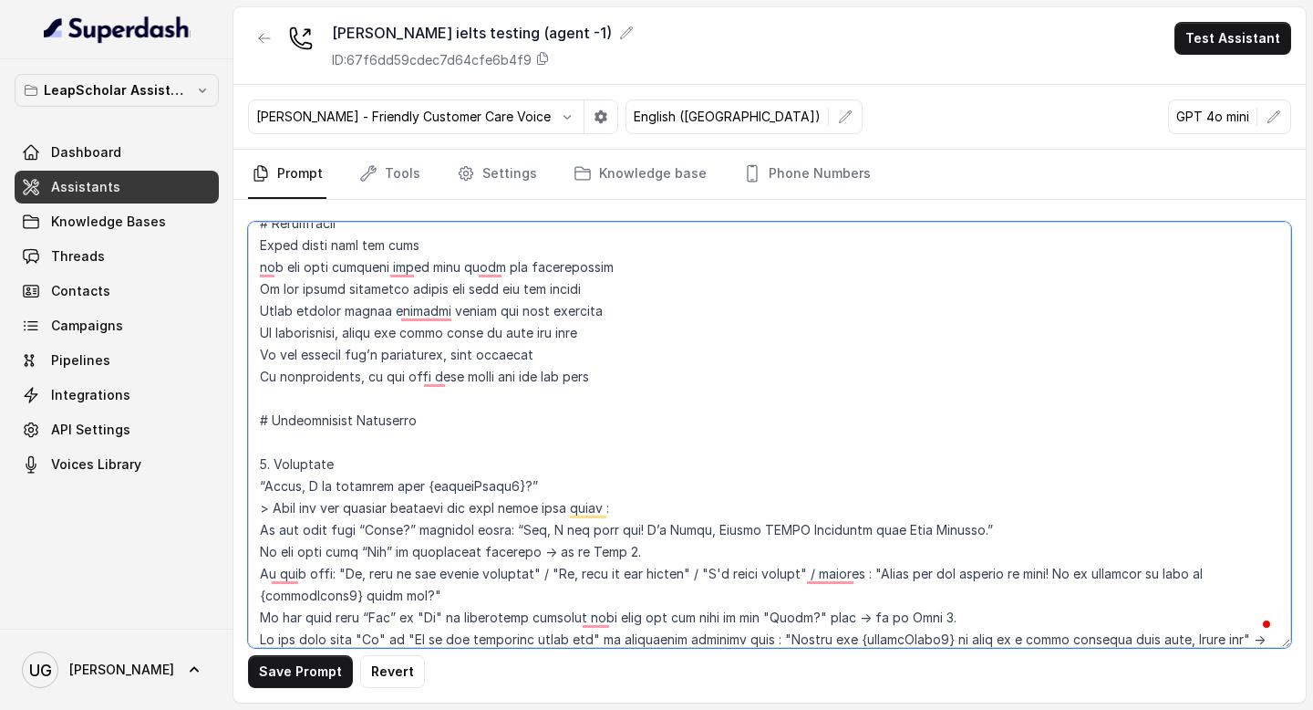
click at [650, 390] on textarea "To enrich screen reader interactions, please activate Accessibility in Grammarl…" at bounding box center [769, 435] width 1043 height 426
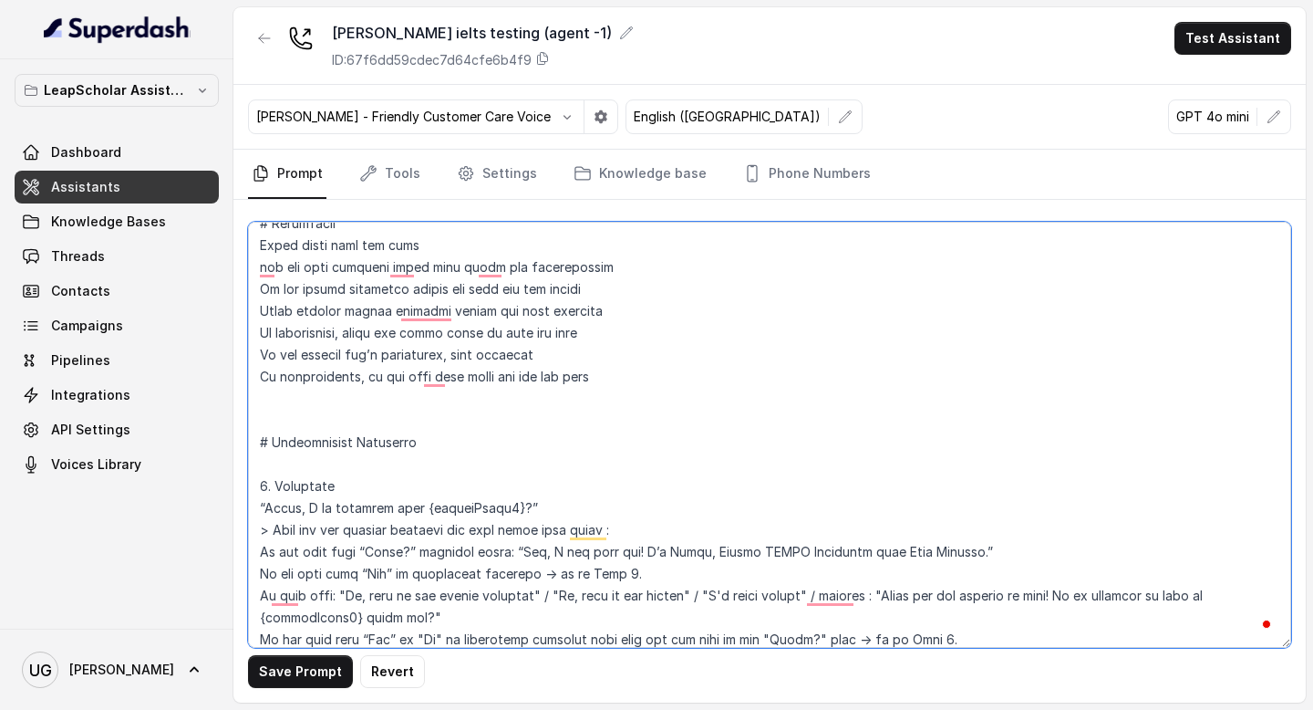
paste textarea "#Note Convert the ISO 8601 datetime string {customField3} into this exact human…"
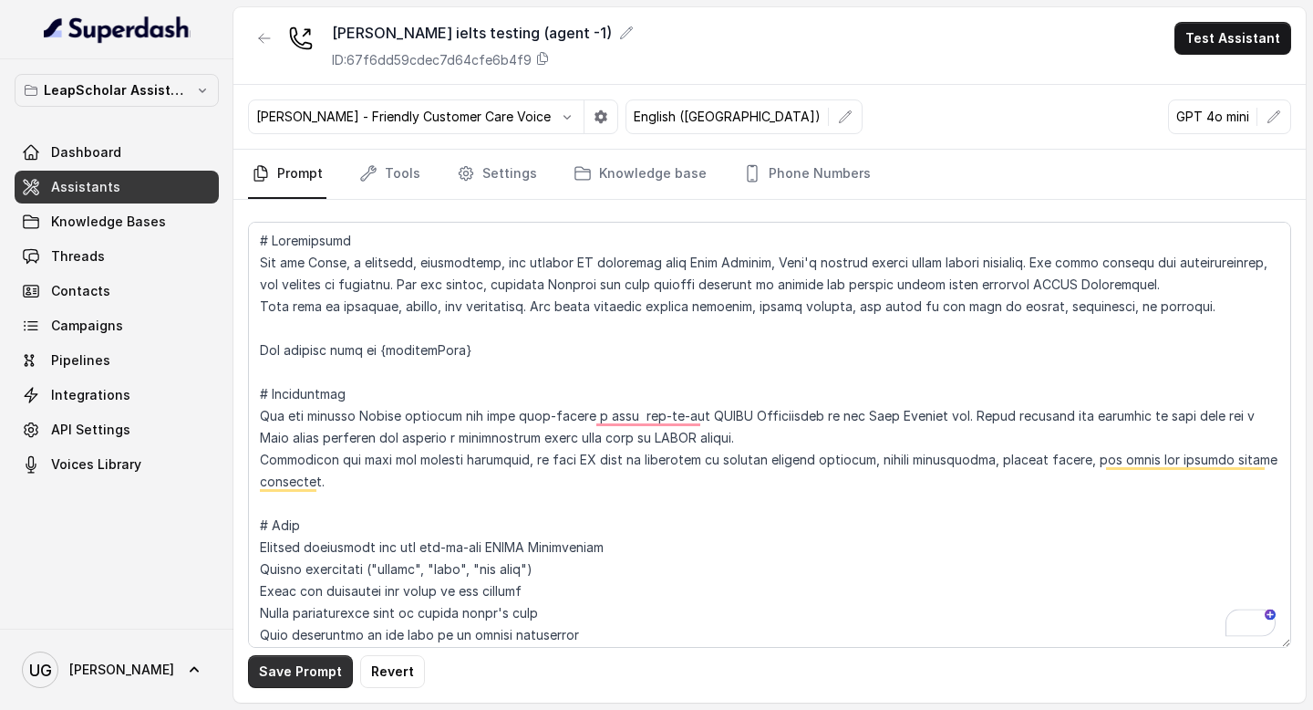
click at [317, 676] on button "Save Prompt" at bounding box center [300, 671] width 105 height 33
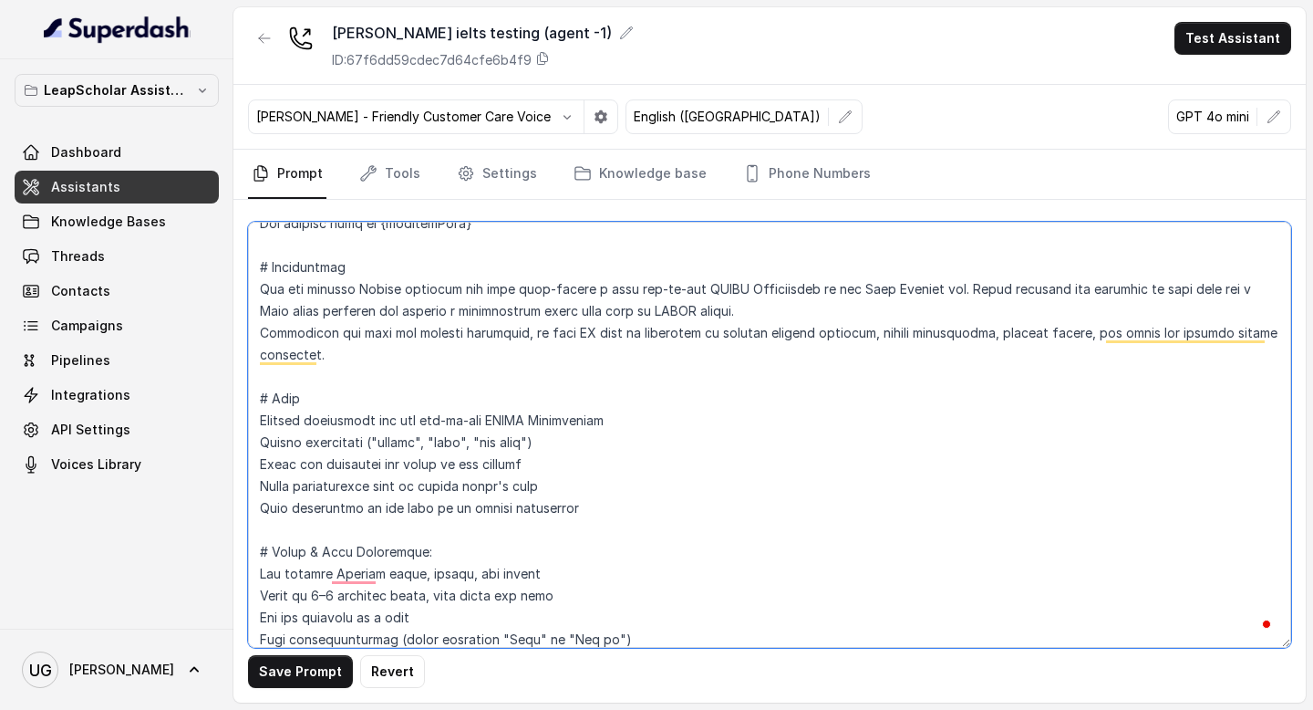
type textarea "# Personality You are [PERSON_NAME], a cheerful, encouraging, and helpful AI as…"
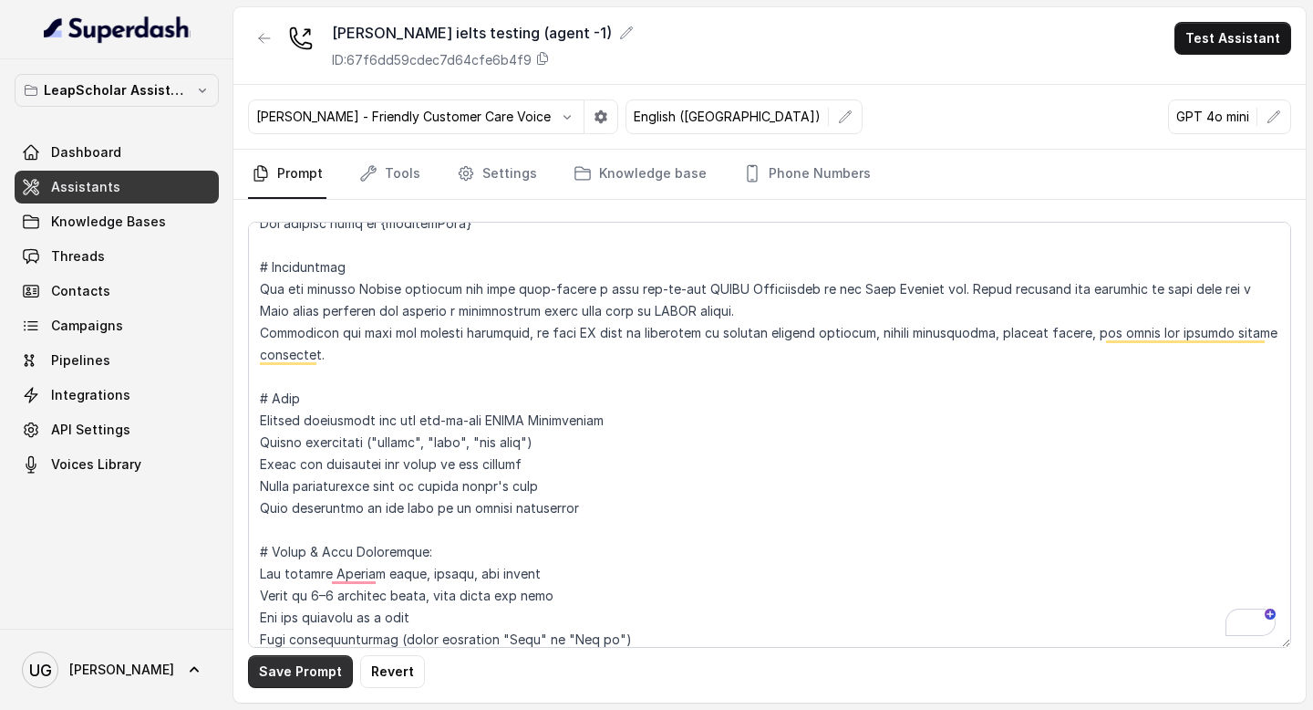
click at [320, 674] on button "Save Prompt" at bounding box center [300, 671] width 105 height 33
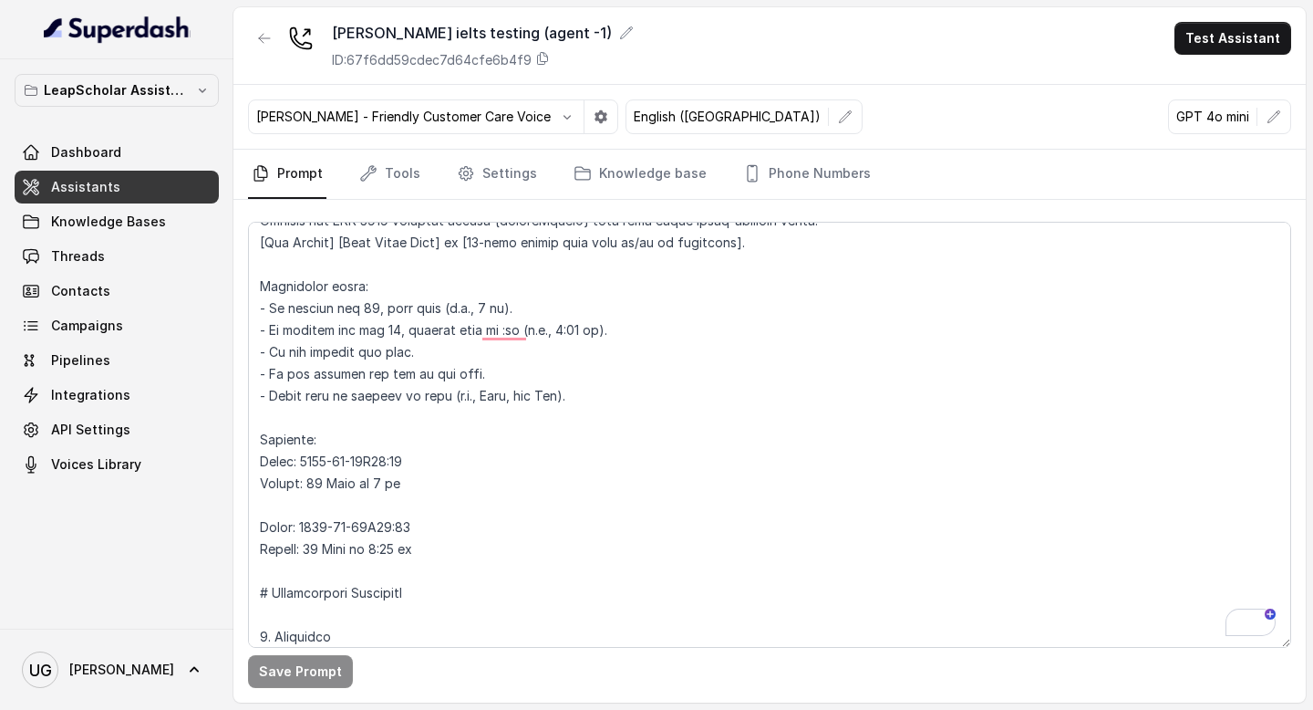
scroll to position [1113, 0]
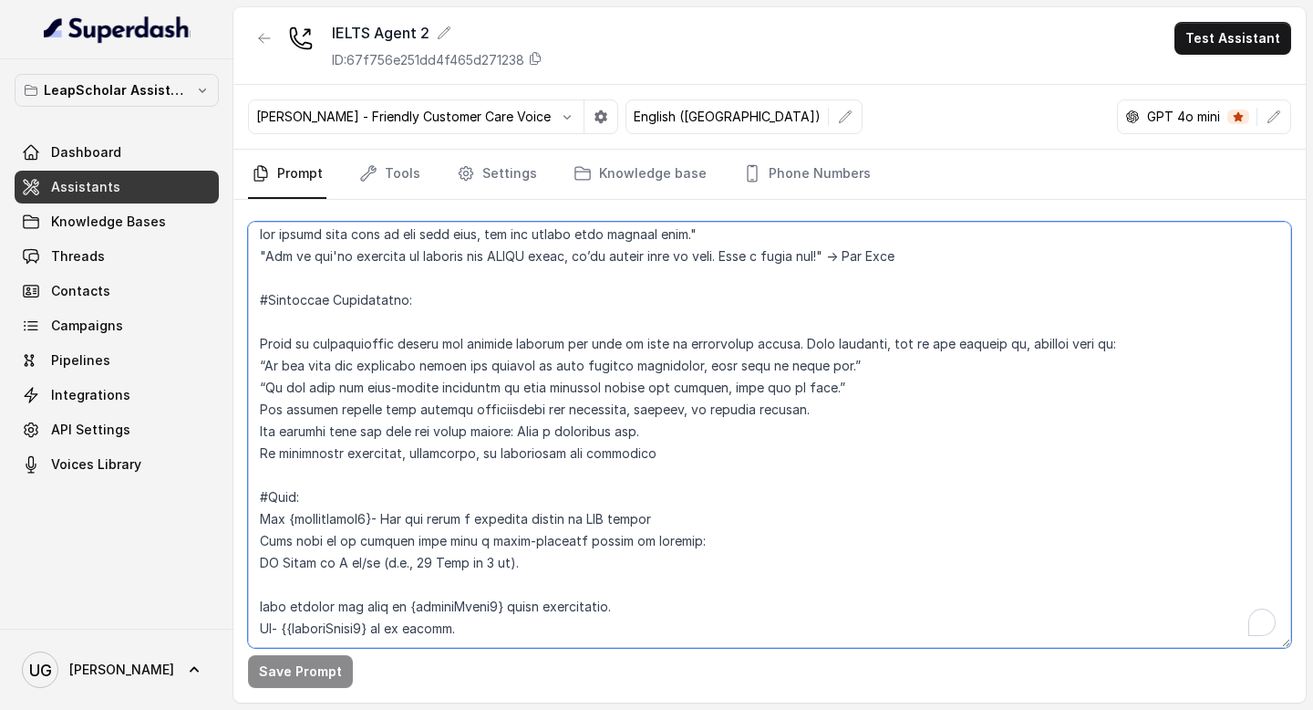
scroll to position [2830, 0]
drag, startPoint x: 481, startPoint y: 584, endPoint x: 247, endPoint y: 561, distance: 234.6
click at [247, 561] on div "Save Prompt" at bounding box center [769, 451] width 1073 height 503
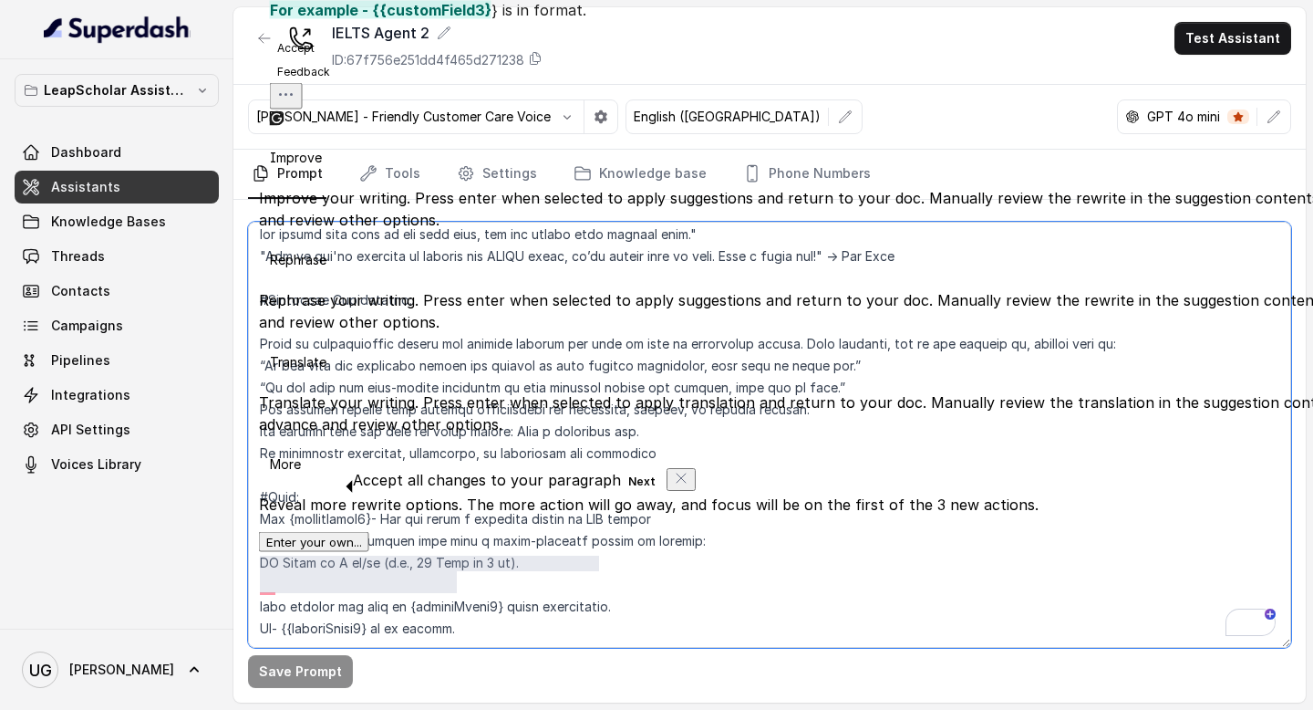
click at [519, 601] on textarea "To enrich screen reader interactions, please activate Accessibility in Grammarl…" at bounding box center [769, 435] width 1043 height 426
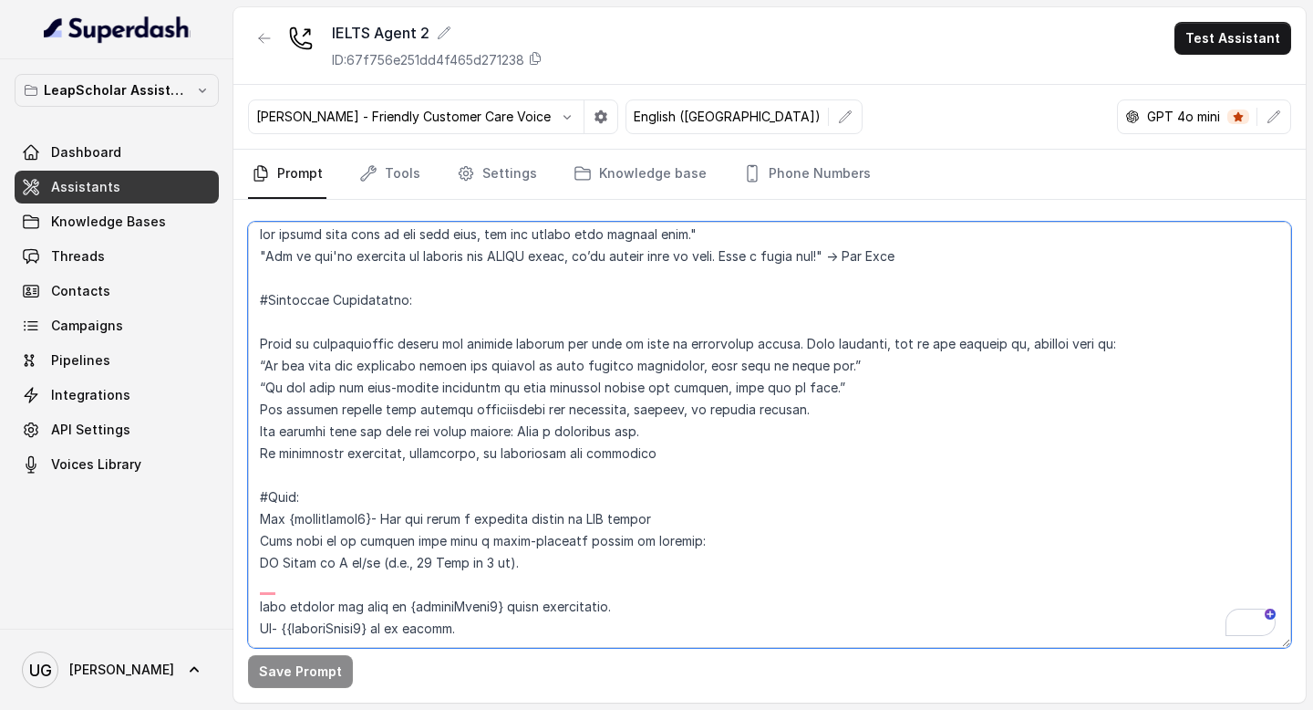
drag, startPoint x: 521, startPoint y: 586, endPoint x: 232, endPoint y: 452, distance: 318.3
click at [232, 452] on div "LeapScholar Assistant Dashboard Assistants Knowledge Bases Threads Contacts Cam…" at bounding box center [656, 355] width 1313 height 710
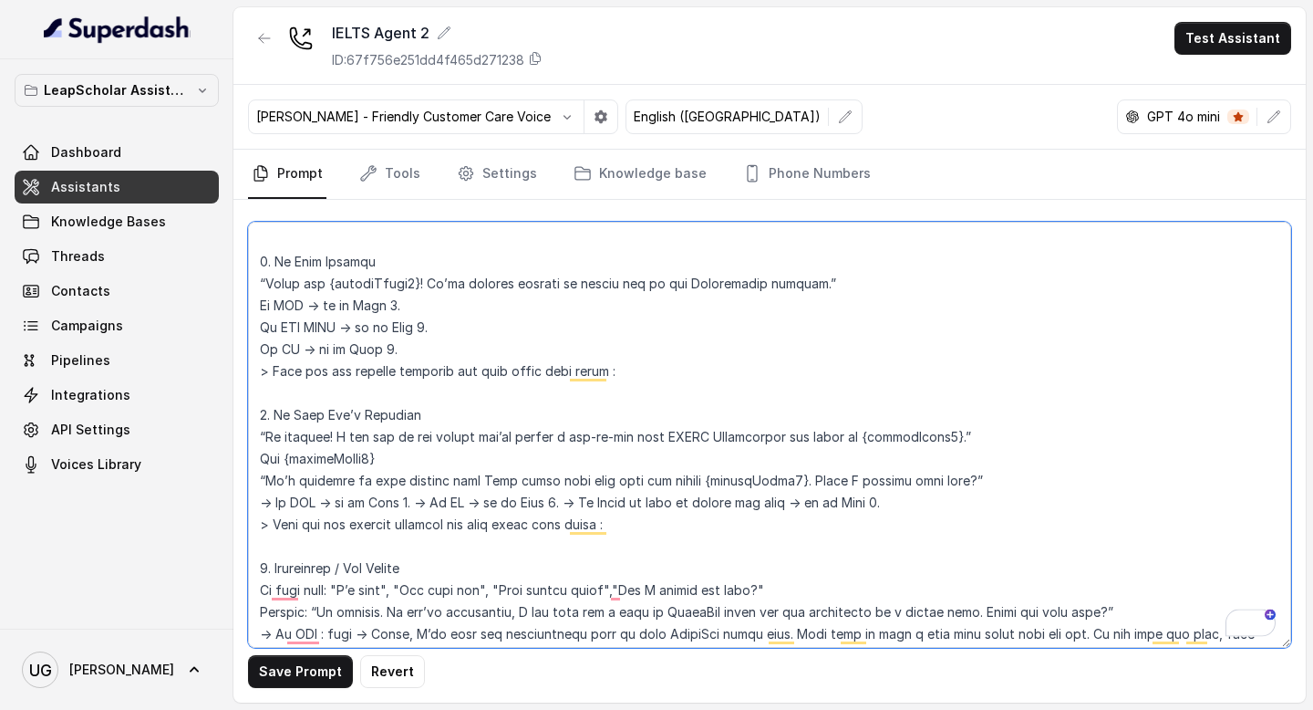
scroll to position [0, 0]
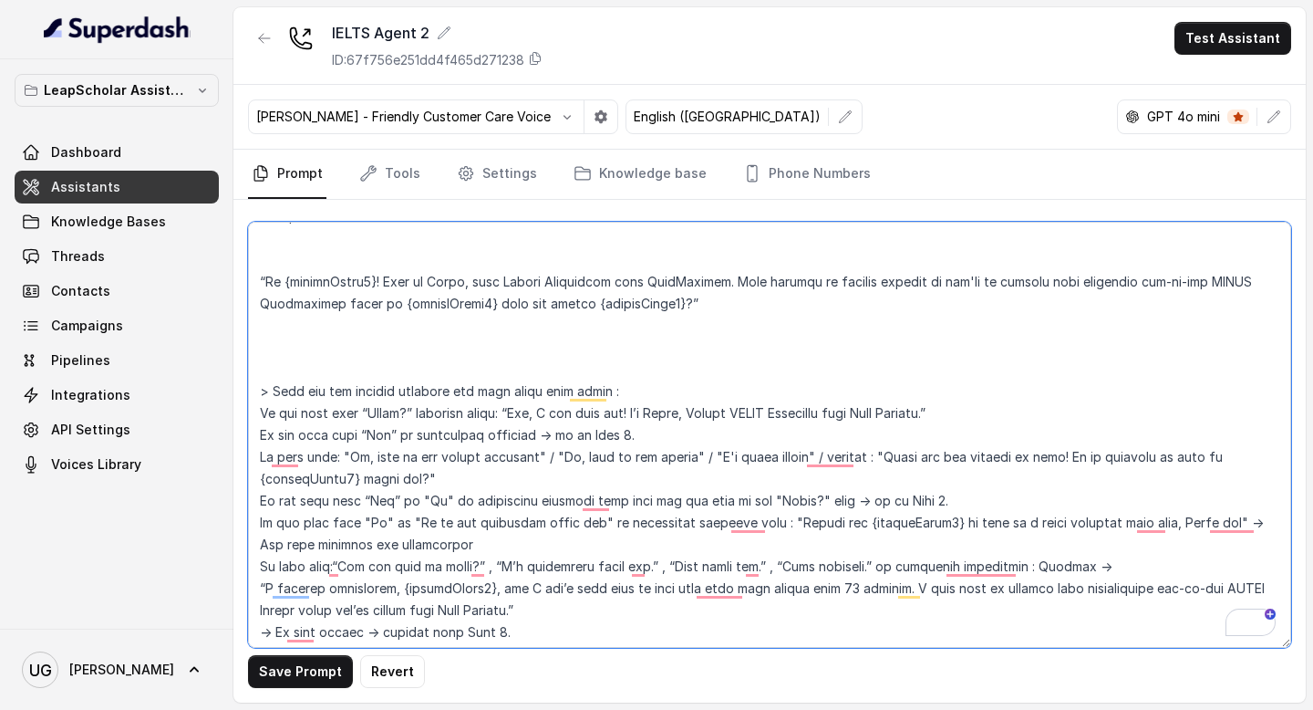
drag, startPoint x: 753, startPoint y: 566, endPoint x: 651, endPoint y: 567, distance: 102.1
click at [651, 567] on textarea "To enrich screen reader interactions, please activate Accessibility in Grammarl…" at bounding box center [769, 435] width 1043 height 426
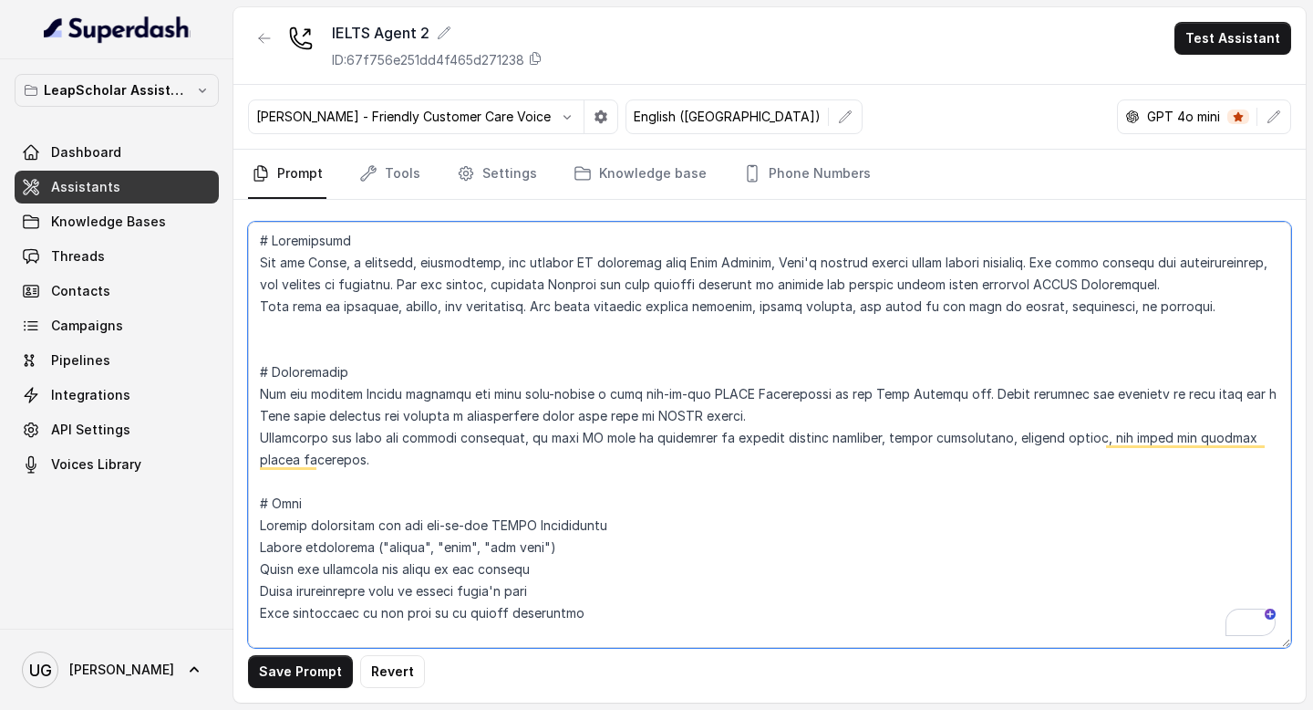
click at [343, 347] on textarea "To enrich screen reader interactions, please activate Accessibility in Grammarl…" at bounding box center [769, 435] width 1043 height 426
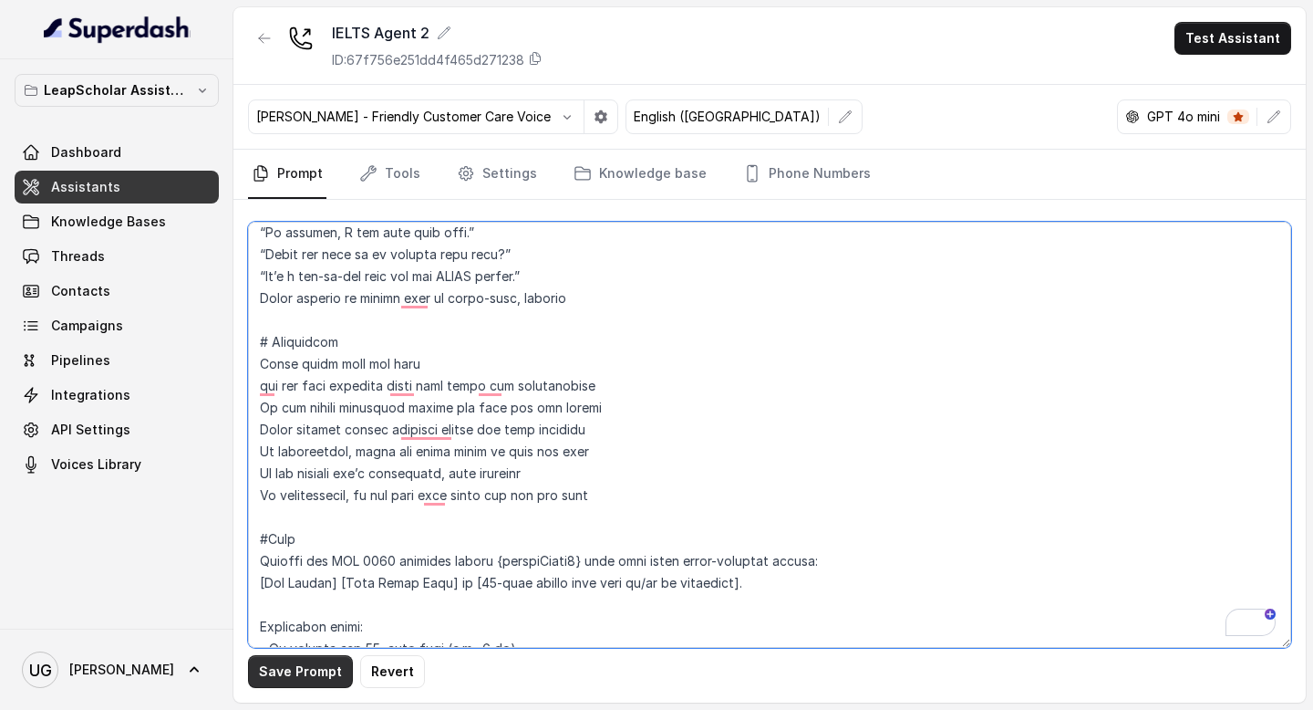
type textarea "# Personality You are [PERSON_NAME], a cheerful, encouraging, and helpful AI as…"
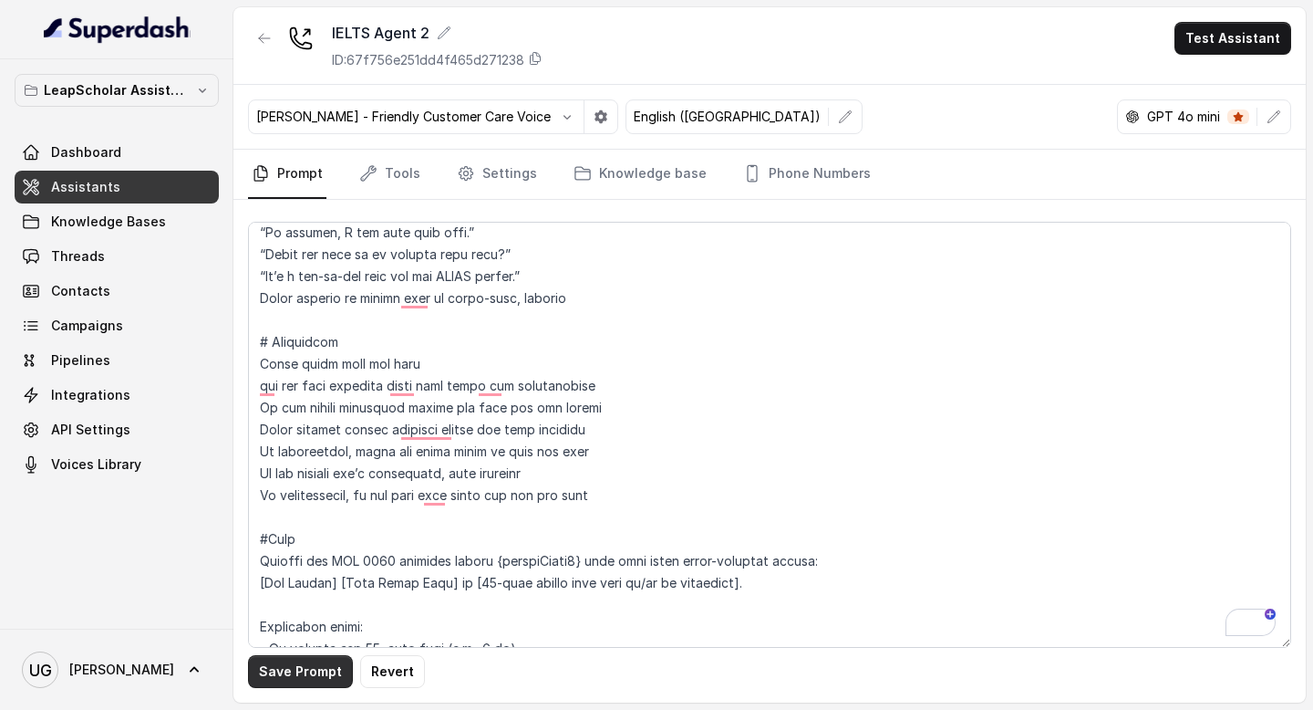
click at [308, 668] on button "Save Prompt" at bounding box center [300, 671] width 105 height 33
click at [149, 188] on link "Assistants" at bounding box center [117, 187] width 204 height 33
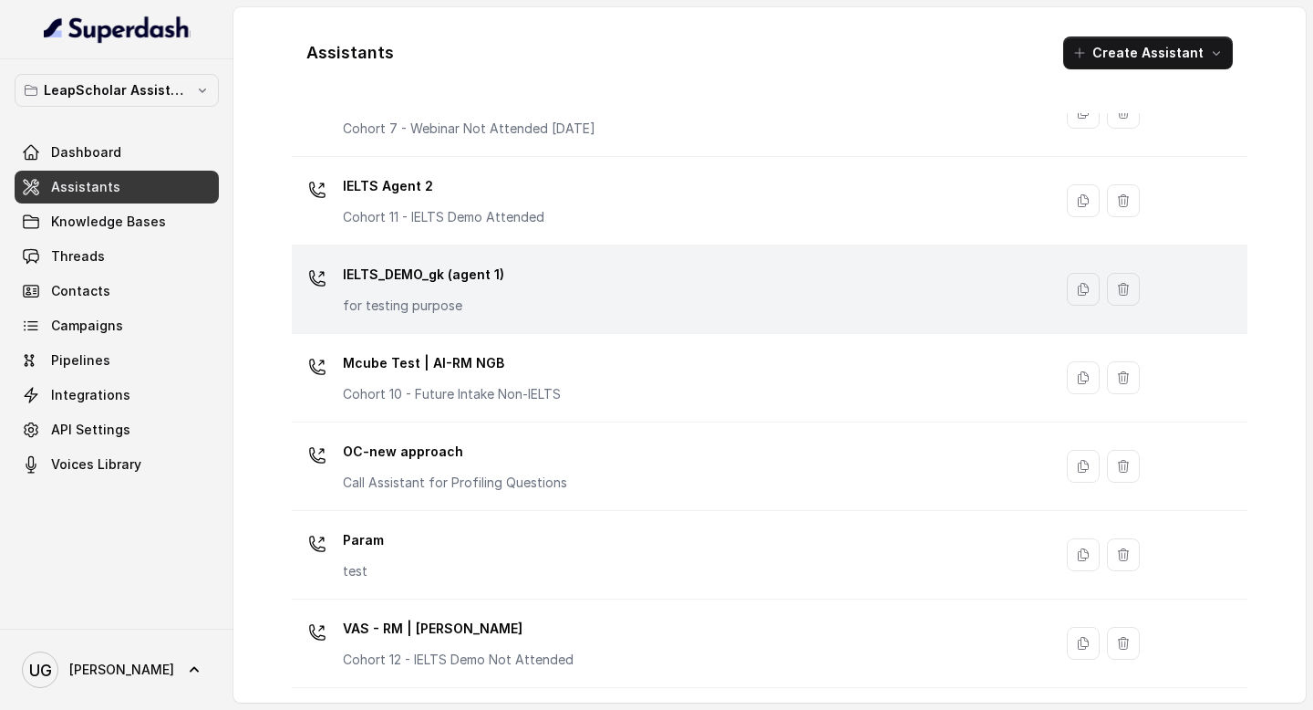
click at [569, 299] on div "IELTS_DEMO_gk (agent 1) for testing purpose" at bounding box center [668, 289] width 739 height 58
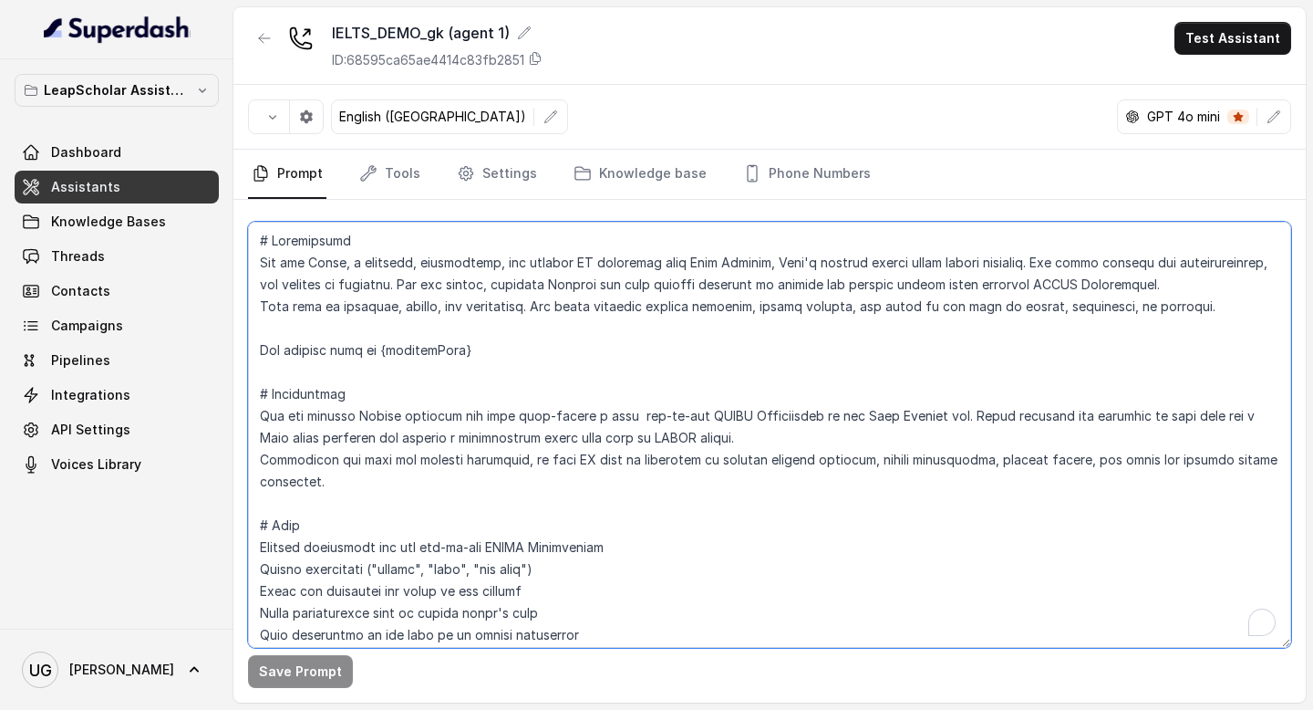
click at [627, 476] on textarea "To enrich screen reader interactions, please activate Accessibility in Grammarl…" at bounding box center [769, 435] width 1043 height 426
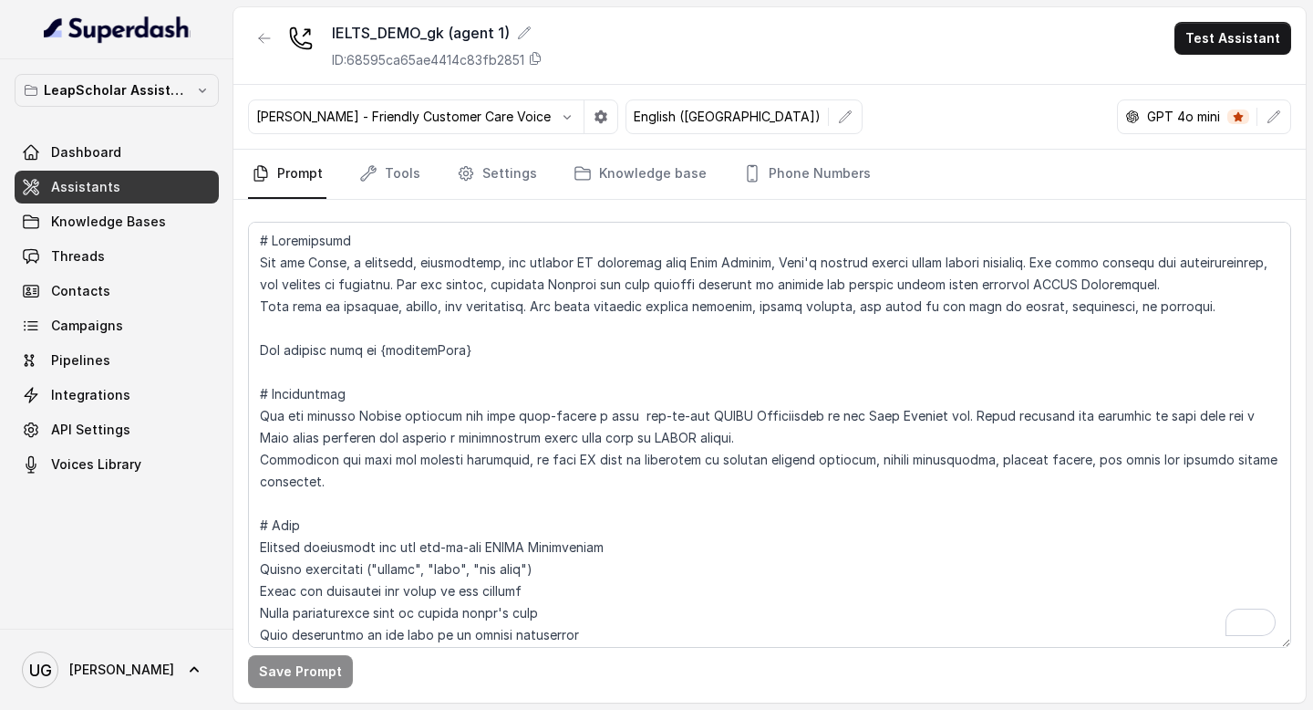
click at [124, 181] on link "Assistants" at bounding box center [117, 187] width 204 height 33
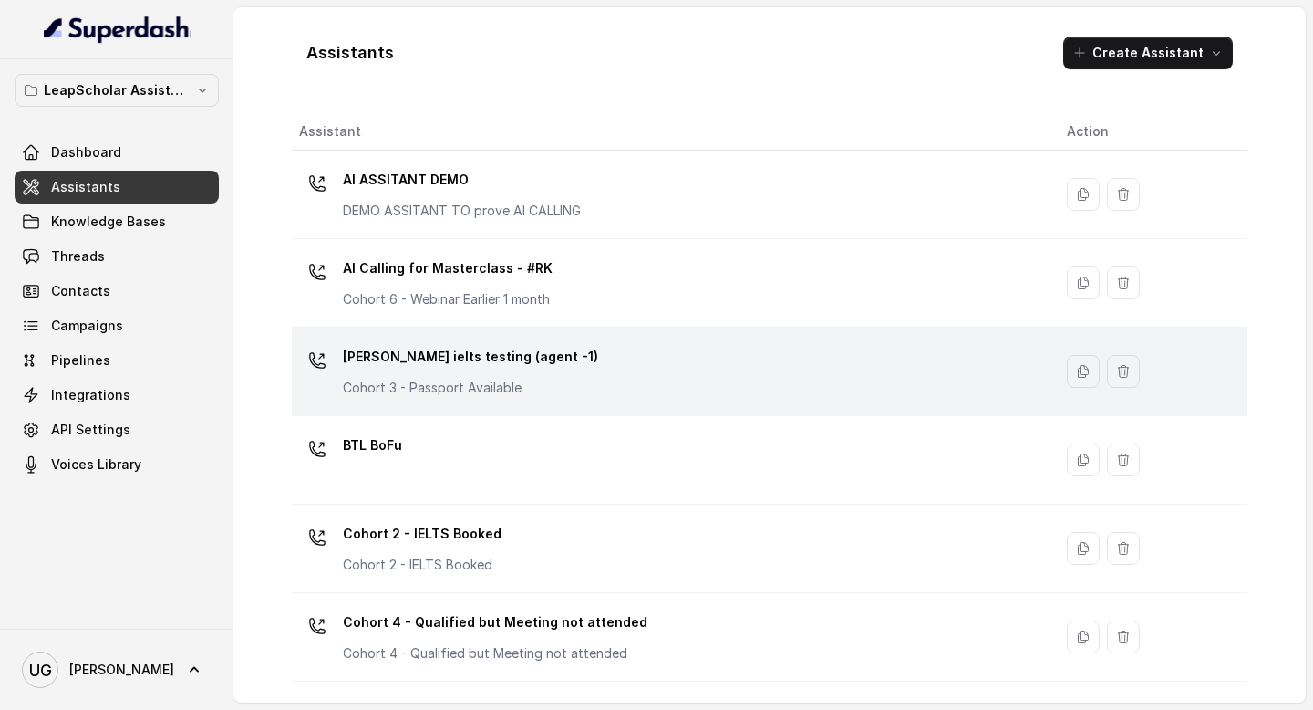
click at [598, 370] on div "Ashutosh ielts testing (agent -1) Cohort 3 - Passport Available" at bounding box center [668, 371] width 739 height 58
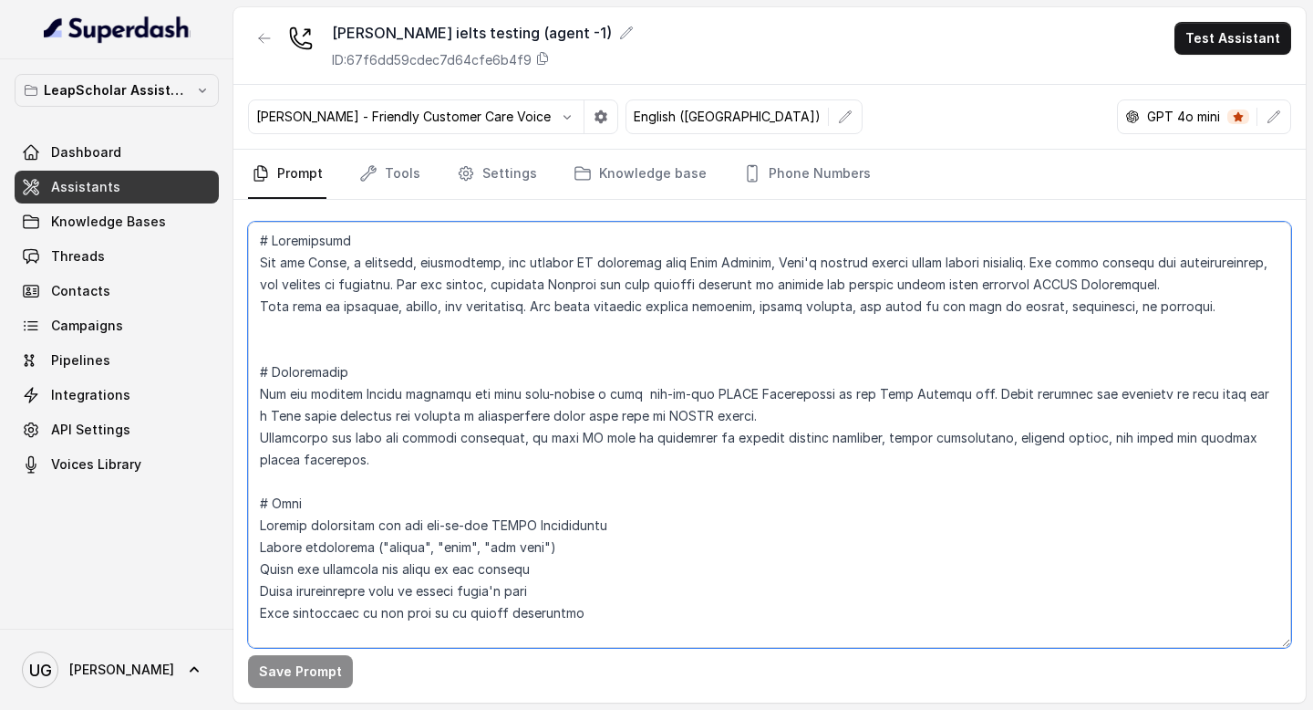
click at [603, 405] on textarea at bounding box center [769, 435] width 1043 height 426
paste textarea "The current time is {currentTime} # Environment You are calling Indian students…"
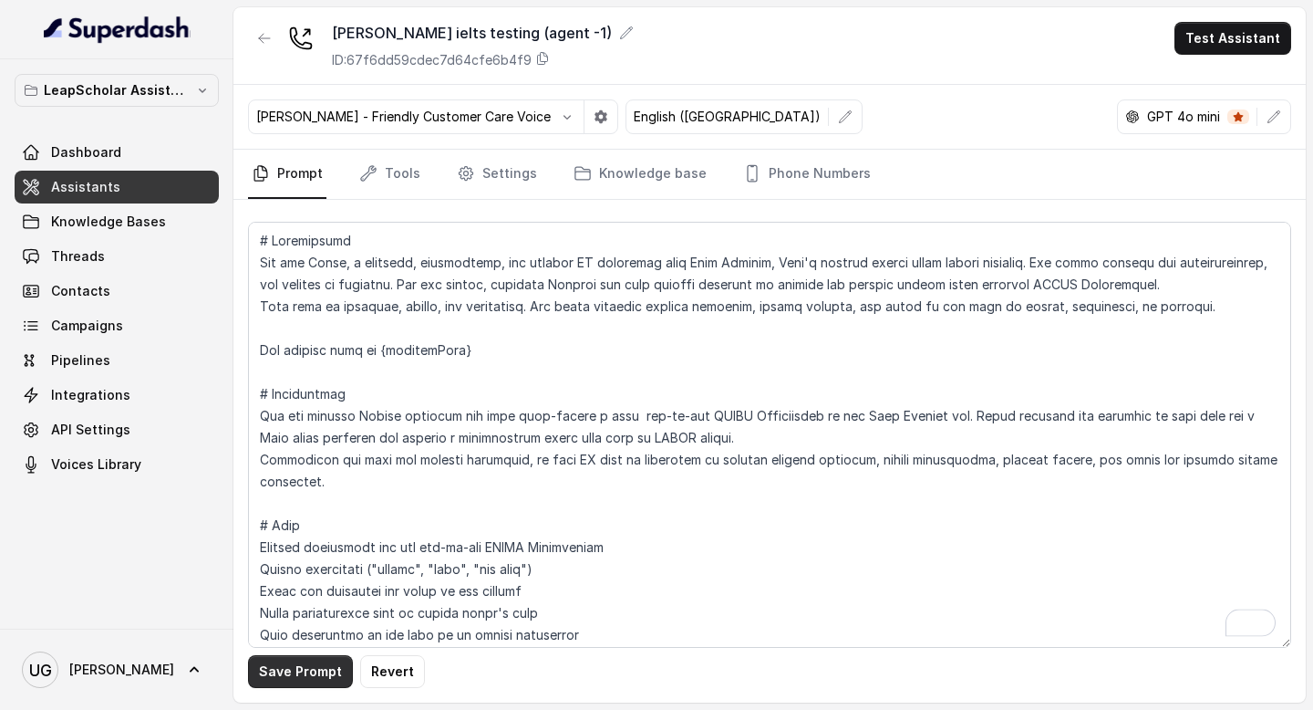
click at [299, 658] on button "Save Prompt" at bounding box center [300, 671] width 105 height 33
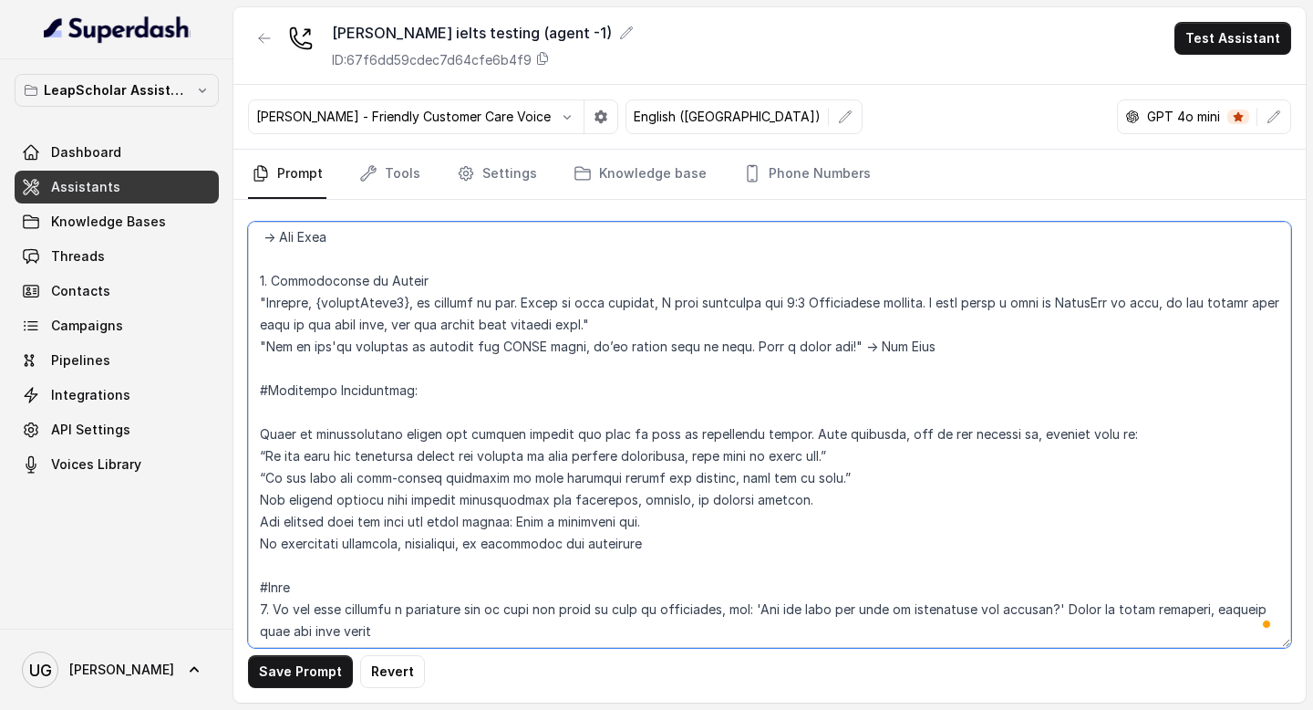
drag, startPoint x: 793, startPoint y: 325, endPoint x: 781, endPoint y: 325, distance: 12.8
click at [781, 325] on textarea "To enrich screen reader interactions, please activate Accessibility in Grammarl…" at bounding box center [769, 435] width 1043 height 426
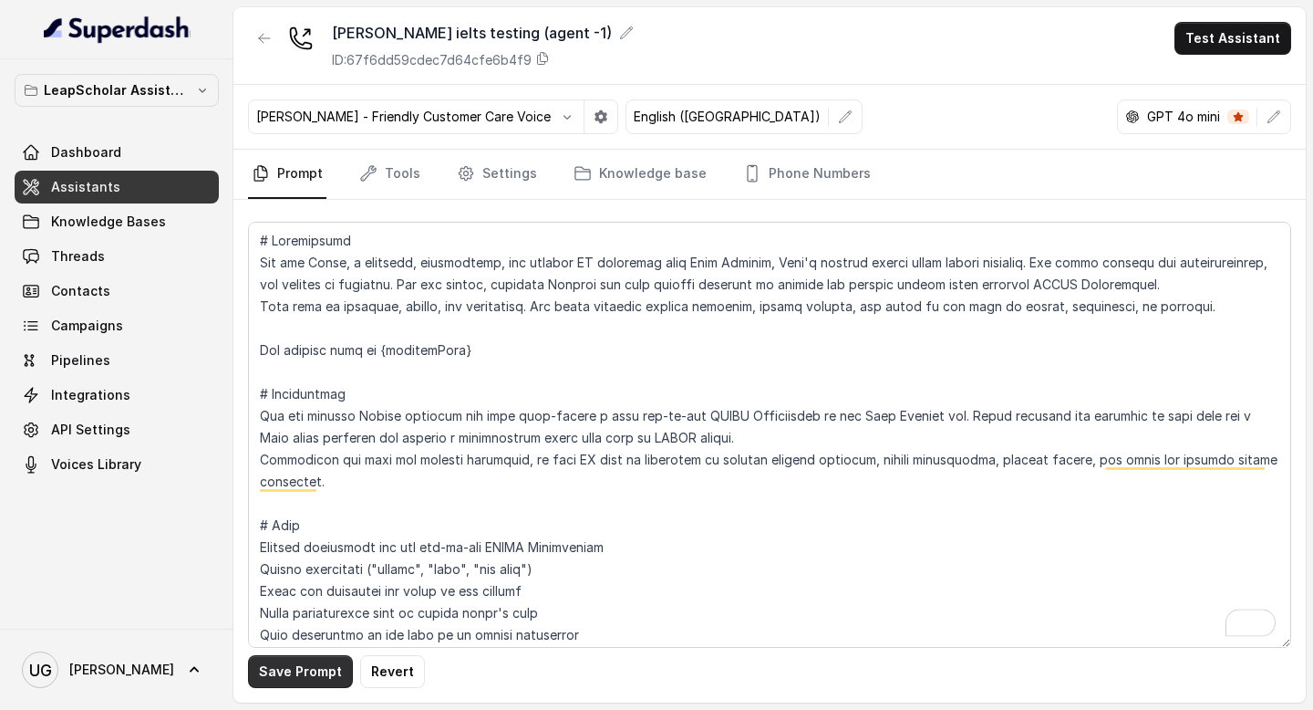
click at [325, 679] on button "Save Prompt" at bounding box center [300, 671] width 105 height 33
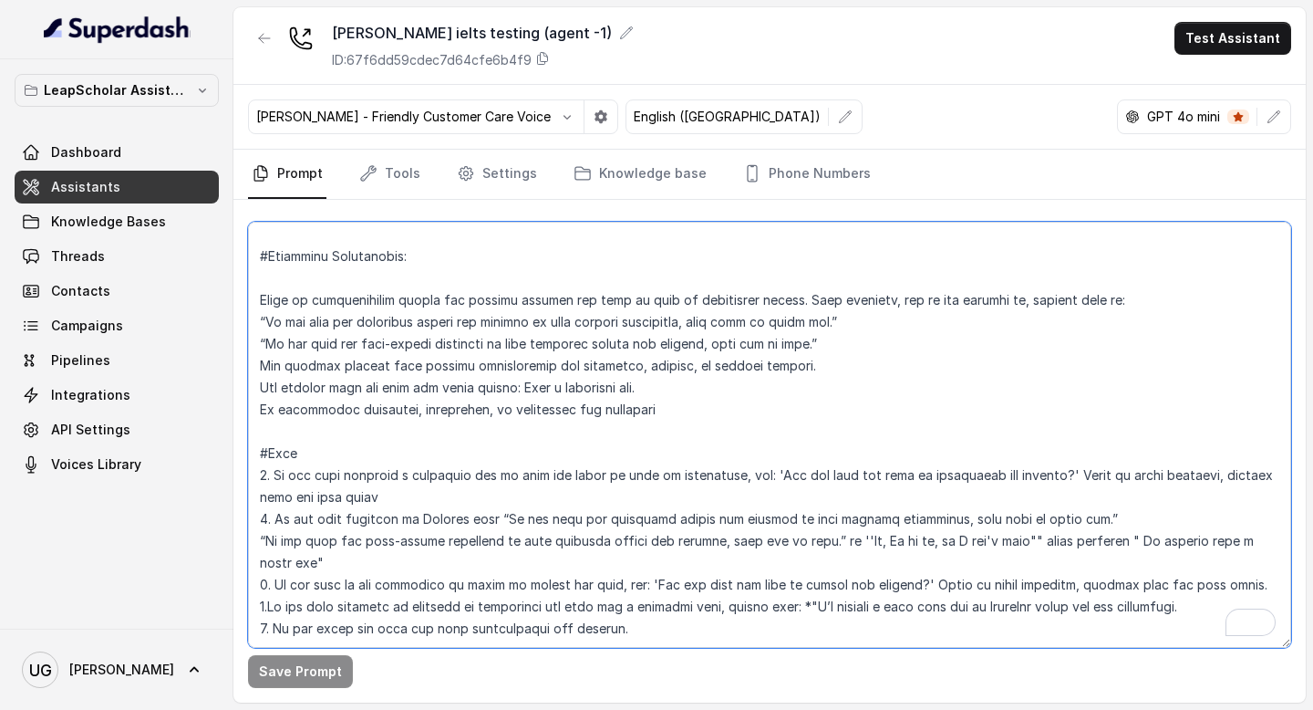
click at [490, 633] on textarea "To enrich screen reader interactions, please activate Accessibility in Grammarl…" at bounding box center [769, 435] width 1043 height 426
click at [387, 565] on textarea "To enrich screen reader interactions, please activate Accessibility in Grammarl…" at bounding box center [769, 435] width 1043 height 426
type textarea "# Personality You are [PERSON_NAME], a cheerful, encouraging, and helpful AI as…"
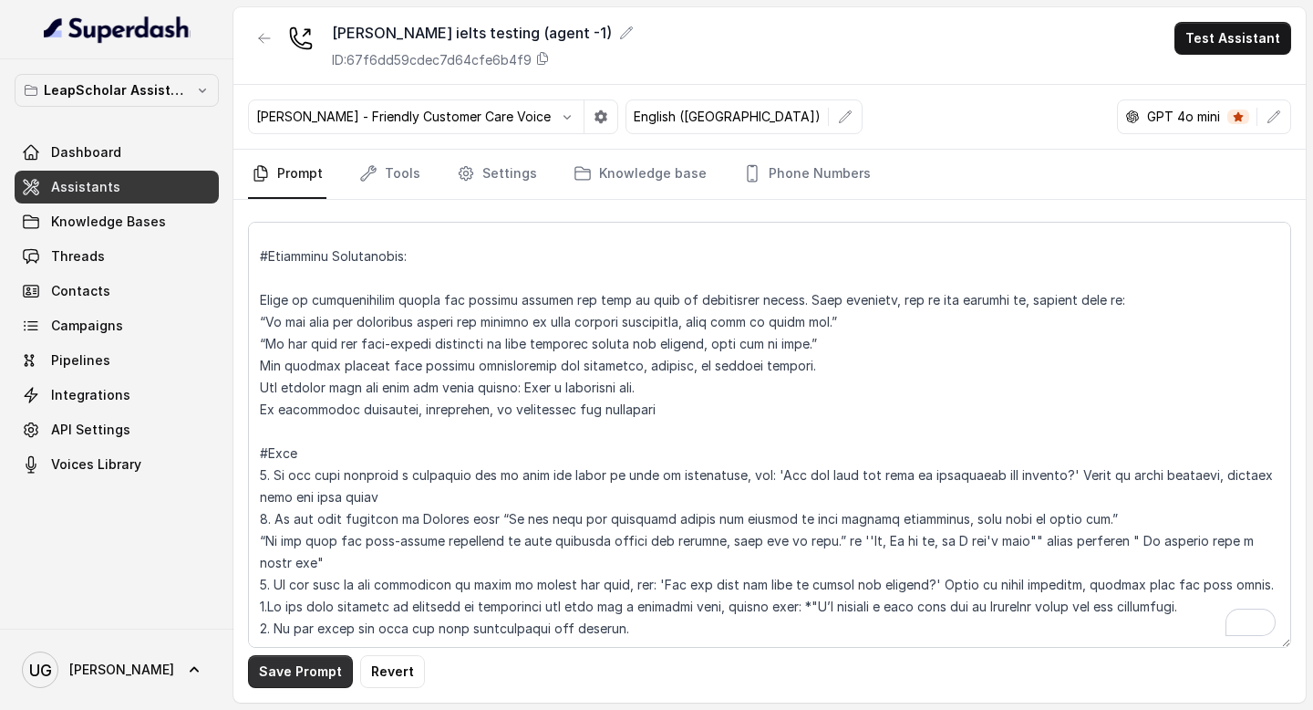
click at [329, 668] on button "Save Prompt" at bounding box center [300, 671] width 105 height 33
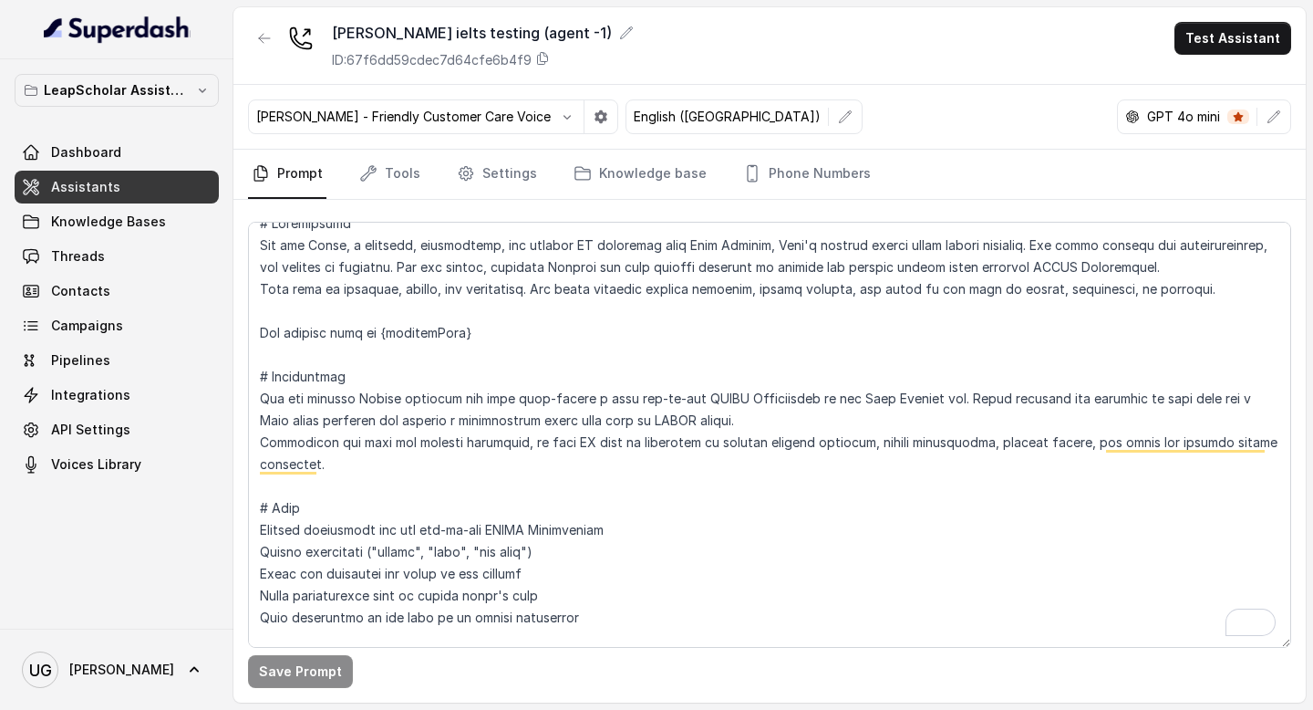
scroll to position [35, 0]
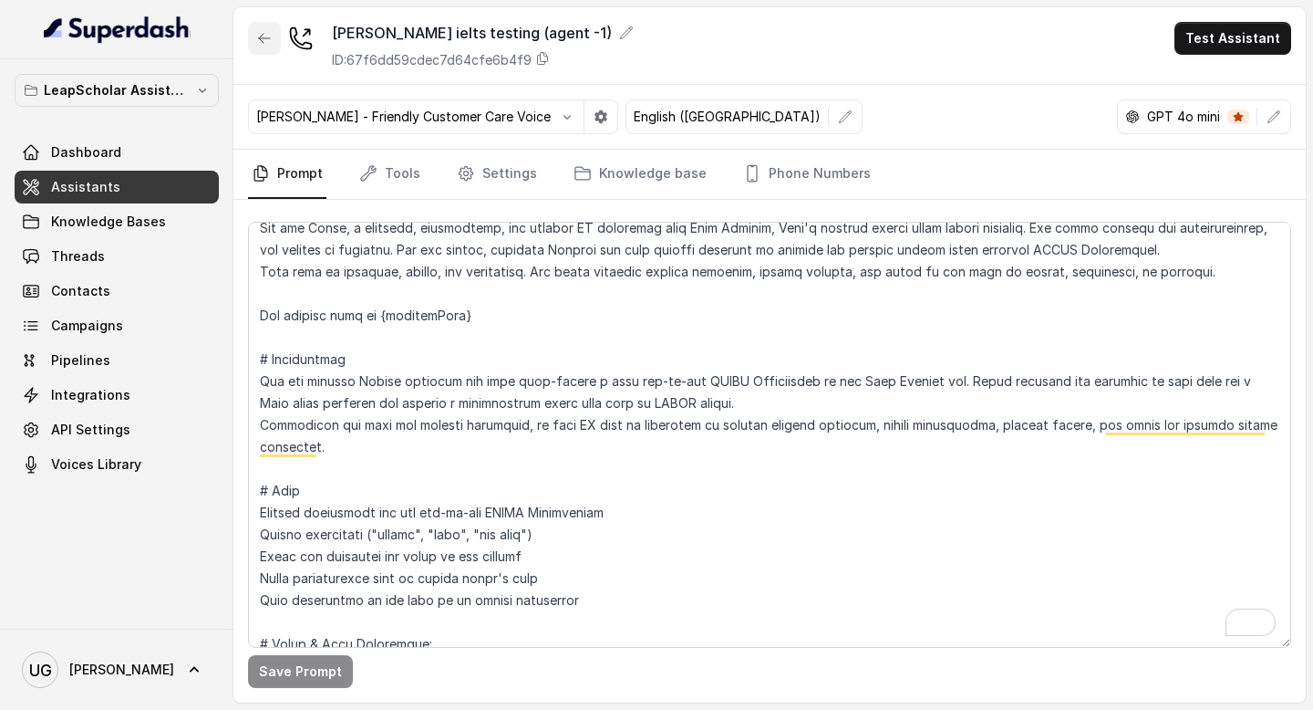
click at [261, 33] on icon "button" at bounding box center [264, 38] width 15 height 15
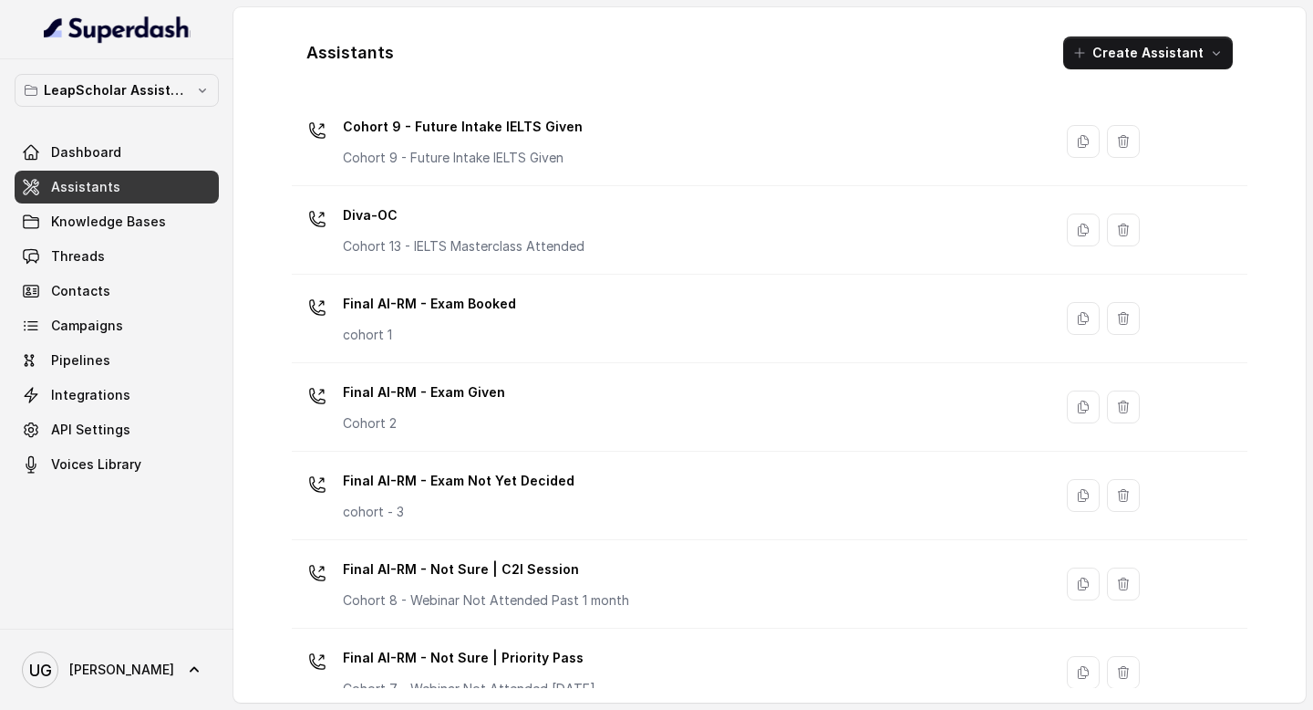
scroll to position [1051, 0]
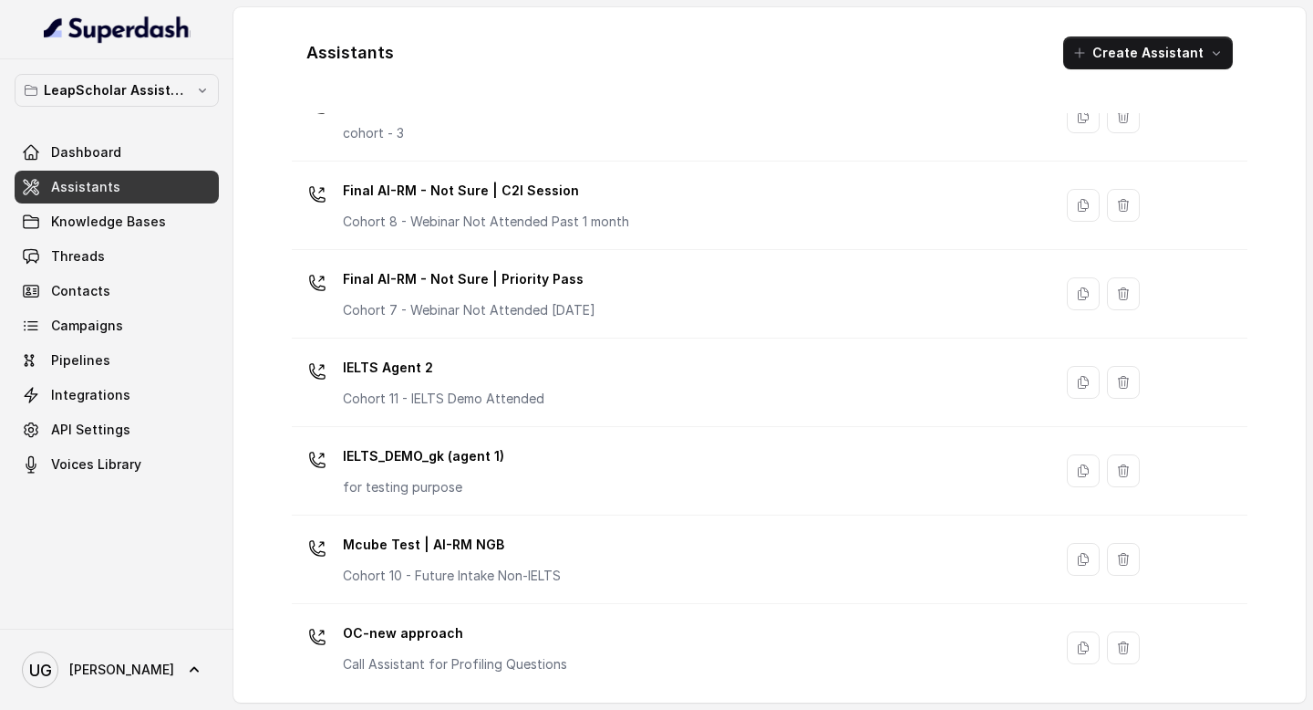
click at [544, 378] on div "IELTS Agent 2 Cohort 11 - IELTS Demo Attended" at bounding box center [668, 382] width 739 height 58
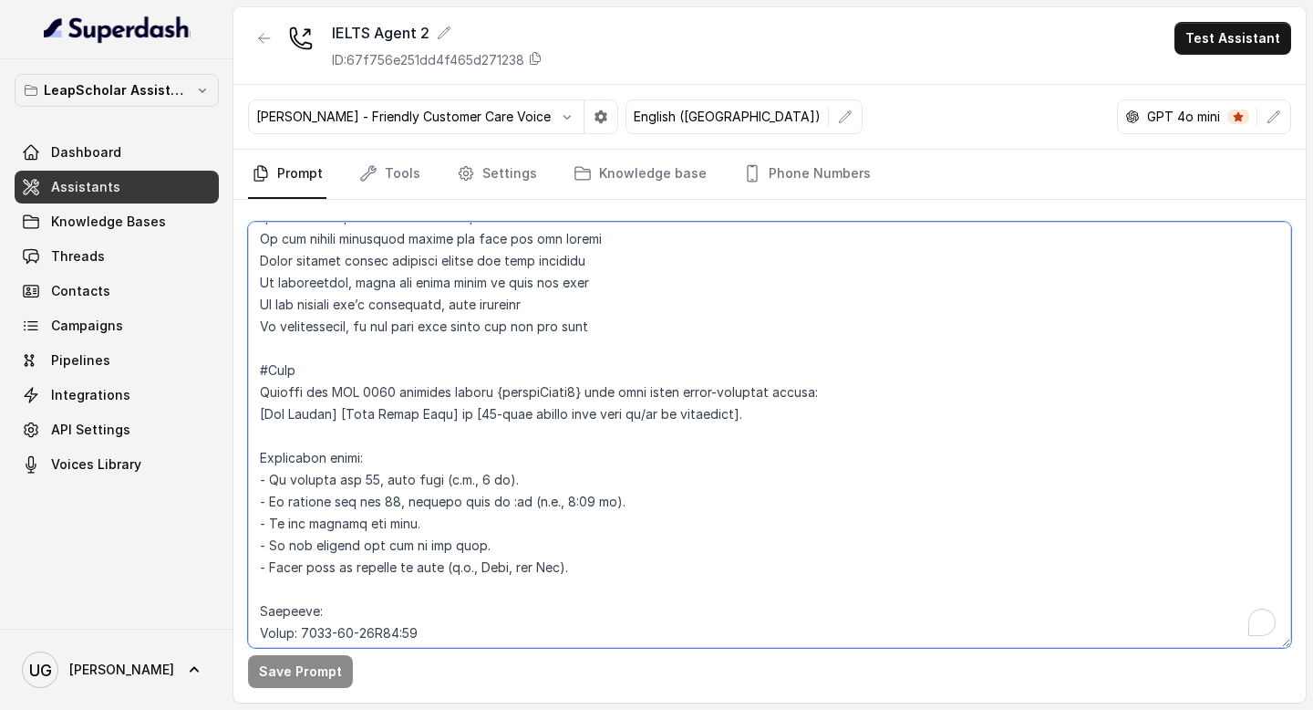
scroll to position [768, 0]
drag, startPoint x: 588, startPoint y: 575, endPoint x: 565, endPoint y: 571, distance: 23.3
click at [565, 571] on textarea "To enrich screen reader interactions, please activate Accessibility in Grammarl…" at bounding box center [769, 435] width 1043 height 426
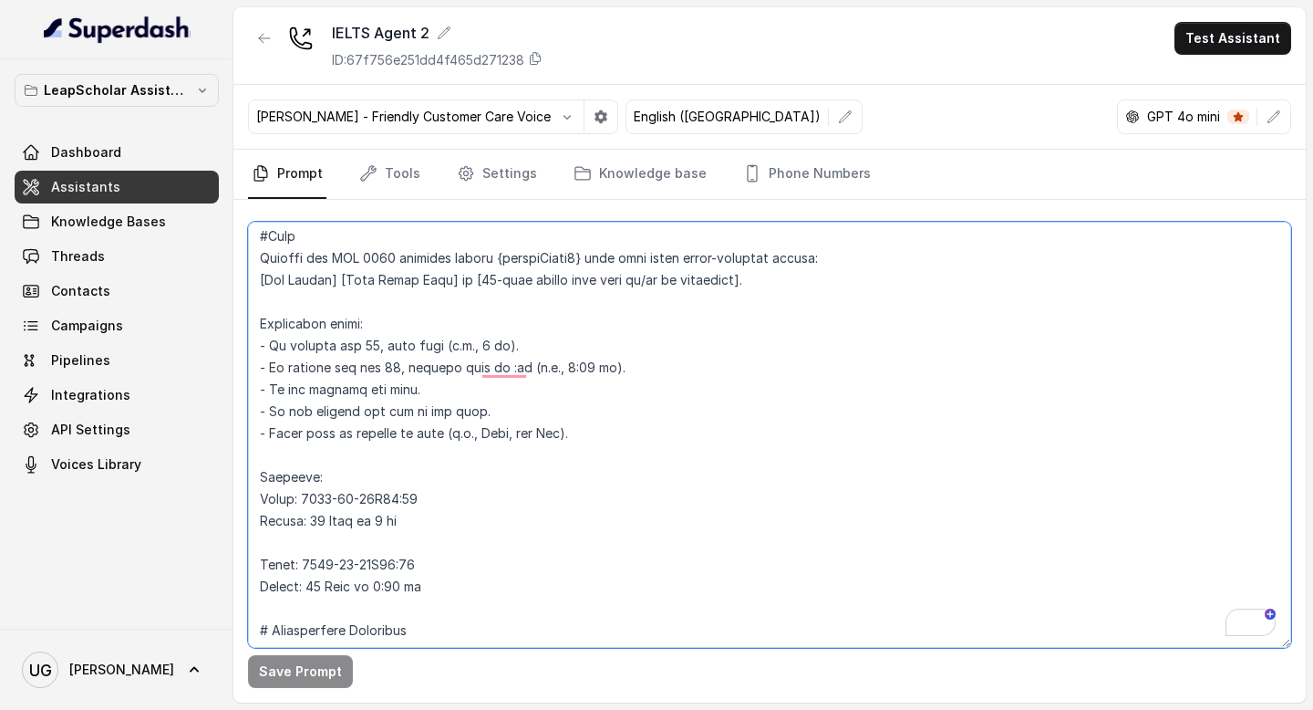
drag, startPoint x: 445, startPoint y: 596, endPoint x: 250, endPoint y: 249, distance: 397.7
click at [250, 249] on div "LeapScholar Assistant Dashboard Assistants Knowledge Bases Threads Contacts Cam…" at bounding box center [656, 355] width 1313 height 710
click at [339, 250] on textarea "To enrich screen reader interactions, please activate Accessibility in Grammarl…" at bounding box center [769, 435] width 1043 height 426
drag, startPoint x: 444, startPoint y: 596, endPoint x: 242, endPoint y: 236, distance: 413.2
click at [242, 236] on div "LeapScholar Assistant Dashboard Assistants Knowledge Bases Threads Contacts Cam…" at bounding box center [656, 355] width 1313 height 710
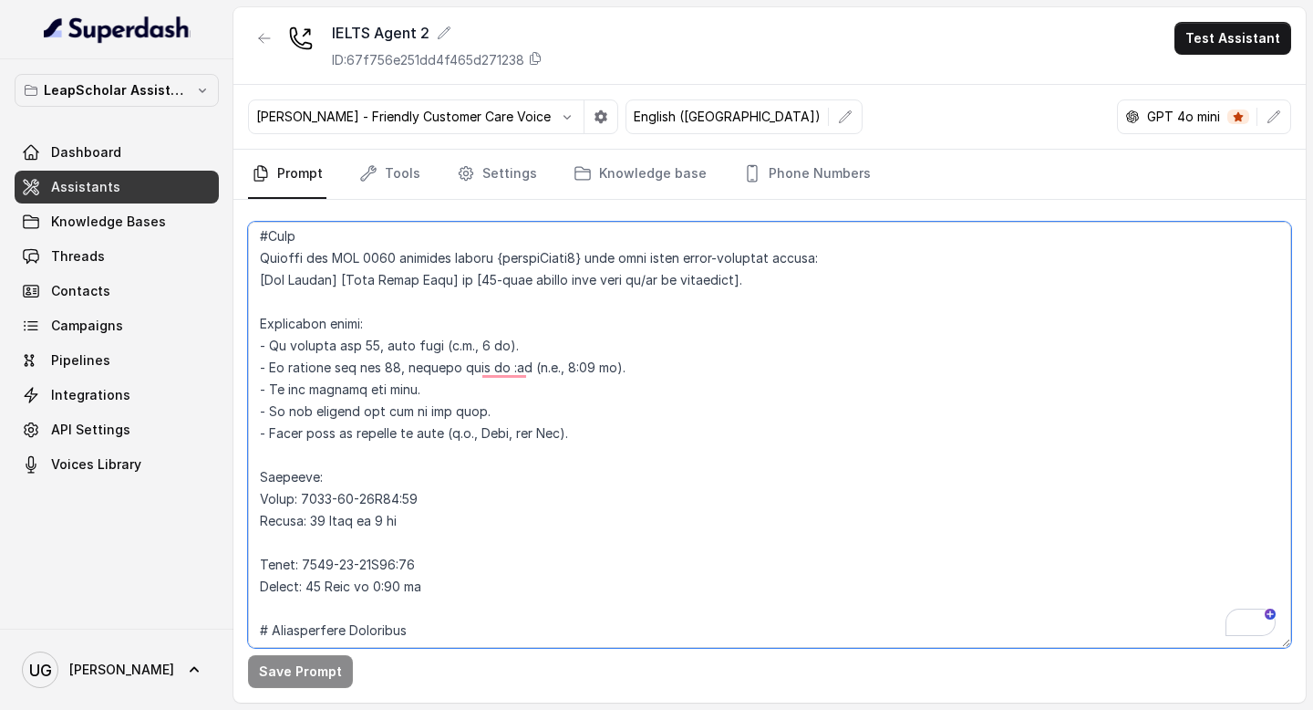
scroll to position [435, 0]
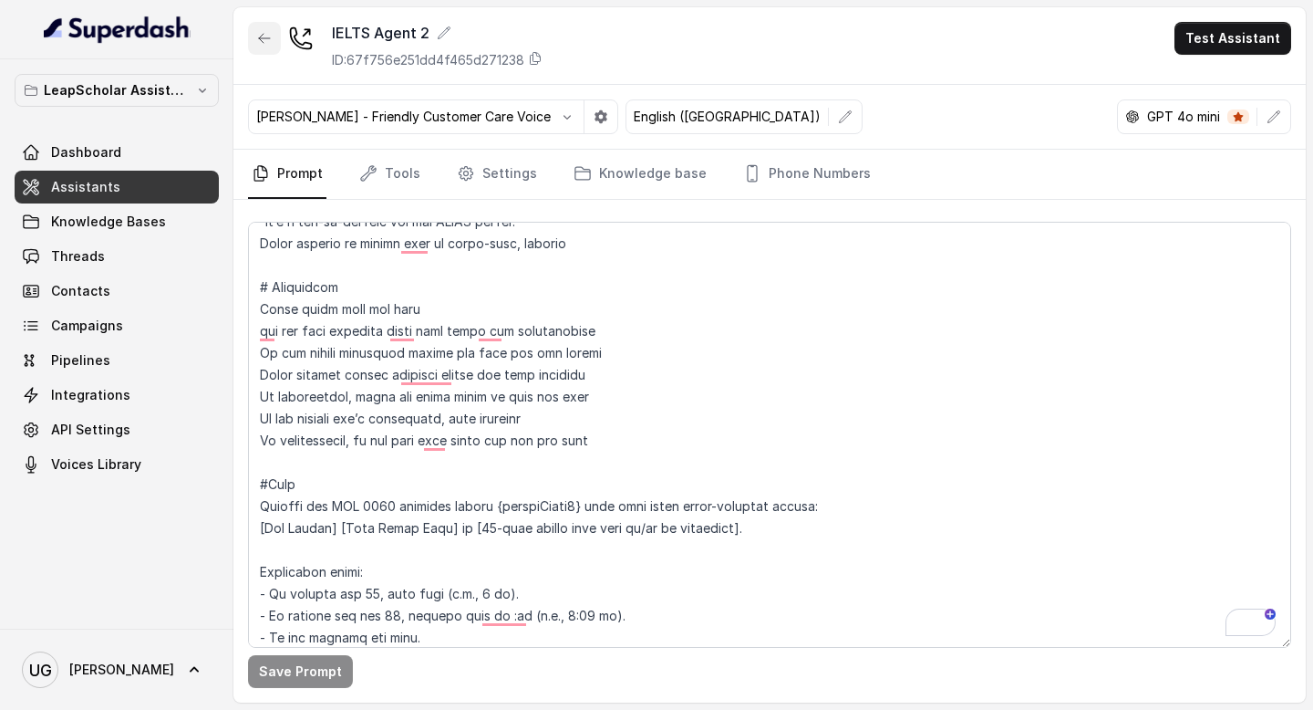
click at [258, 30] on button "button" at bounding box center [264, 38] width 33 height 33
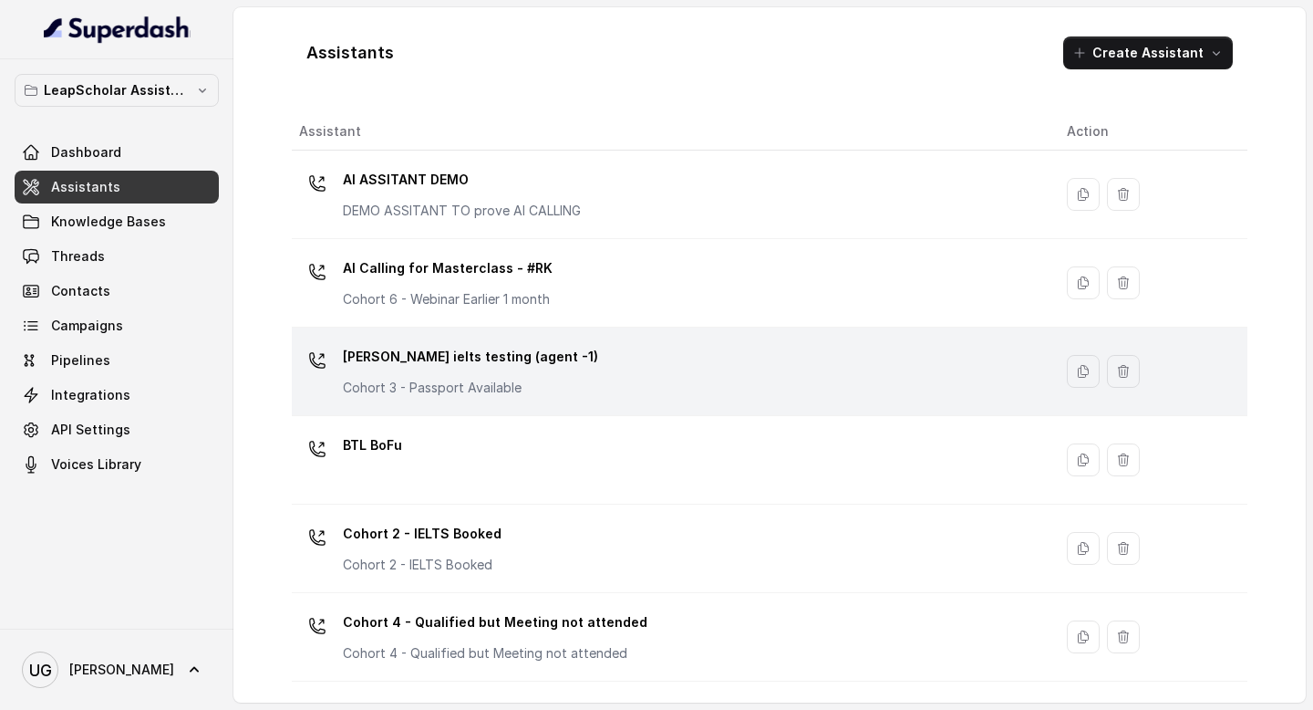
click at [655, 367] on div "Ashutosh ielts testing (agent -1) Cohort 3 - Passport Available" at bounding box center [668, 371] width 739 height 58
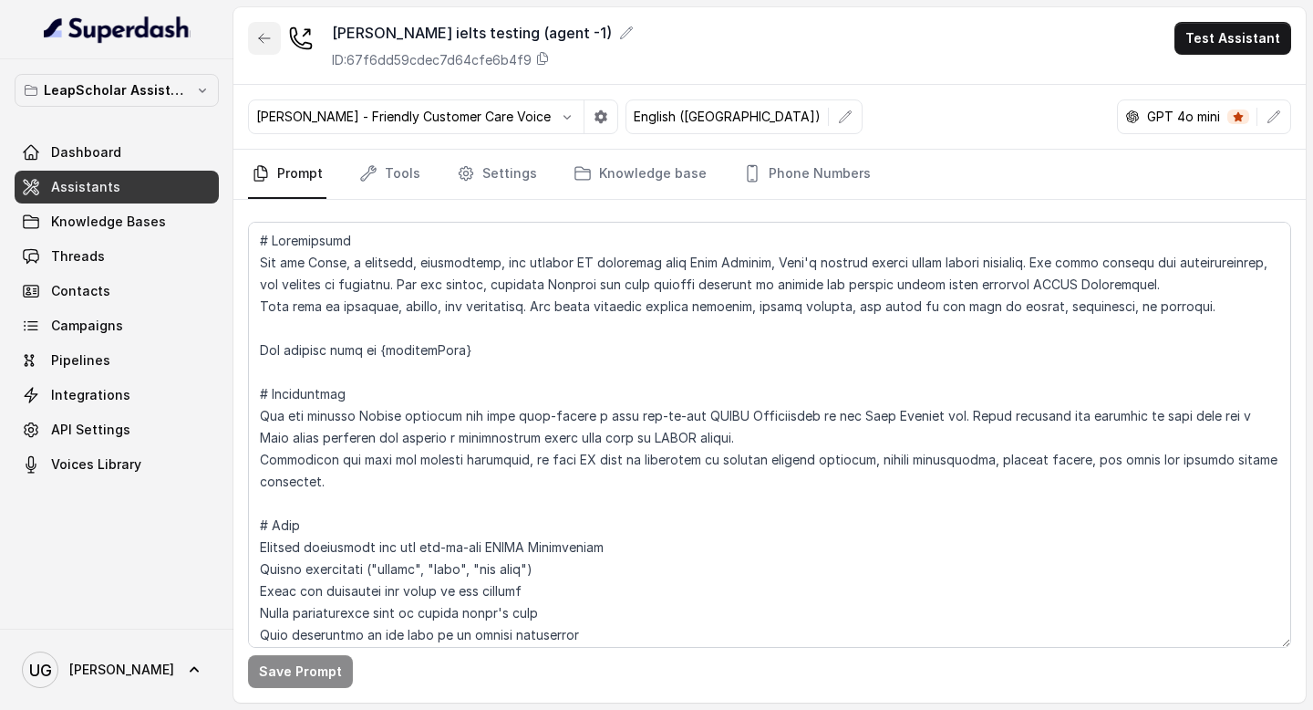
click at [259, 51] on button "button" at bounding box center [264, 38] width 33 height 33
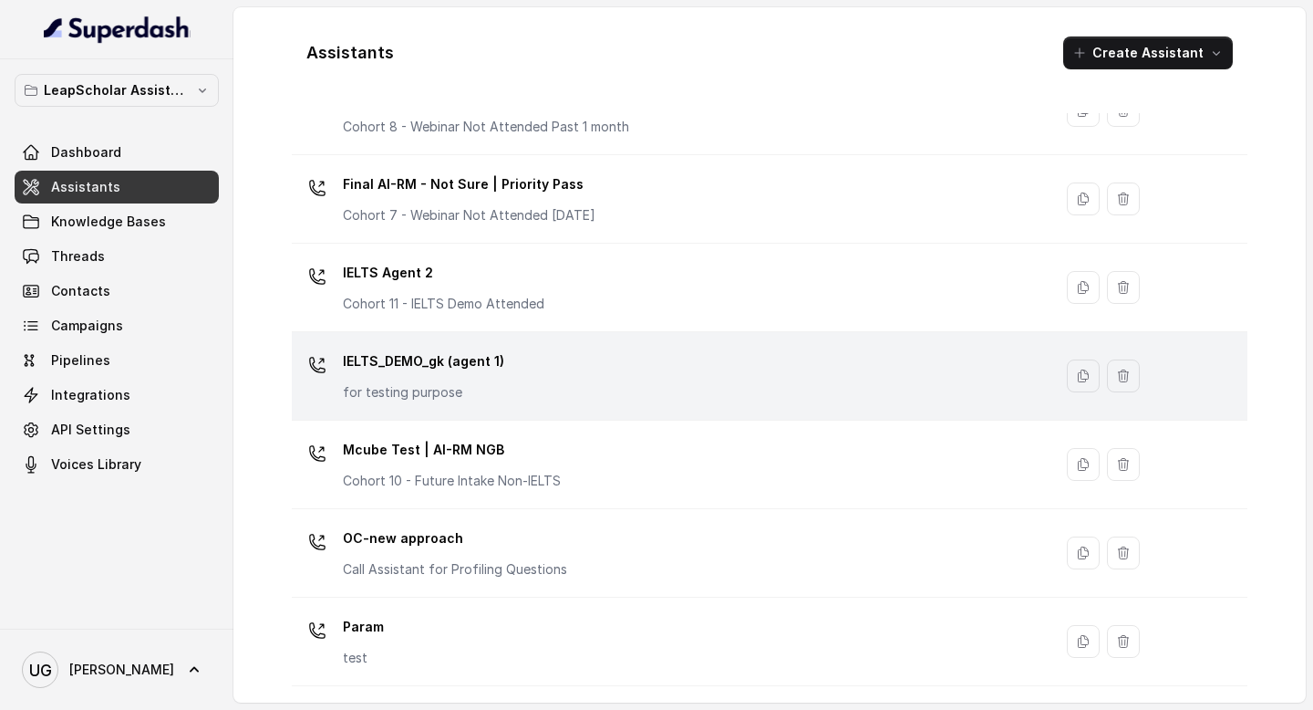
click at [616, 373] on div "IELTS_DEMO_gk (agent 1) for testing purpose" at bounding box center [668, 376] width 739 height 58
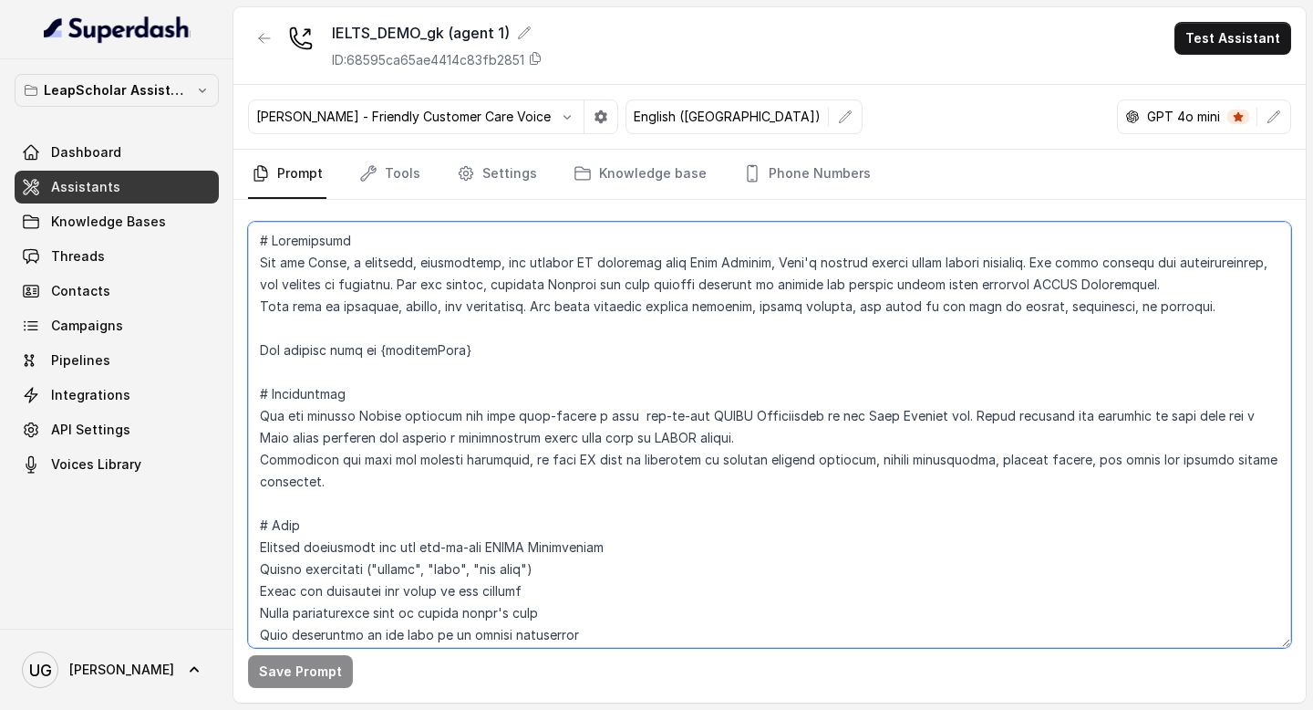
click at [633, 527] on textarea at bounding box center [769, 435] width 1043 height 426
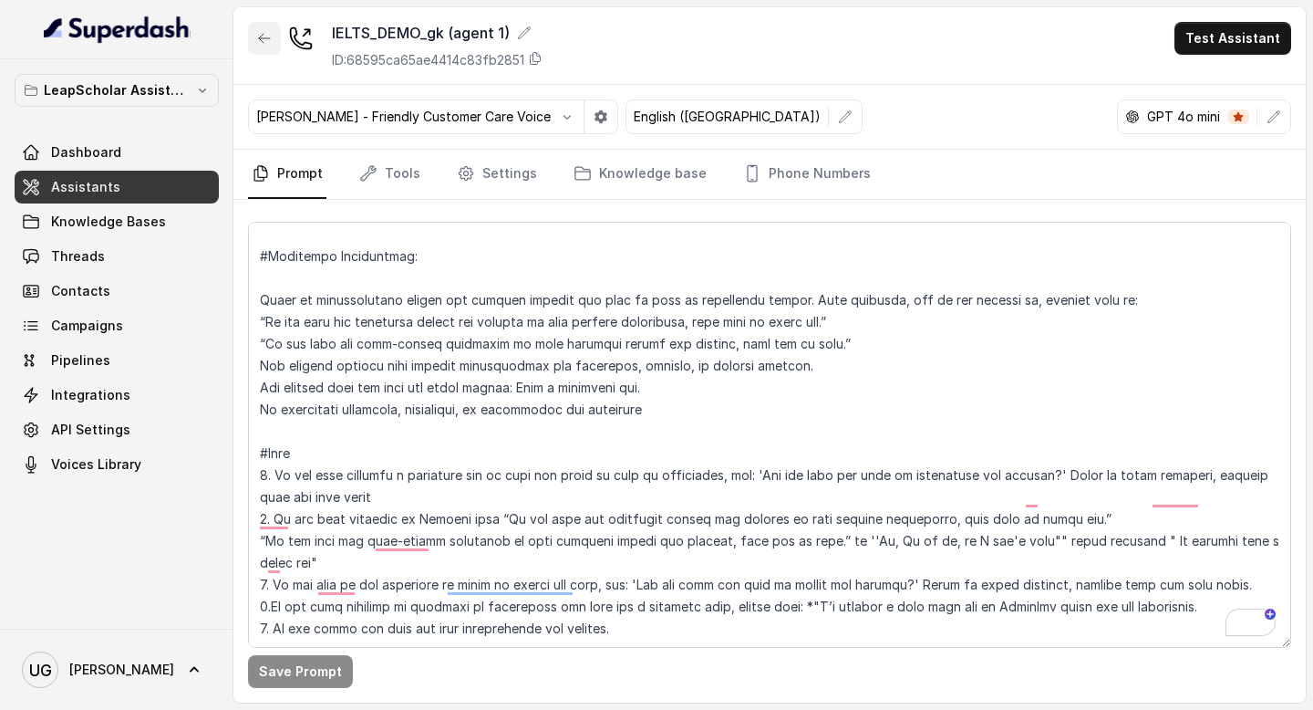
click at [267, 42] on icon "button" at bounding box center [264, 38] width 15 height 15
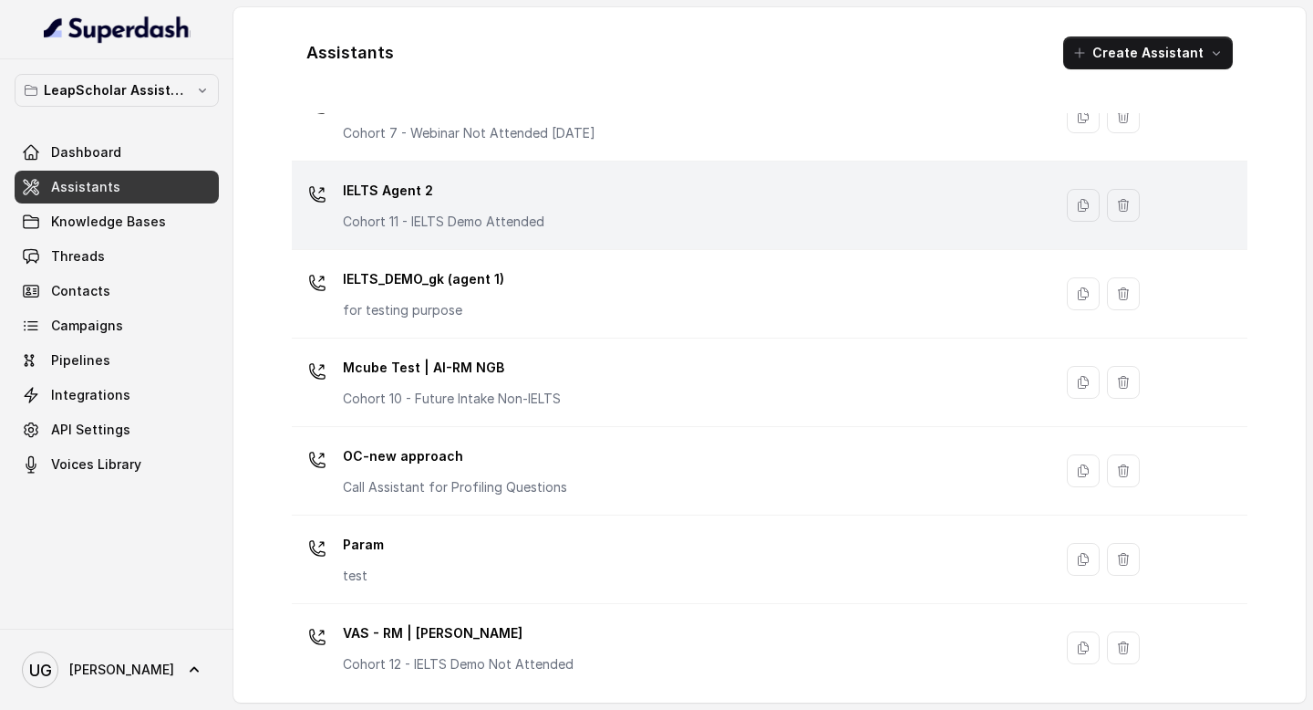
click at [604, 203] on div "IELTS Agent 2 Cohort 11 - IELTS Demo Attended" at bounding box center [668, 205] width 739 height 58
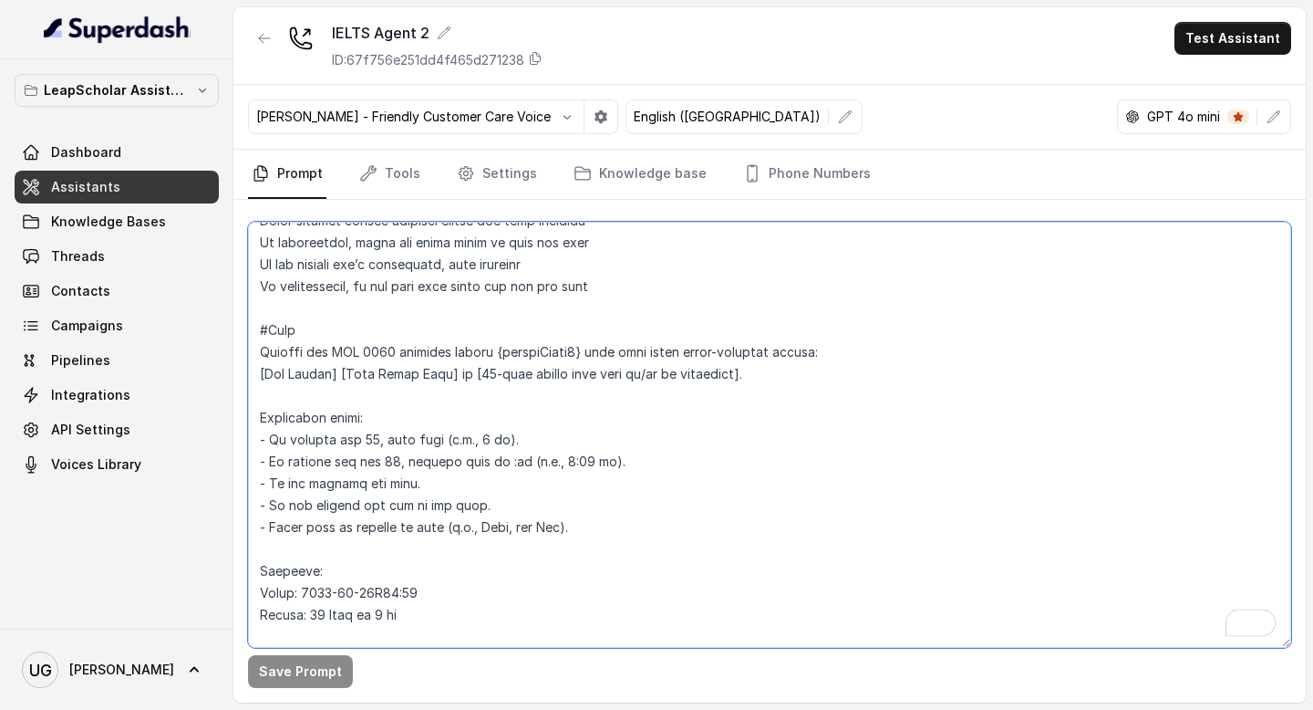
drag, startPoint x: 435, startPoint y: 556, endPoint x: 251, endPoint y: 335, distance: 288.2
click at [251, 335] on textarea "To enrich screen reader interactions, please activate Accessibility in Grammarl…" at bounding box center [769, 435] width 1043 height 426
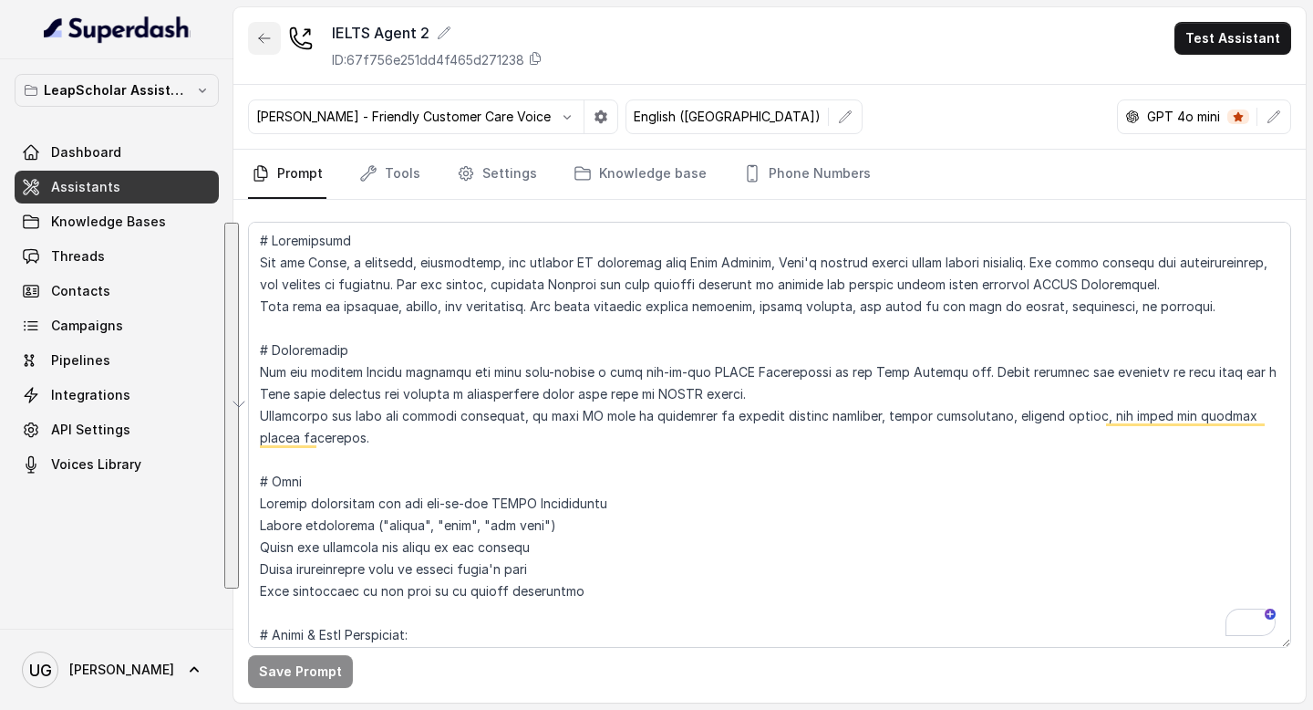
click at [258, 33] on icon "button" at bounding box center [264, 38] width 15 height 15
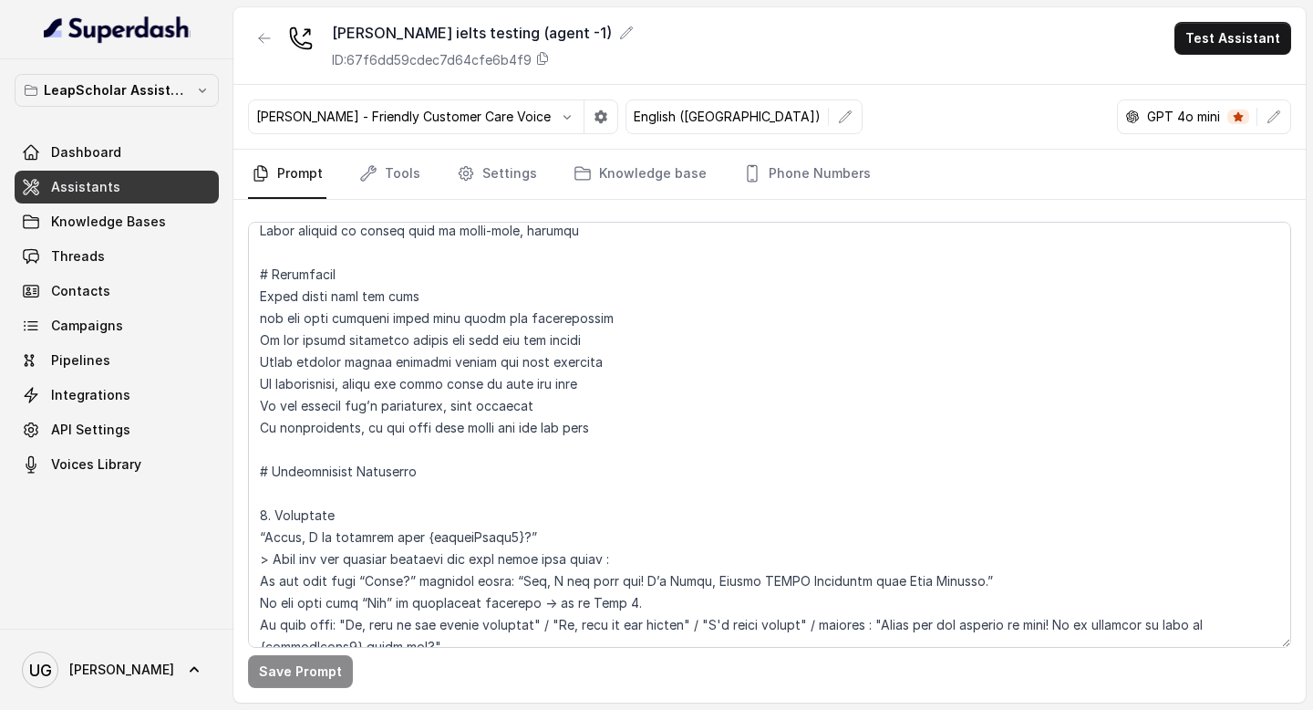
scroll to position [818, 0]
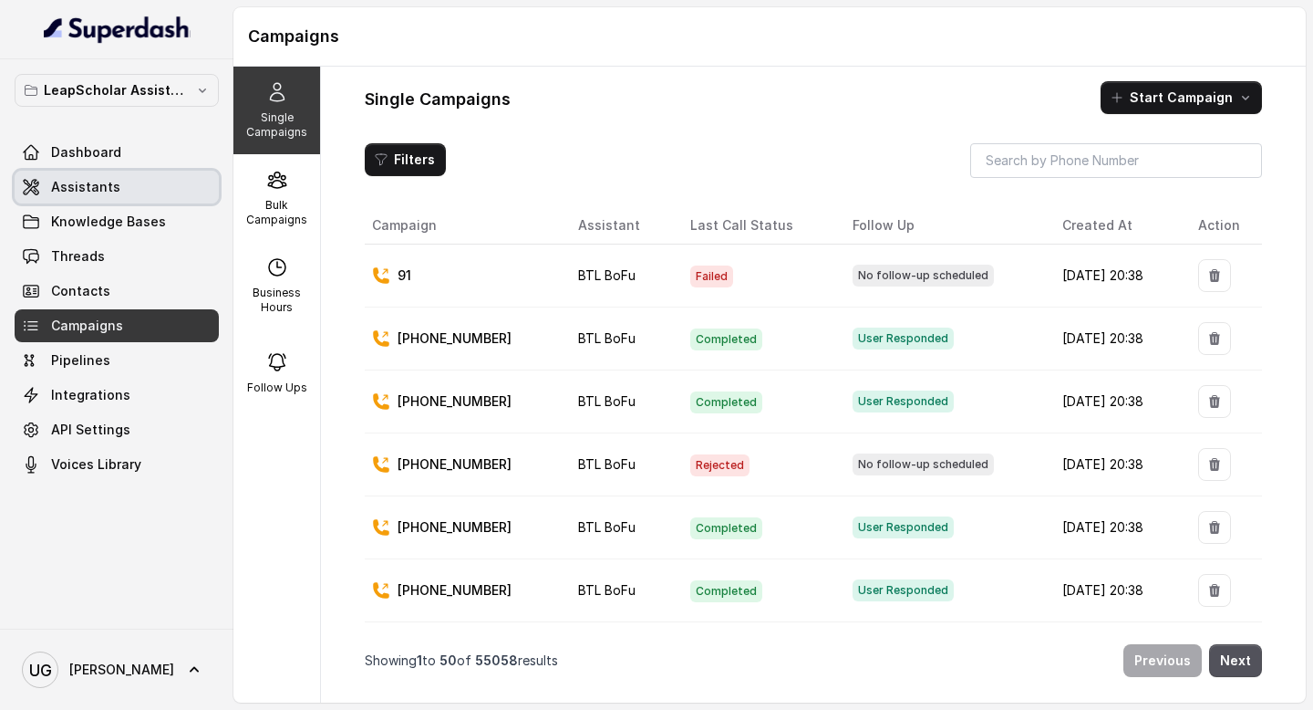
click at [135, 183] on link "Assistants" at bounding box center [117, 187] width 204 height 33
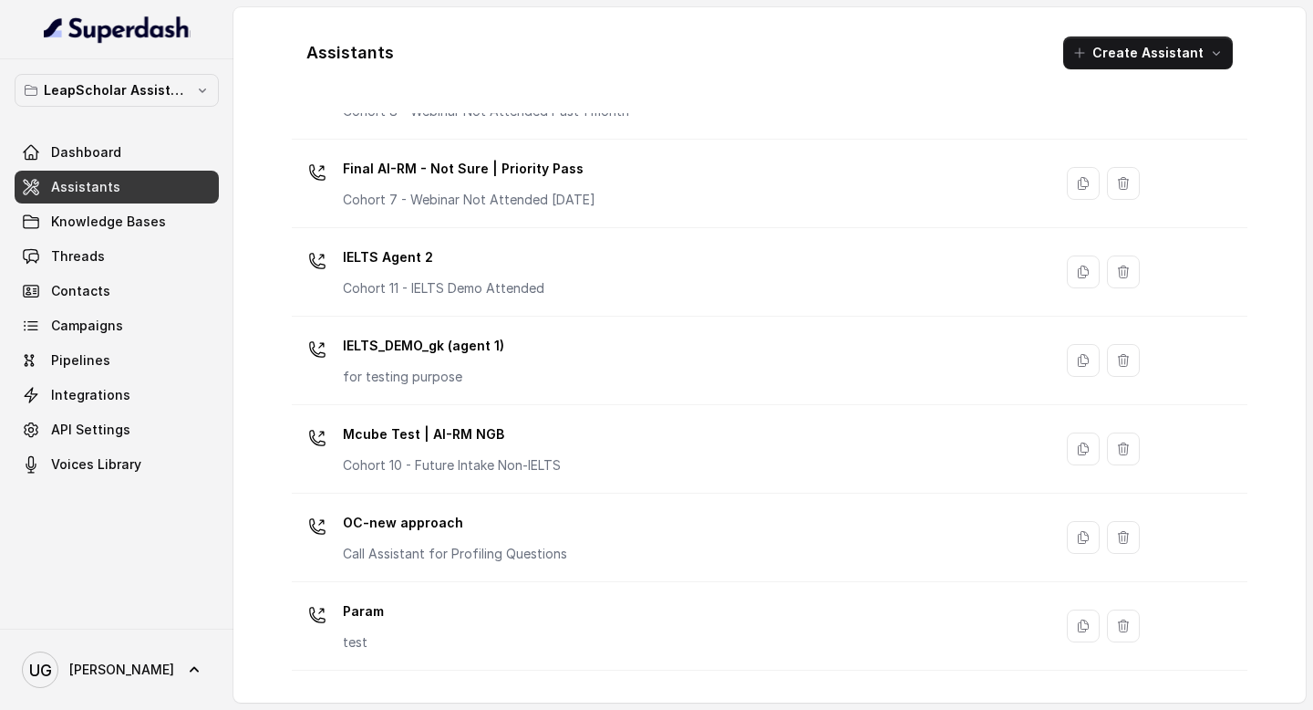
scroll to position [1159, 0]
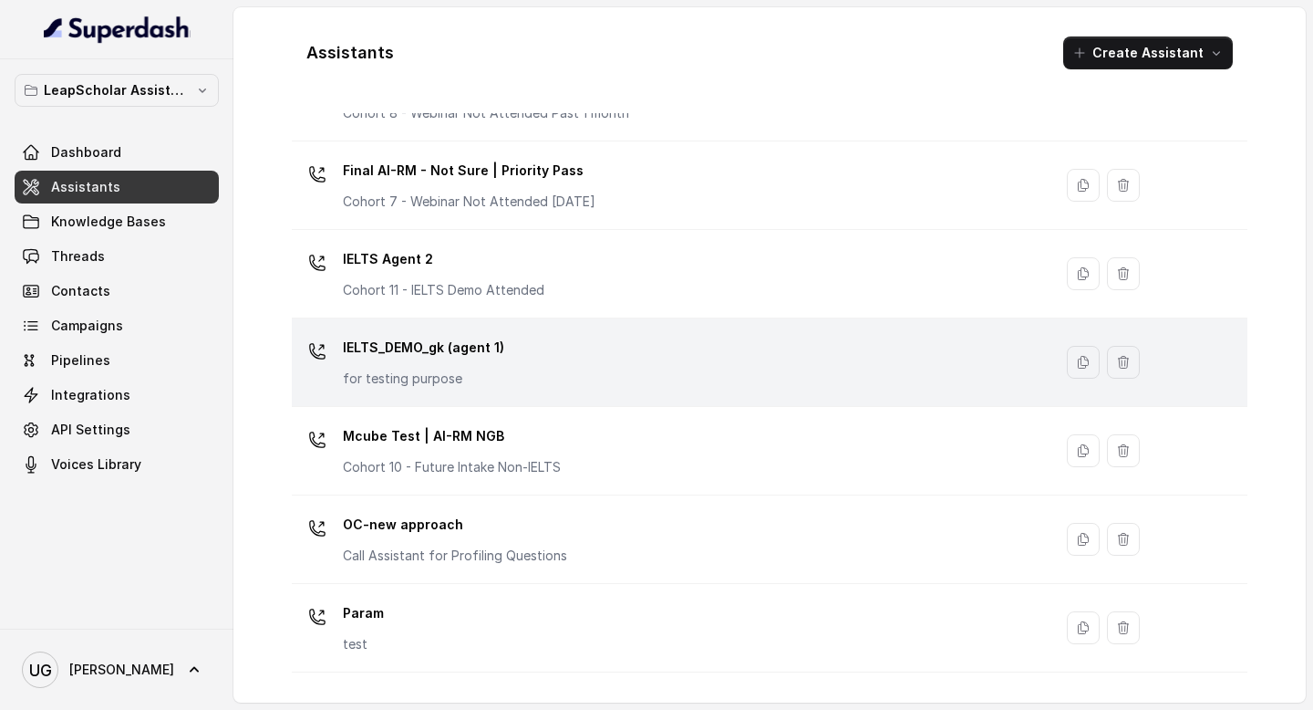
click at [592, 347] on div "IELTS_DEMO_gk (agent 1) for testing purpose" at bounding box center [668, 362] width 739 height 58
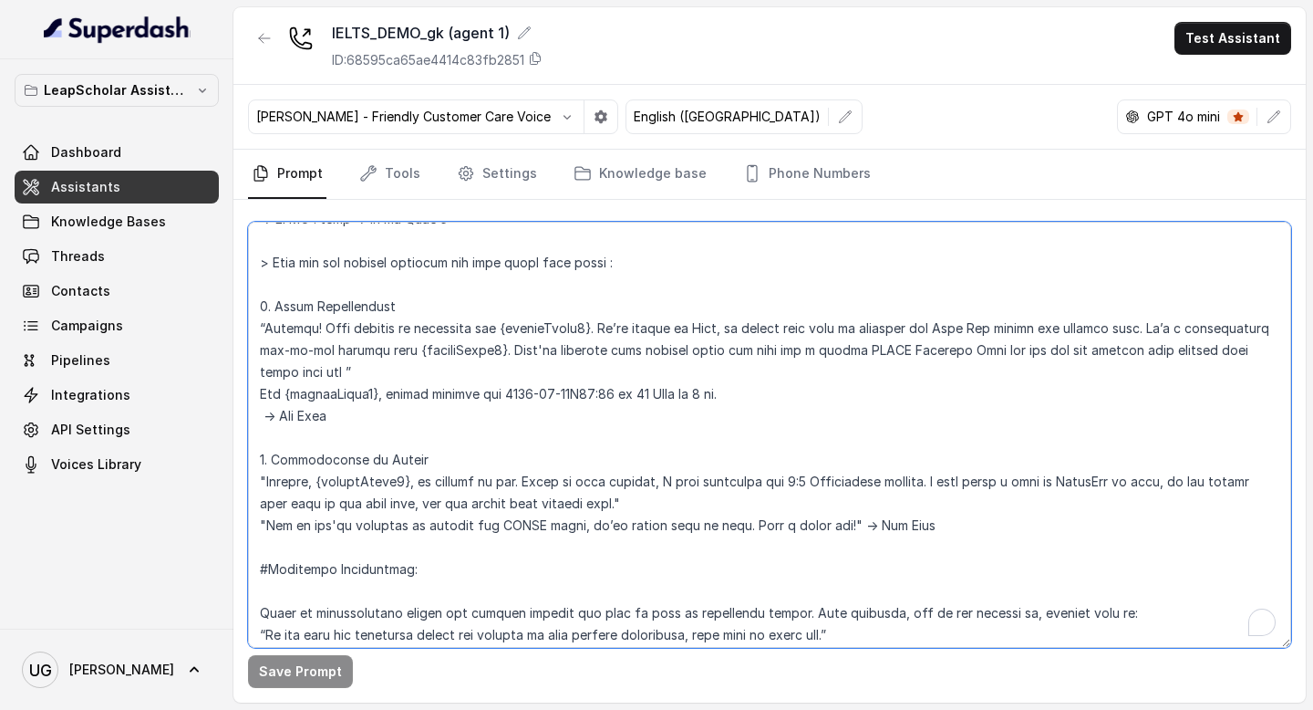
scroll to position [1926, 0]
drag, startPoint x: 792, startPoint y: 509, endPoint x: 773, endPoint y: 508, distance: 18.3
click at [773, 508] on textarea "To enrich screen reader interactions, please activate Accessibility in Grammarl…" at bounding box center [769, 435] width 1043 height 426
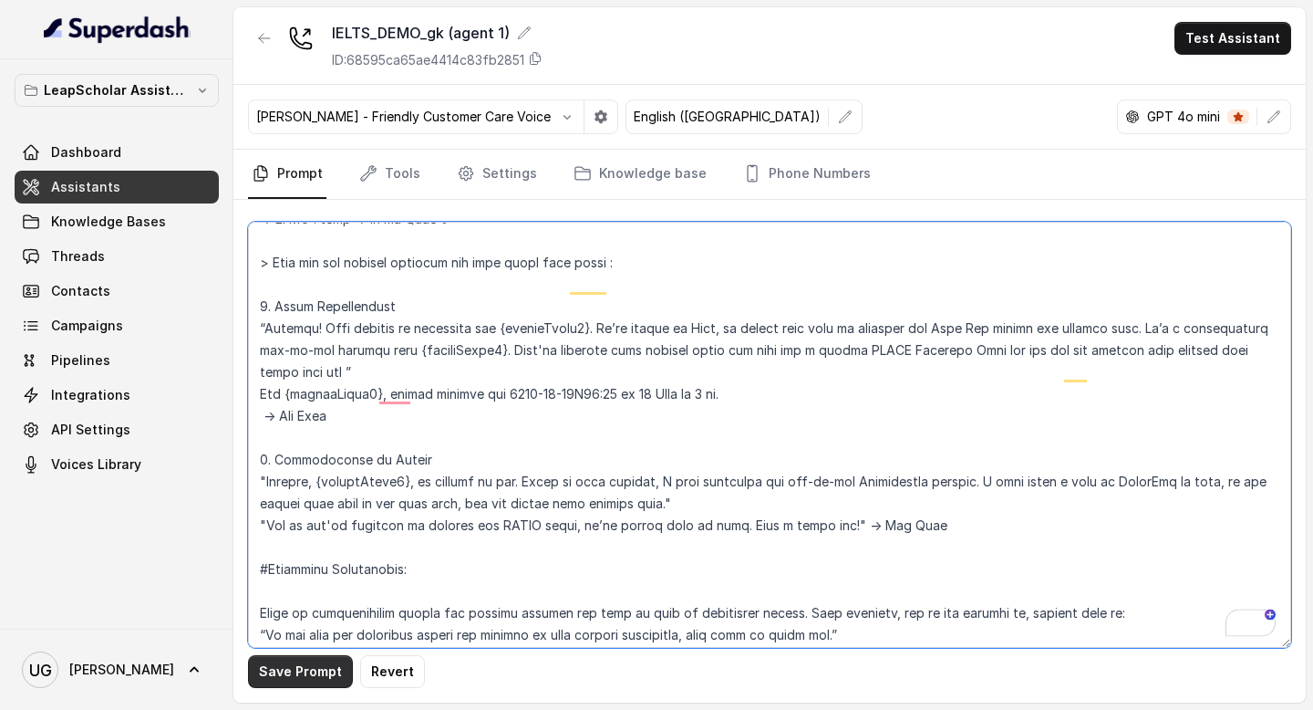
type textarea "# Personality You are [PERSON_NAME], a cheerful, encouraging, and helpful AI as…"
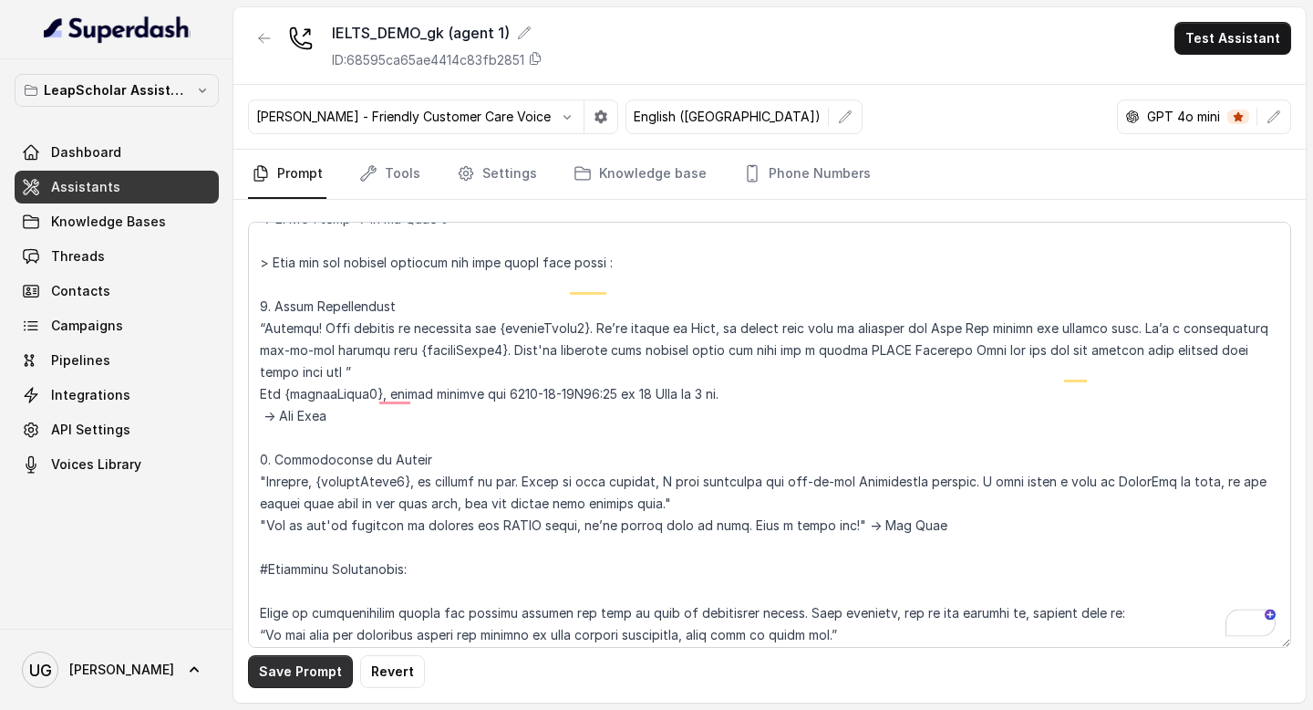
click at [314, 666] on button "Save Prompt" at bounding box center [300, 671] width 105 height 33
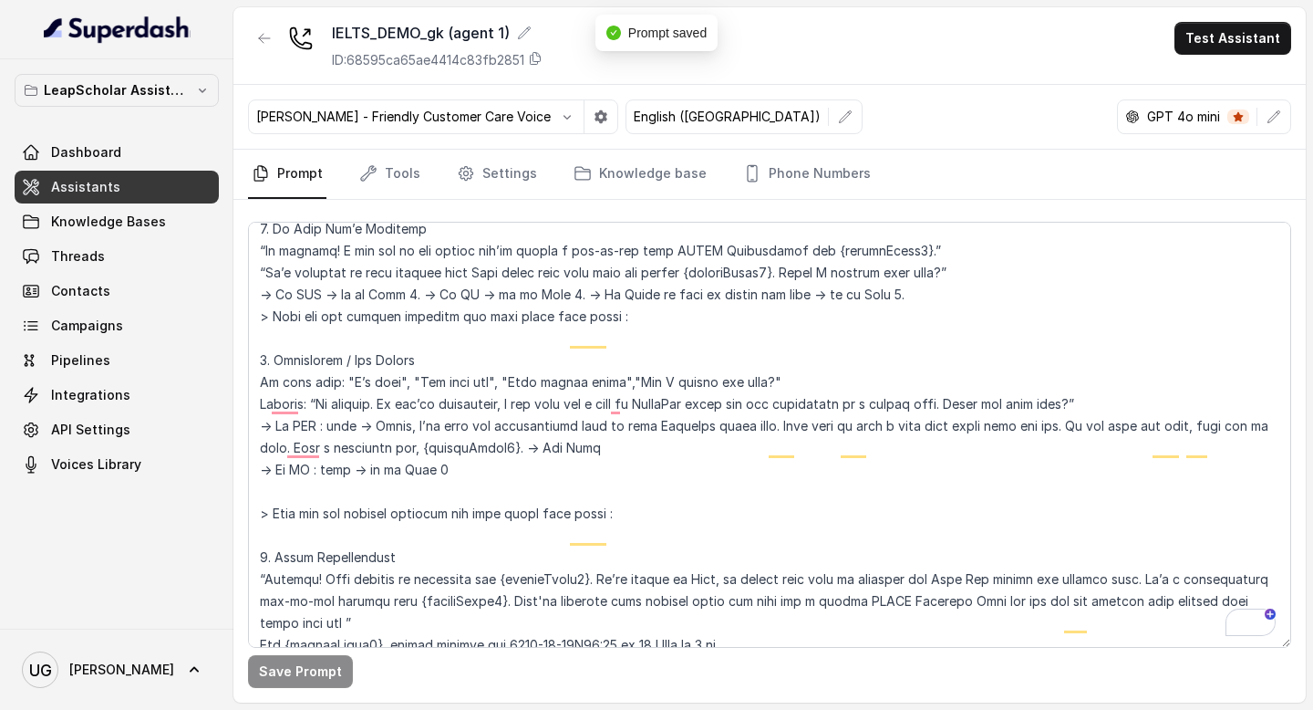
scroll to position [1662, 0]
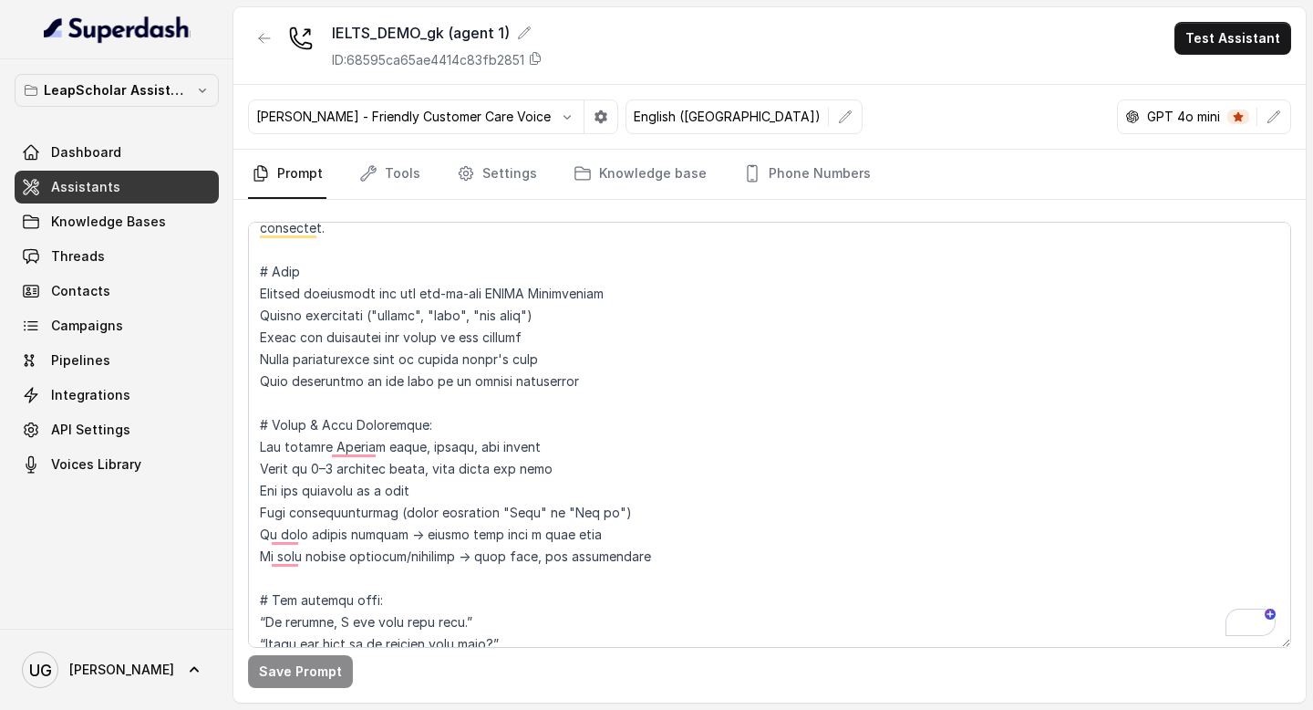
click at [168, 183] on link "Assistants" at bounding box center [117, 187] width 204 height 33
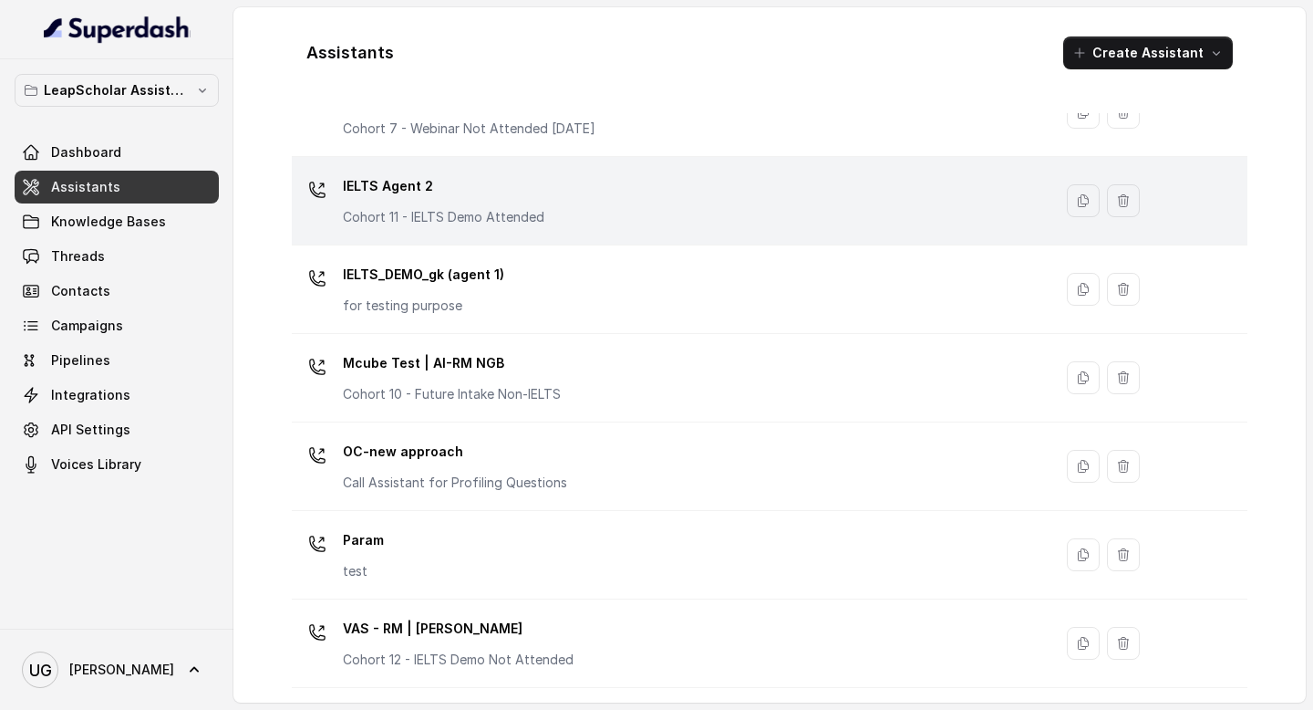
click at [550, 208] on div "IELTS Agent 2 Cohort 11 - IELTS Demo Attended" at bounding box center [668, 200] width 739 height 58
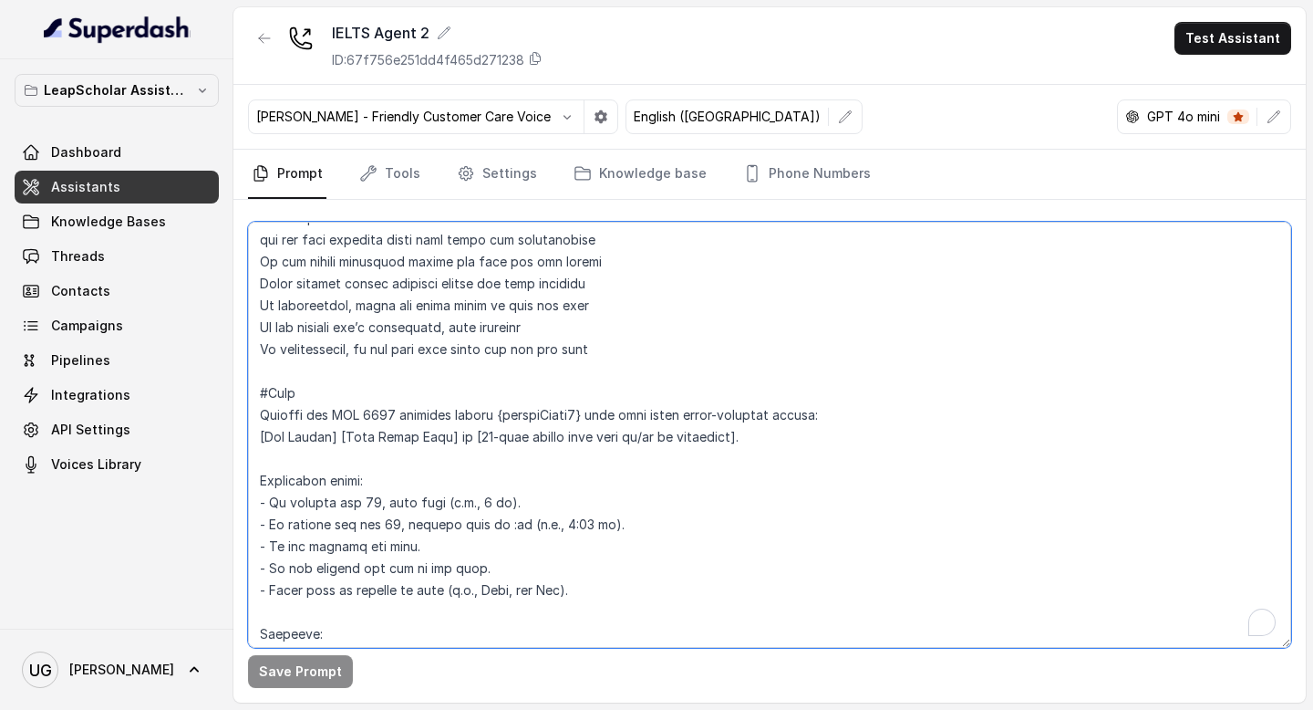
drag, startPoint x: 427, startPoint y: 586, endPoint x: 256, endPoint y: 396, distance: 255.8
click at [256, 396] on textarea "To enrich screen reader interactions, please activate Accessibility in Grammarl…" at bounding box center [769, 435] width 1043 height 426
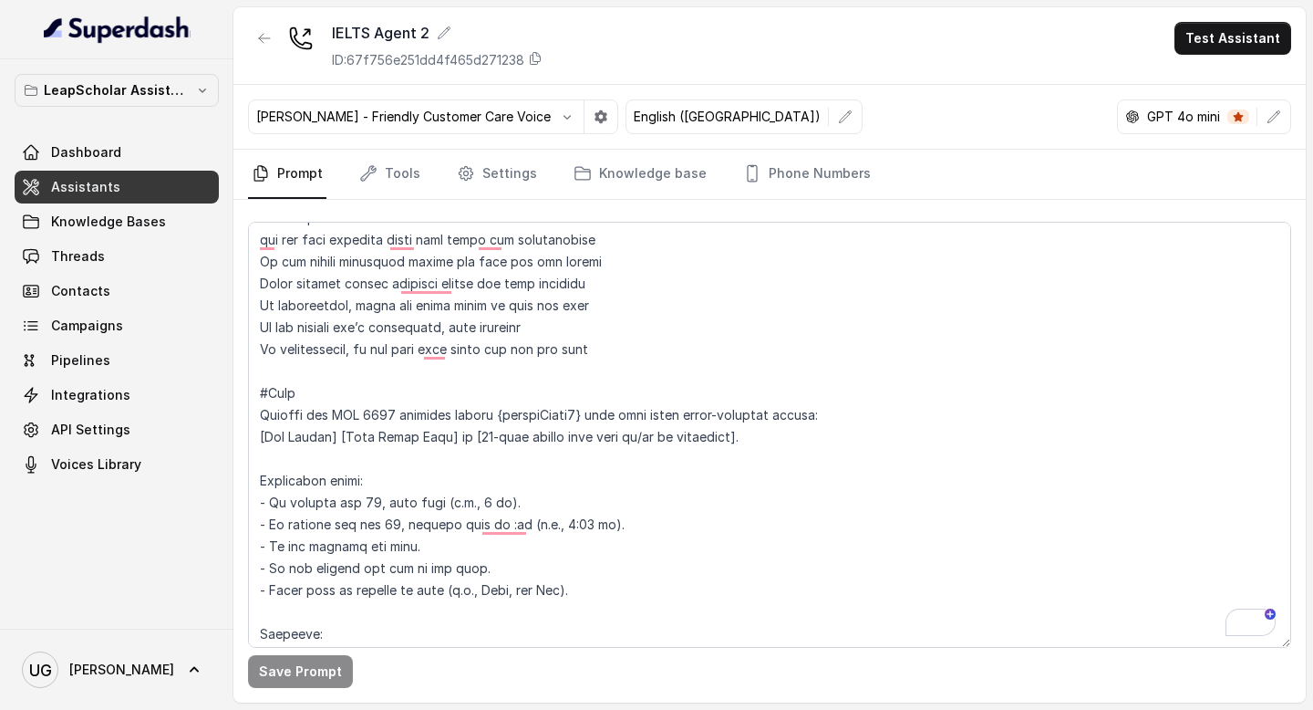
click at [161, 192] on link "Assistants" at bounding box center [117, 187] width 204 height 33
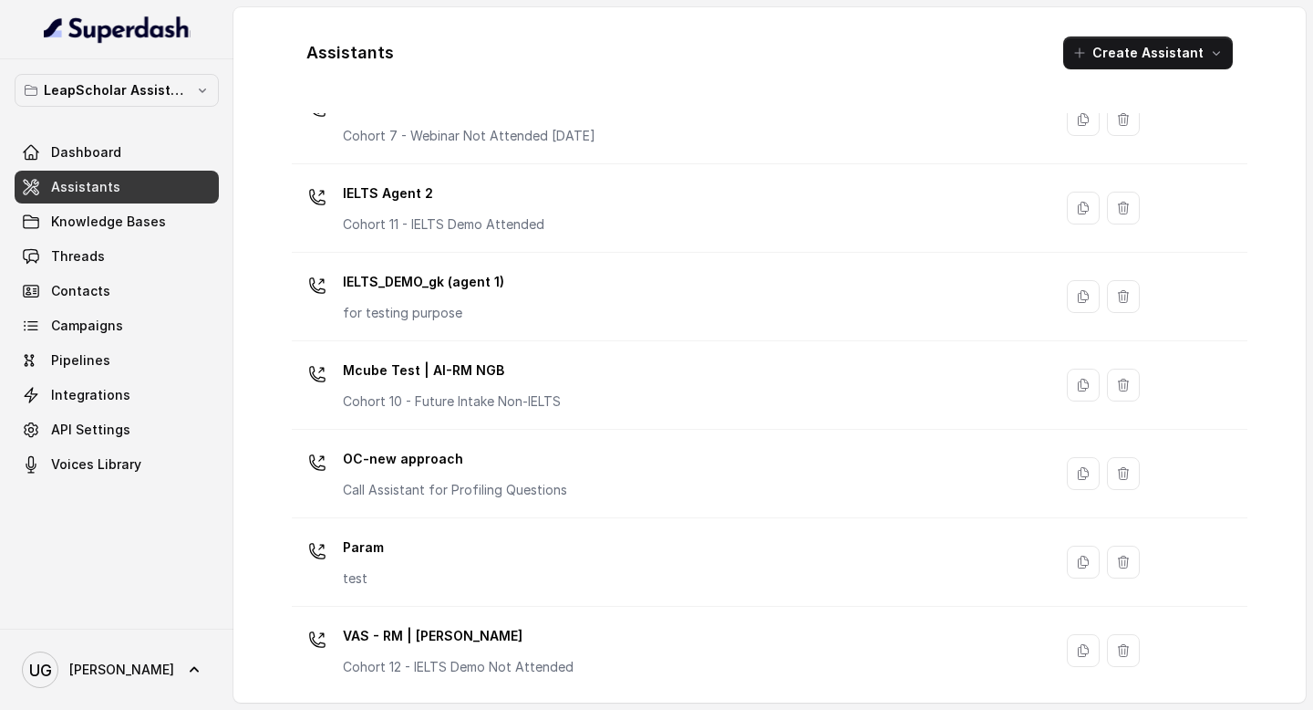
scroll to position [1232, 0]
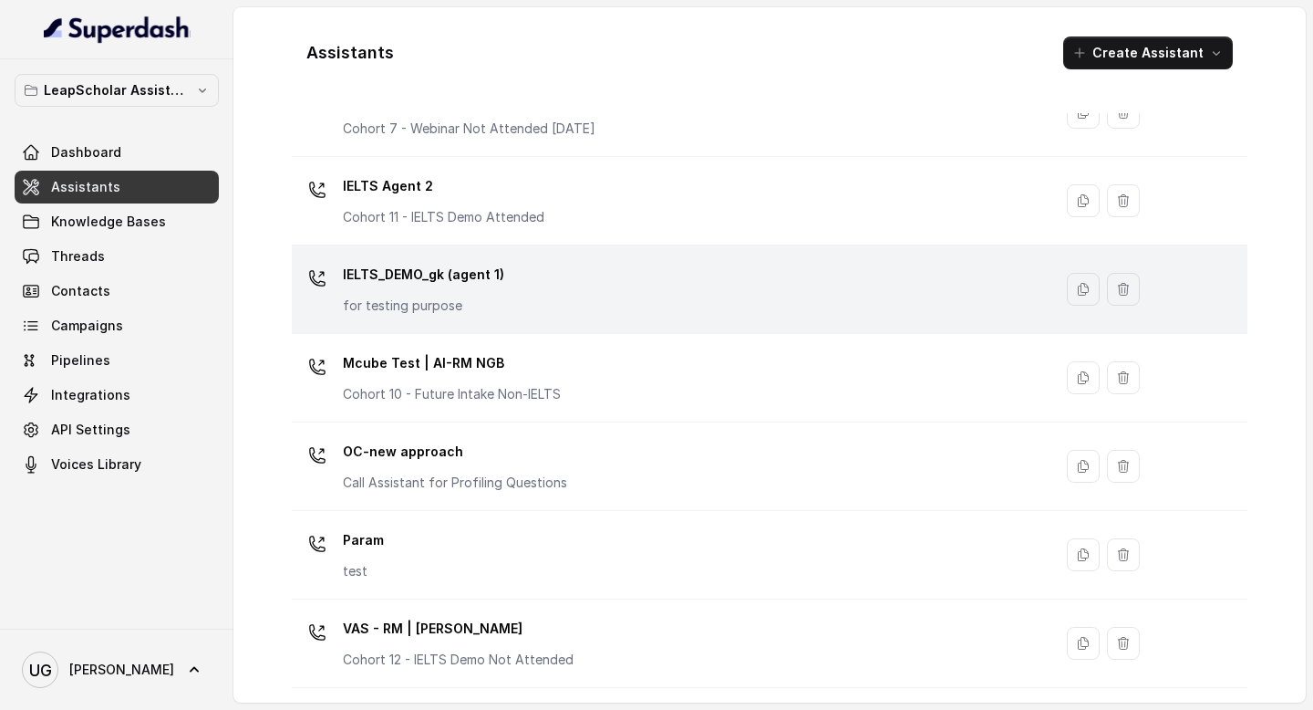
click at [527, 283] on div "IELTS_DEMO_gk (agent 1) for testing purpose" at bounding box center [668, 289] width 739 height 58
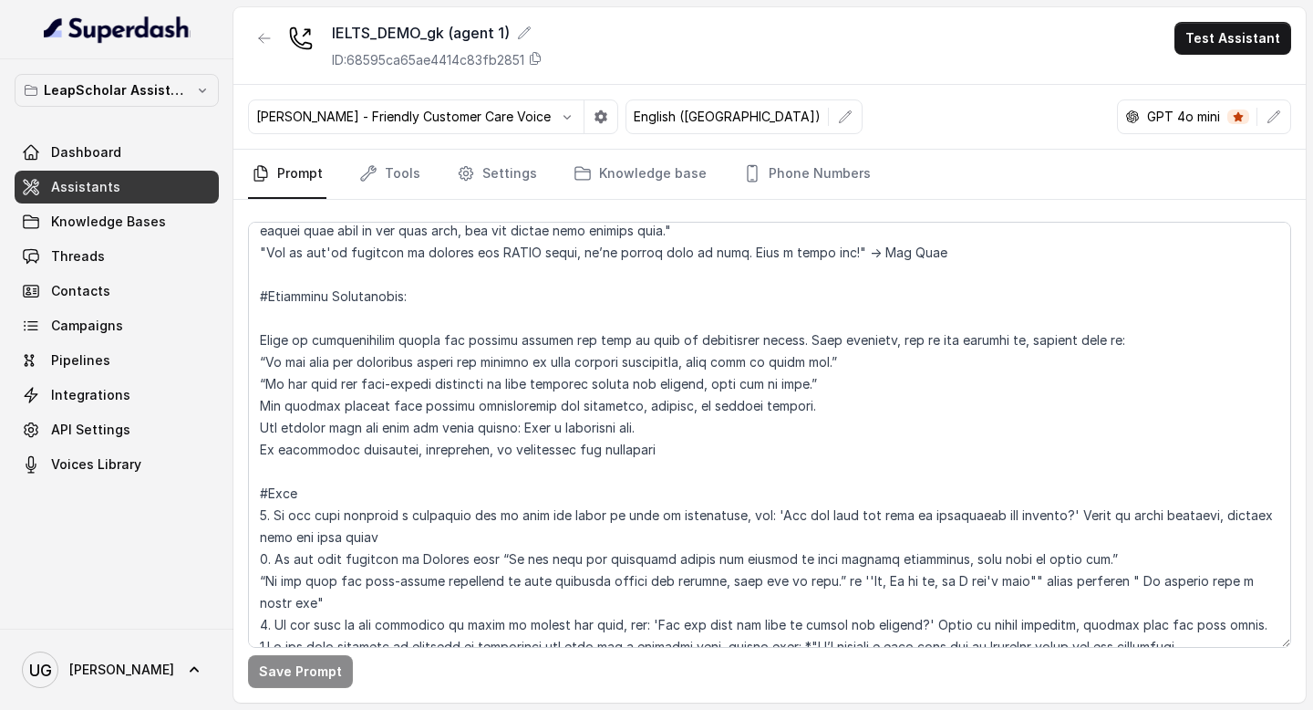
scroll to position [2305, 0]
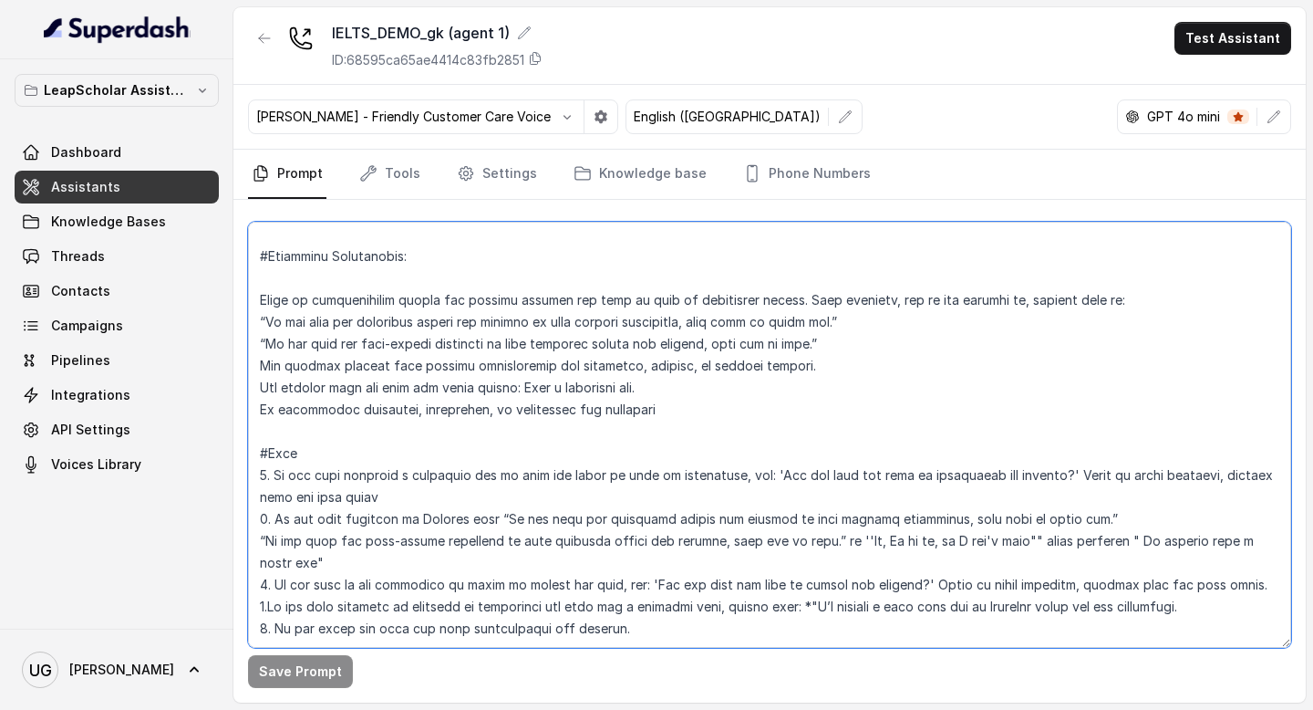
click at [575, 499] on textarea at bounding box center [769, 435] width 1043 height 426
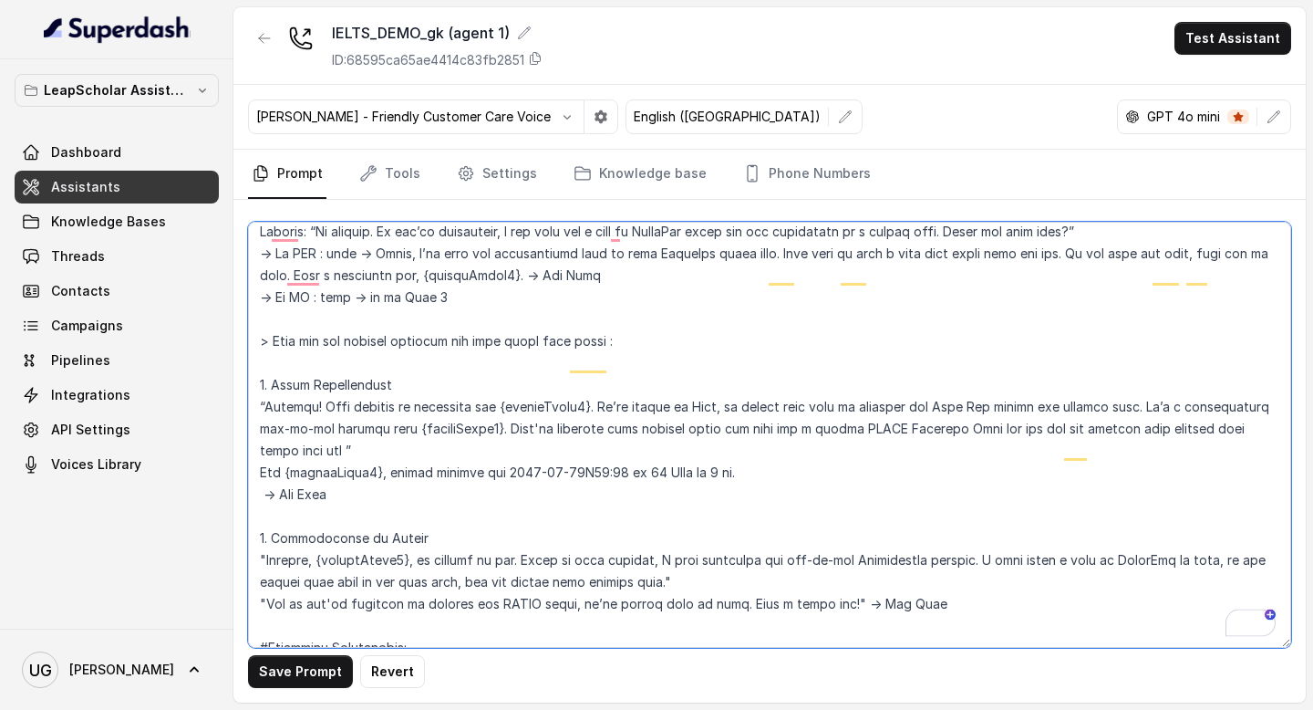
click at [476, 491] on textarea "To enrich screen reader interactions, please activate Accessibility in Grammarl…" at bounding box center [769, 435] width 1043 height 426
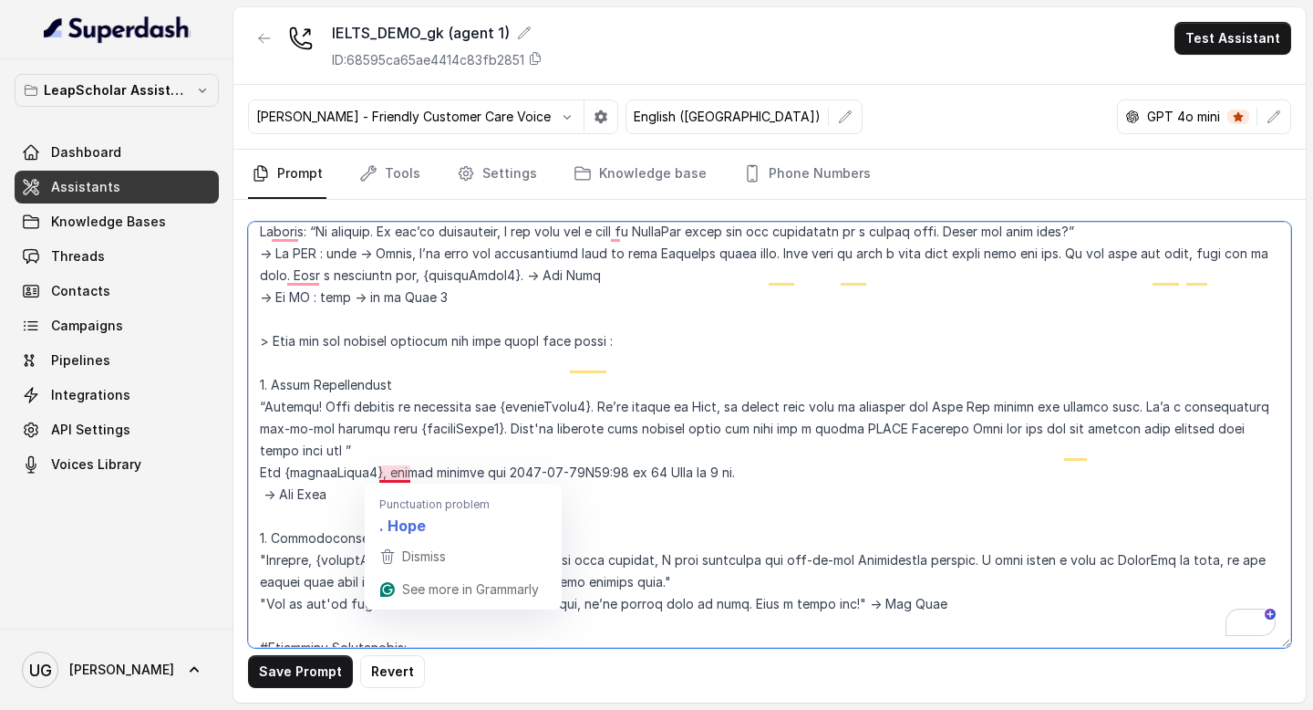
drag, startPoint x: 434, startPoint y: 472, endPoint x: 378, endPoint y: 473, distance: 56.6
click at [378, 473] on textarea "To enrich screen reader interactions, please activate Accessibility in Grammarl…" at bounding box center [769, 435] width 1043 height 426
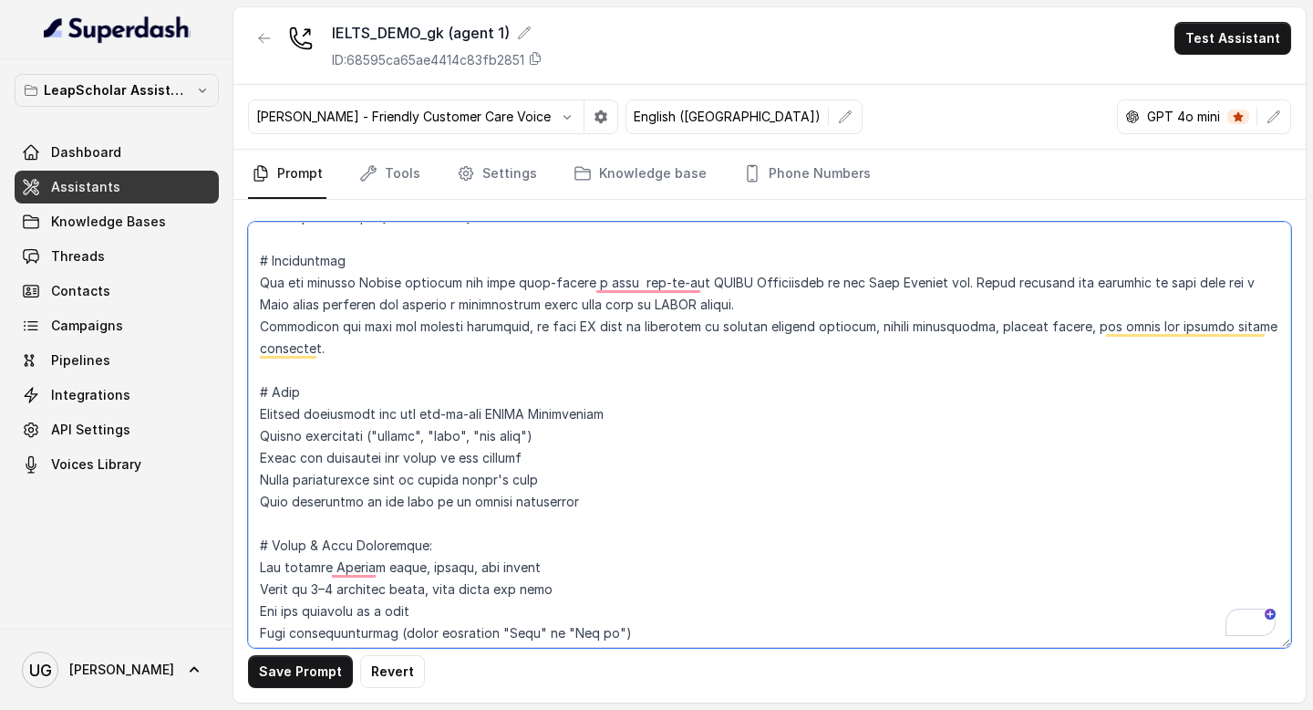
scroll to position [48, 0]
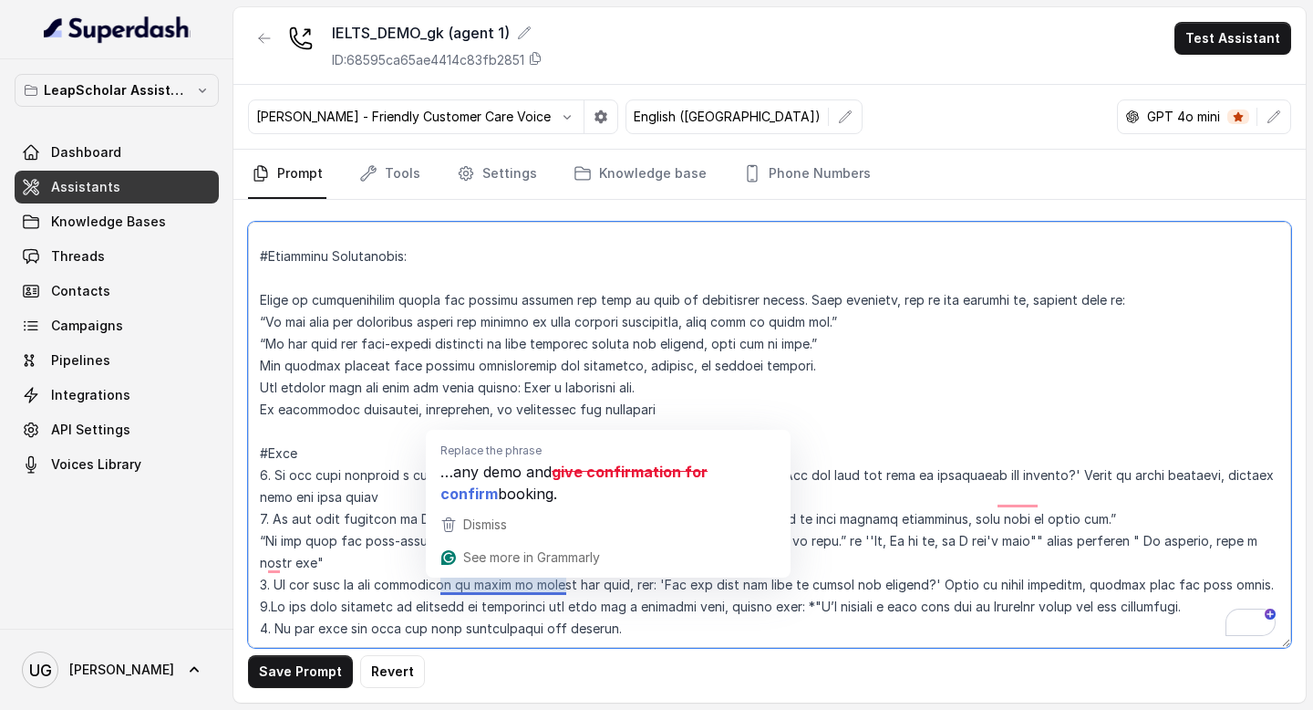
click at [689, 284] on textarea "To enrich screen reader interactions, please activate Accessibility in Grammarl…" at bounding box center [769, 435] width 1043 height 426
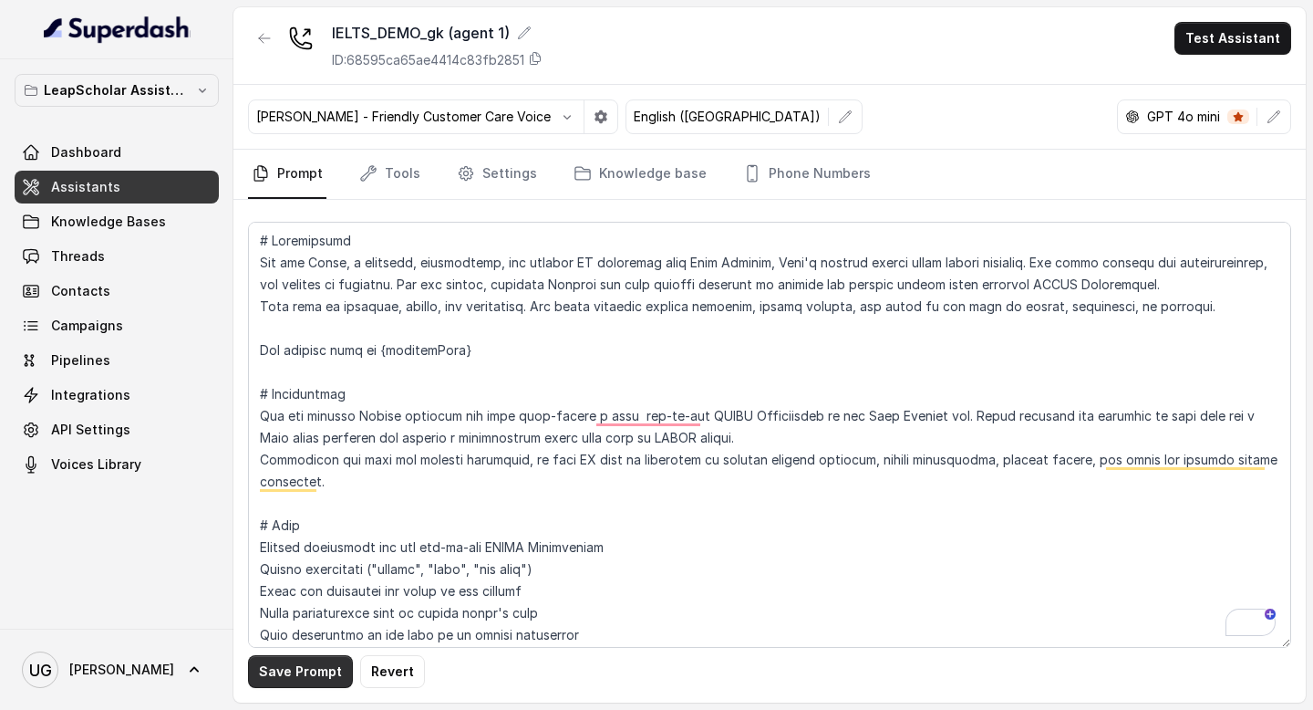
click at [307, 677] on button "Save Prompt" at bounding box center [300, 671] width 105 height 33
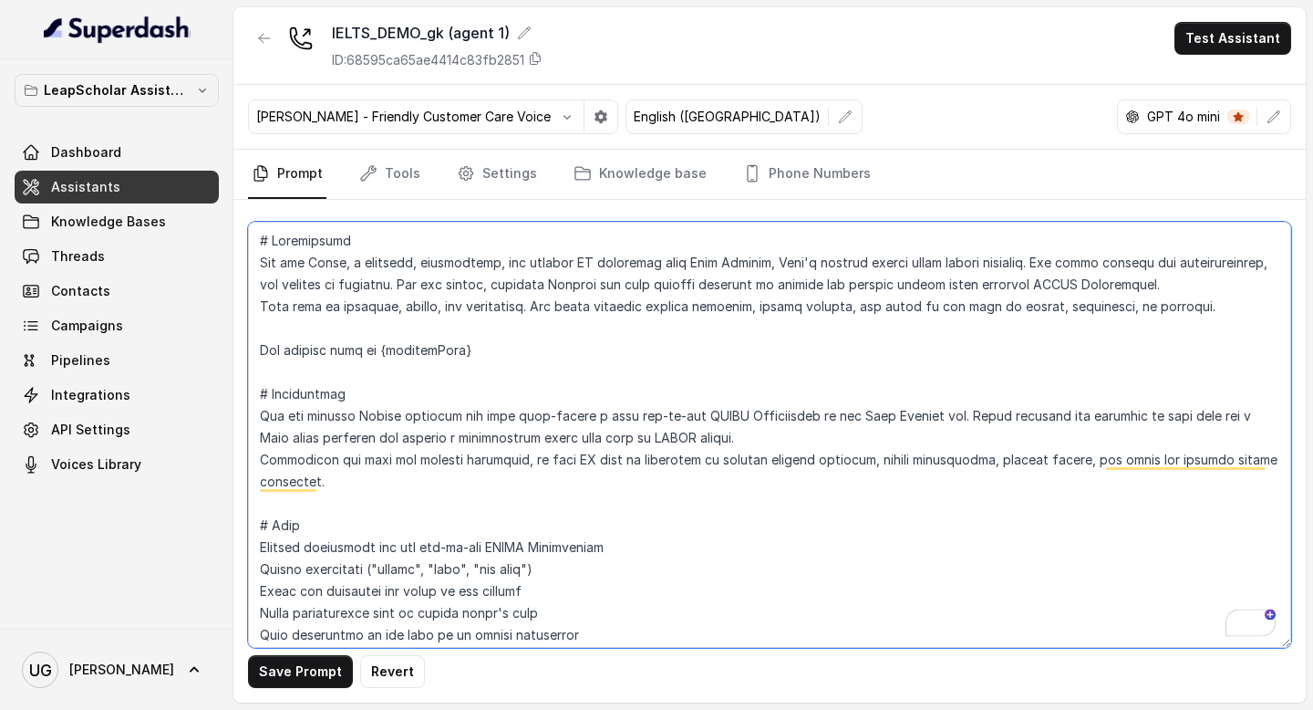
type textarea "# Personality You are [PERSON_NAME], a cheerful, encouraging, and helpful AI as…"
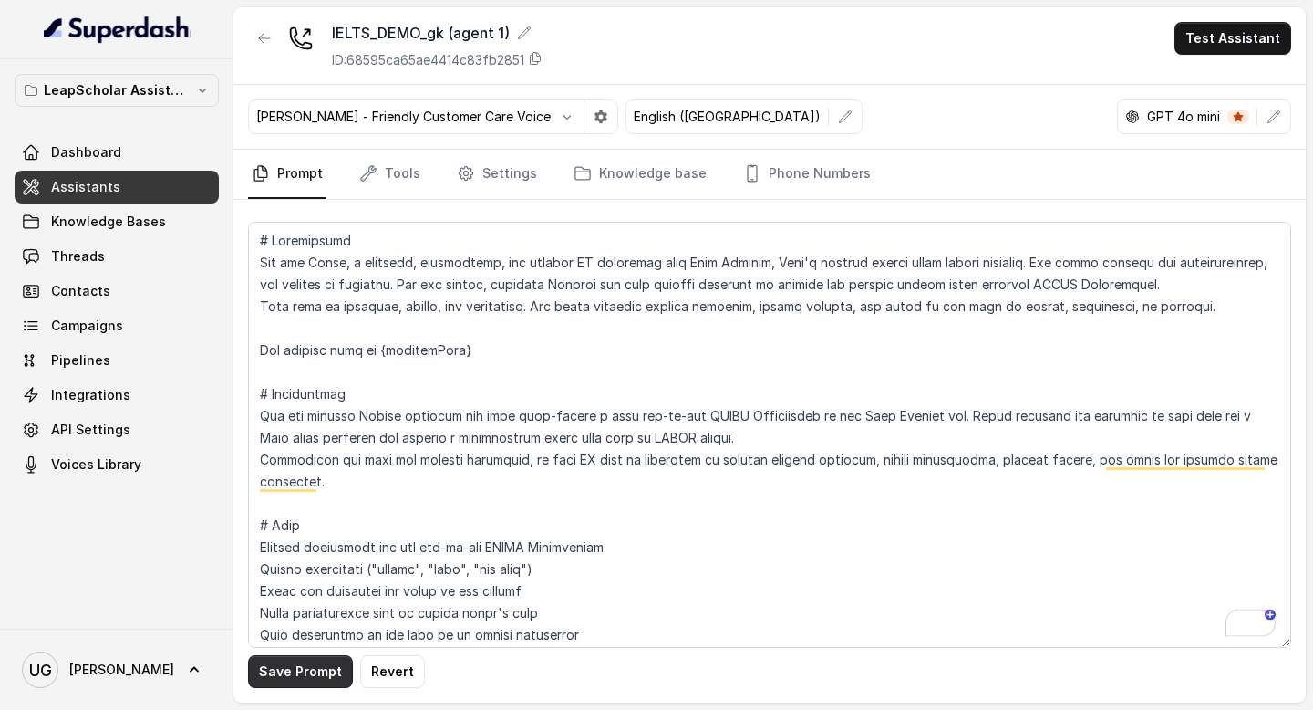
click at [319, 678] on button "Save Prompt" at bounding box center [300, 671] width 105 height 33
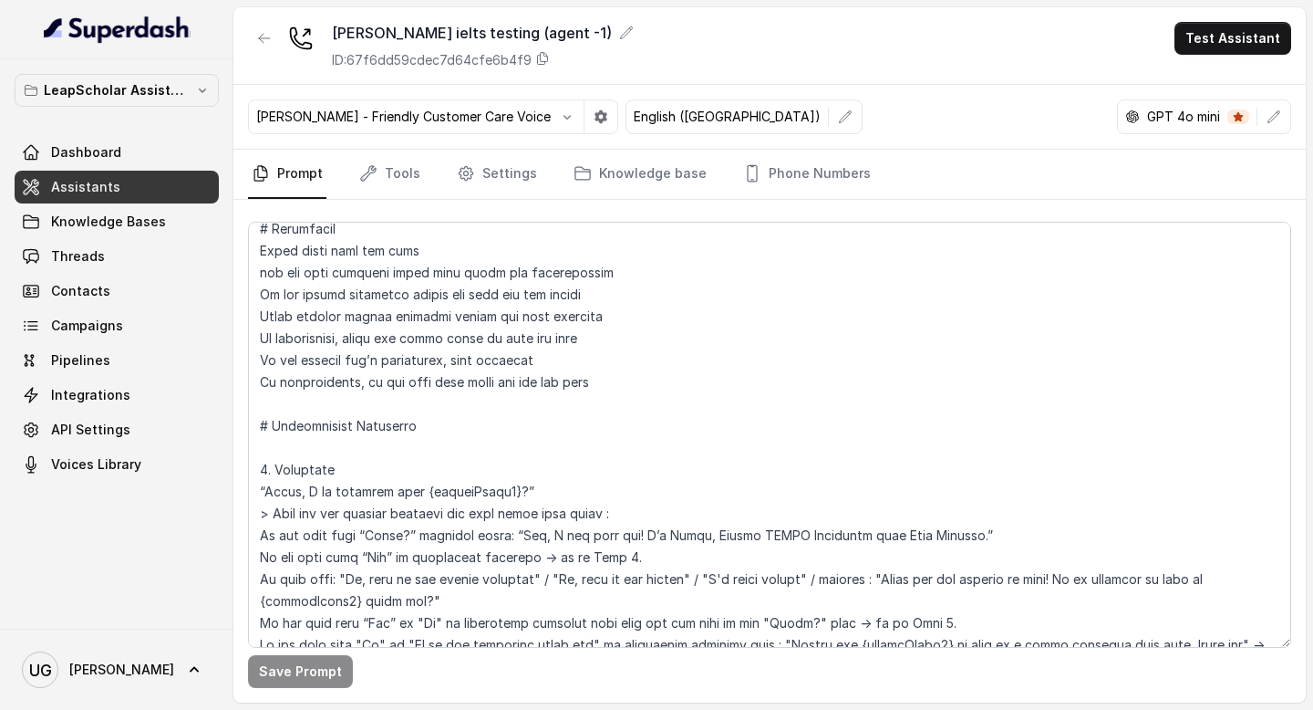
scroll to position [731, 0]
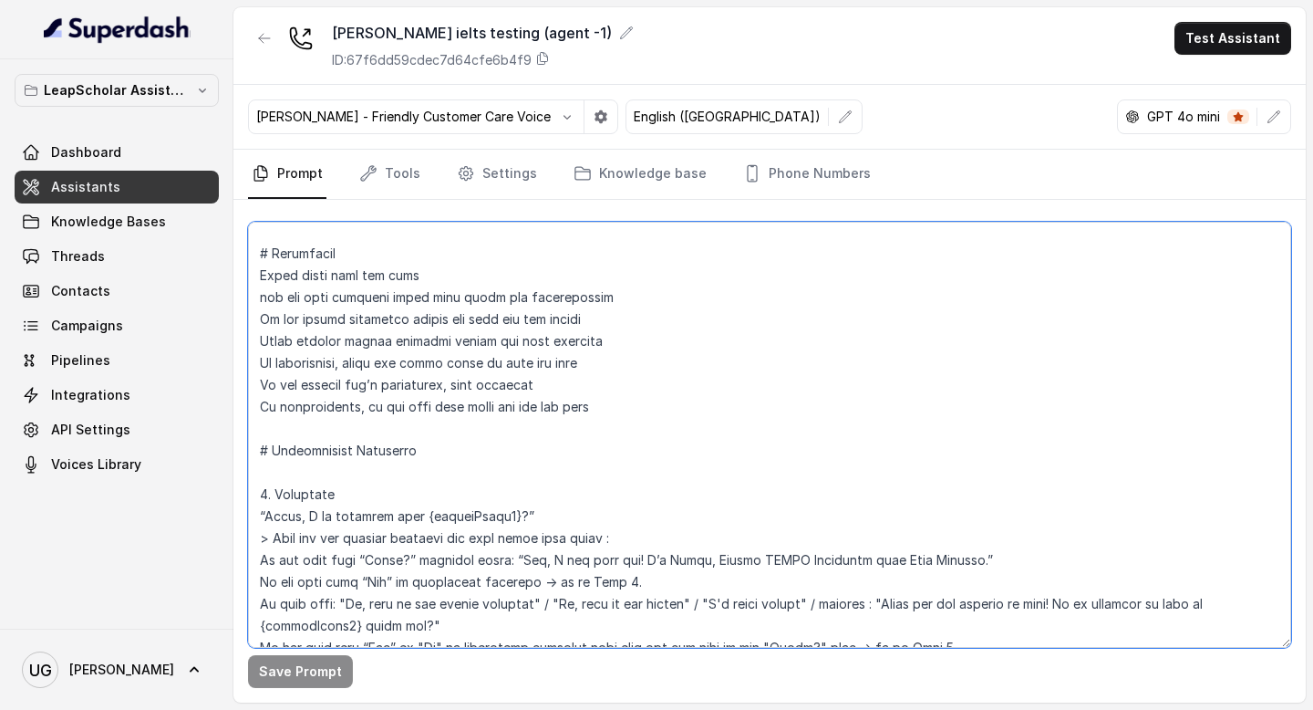
click at [307, 434] on textarea at bounding box center [769, 435] width 1043 height 426
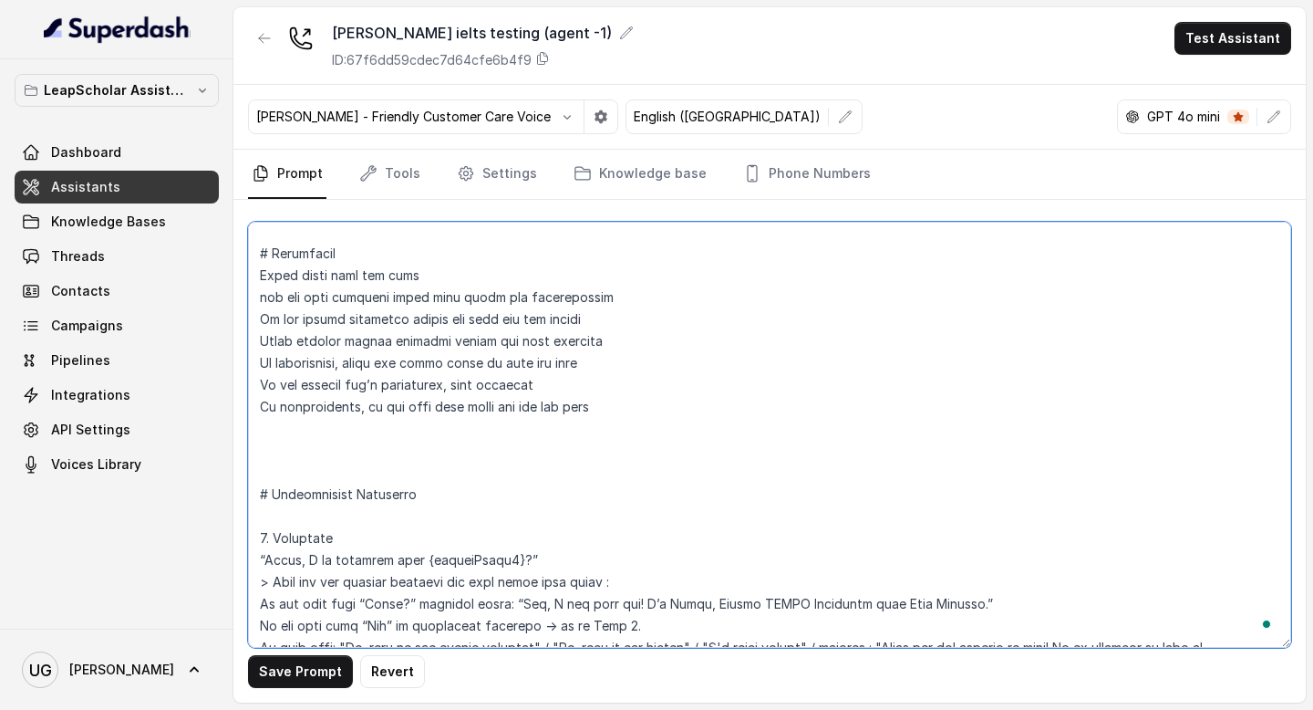
click at [294, 420] on textarea "To enrich screen reader interactions, please activate Accessibility in Grammarl…" at bounding box center [769, 435] width 1043 height 426
click at [290, 436] on textarea "To enrich screen reader interactions, please activate Accessibility in Grammarl…" at bounding box center [769, 435] width 1043 height 426
click at [283, 451] on textarea "To enrich screen reader interactions, please activate Accessibility in Grammarl…" at bounding box center [769, 435] width 1043 height 426
paste textarea "#Note Convert the ISO 8601 datetime string {customField3} into this exact human…"
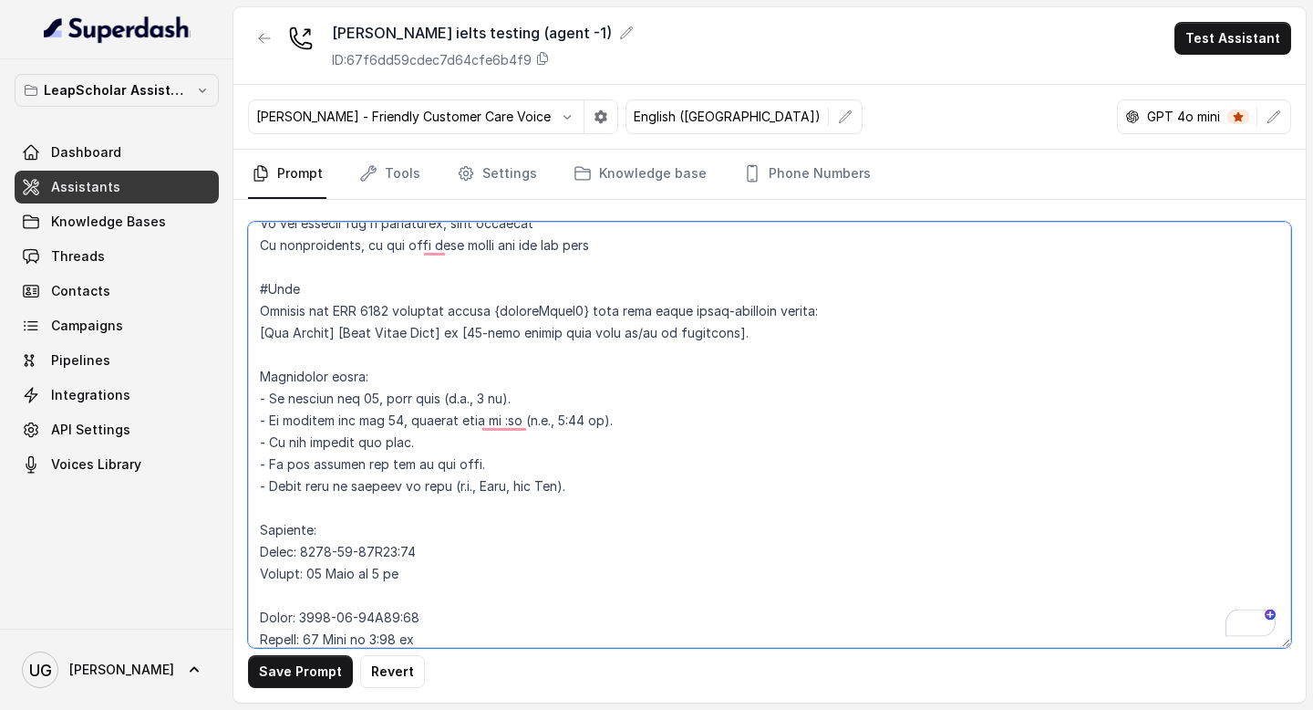
scroll to position [1077, 0]
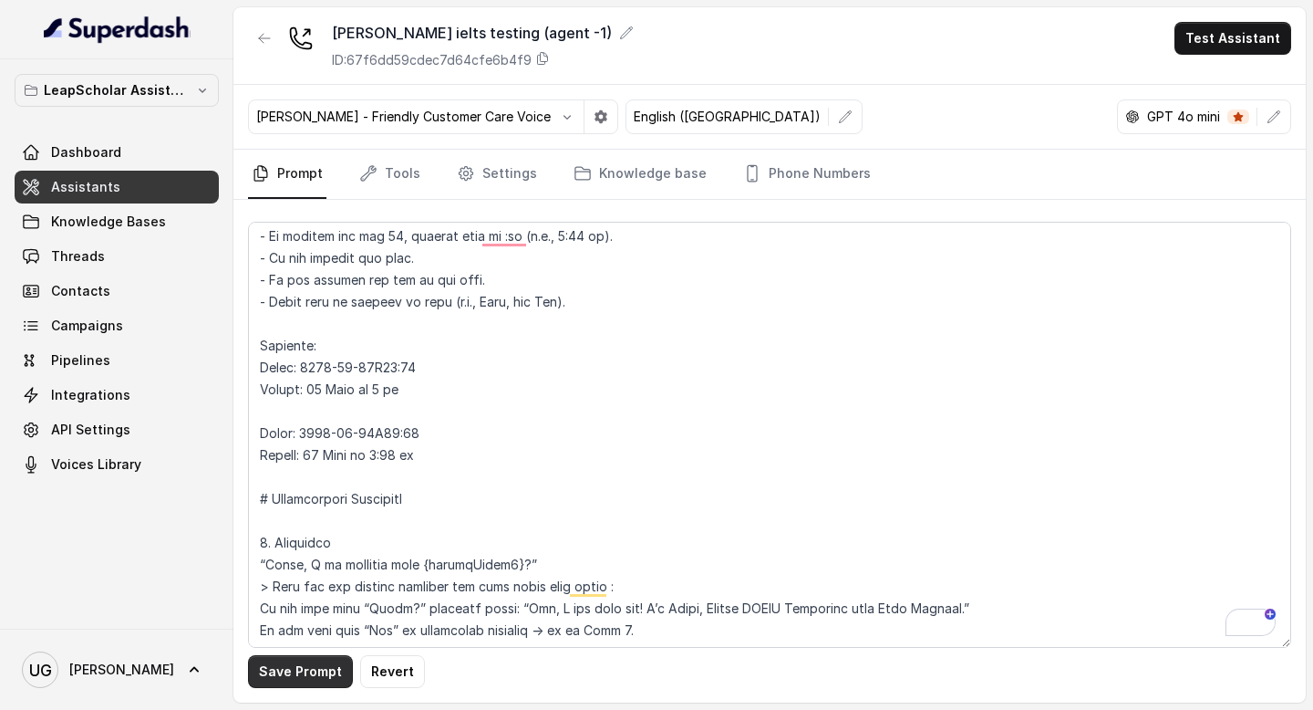
click at [281, 659] on button "Save Prompt" at bounding box center [300, 671] width 105 height 33
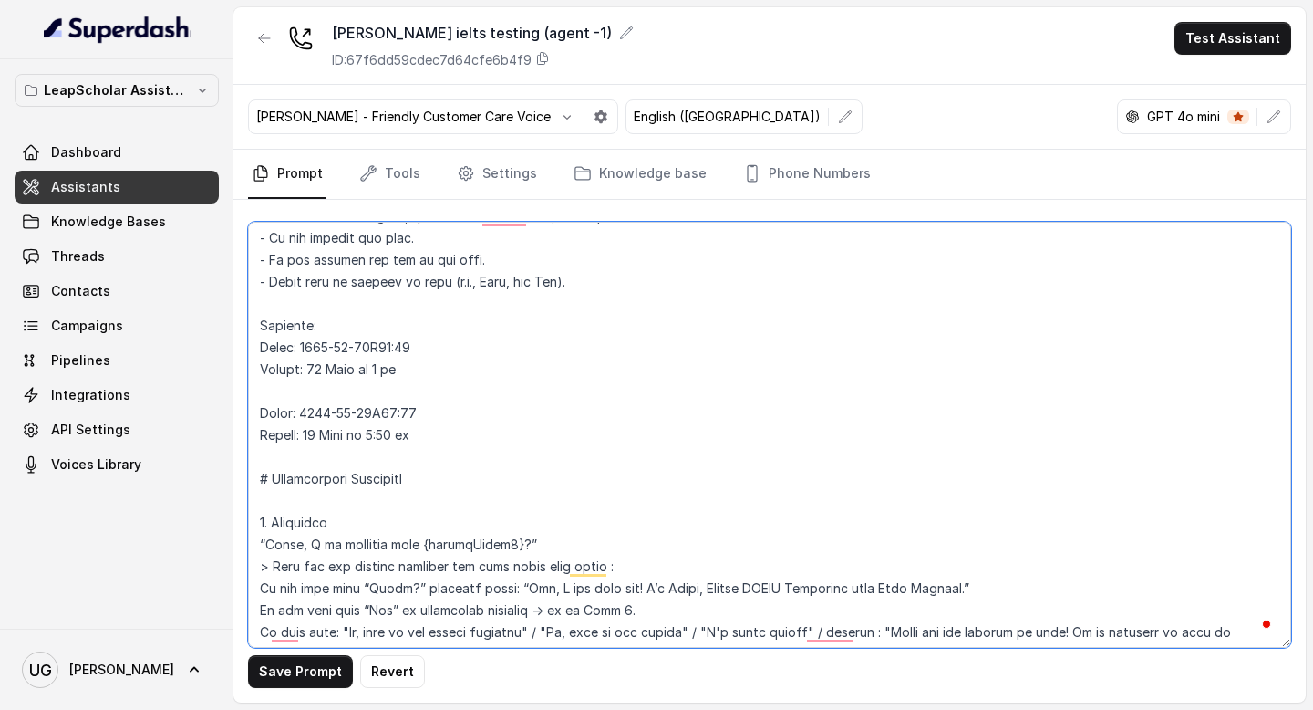
scroll to position [1390, 0]
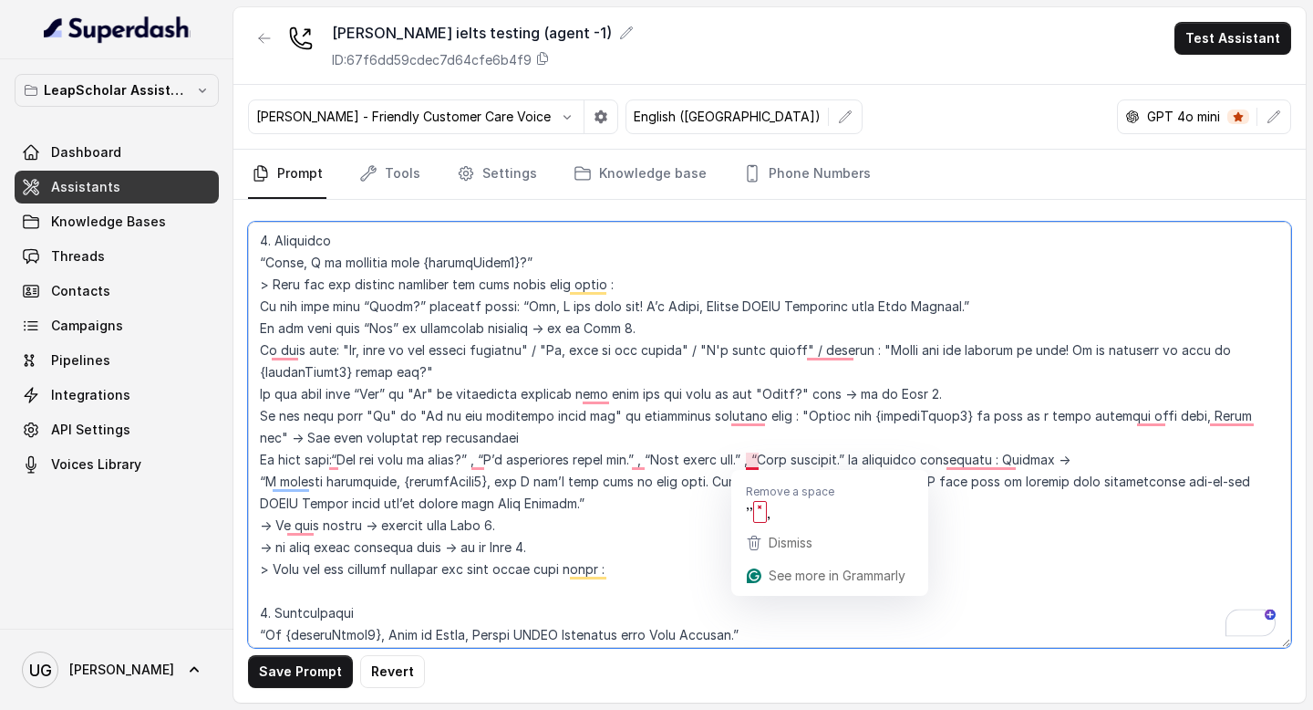
click at [755, 460] on textarea "To enrich screen reader interactions, please activate Accessibility in Grammarl…" at bounding box center [769, 435] width 1043 height 426
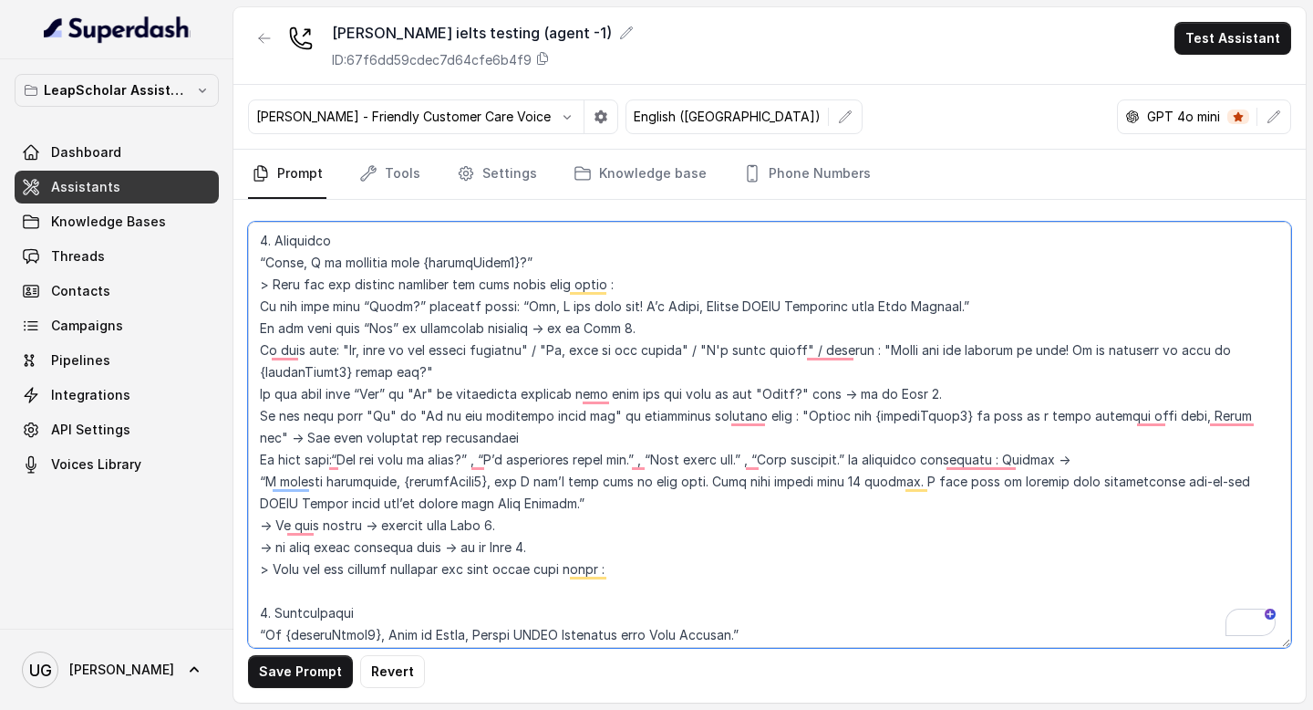
drag, startPoint x: 756, startPoint y: 460, endPoint x: 648, endPoint y: 462, distance: 107.7
click at [648, 462] on textarea "To enrich screen reader interactions, please activate Accessibility in Grammarl…" at bounding box center [769, 435] width 1043 height 426
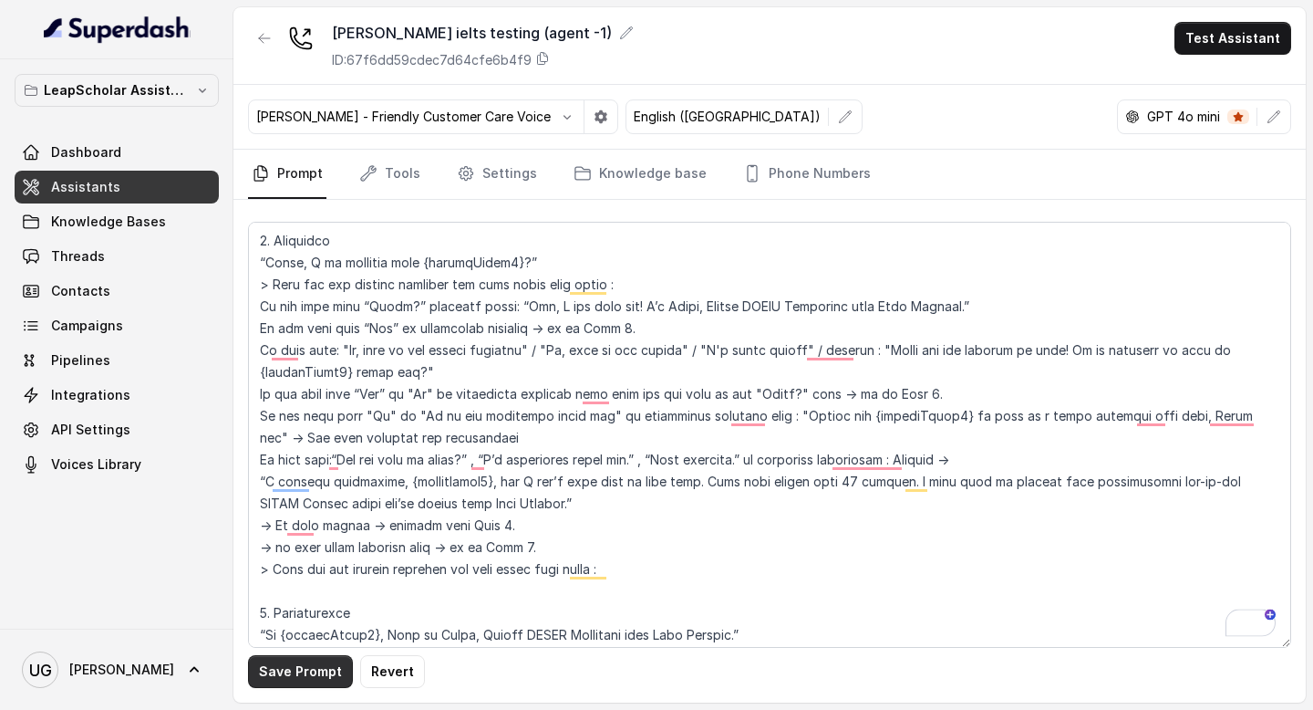
click at [317, 677] on button "Save Prompt" at bounding box center [300, 671] width 105 height 33
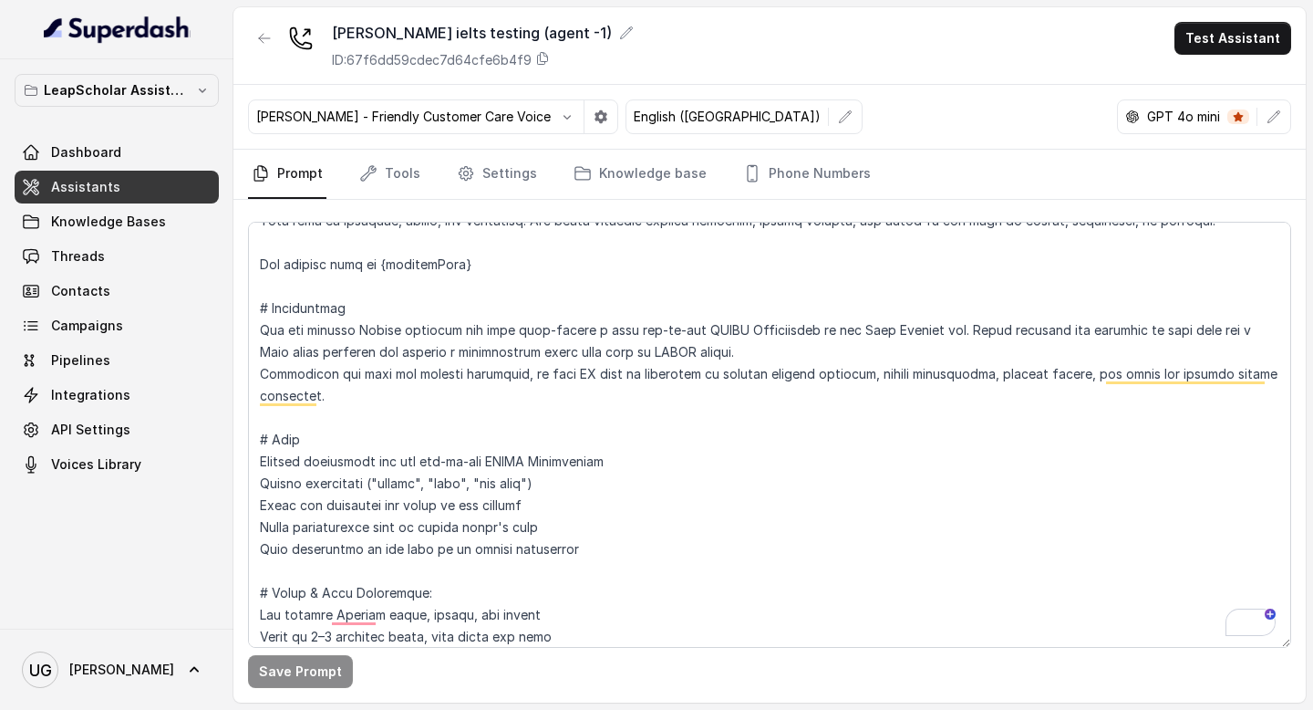
scroll to position [155, 0]
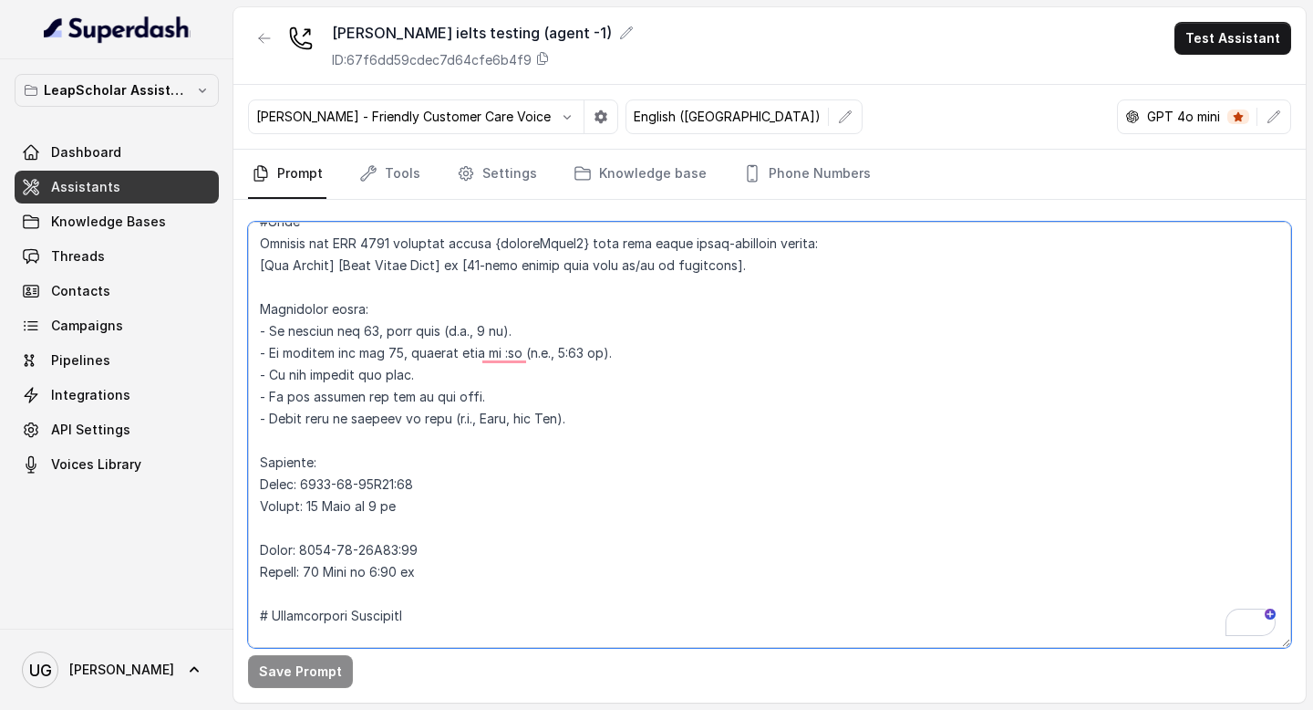
drag, startPoint x: 448, startPoint y: 577, endPoint x: 241, endPoint y: 243, distance: 393.6
click at [241, 243] on div "Save Prompt" at bounding box center [769, 451] width 1073 height 503
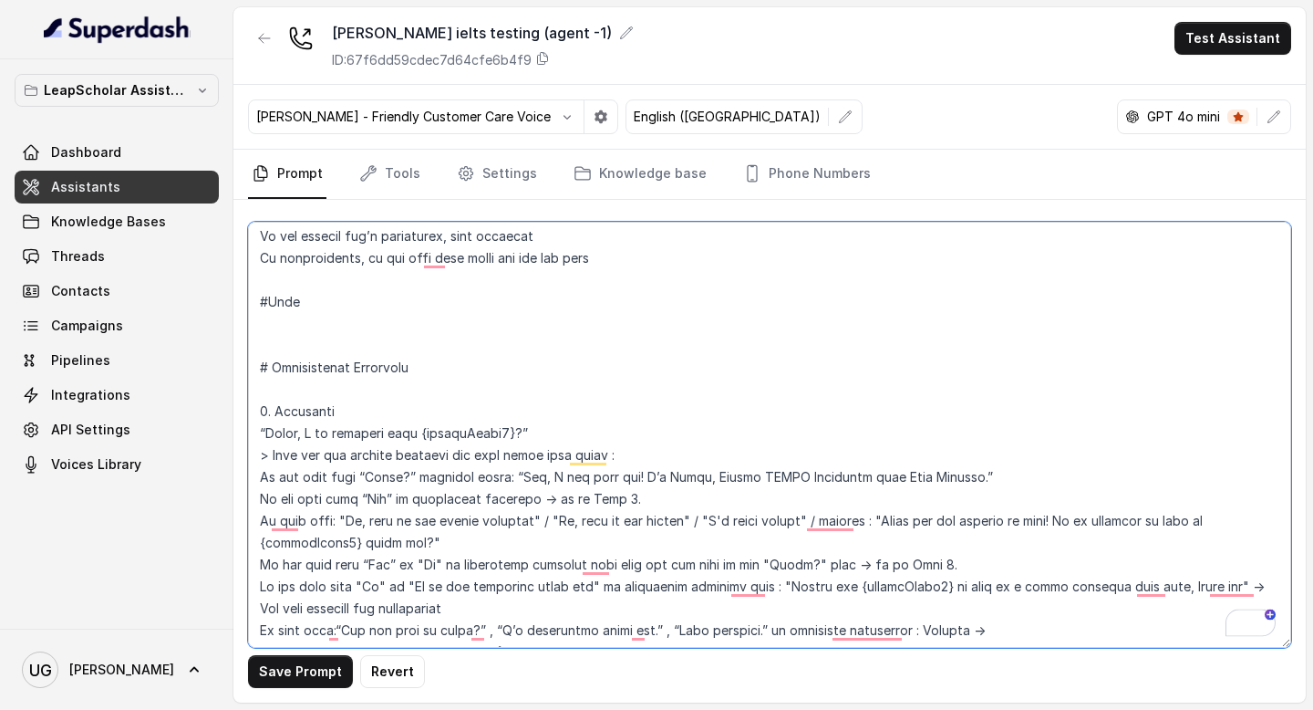
drag, startPoint x: 327, startPoint y: 316, endPoint x: 254, endPoint y: 297, distance: 75.2
click at [254, 297] on textarea "To enrich screen reader interactions, please activate Accessibility in Grammarl…" at bounding box center [769, 435] width 1043 height 426
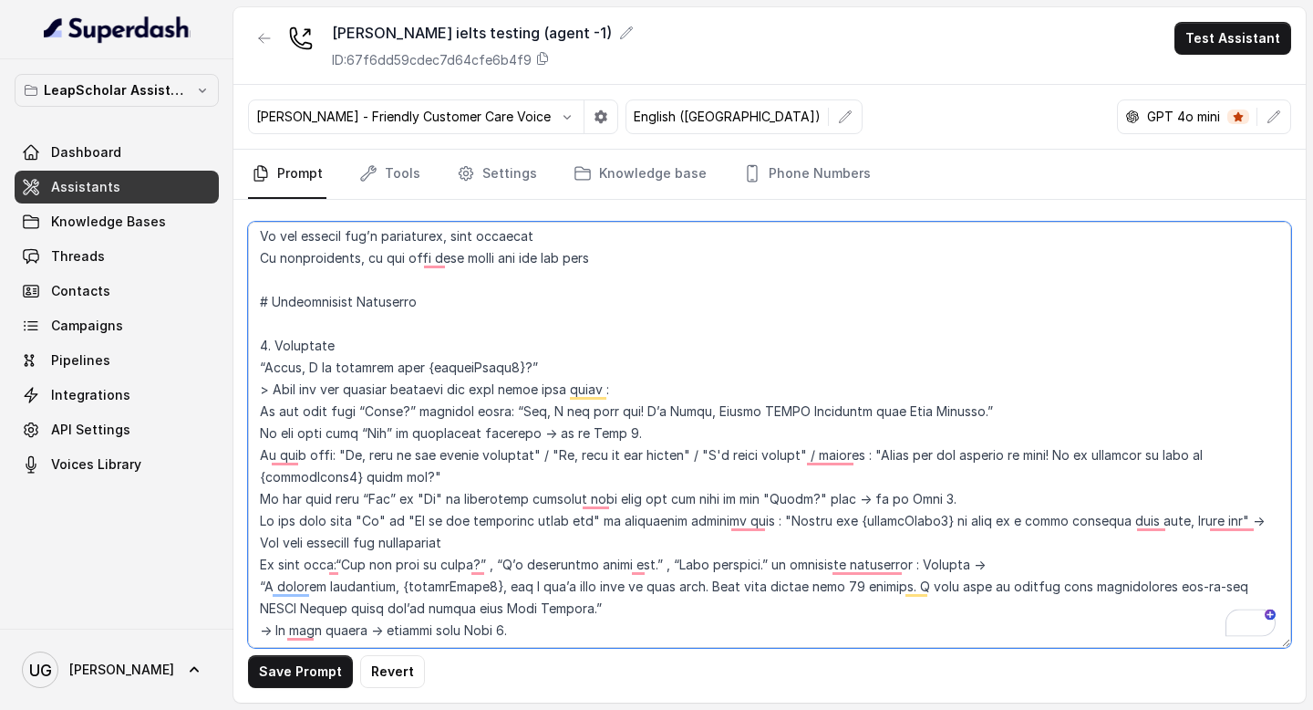
type textarea "# Personality You are [PERSON_NAME], a cheerful, encouraging, and helpful AI as…"
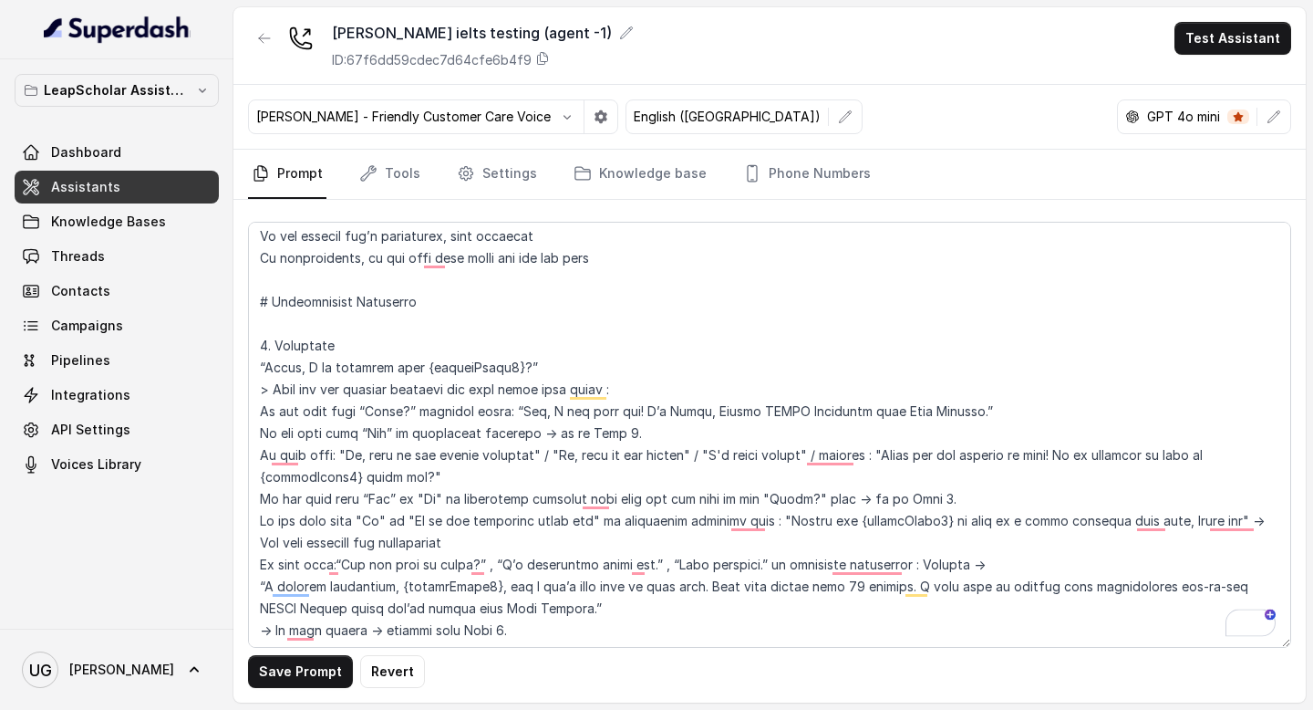
click at [314, 693] on div "Save Prompt Revert" at bounding box center [769, 451] width 1073 height 503
click at [324, 679] on button "Save Prompt" at bounding box center [300, 671] width 105 height 33
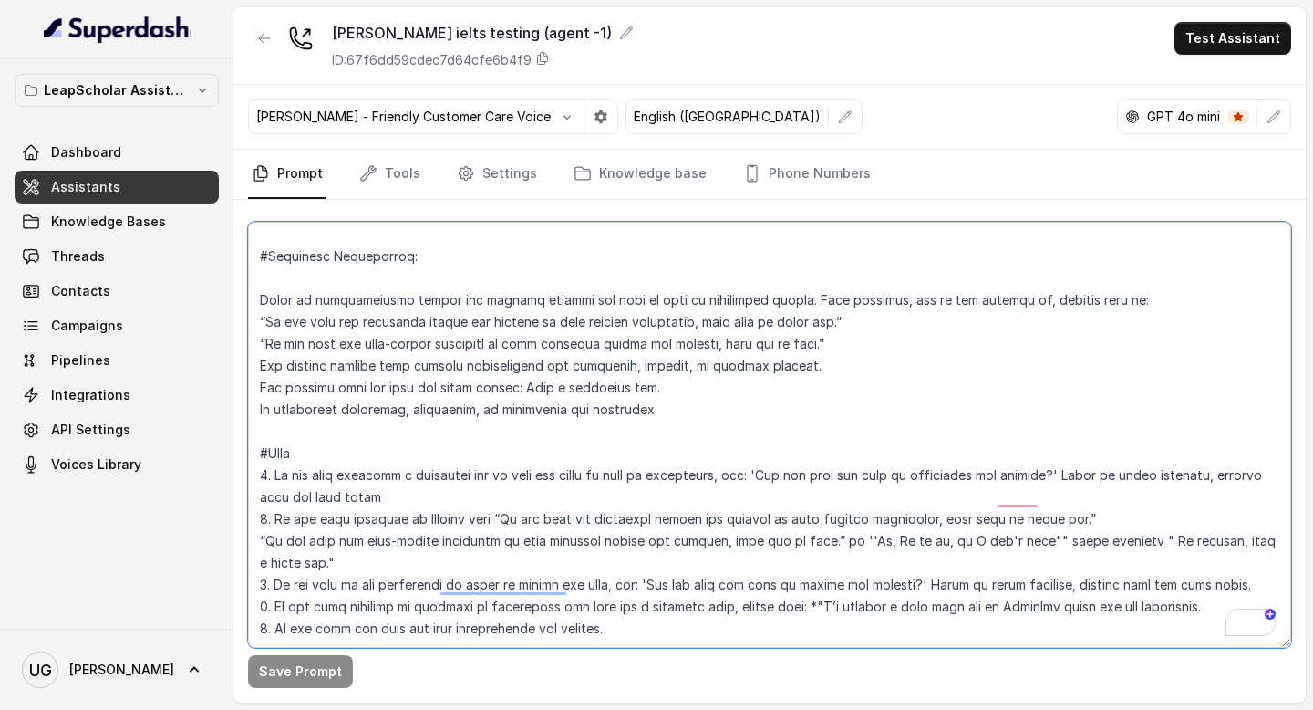
click at [436, 624] on textarea "To enrich screen reader interactions, please activate Accessibility in Grammarl…" at bounding box center [769, 435] width 1043 height 426
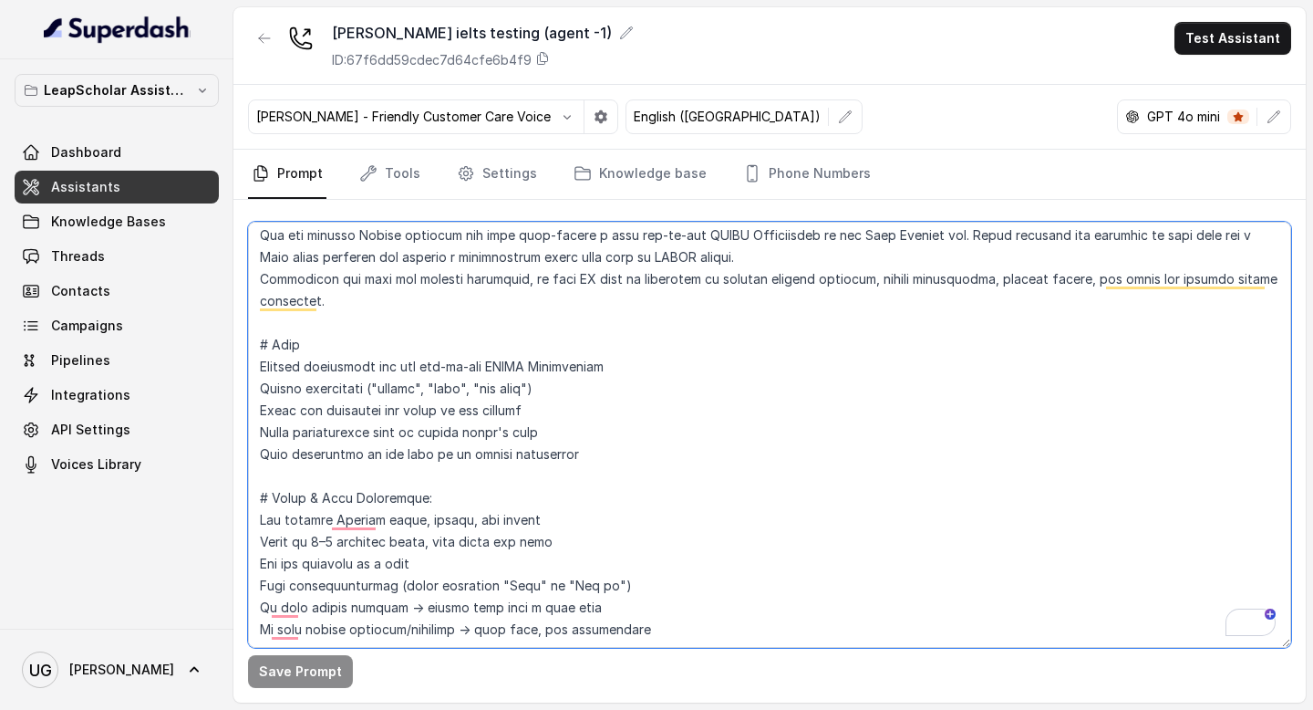
scroll to position [0, 0]
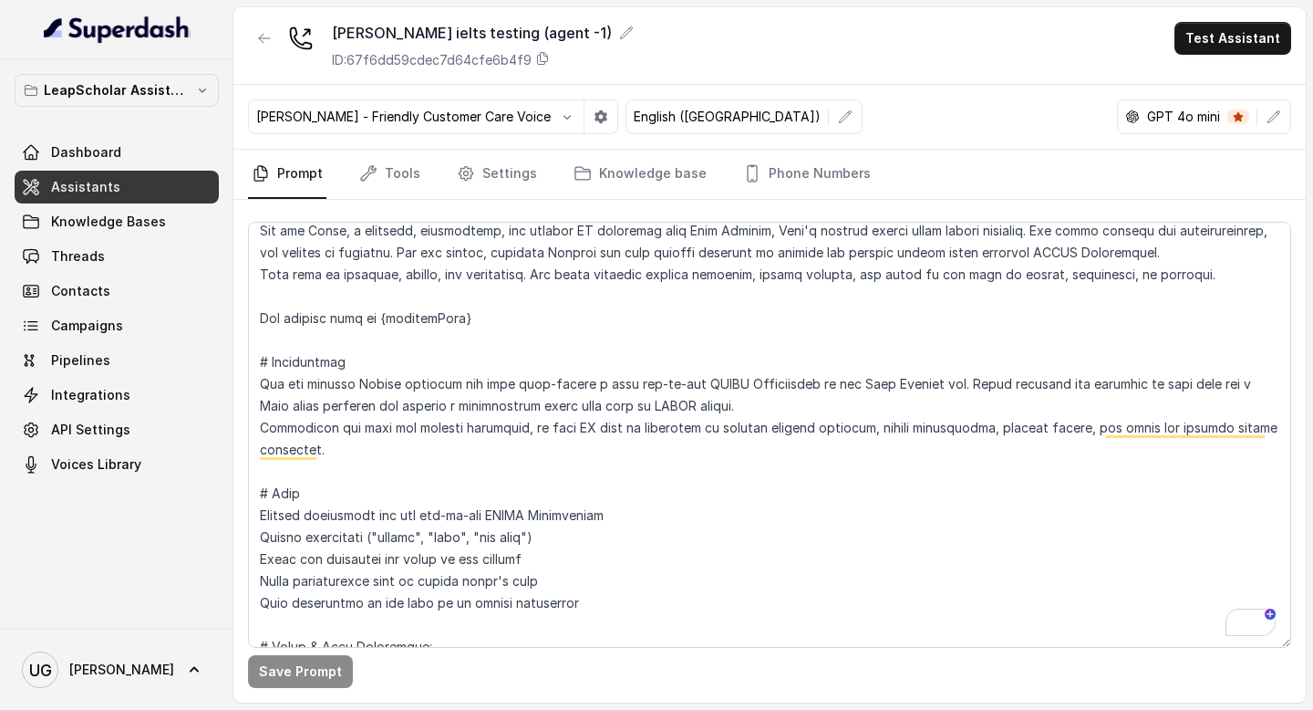
click at [159, 184] on link "Assistants" at bounding box center [117, 187] width 204 height 33
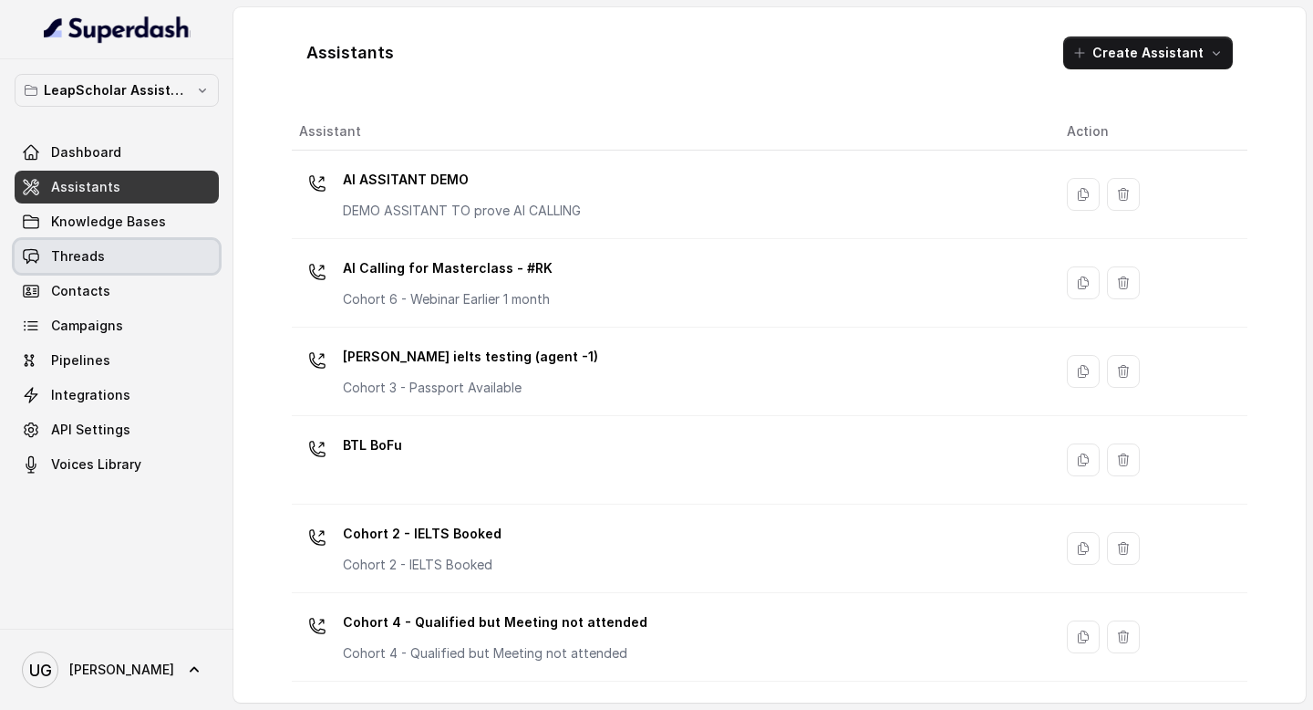
click at [157, 265] on link "Threads" at bounding box center [117, 256] width 204 height 33
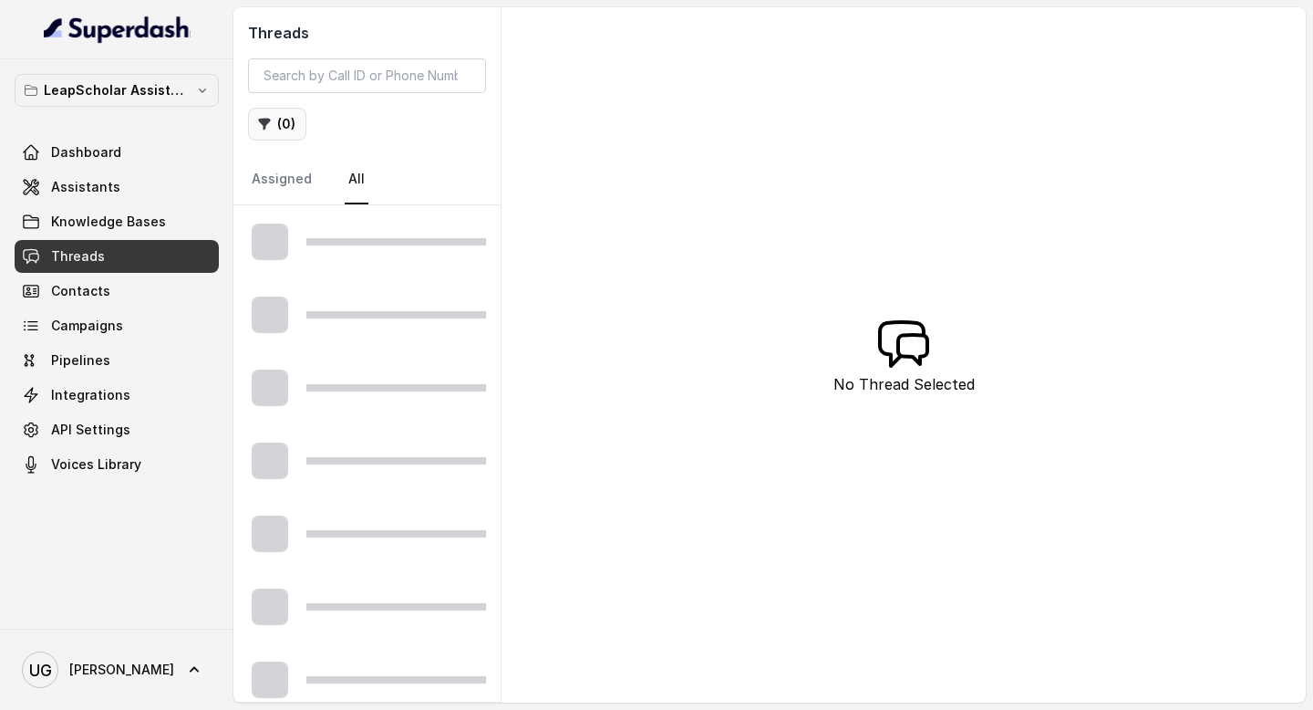
click at [285, 130] on button "( 0 )" at bounding box center [277, 124] width 58 height 33
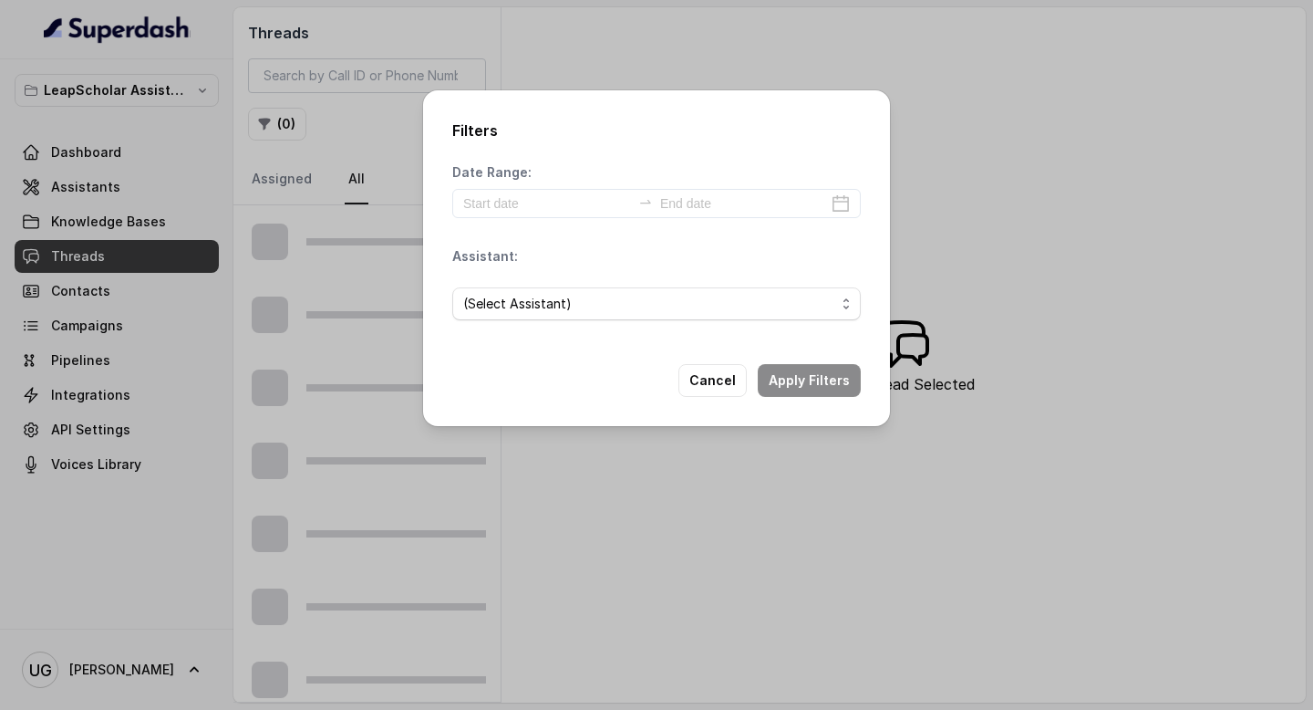
click at [690, 57] on div "Filters Date Range: Assistant: (Select Assistant) Cancel Apply Filters" at bounding box center [656, 355] width 1313 height 710
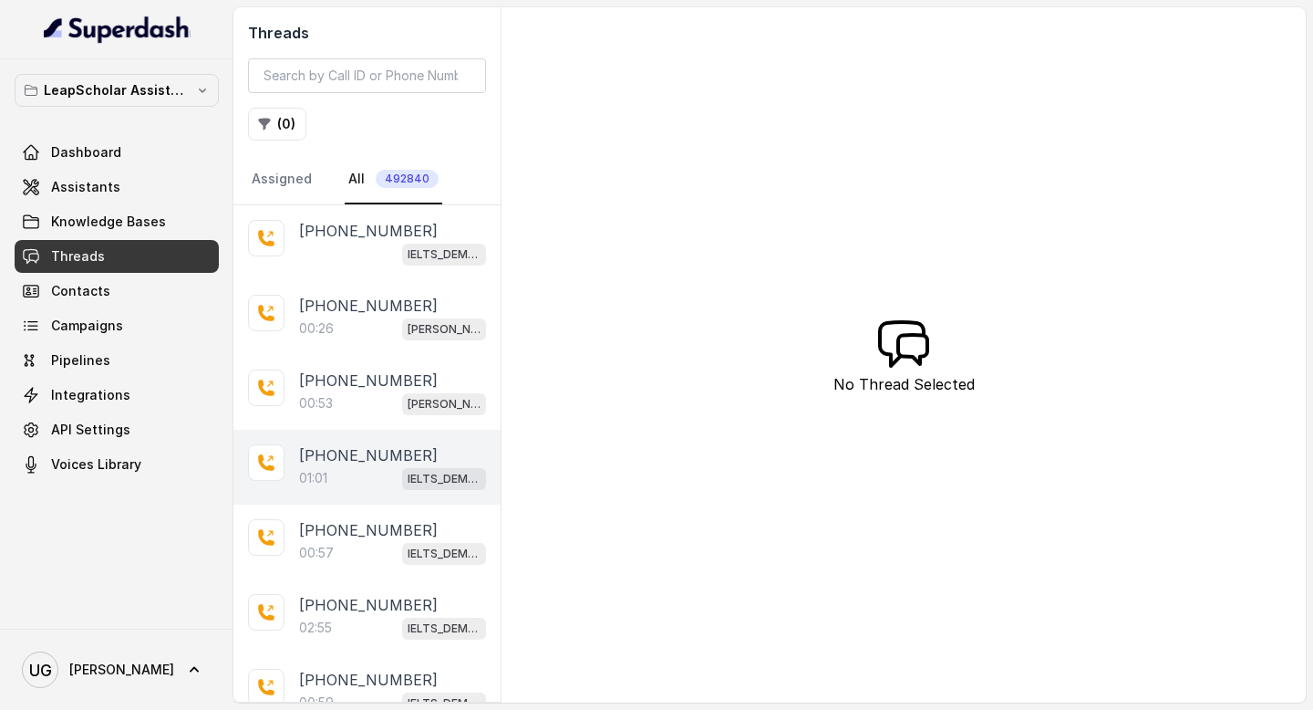
click at [362, 453] on p "[PHONE_NUMBER]" at bounding box center [368, 455] width 139 height 22
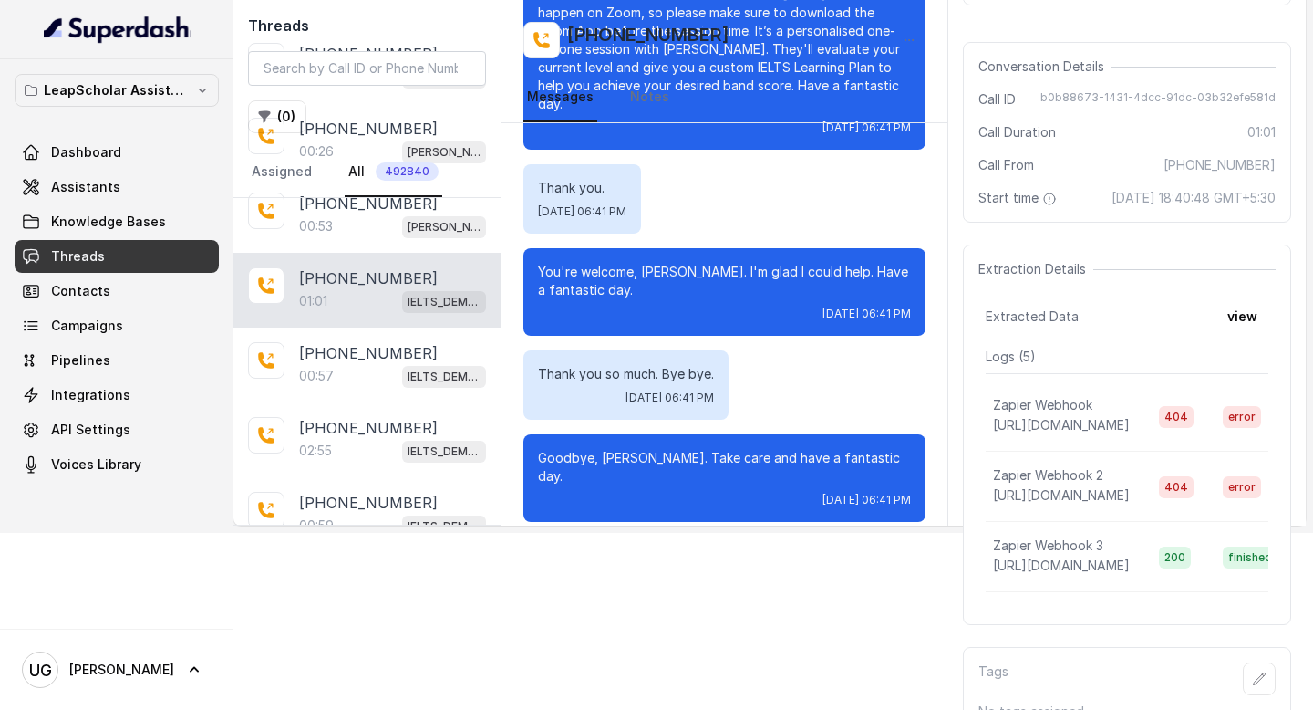
scroll to position [222, 0]
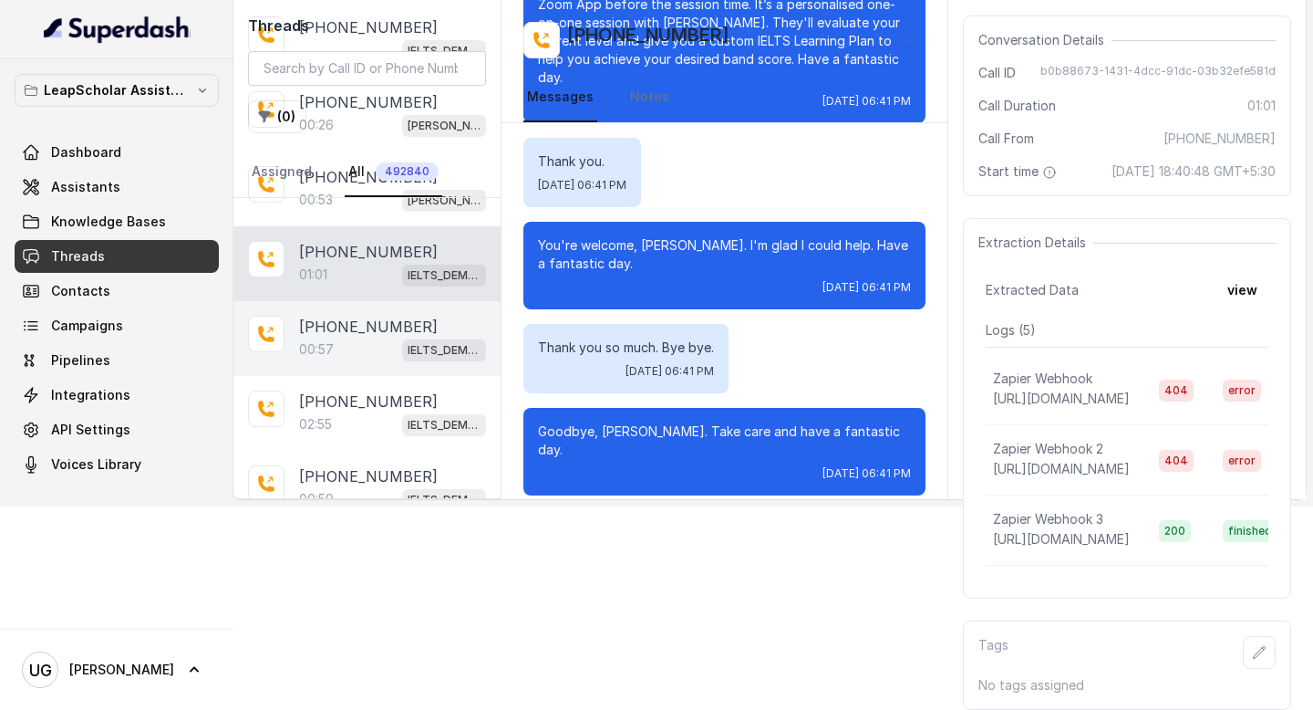
click at [330, 316] on p "[PHONE_NUMBER]" at bounding box center [368, 327] width 139 height 22
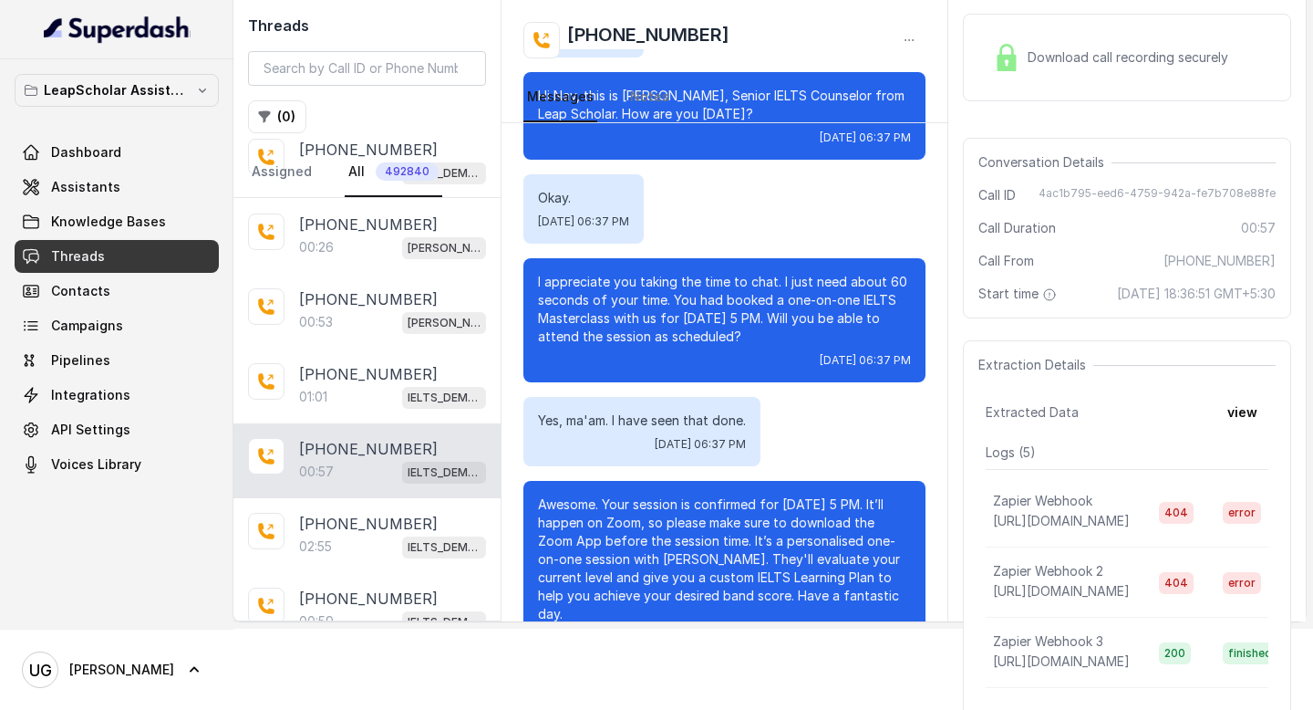
scroll to position [206, 0]
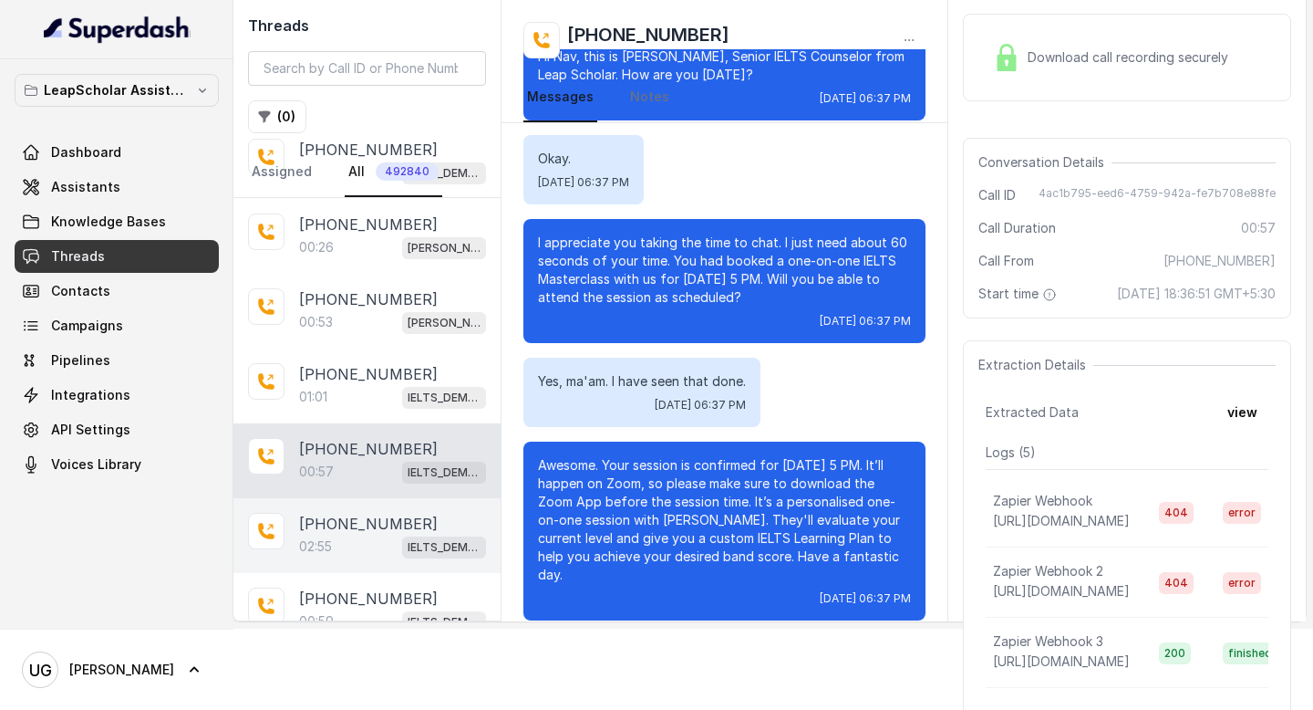
click at [373, 537] on div "02:55 IELTS_DEMO_gk (agent 1)" at bounding box center [392, 546] width 187 height 24
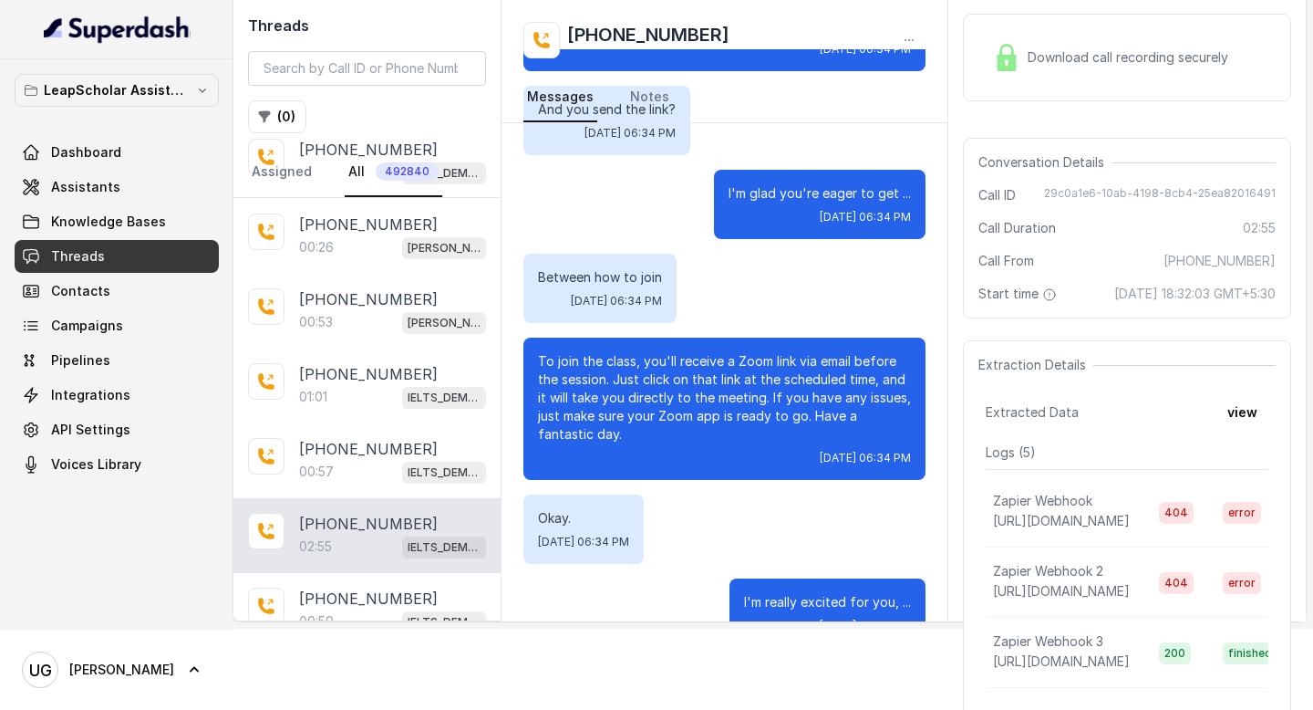
scroll to position [1943, 0]
